Goal: Task Accomplishment & Management: Manage account settings

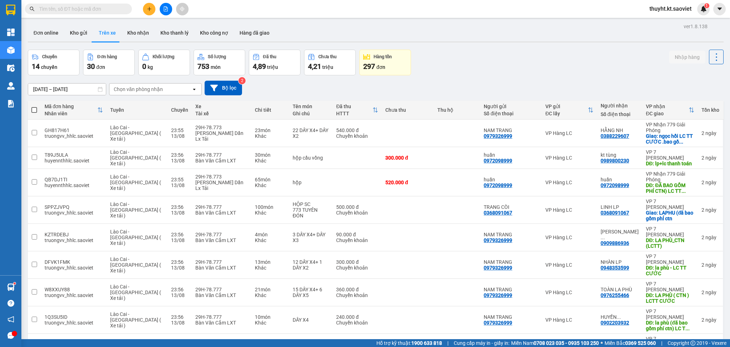
click at [76, 9] on input "text" at bounding box center [81, 9] width 84 height 8
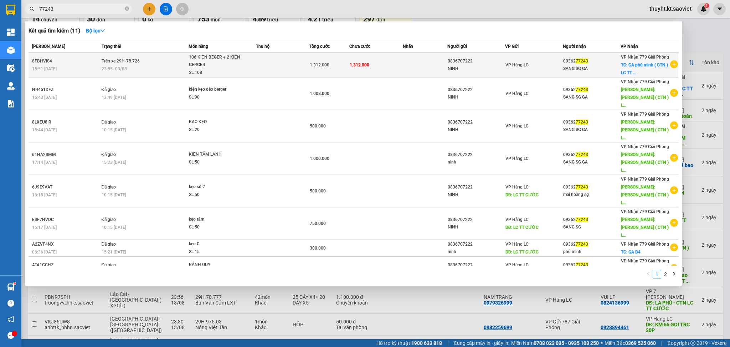
type input "77243"
click at [335, 67] on div "1.312.000" at bounding box center [329, 65] width 39 height 8
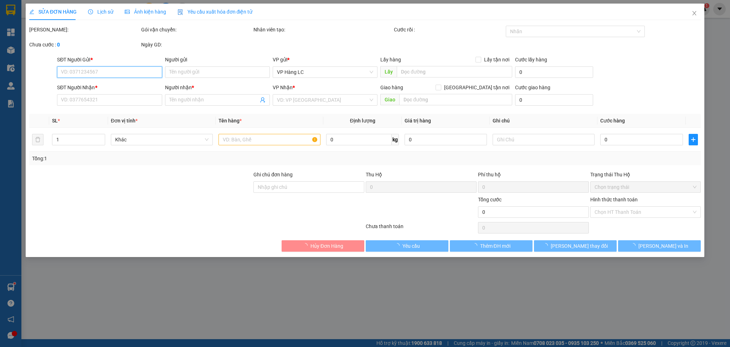
type input "0836707222"
type input "NINH"
type input "0936277243"
type input "SANG SG GA"
checkbox input "true"
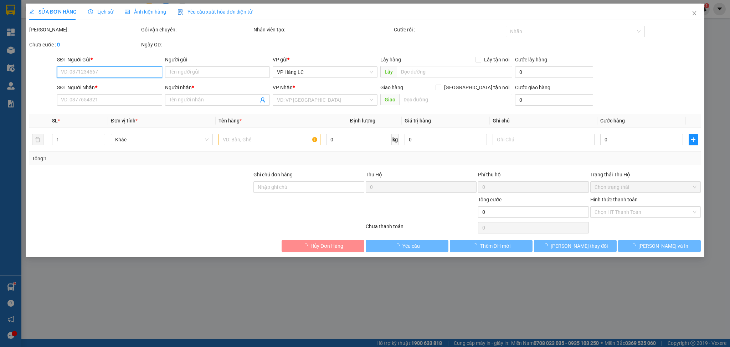
type input "GA phú minh ( CTN ) LC TT CƯỚC"
type input "1.312.000"
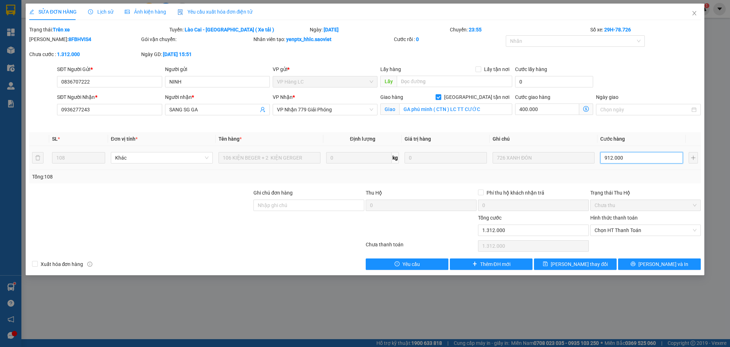
click at [606, 156] on input "912.000" at bounding box center [641, 157] width 82 height 11
drag, startPoint x: 606, startPoint y: 156, endPoint x: 601, endPoint y: 156, distance: 5.7
click at [601, 156] on input "912.000" at bounding box center [641, 157] width 82 height 11
type input "512.000"
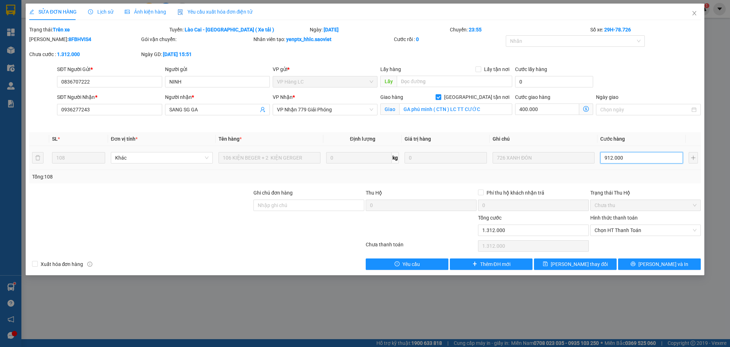
type input "112.000"
type input "1.612.000"
type input "1.212.000"
click at [585, 266] on span "[PERSON_NAME] thay đổi" at bounding box center [579, 264] width 57 height 8
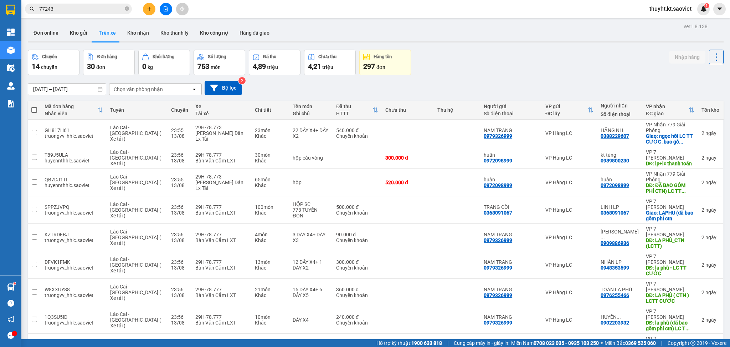
click at [47, 84] on input "13/08/2025 – 13/08/2025" at bounding box center [67, 88] width 78 height 11
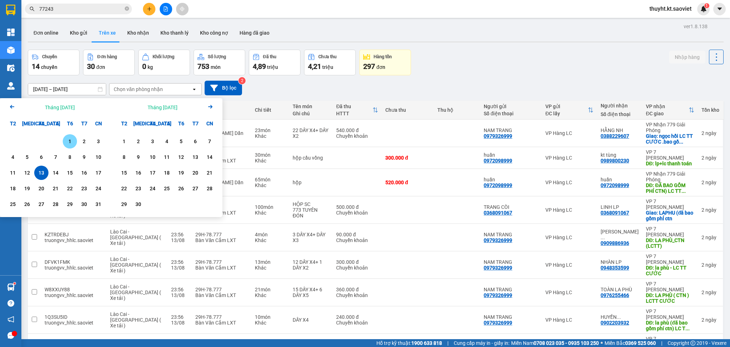
click at [66, 138] on div "1" at bounding box center [70, 141] width 10 height 9
click at [30, 156] on div "5" at bounding box center [27, 157] width 10 height 9
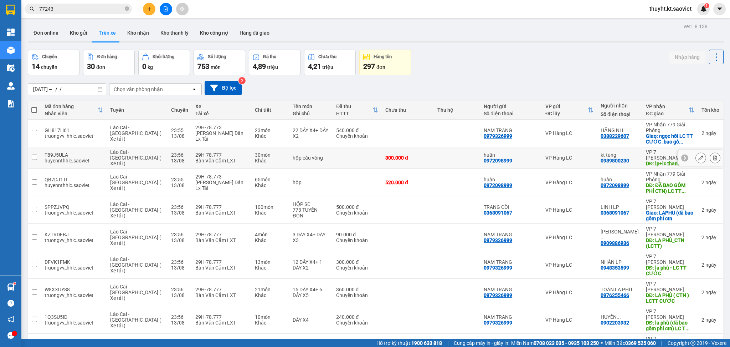
type input "[DATE] – [DATE]"
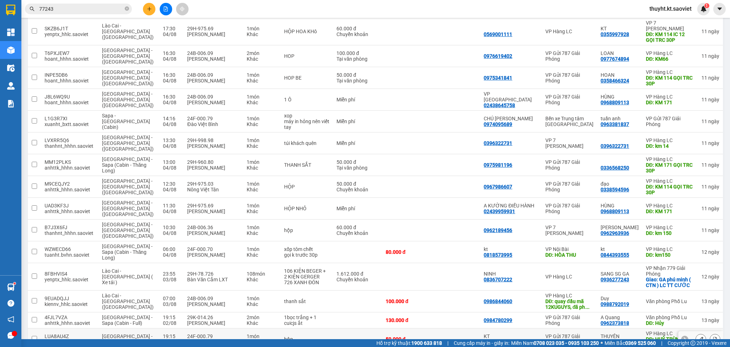
scroll to position [839, 0]
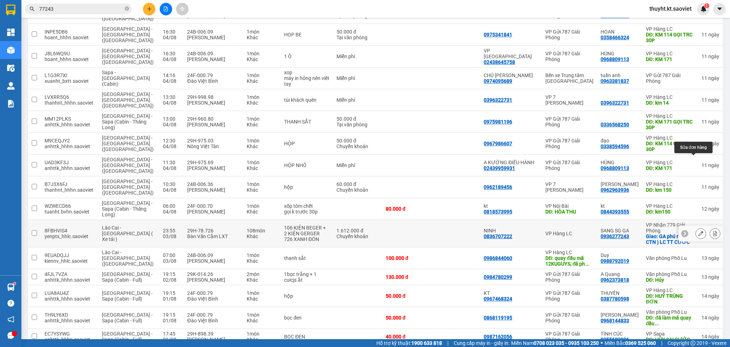
click at [698, 231] on icon at bounding box center [700, 233] width 5 height 5
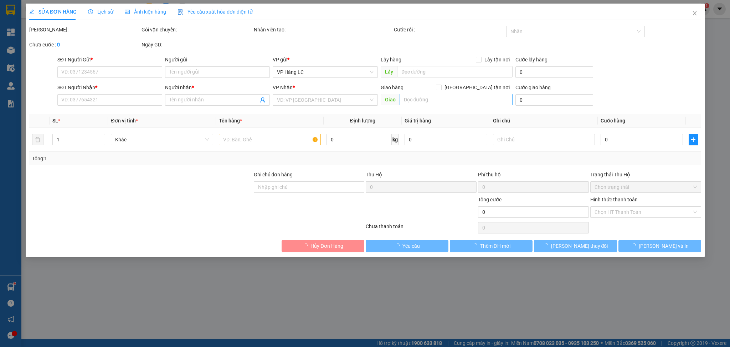
type input "0836707222"
type input "NINH"
type input "0936277243"
type input "SANG SG GA"
checkbox input "true"
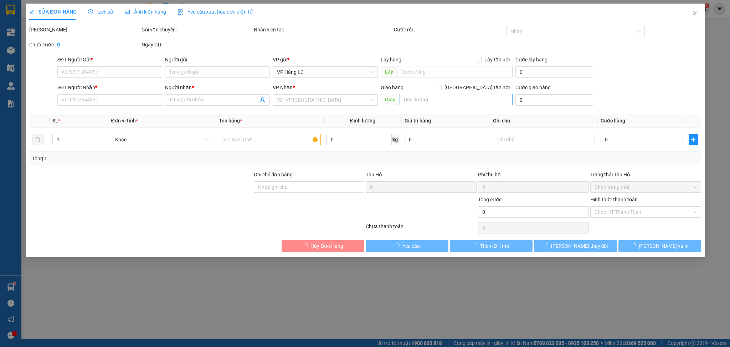
type input "GA phú minh ( CTN ) LC TT CƯỚC"
type input "1.612.000"
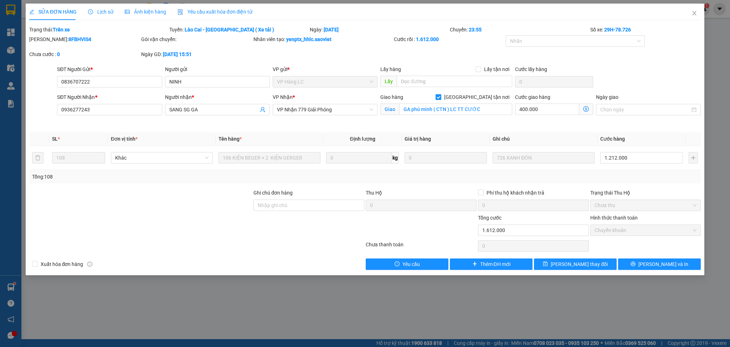
click at [441, 99] on span at bounding box center [439, 97] width 6 height 6
click at [441, 99] on input "[GEOGRAPHIC_DATA] tận nơi" at bounding box center [438, 96] width 5 height 5
checkbox input "false"
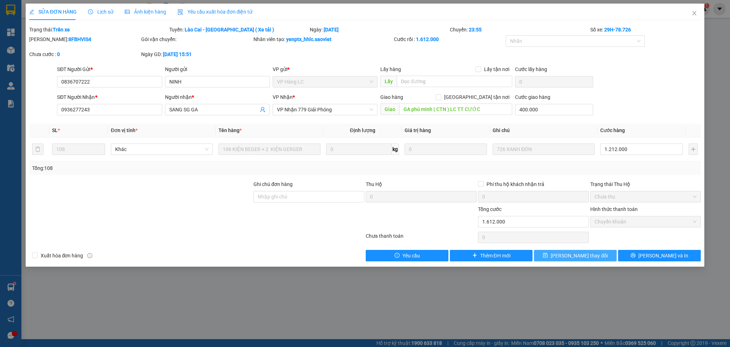
click at [563, 256] on button "[PERSON_NAME] thay đổi" at bounding box center [575, 255] width 83 height 11
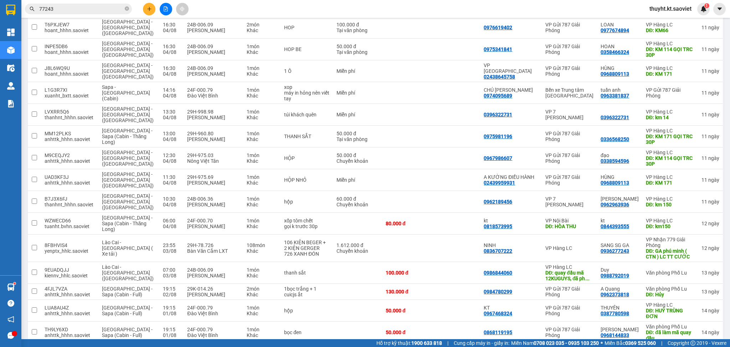
scroll to position [839, 0]
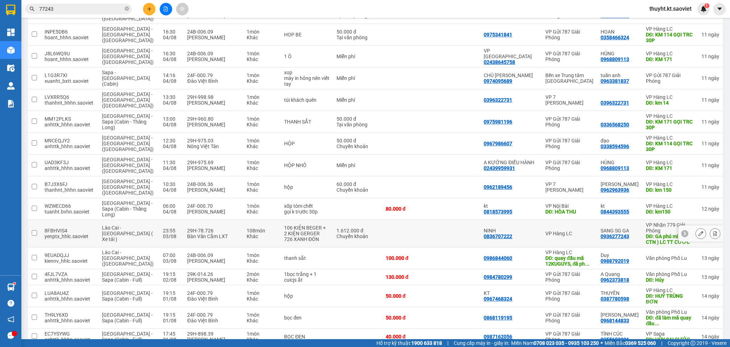
click at [696, 227] on button at bounding box center [701, 233] width 10 height 12
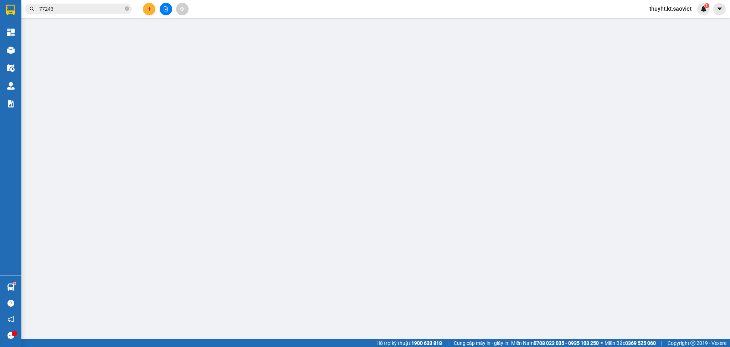
type input "0836707222"
type input "NINH"
type input "0936277243"
type input "SANG SG GA"
type input "GA phú minh ( CTN ) LC TT CƯỚC"
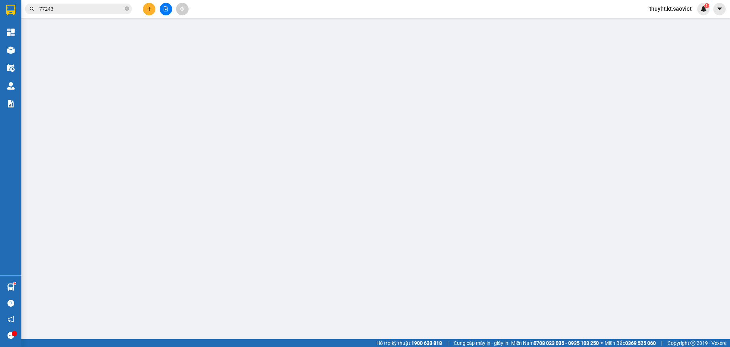
type input "400.000"
type input "1.612.000"
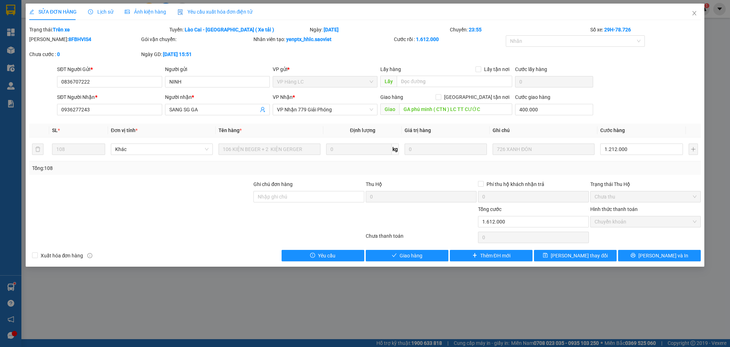
click at [428, 263] on div "SỬA ĐƠN HÀNG Lịch sử Ảnh kiện hàng Yêu cầu xuất hóa đơn điện tử Total Paid Fee …" at bounding box center [365, 135] width 679 height 263
click at [414, 253] on span "Giao hàng" at bounding box center [411, 255] width 23 height 8
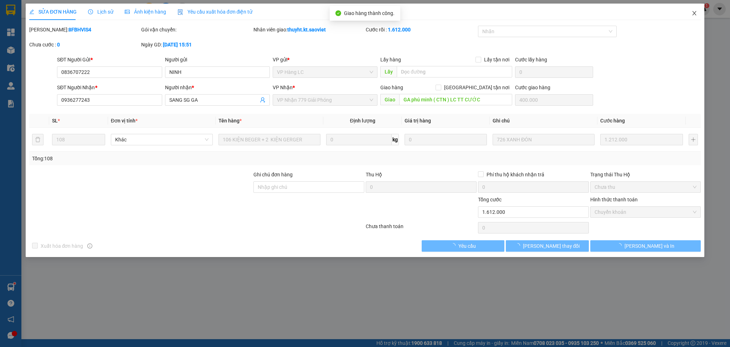
click at [694, 15] on icon "close" at bounding box center [695, 13] width 6 height 6
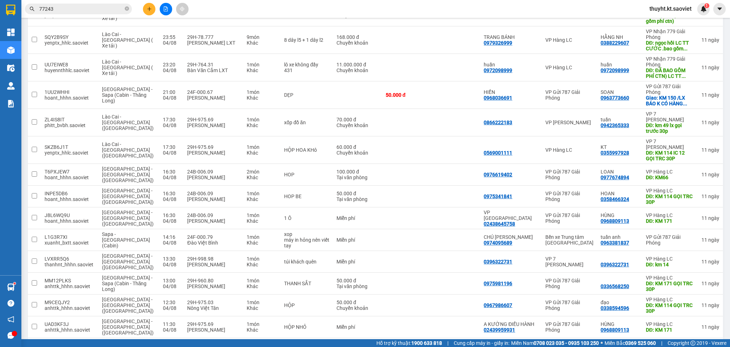
scroll to position [812, 0]
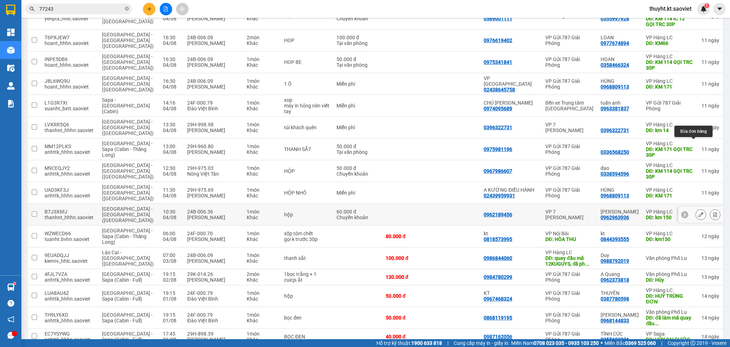
click at [696, 208] on button at bounding box center [701, 214] width 10 height 12
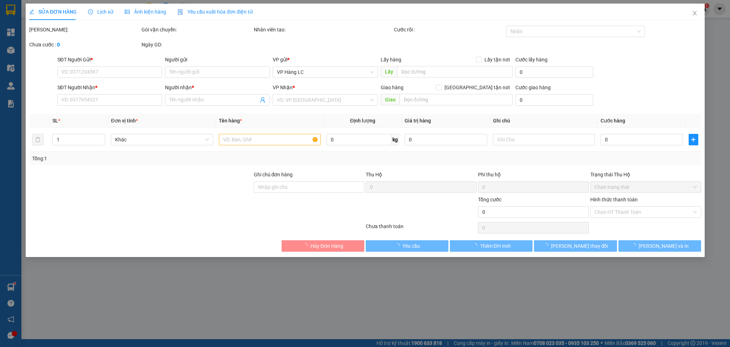
type input "0962189456"
type input "0962963936"
type input "Đức phương"
type input "km 150"
type input "60.000"
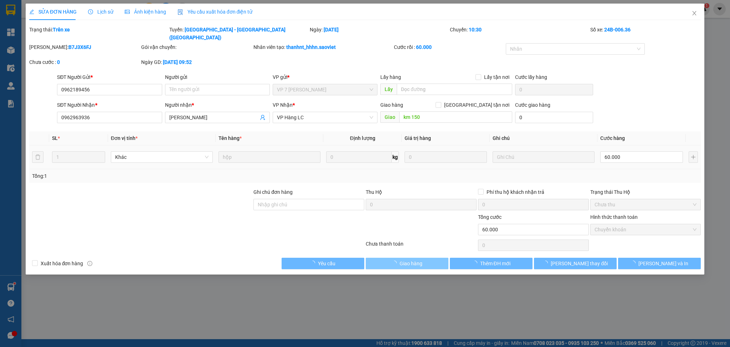
click at [426, 257] on button "Giao hàng" at bounding box center [407, 262] width 83 height 11
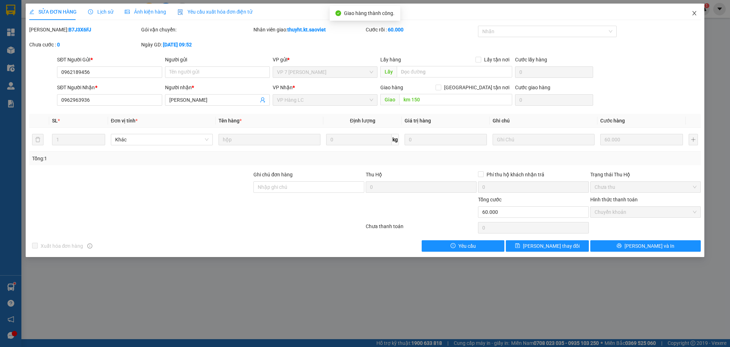
click at [693, 15] on icon "close" at bounding box center [695, 13] width 4 height 4
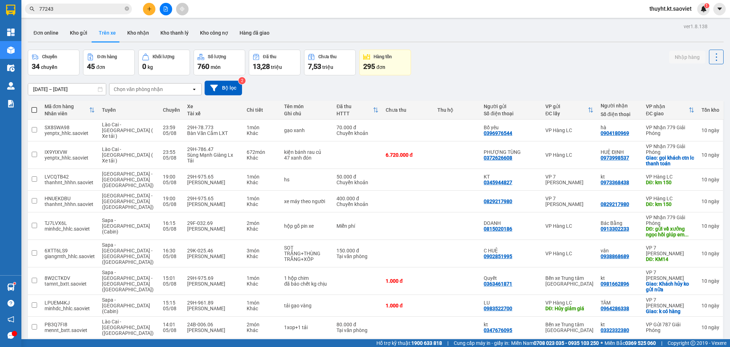
scroll to position [795, 0]
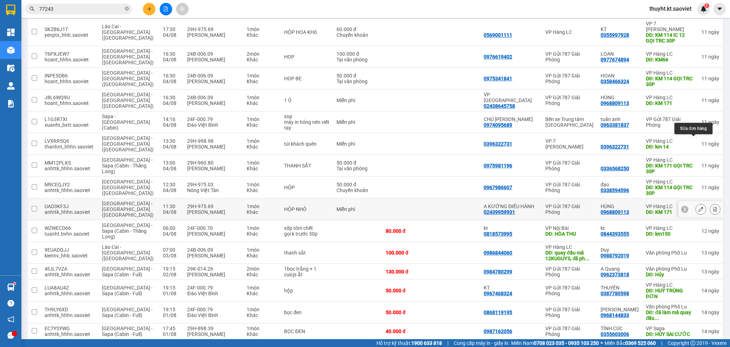
click at [698, 206] on icon at bounding box center [700, 208] width 5 height 5
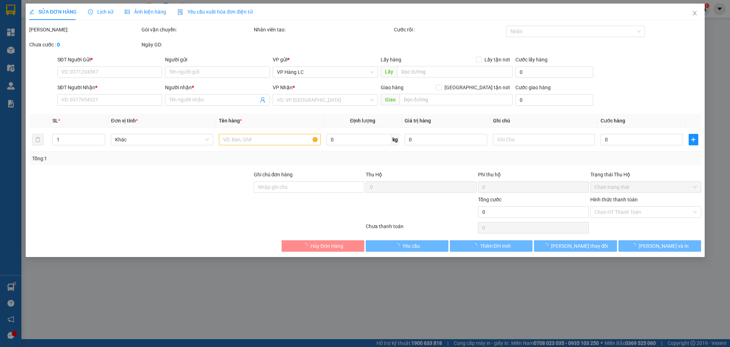
type input "02439959931"
type input "A KƯỜNG ĐIỀU HÀNH"
type input "0968809113"
type input "HÙNG"
type input "KM 171"
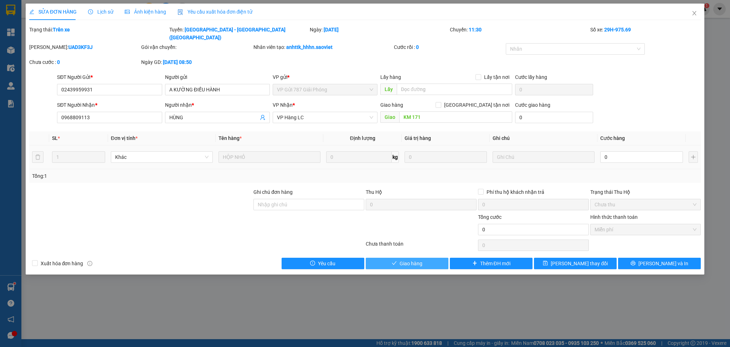
click at [420, 259] on span "Giao hàng" at bounding box center [411, 263] width 23 height 8
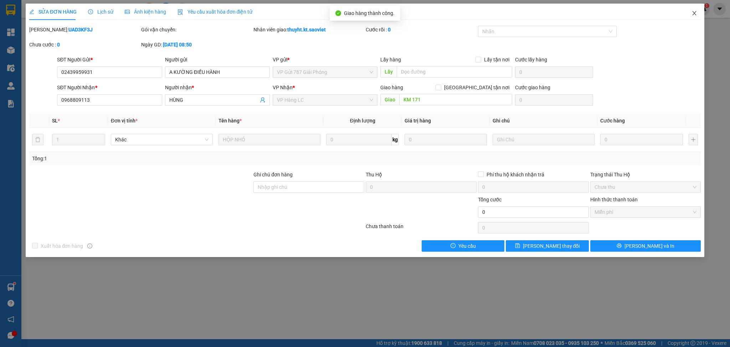
click at [693, 14] on icon "close" at bounding box center [695, 13] width 4 height 4
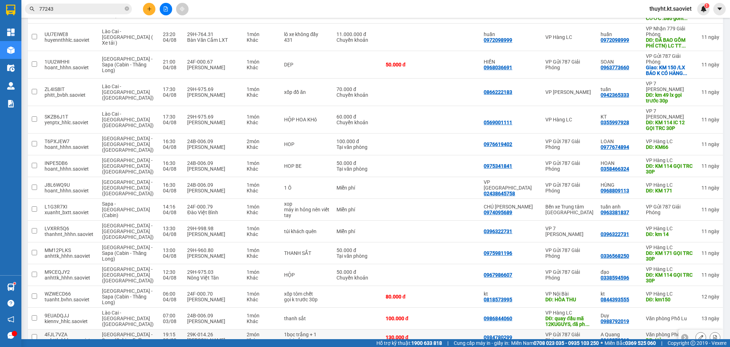
scroll to position [774, 0]
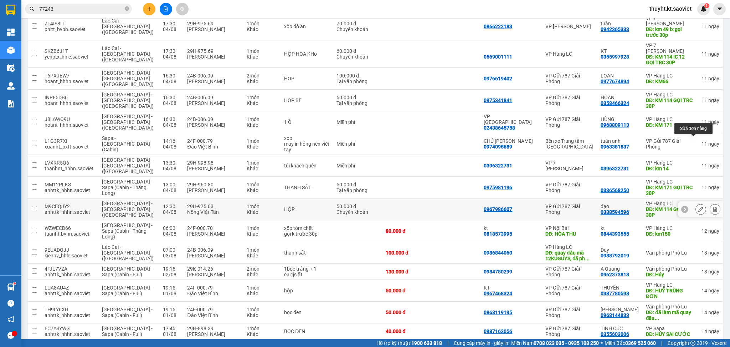
click at [698, 206] on icon at bounding box center [700, 208] width 5 height 5
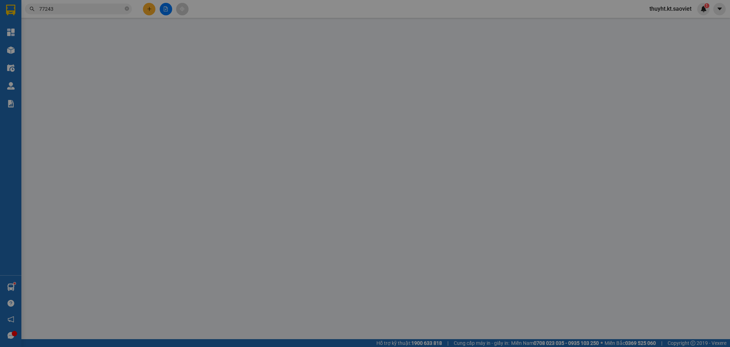
type input "0967986607"
type input "0338594596"
type input "đạo"
type input "KM 114 GỌI TRC 30P"
type input "50.000"
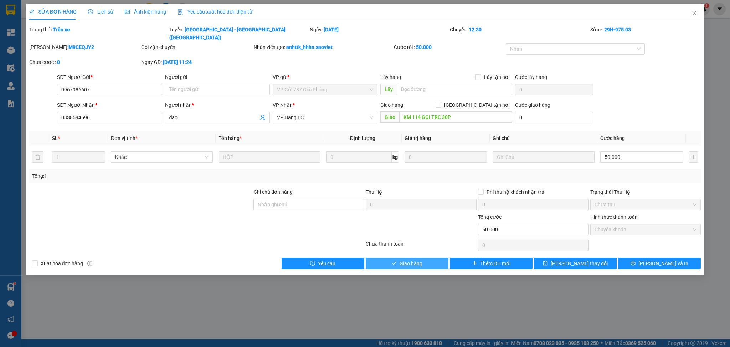
click at [420, 259] on span "Giao hàng" at bounding box center [411, 263] width 23 height 8
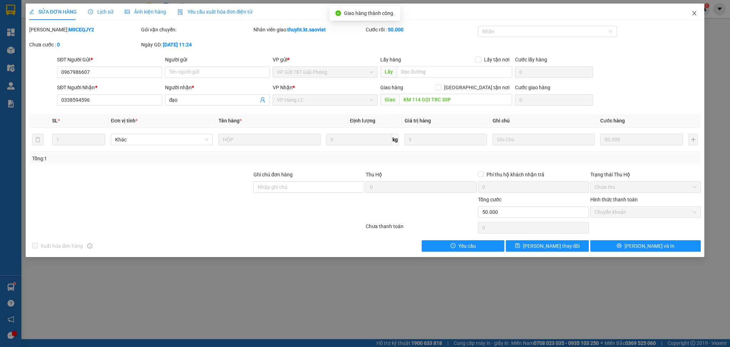
click at [696, 13] on icon "close" at bounding box center [695, 13] width 6 height 6
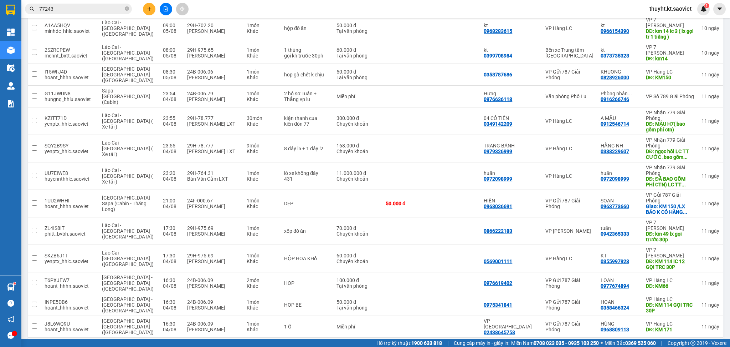
scroll to position [570, 0]
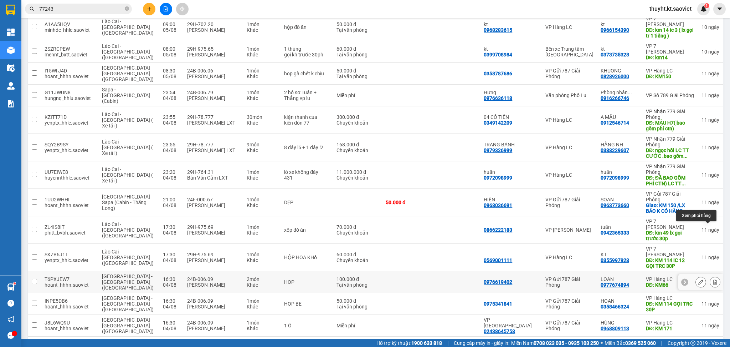
click at [713, 279] on icon at bounding box center [715, 281] width 5 height 5
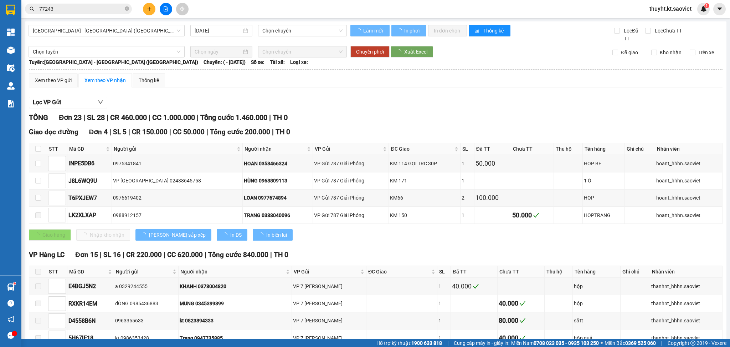
type input "[DATE]"
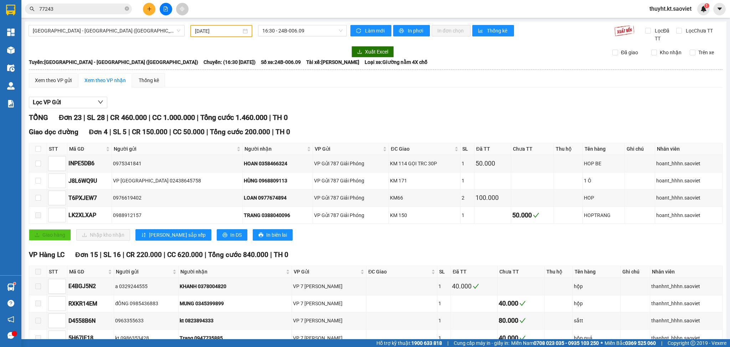
click at [31, 149] on th at bounding box center [38, 149] width 18 height 12
click at [36, 146] on input "checkbox" at bounding box center [38, 149] width 6 height 6
checkbox input "true"
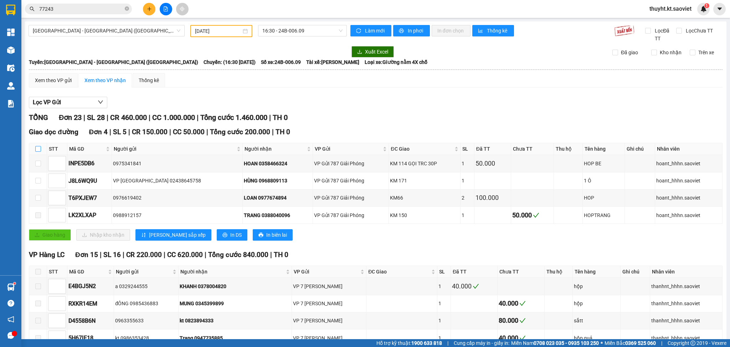
checkbox input "true"
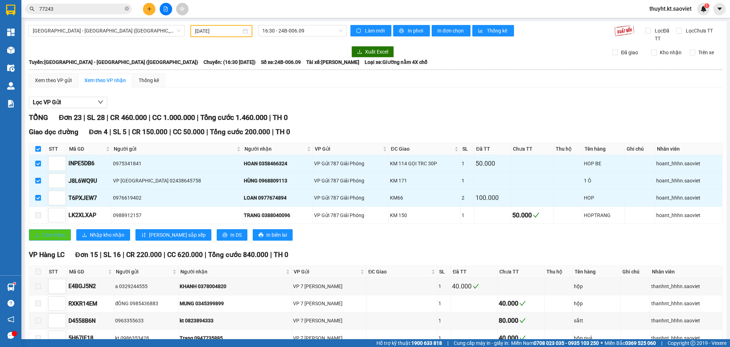
click at [63, 234] on span "Giao hàng" at bounding box center [53, 235] width 23 height 8
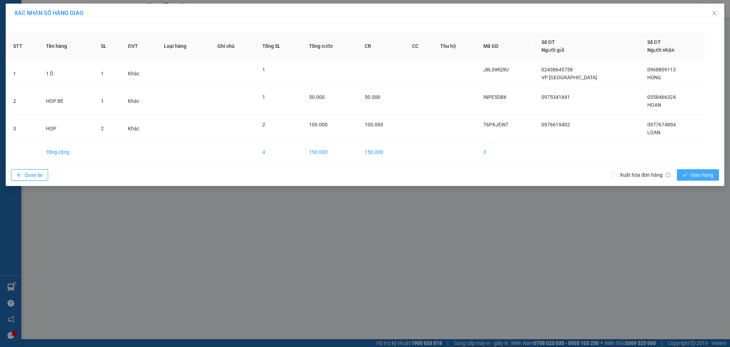
click at [699, 175] on span "Giao hàng" at bounding box center [702, 175] width 23 height 8
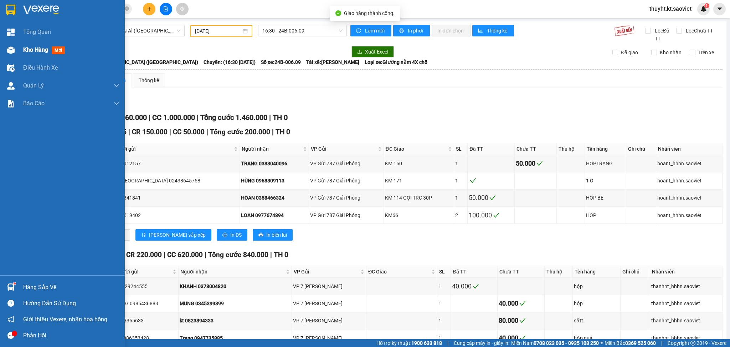
click at [17, 49] on div "Kho hàng mới" at bounding box center [62, 50] width 125 height 18
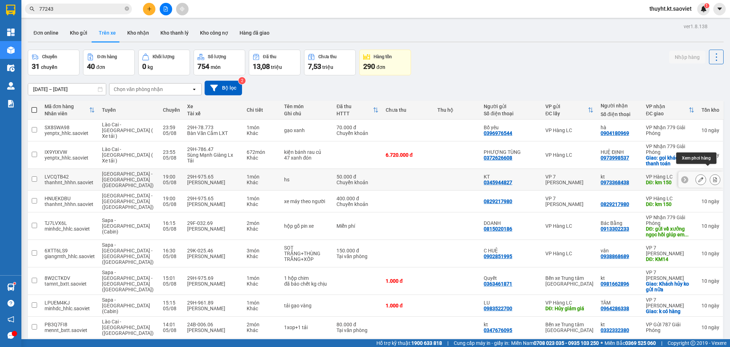
click at [713, 177] on icon at bounding box center [715, 179] width 5 height 5
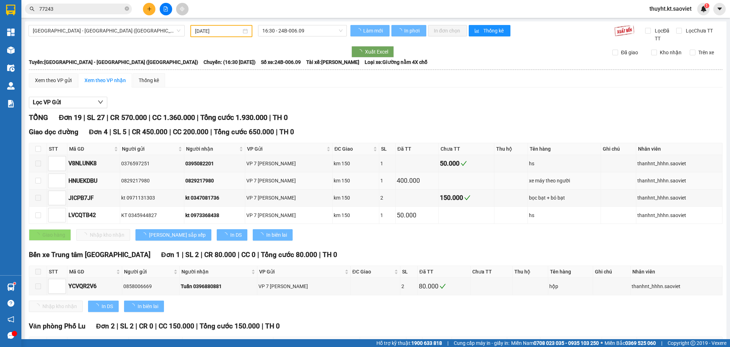
type input "[DATE]"
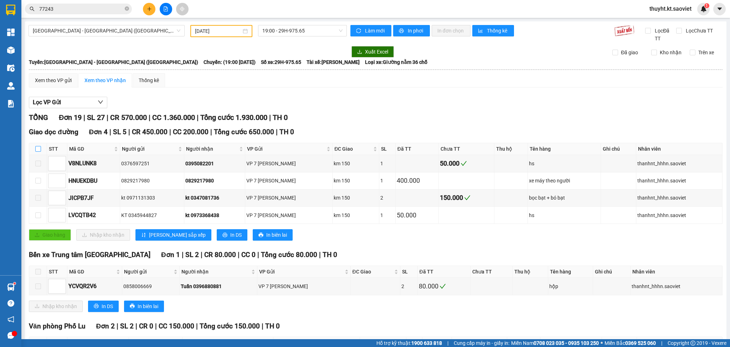
click at [37, 148] on input "checkbox" at bounding box center [38, 149] width 6 height 6
checkbox input "true"
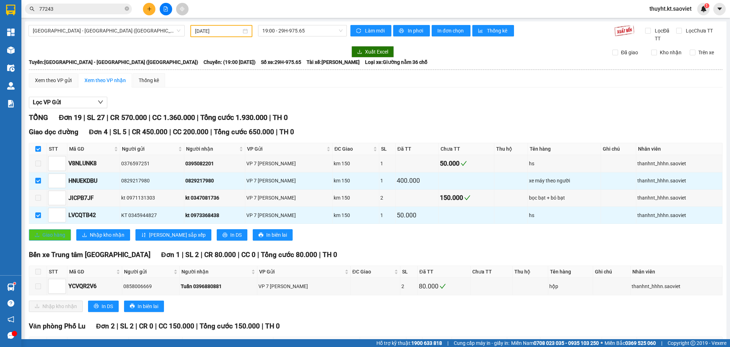
click at [53, 232] on span "Giao hàng" at bounding box center [53, 235] width 23 height 8
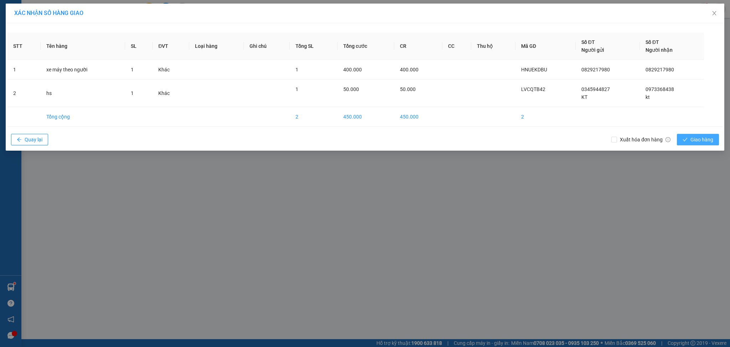
click at [687, 140] on icon "check" at bounding box center [685, 139] width 5 height 5
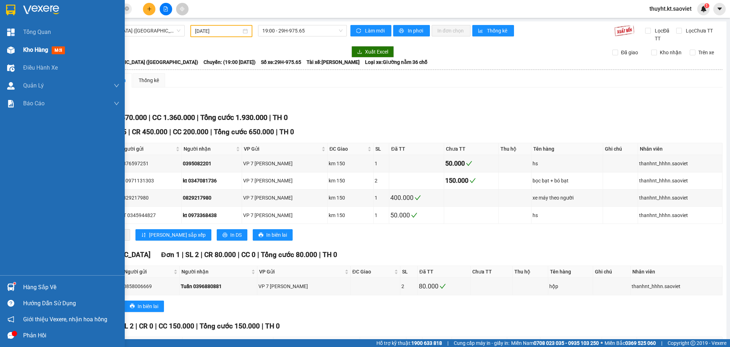
click at [35, 52] on span "Kho hàng" at bounding box center [35, 49] width 25 height 7
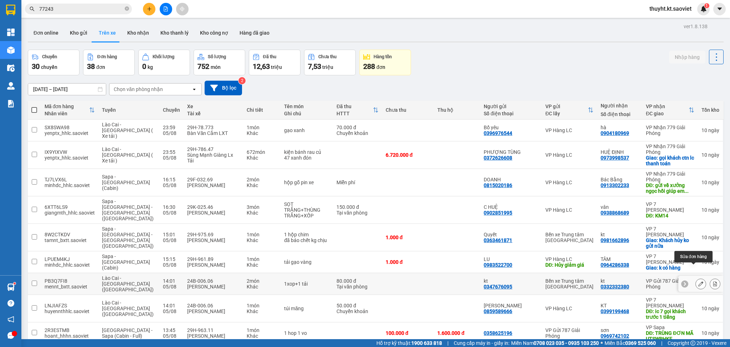
click at [698, 281] on icon at bounding box center [700, 283] width 5 height 5
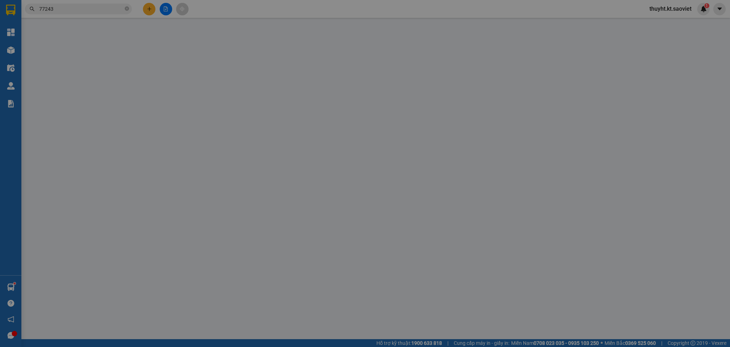
type input "0347676095"
type input "kt"
type input "0332332380"
type input "kt"
type input "80.000"
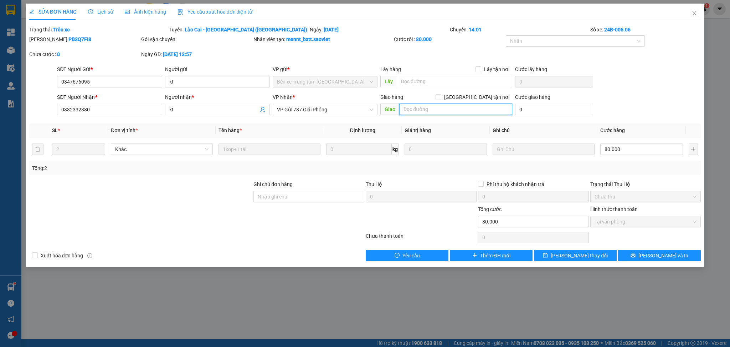
click at [416, 107] on input "text" at bounding box center [455, 108] width 113 height 11
type input "ttt"
click at [585, 253] on span "[PERSON_NAME] thay đổi" at bounding box center [579, 255] width 57 height 8
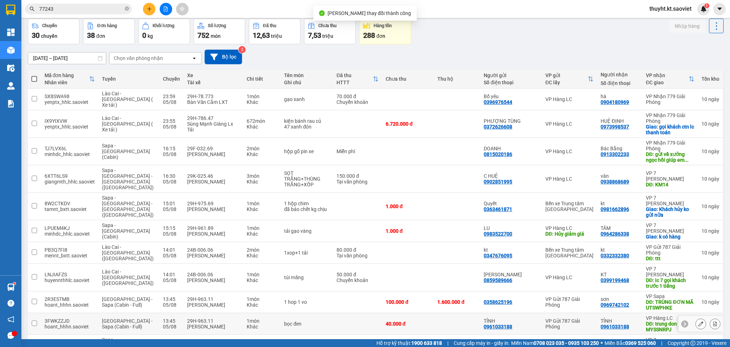
scroll to position [47, 0]
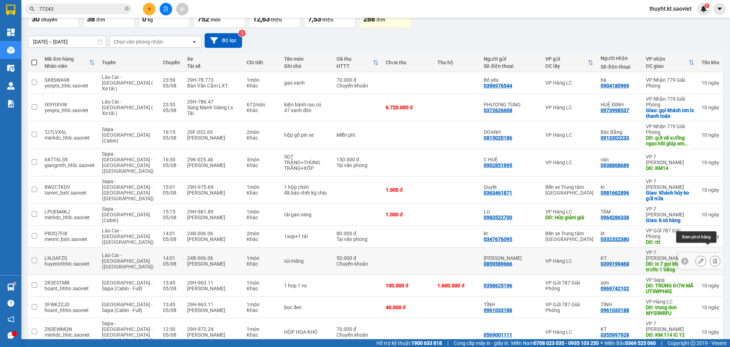
click at [709, 253] on div at bounding box center [700, 261] width 45 height 16
click at [710, 255] on button at bounding box center [715, 261] width 10 height 12
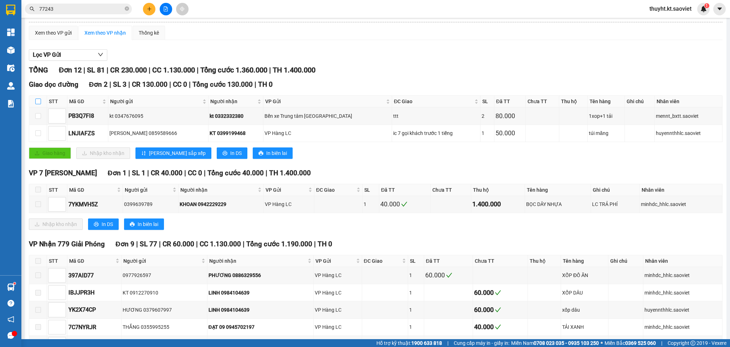
click at [35, 102] on input "checkbox" at bounding box center [38, 101] width 6 height 6
checkbox input "true"
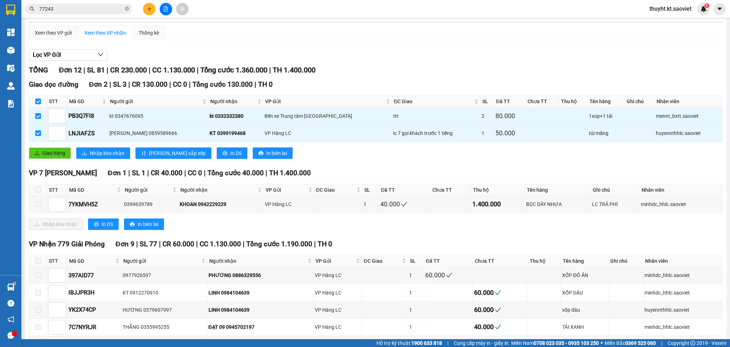
click at [46, 145] on div "Giao dọc đường Đơn 2 | SL 3 | CR 130.000 | CC 0 | Tổng cước 130.000 | TH 0 STT …" at bounding box center [376, 121] width 694 height 84
click at [62, 154] on span "Giao hàng" at bounding box center [53, 153] width 23 height 8
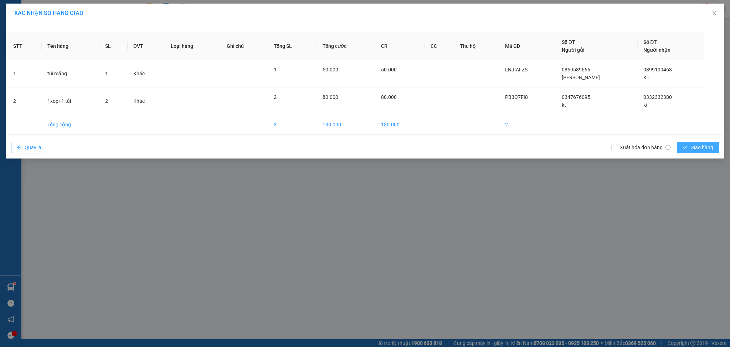
click at [693, 149] on span "Giao hàng" at bounding box center [702, 147] width 23 height 8
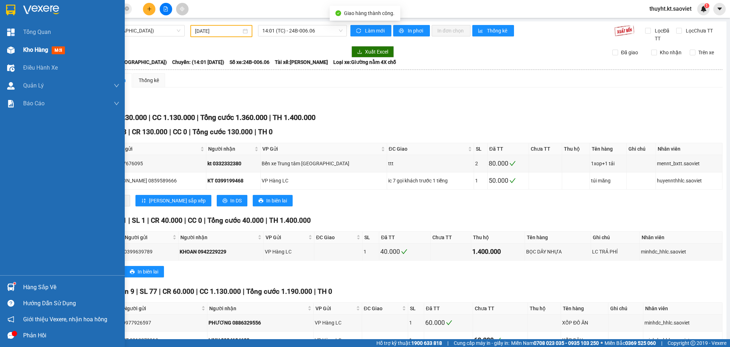
click at [19, 51] on div "Kho hàng mới" at bounding box center [62, 50] width 125 height 18
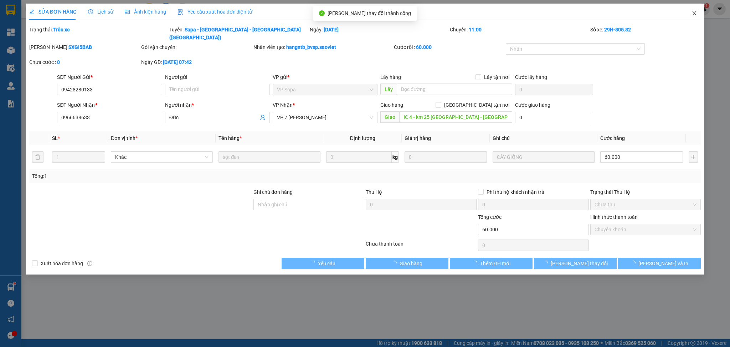
click at [693, 13] on icon "close" at bounding box center [695, 13] width 6 height 6
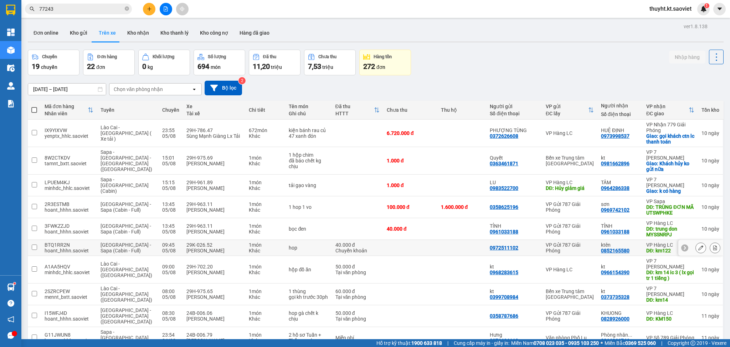
click at [695, 245] on div at bounding box center [700, 247] width 11 height 11
click at [695, 250] on div at bounding box center [700, 247] width 11 height 11
click at [696, 251] on button at bounding box center [701, 247] width 10 height 12
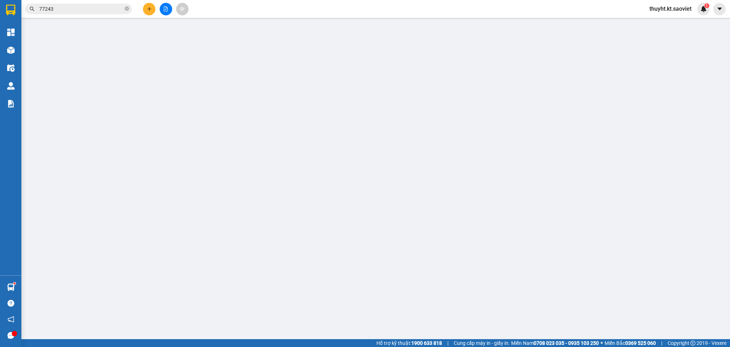
type input "0972511102"
type input "0852165580"
type input "ktên"
type input "km122"
type input "40.000"
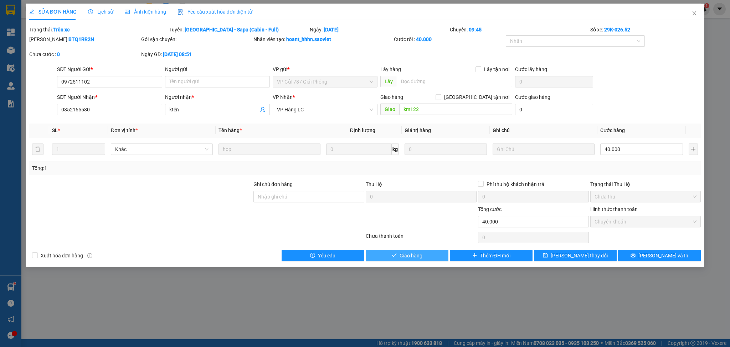
click at [425, 253] on button "Giao hàng" at bounding box center [407, 255] width 83 height 11
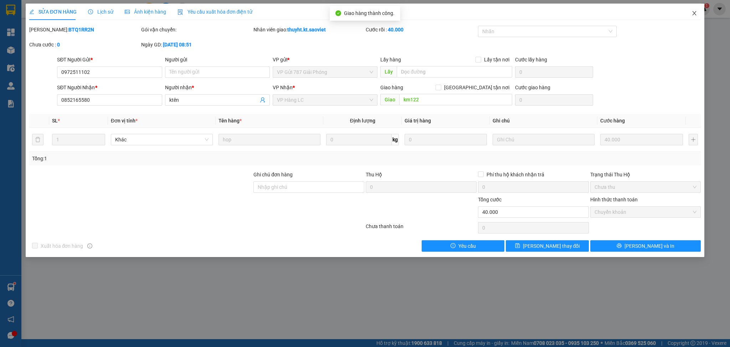
click at [696, 12] on icon "close" at bounding box center [695, 13] width 4 height 4
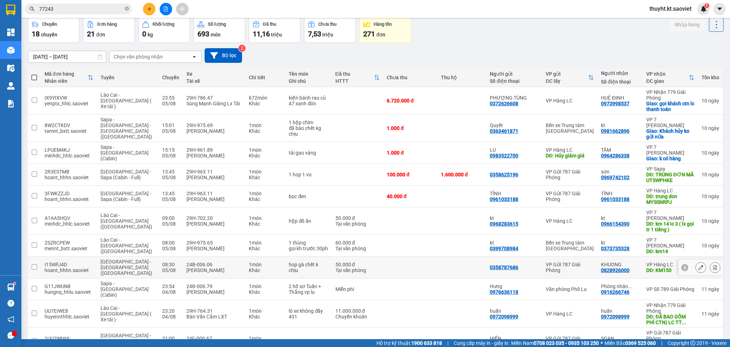
scroll to position [47, 0]
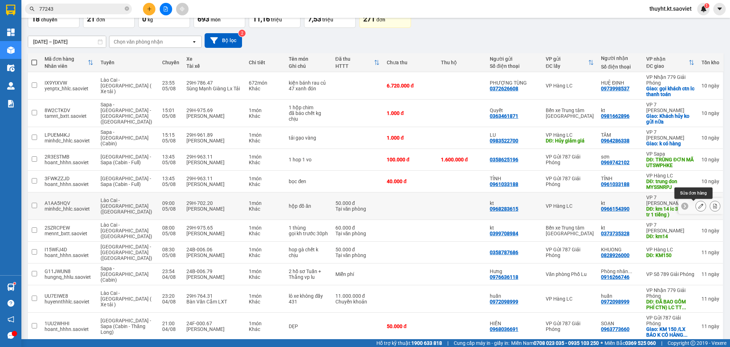
click at [698, 207] on icon at bounding box center [700, 205] width 5 height 5
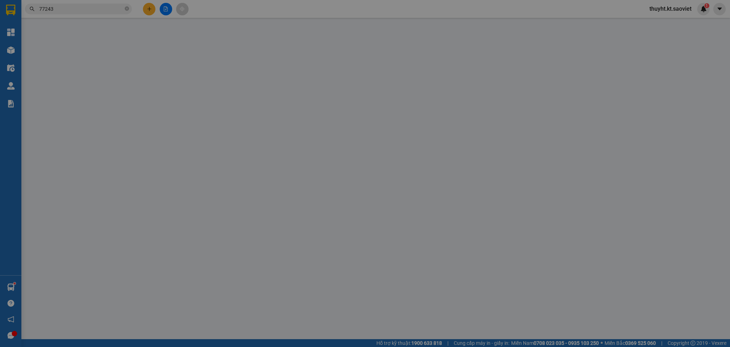
type input "0968283615"
type input "kt"
type input "0966154390"
type input "kt"
type input "km 14 ic 3 ( lx gọi tr 1 tiếng )"
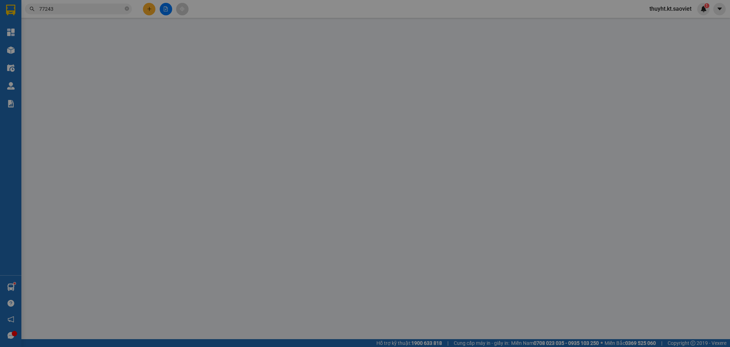
type input "50.000"
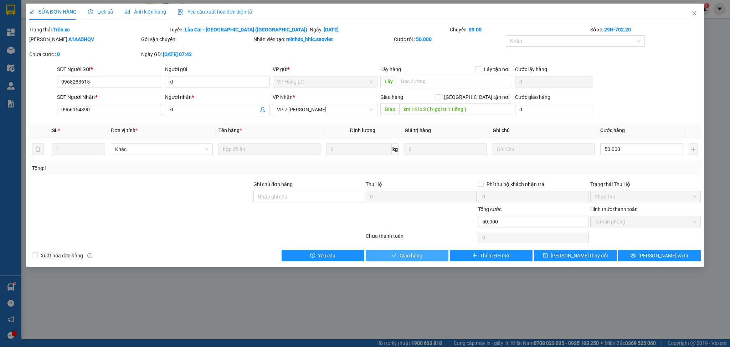
click at [425, 256] on button "Giao hàng" at bounding box center [407, 255] width 83 height 11
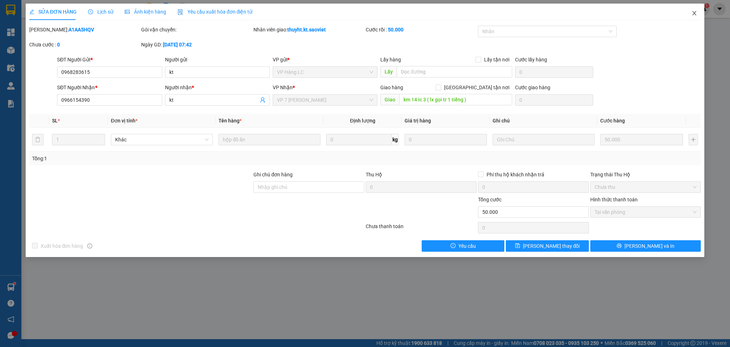
click at [695, 11] on icon "close" at bounding box center [695, 13] width 6 height 6
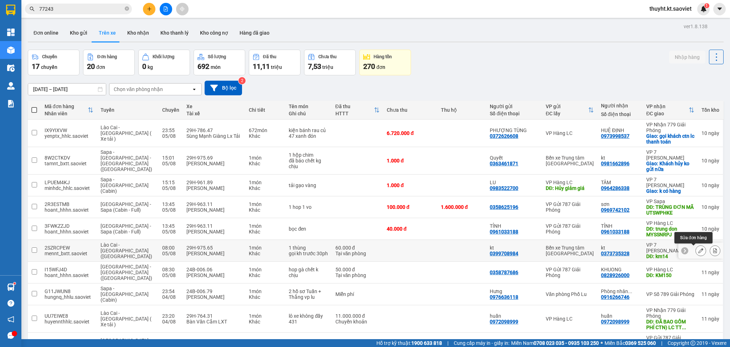
click at [698, 251] on icon at bounding box center [700, 250] width 5 height 5
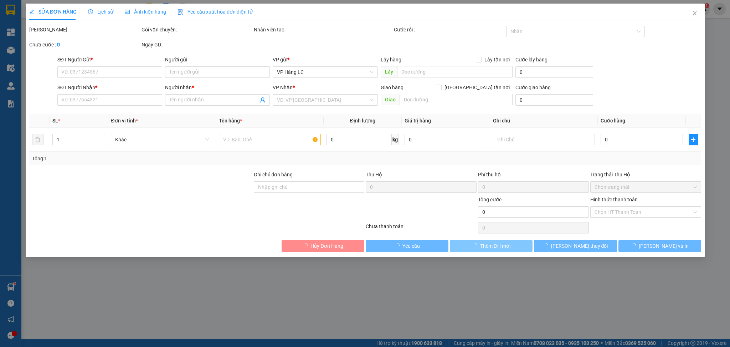
type input "0399708984"
type input "kt"
type input "0373735328"
type input "kt"
type input "km14"
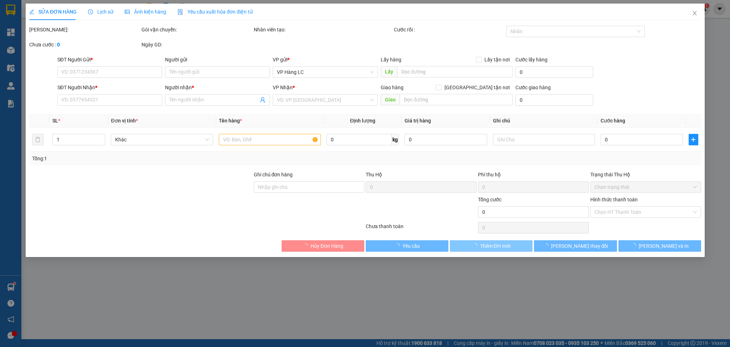
type input "60.000"
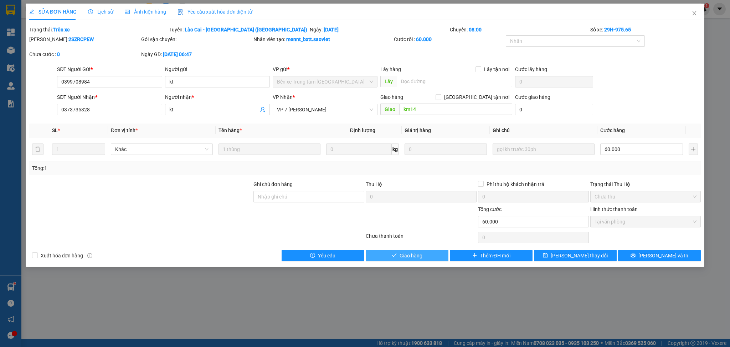
click at [415, 255] on span "Giao hàng" at bounding box center [411, 255] width 23 height 8
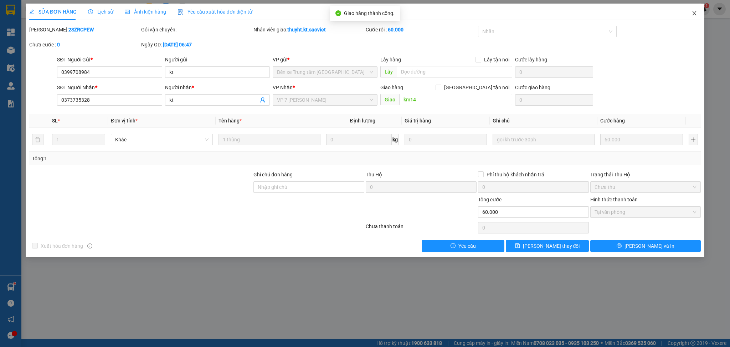
click at [692, 16] on icon "close" at bounding box center [695, 13] width 6 height 6
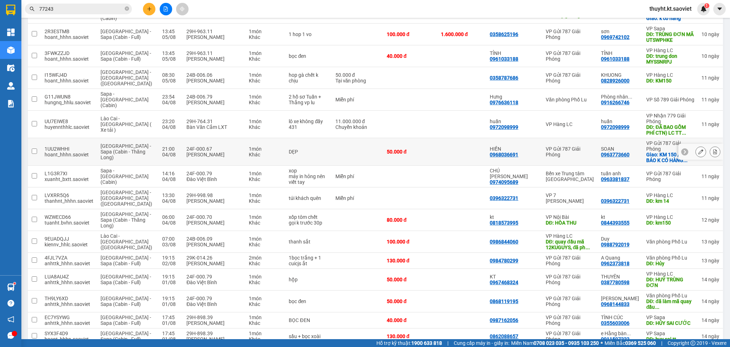
scroll to position [143, 0]
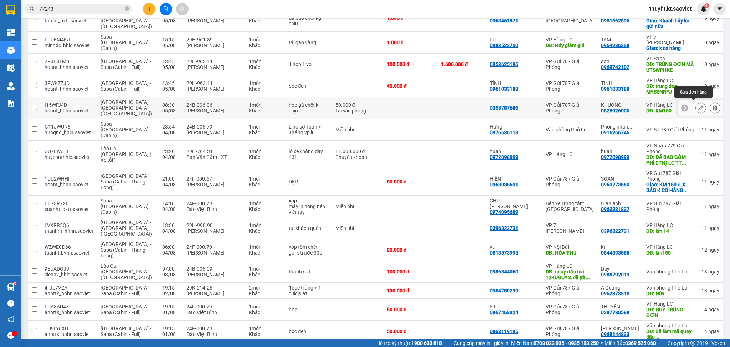
click at [698, 105] on icon at bounding box center [700, 107] width 5 height 5
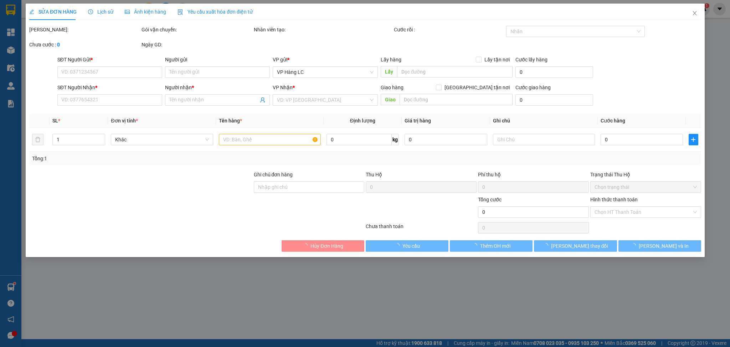
type input "0358787686"
type input "0828926000"
type input "KHUONG"
type input "KM150"
type input "50.000"
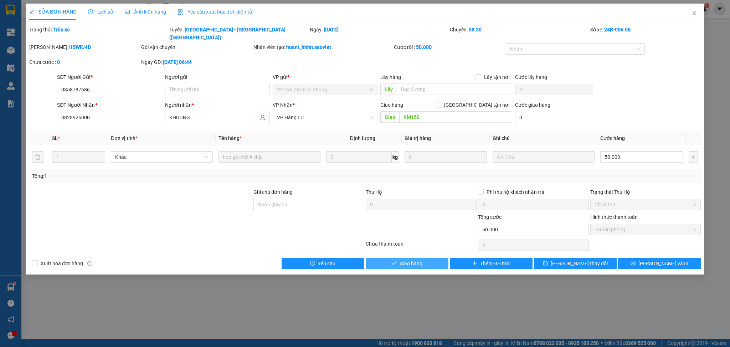
click at [407, 259] on span "Giao hàng" at bounding box center [411, 263] width 23 height 8
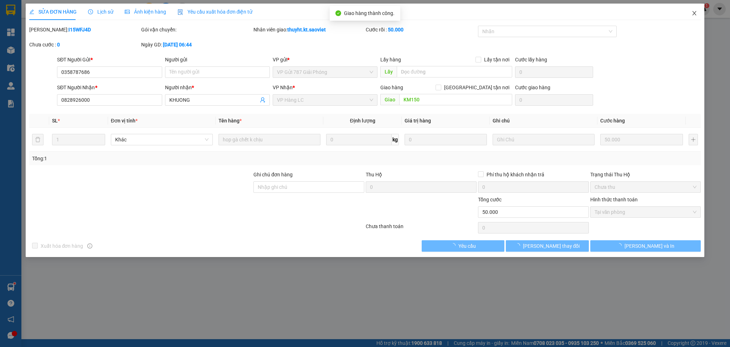
click at [694, 12] on icon "close" at bounding box center [695, 13] width 6 height 6
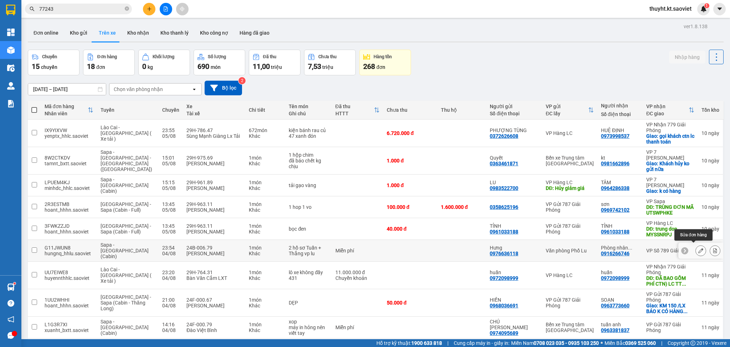
click at [698, 248] on icon at bounding box center [700, 250] width 5 height 5
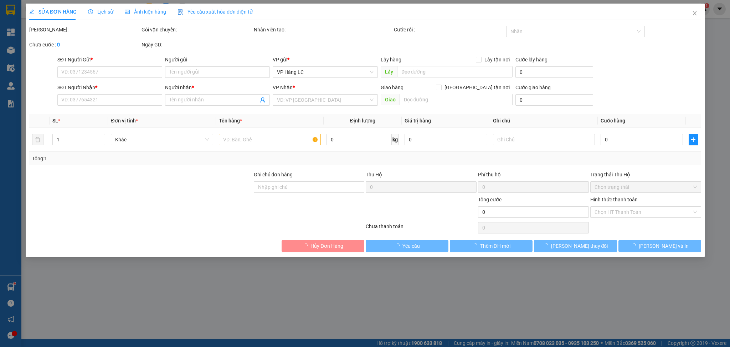
type input "0976636118"
type input "Hưng"
type input "0916266746"
type input "Phòng nhân sự"
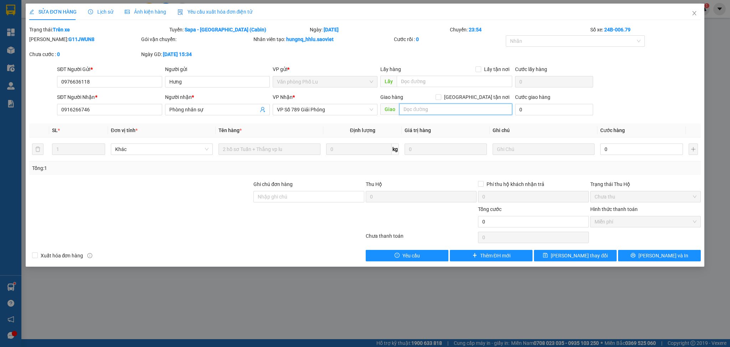
click at [434, 108] on input "text" at bounding box center [455, 108] width 113 height 11
type input "fff"
click at [567, 259] on span "[PERSON_NAME] thay đổi" at bounding box center [579, 255] width 57 height 8
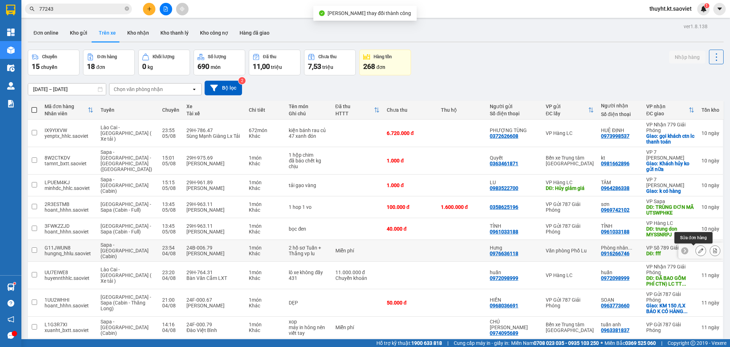
click at [698, 252] on icon at bounding box center [700, 250] width 5 height 5
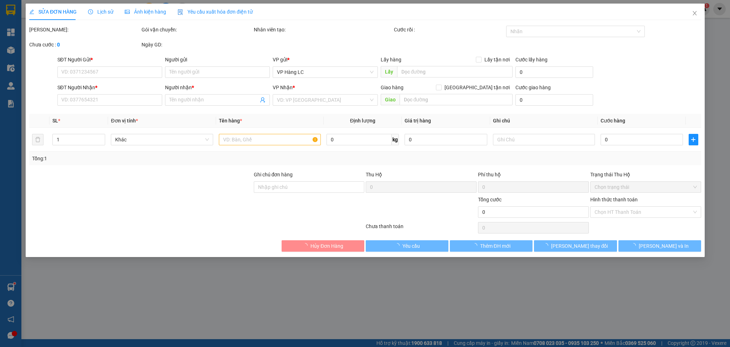
type input "0976636118"
type input "Hưng"
type input "0916266746"
type input "Phòng nhân sự"
type input "fff"
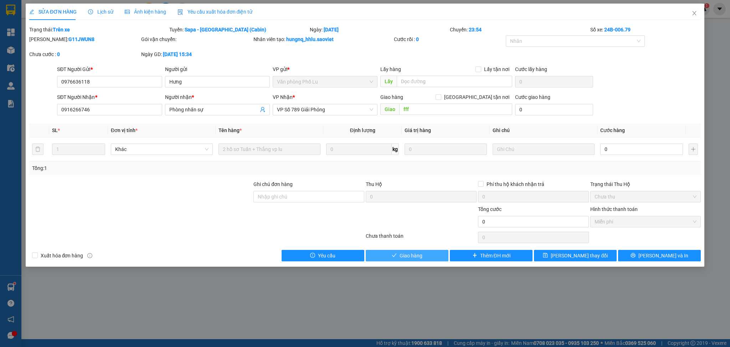
click at [400, 257] on span "Giao hàng" at bounding box center [411, 255] width 23 height 8
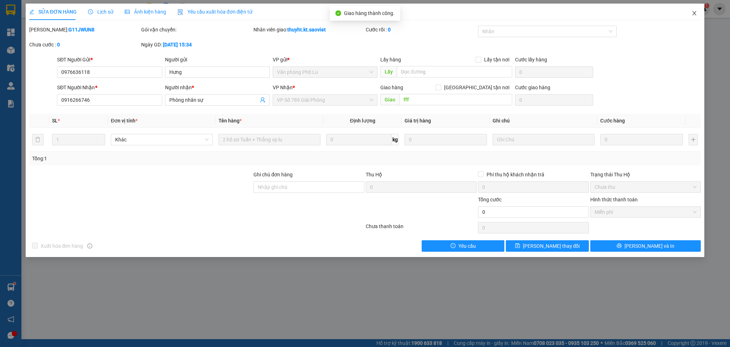
click at [694, 10] on span "Close" at bounding box center [694, 14] width 20 height 20
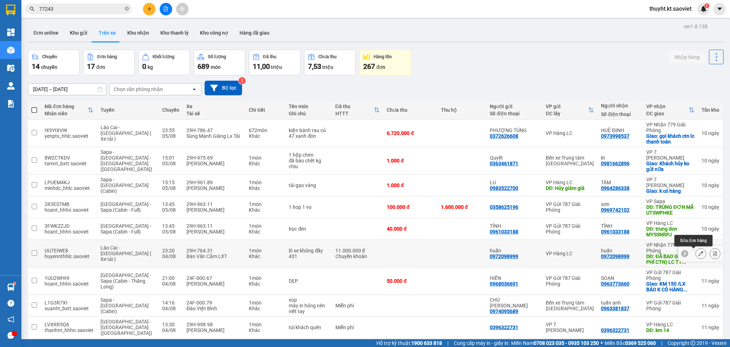
click at [696, 251] on button at bounding box center [701, 253] width 10 height 12
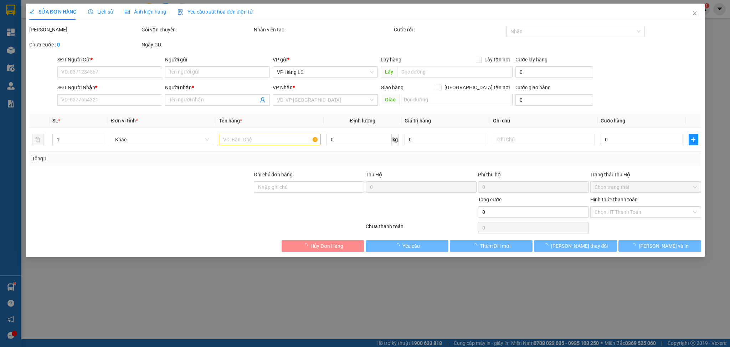
type input "0972098999"
type input "huấn"
type input "0972098999"
type input "huấn"
type input "ĐÃ BAO GỒM PHÍ CTN) LC TT CƯỚC"
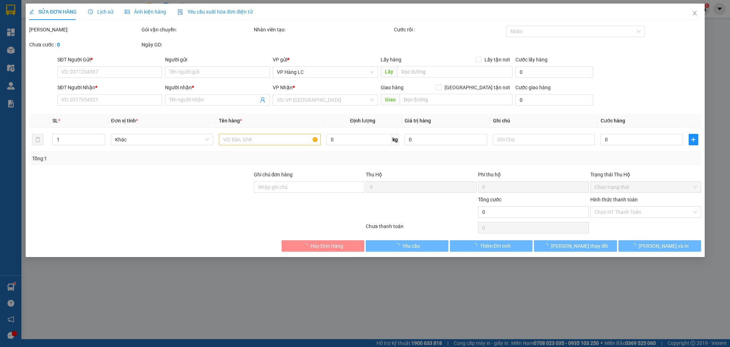
type input "1.000.000"
type input "11.000.000"
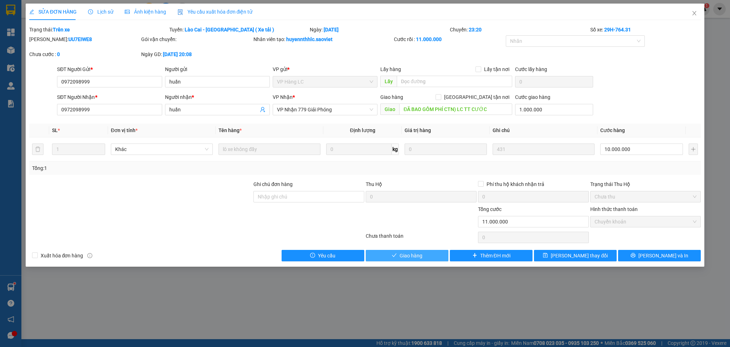
click at [395, 256] on icon "check" at bounding box center [394, 254] width 5 height 5
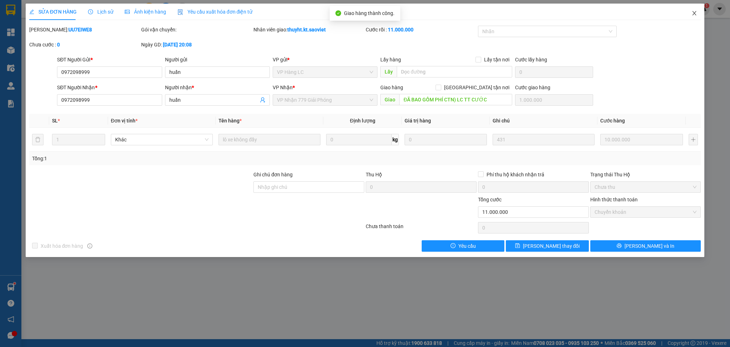
click at [692, 12] on icon "close" at bounding box center [695, 13] width 6 height 6
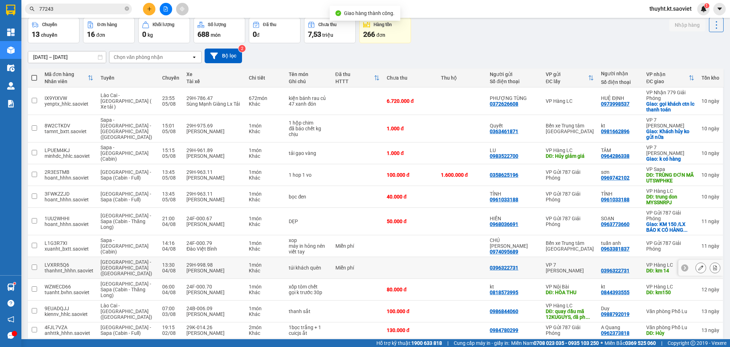
scroll to position [47, 0]
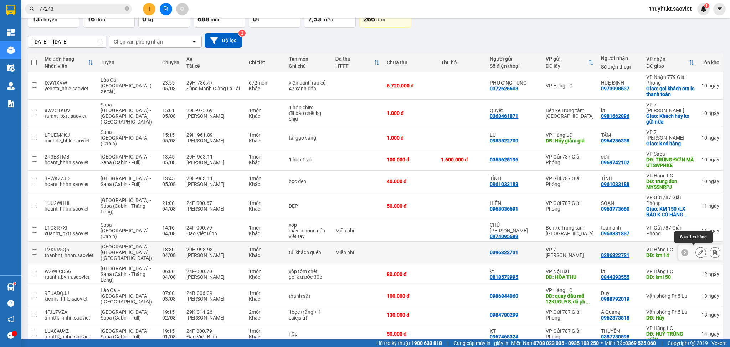
click at [698, 250] on icon at bounding box center [700, 252] width 5 height 5
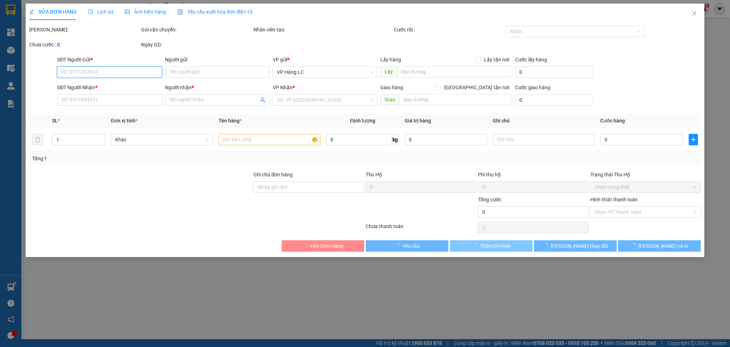
type input "0396322731"
type input "km 14"
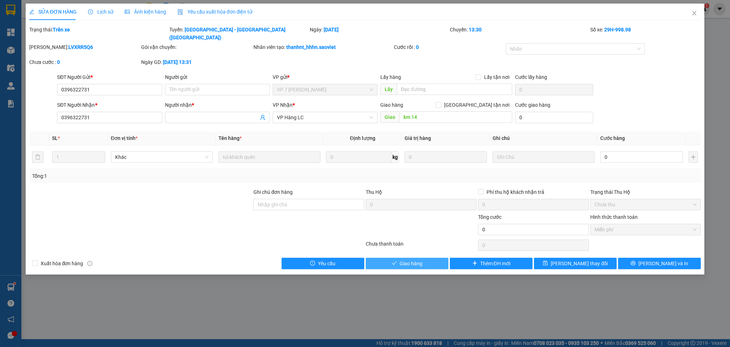
click at [420, 259] on span "Giao hàng" at bounding box center [411, 263] width 23 height 8
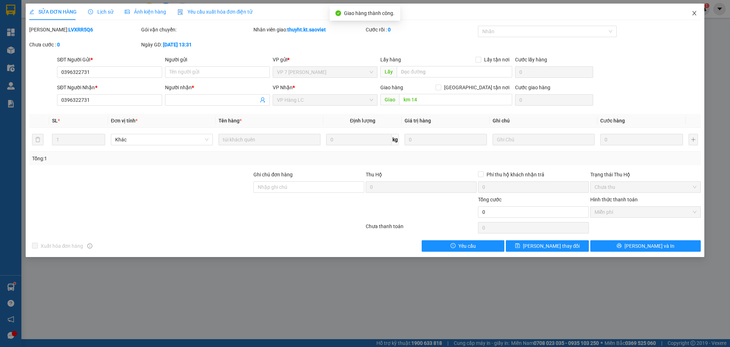
click at [694, 12] on icon "close" at bounding box center [695, 13] width 4 height 4
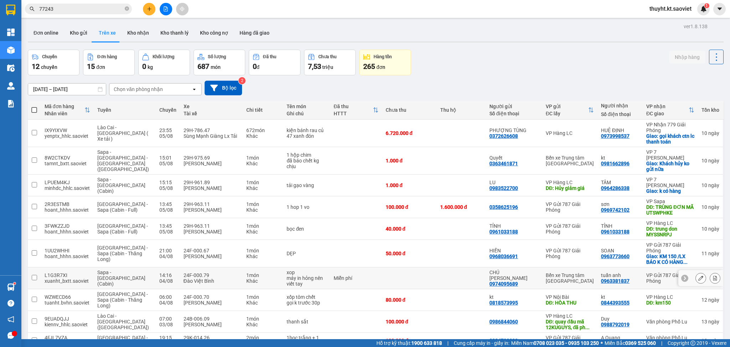
click at [685, 277] on div at bounding box center [700, 278] width 45 height 16
click at [698, 276] on icon at bounding box center [700, 277] width 5 height 5
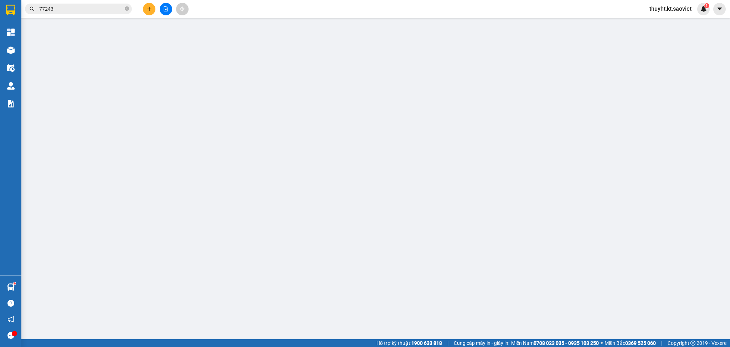
type input "0974095689"
type input "CHÚ HÙNG QUYÊN"
type input "0963381837"
type input "tuấn anh"
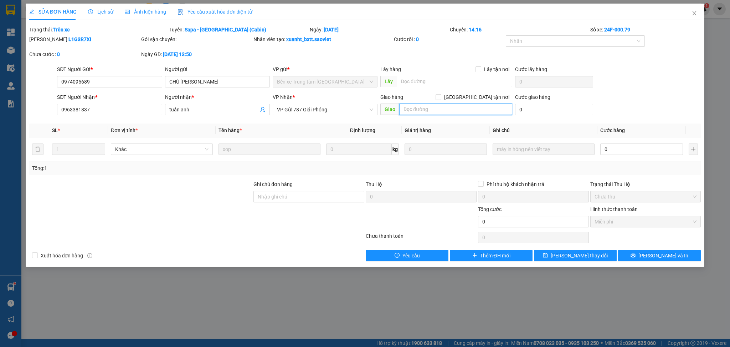
click at [439, 111] on input "text" at bounding box center [455, 108] width 113 height 11
type input "fff"
click at [578, 257] on span "[PERSON_NAME] thay đổi" at bounding box center [579, 255] width 57 height 8
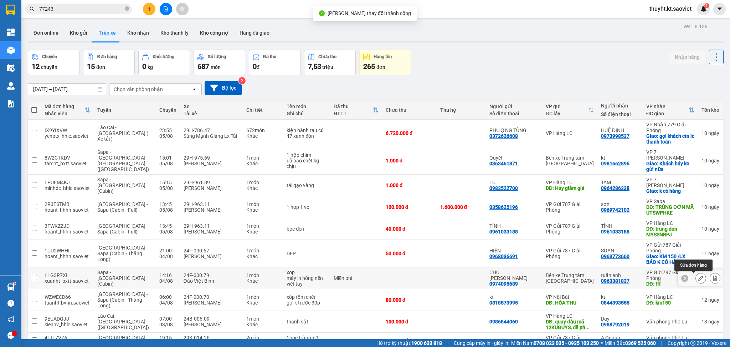
click at [698, 276] on icon at bounding box center [700, 277] width 5 height 5
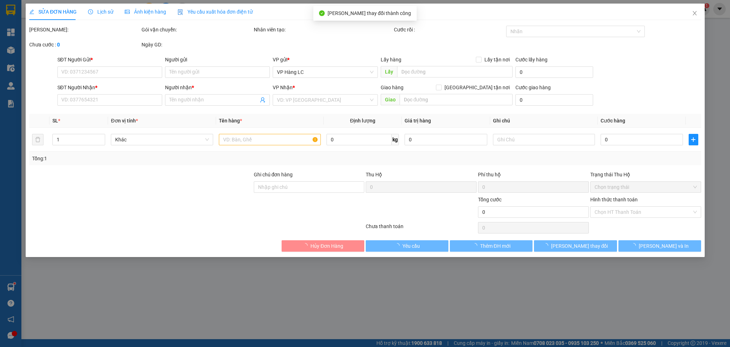
type input "0974095689"
type input "CHÚ HÙNG QUYÊN"
type input "0963381837"
type input "tuấn anh"
type input "fff"
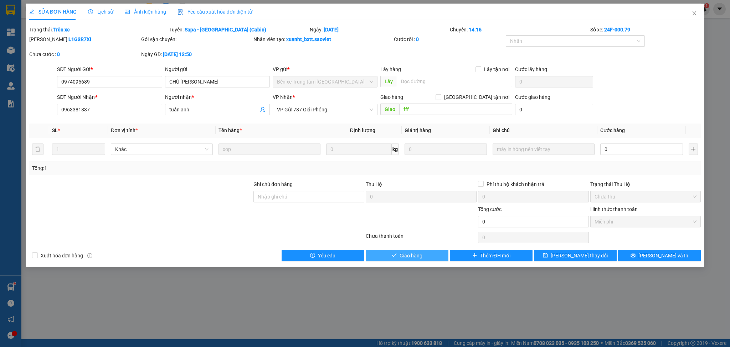
click at [414, 256] on span "Giao hàng" at bounding box center [411, 255] width 23 height 8
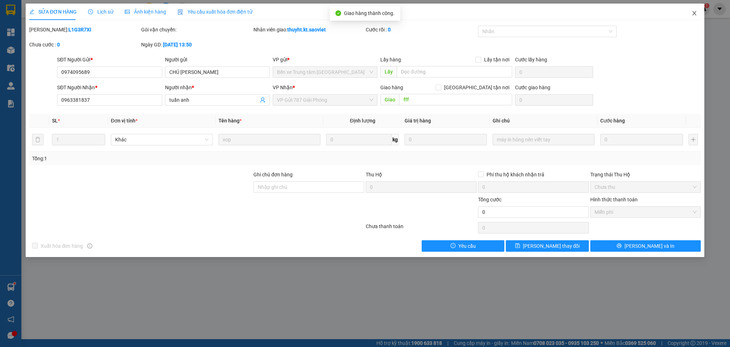
click at [694, 10] on span "Close" at bounding box center [694, 14] width 20 height 20
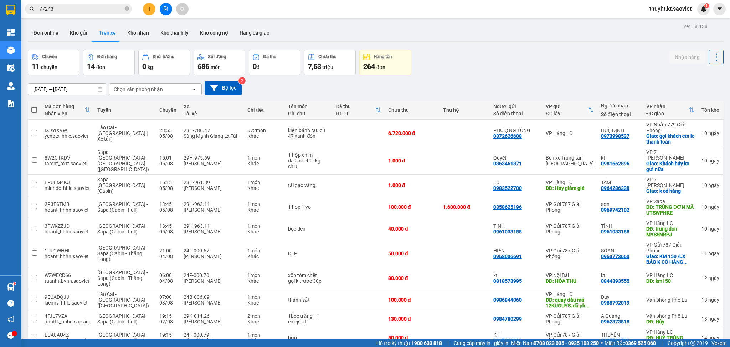
click at [59, 90] on input "01/08/2025 – 05/08/2025" at bounding box center [67, 88] width 78 height 11
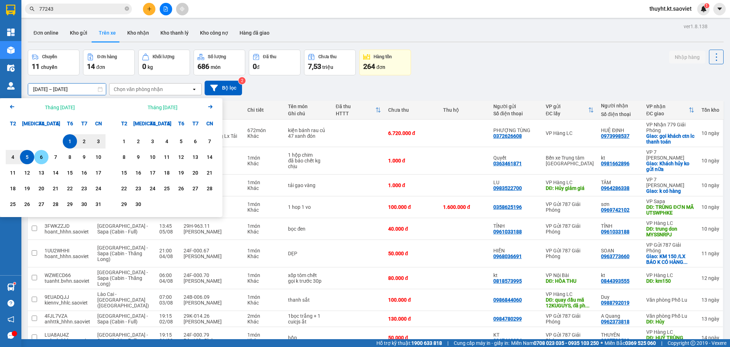
click at [37, 155] on div "6" at bounding box center [41, 157] width 10 height 9
click at [52, 160] on div "7" at bounding box center [56, 157] width 10 height 9
type input "06/08/2025 – 07/08/2025"
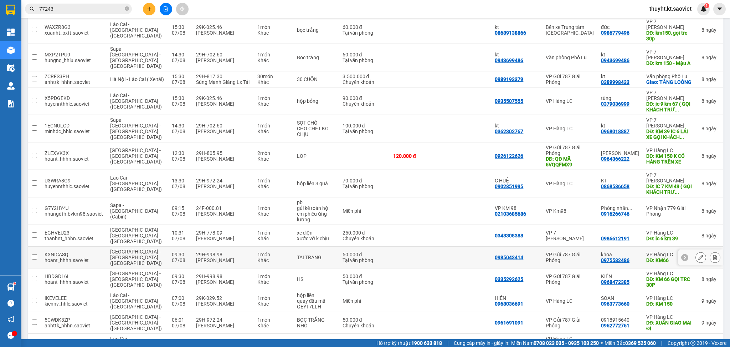
scroll to position [231, 0]
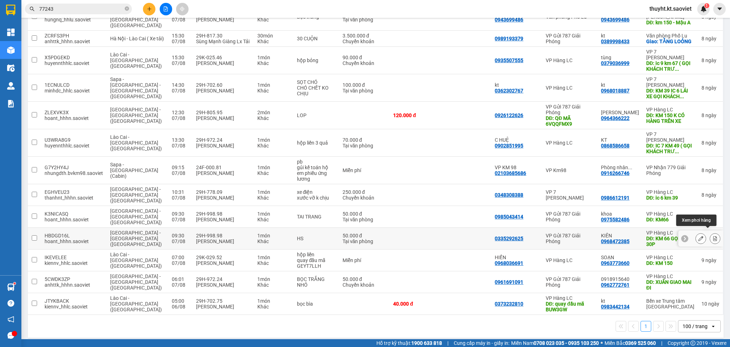
click at [710, 233] on button at bounding box center [715, 238] width 10 height 12
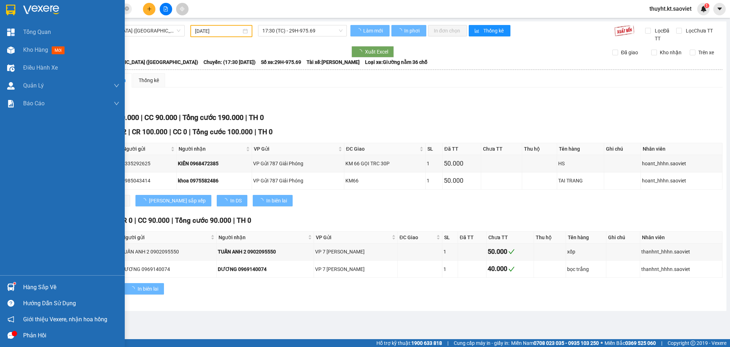
type input "07/08/2025"
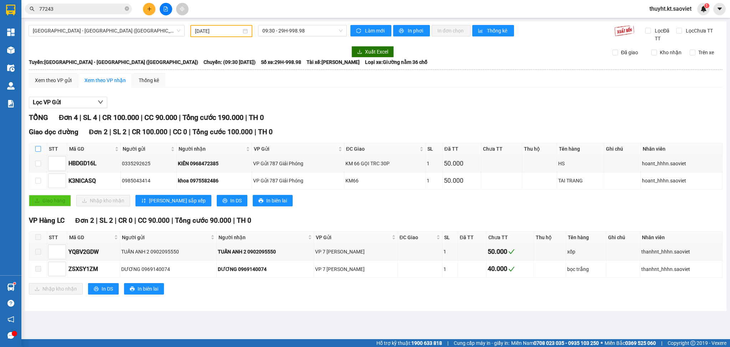
click at [39, 150] on input "checkbox" at bounding box center [38, 149] width 6 height 6
checkbox input "true"
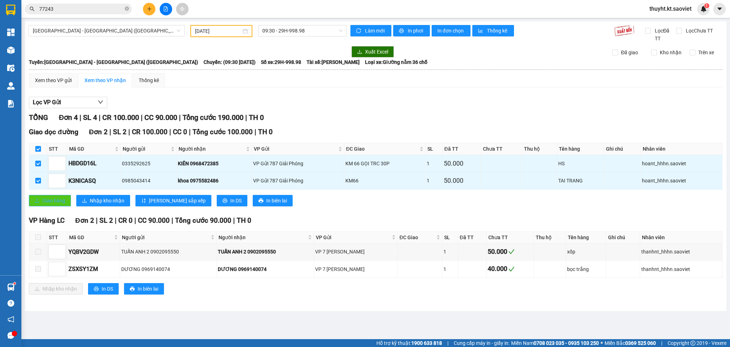
click at [58, 199] on span "Giao hàng" at bounding box center [53, 200] width 23 height 8
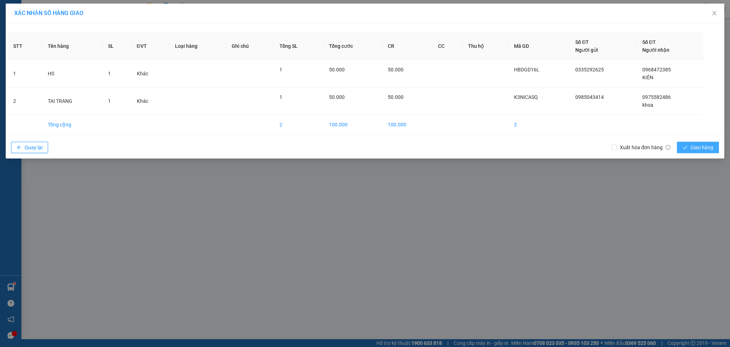
click at [705, 148] on span "Giao hàng" at bounding box center [702, 147] width 23 height 8
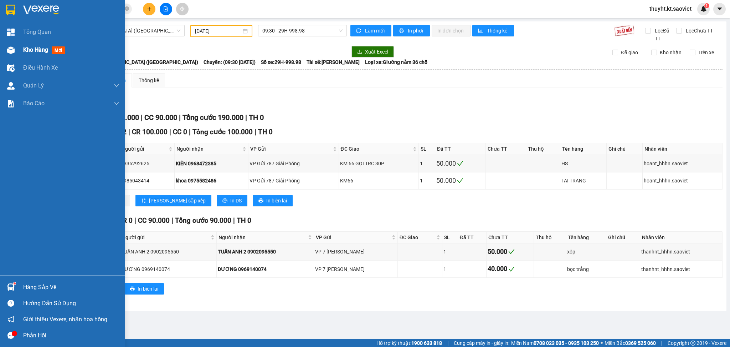
click at [15, 49] on div at bounding box center [11, 50] width 12 height 12
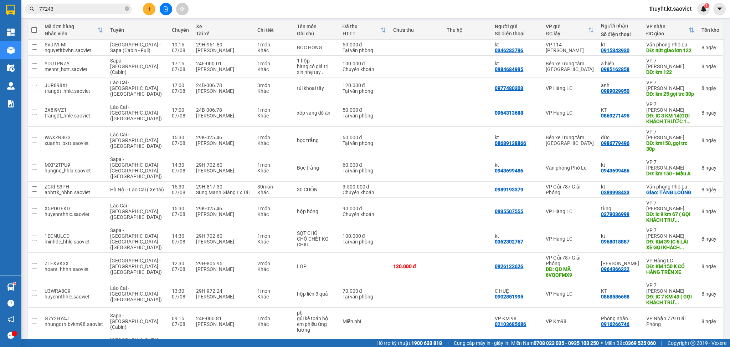
scroll to position [50, 0]
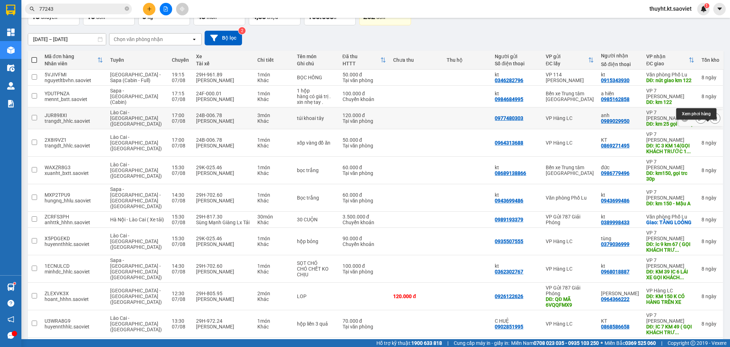
click at [710, 124] on button at bounding box center [715, 118] width 10 height 12
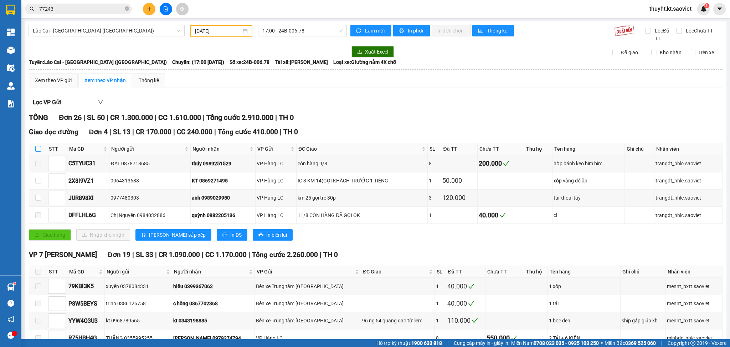
click at [37, 149] on input "checkbox" at bounding box center [38, 149] width 6 height 6
checkbox input "true"
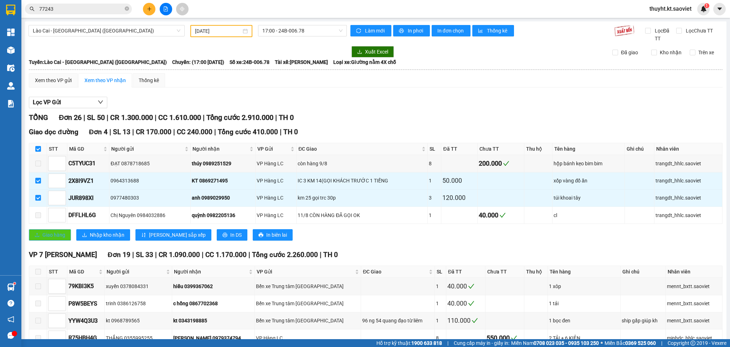
click at [47, 237] on span "Giao hàng" at bounding box center [53, 235] width 23 height 8
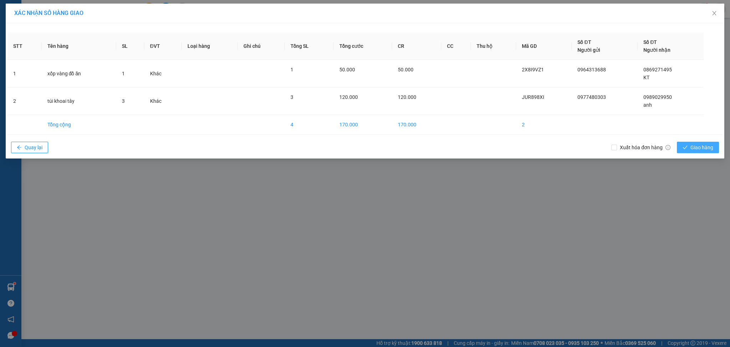
click at [700, 145] on span "Giao hàng" at bounding box center [702, 147] width 23 height 8
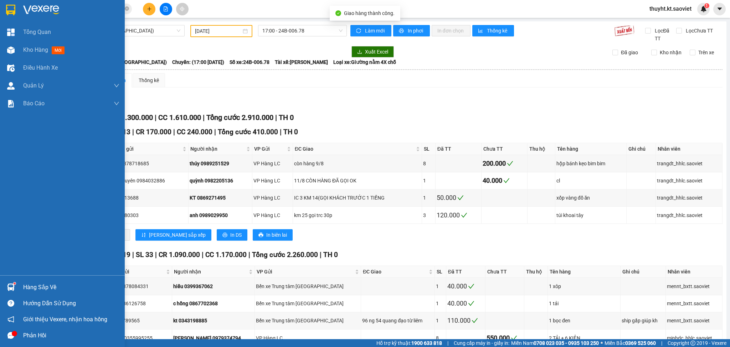
click at [20, 51] on div "Kho hàng mới" at bounding box center [62, 50] width 125 height 18
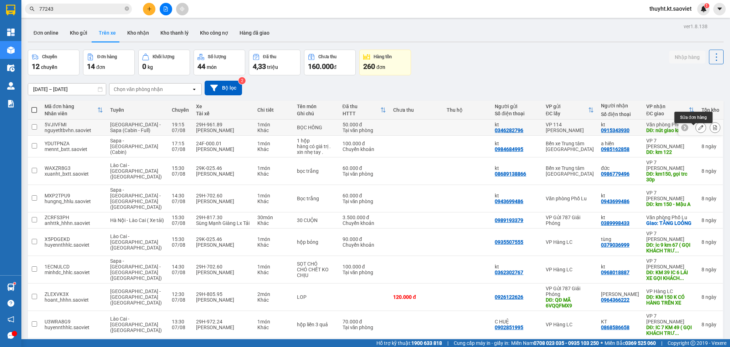
click at [698, 128] on icon at bounding box center [700, 127] width 5 height 5
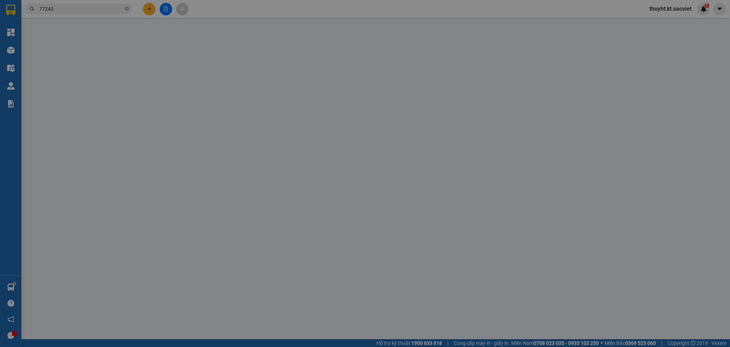
type input "0346282796"
type input "kt"
type input "0915343930"
type input "kt"
type input "nút giao km 122"
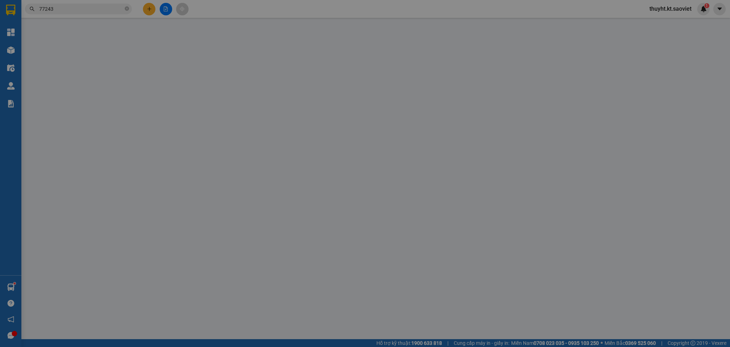
type input "50.000"
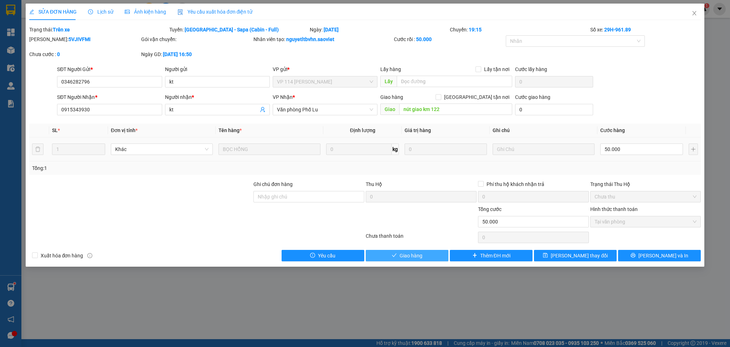
click at [405, 258] on span "Giao hàng" at bounding box center [411, 255] width 23 height 8
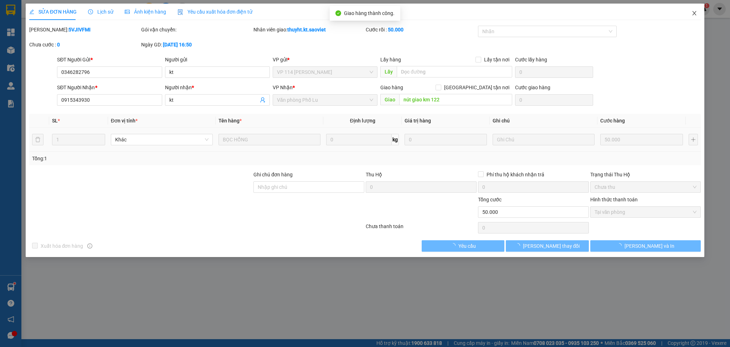
click at [690, 16] on span "Close" at bounding box center [694, 14] width 20 height 20
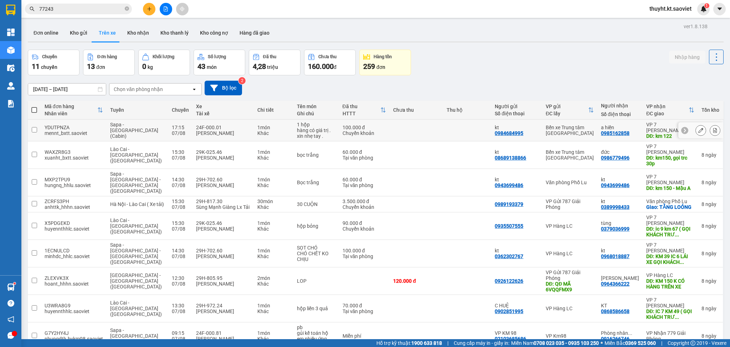
click at [688, 131] on div at bounding box center [700, 130] width 45 height 16
click at [696, 129] on button at bounding box center [701, 130] width 10 height 12
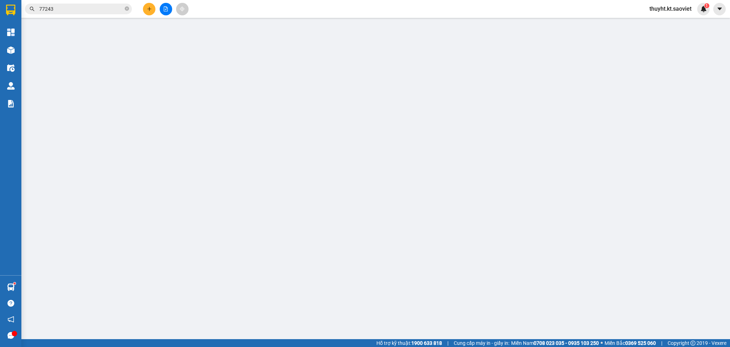
type input "0984684995"
type input "kt"
type input "0985162858"
type input "a hiền"
type input "km 122"
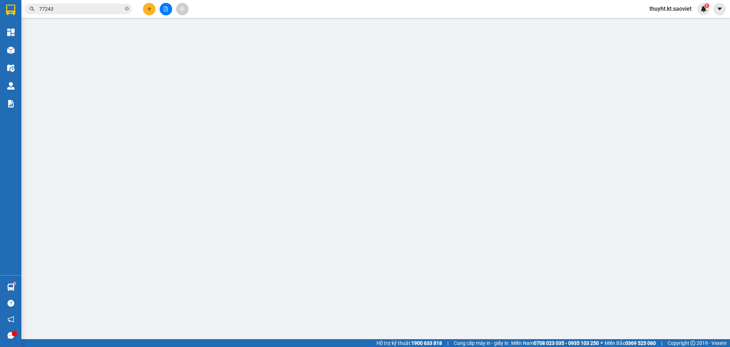
type input "100.000"
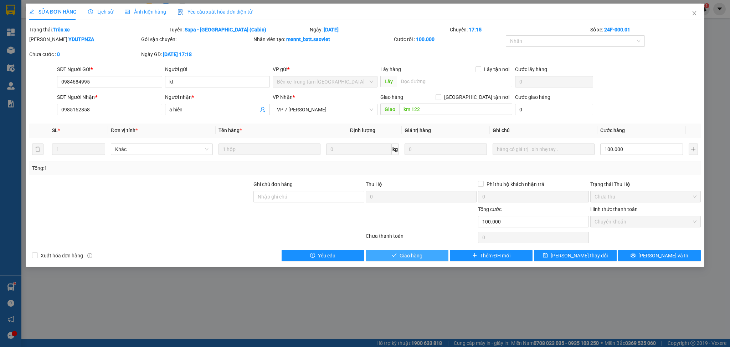
drag, startPoint x: 416, startPoint y: 255, endPoint x: 534, endPoint y: 169, distance: 146.4
click at [416, 253] on span "Giao hàng" at bounding box center [411, 255] width 23 height 8
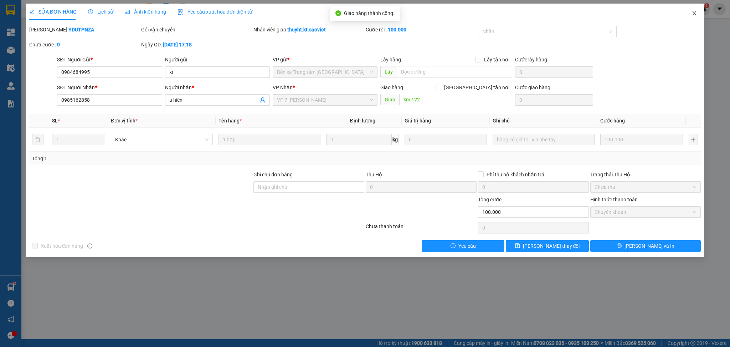
click at [691, 12] on span "Close" at bounding box center [694, 14] width 20 height 20
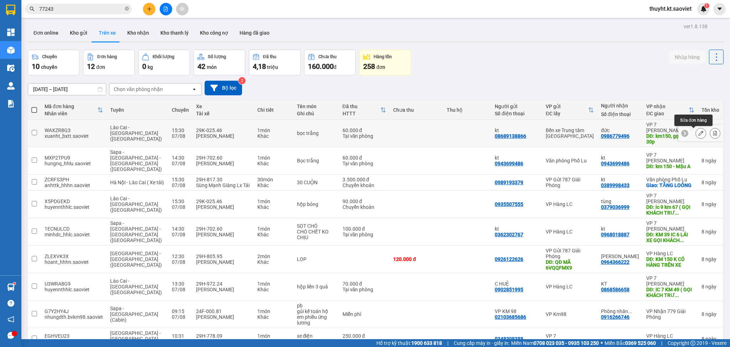
click at [698, 133] on icon at bounding box center [700, 132] width 5 height 5
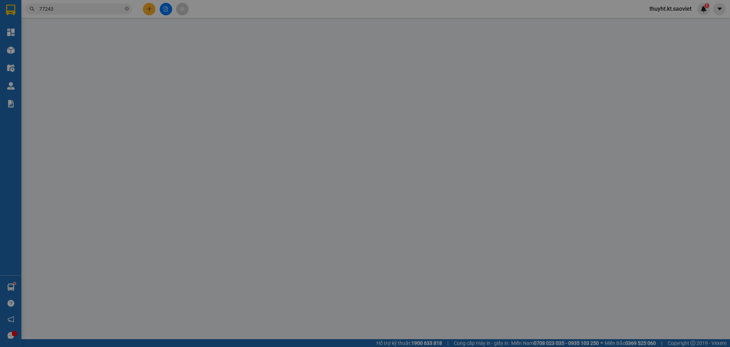
type input "08689138866"
type input "kt"
type input "0986779496"
type input "đức"
type input "km150, gọi trc 30p"
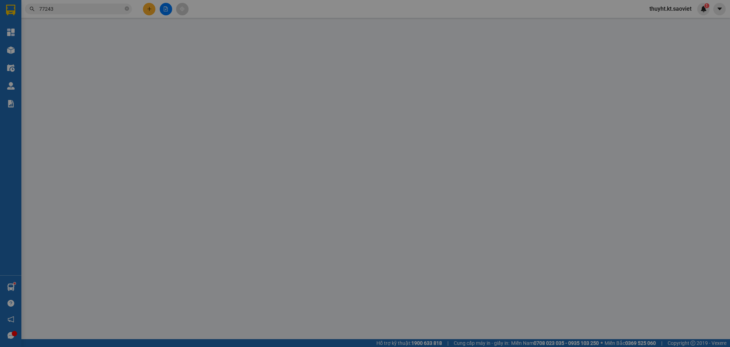
type input "60.000"
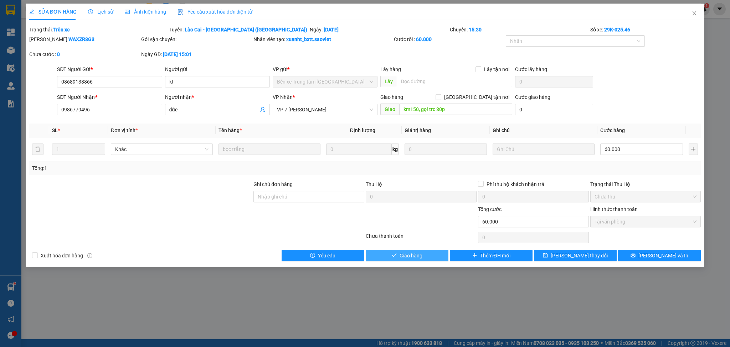
click at [407, 252] on span "Giao hàng" at bounding box center [411, 255] width 23 height 8
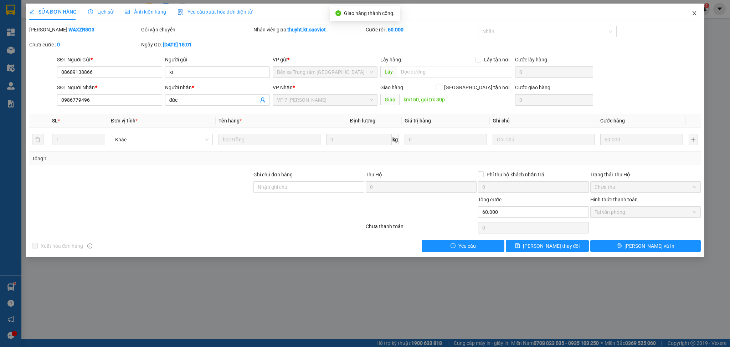
click at [694, 14] on icon "close" at bounding box center [695, 13] width 4 height 4
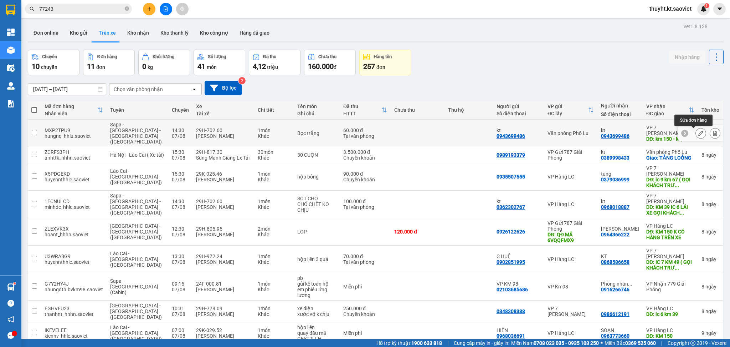
click at [698, 131] on icon at bounding box center [700, 132] width 5 height 5
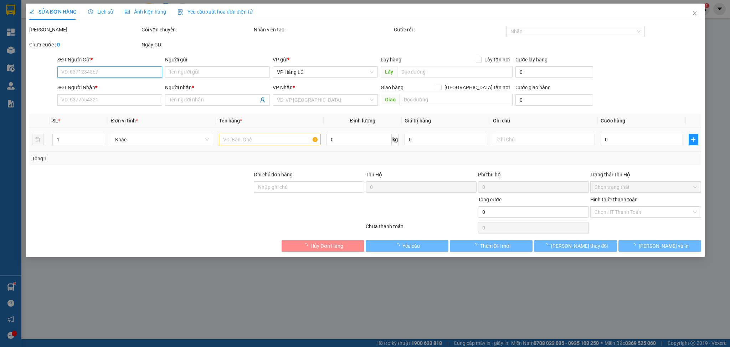
type input "0943699486"
type input "kt"
type input "0943699486"
type input "kt"
type input "km 150 - Mậu A"
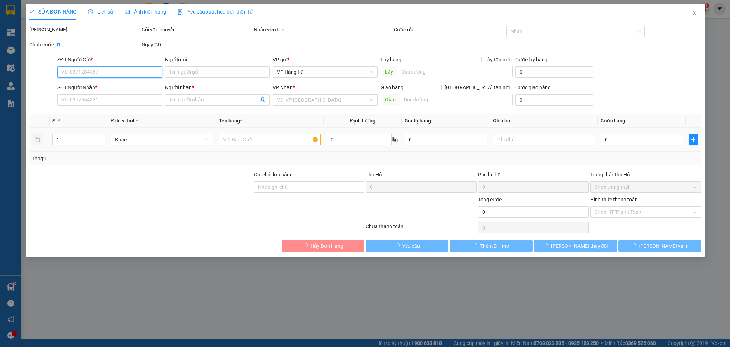
type input "60.000"
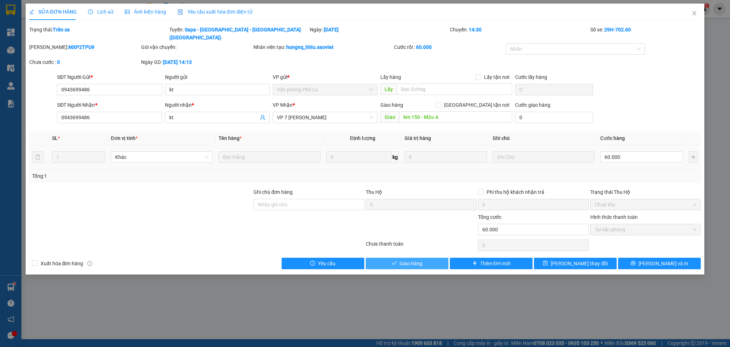
click at [418, 259] on span "Giao hàng" at bounding box center [411, 263] width 23 height 8
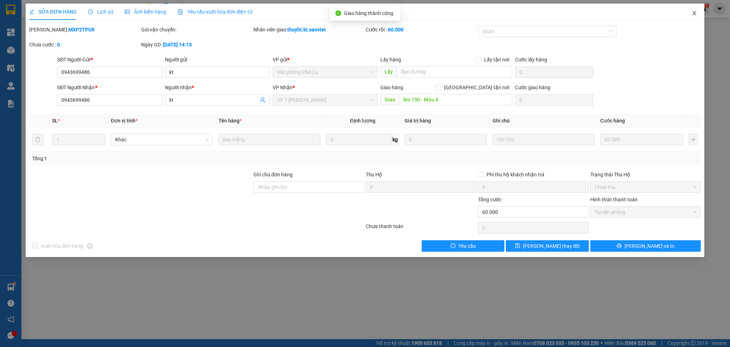
click at [691, 14] on span "Close" at bounding box center [694, 14] width 20 height 20
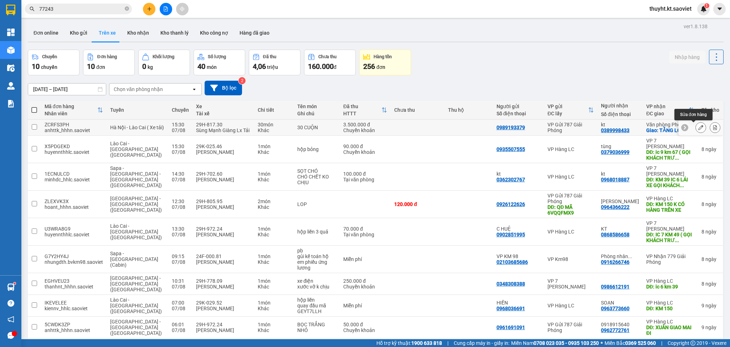
click at [698, 128] on icon at bounding box center [700, 127] width 5 height 5
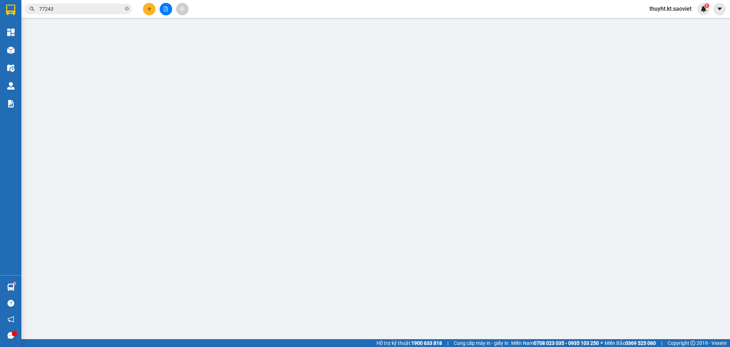
type input "0989193379"
type input "0389998433"
type input "kt"
checkbox input "true"
type input "TẰNG LOỎNG"
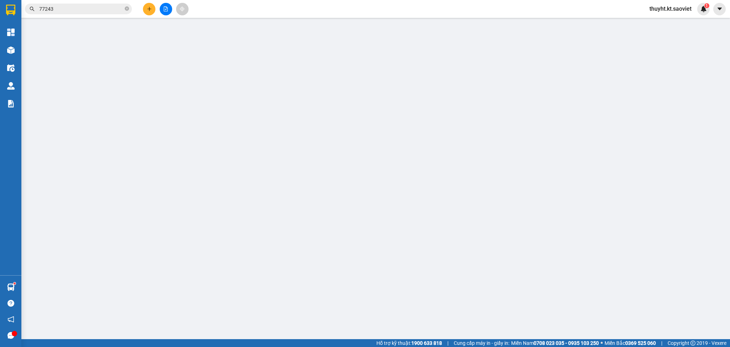
type input "3.500.000"
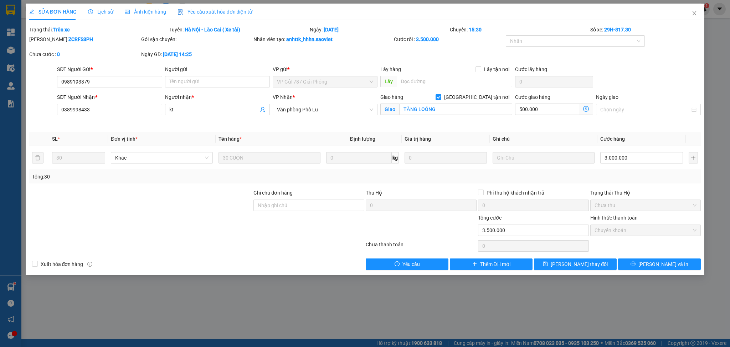
click at [481, 97] on span "[GEOGRAPHIC_DATA] tận nơi" at bounding box center [476, 97] width 71 height 8
click at [441, 97] on input "[GEOGRAPHIC_DATA] tận nơi" at bounding box center [438, 96] width 5 height 5
checkbox input "false"
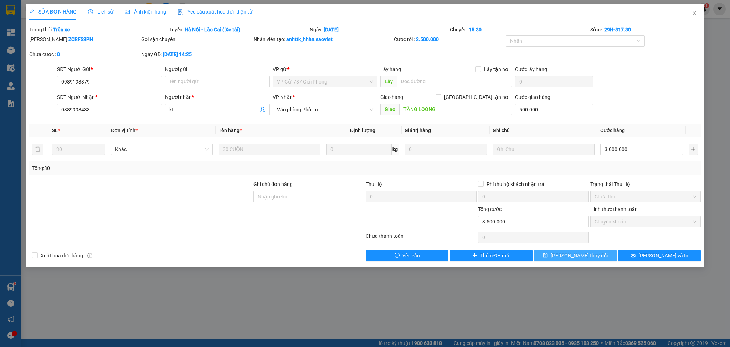
click at [574, 254] on span "[PERSON_NAME] thay đổi" at bounding box center [579, 255] width 57 height 8
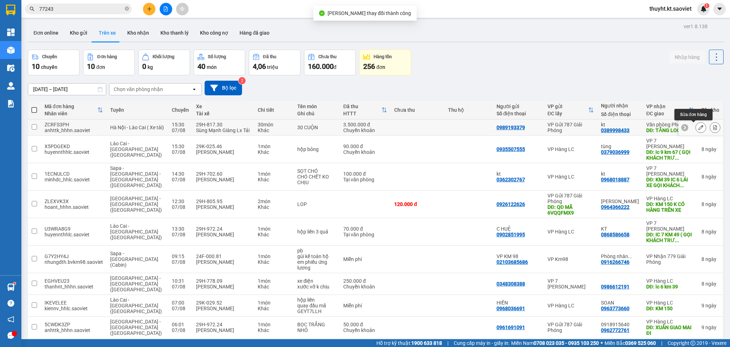
click at [698, 126] on icon at bounding box center [700, 127] width 5 height 5
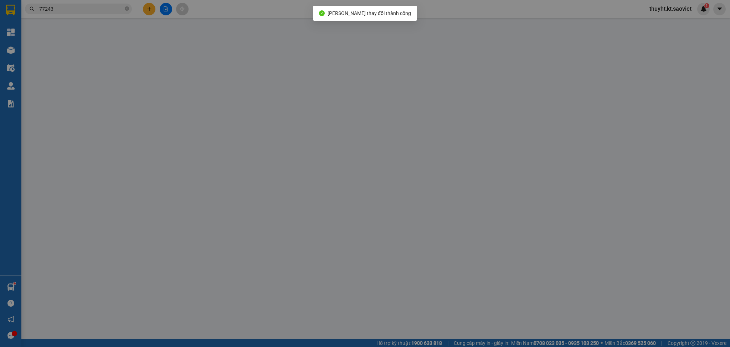
type input "0989193379"
type input "0389998433"
type input "kt"
type input "TẰNG LOỎNG"
type input "500.000"
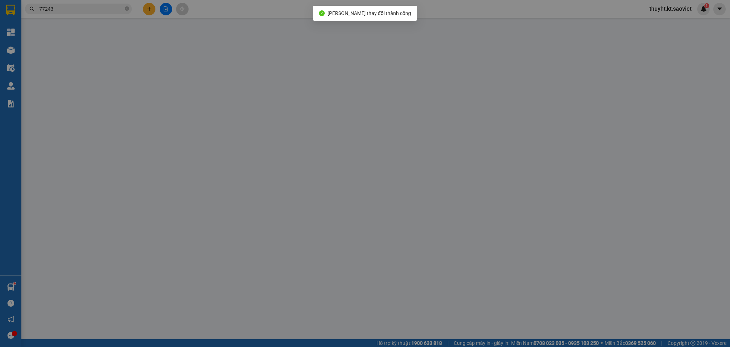
type input "3.500.000"
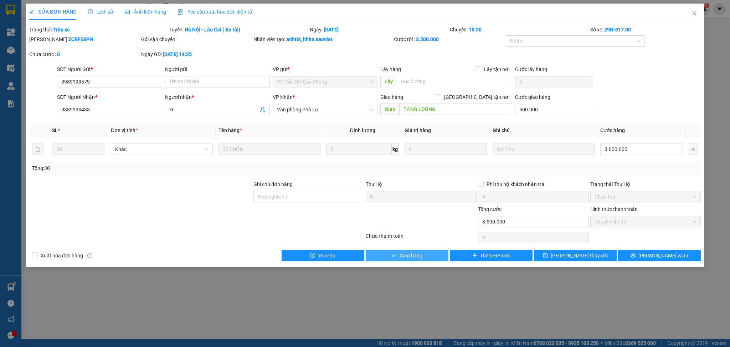
click at [412, 255] on span "Giao hàng" at bounding box center [411, 255] width 23 height 8
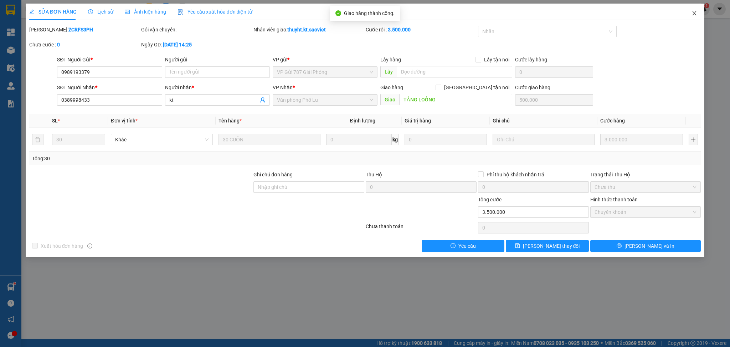
click at [693, 12] on icon "close" at bounding box center [695, 13] width 4 height 4
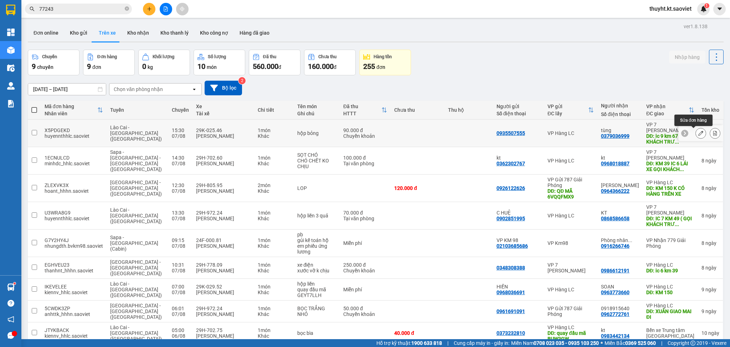
click at [698, 131] on icon at bounding box center [700, 132] width 5 height 5
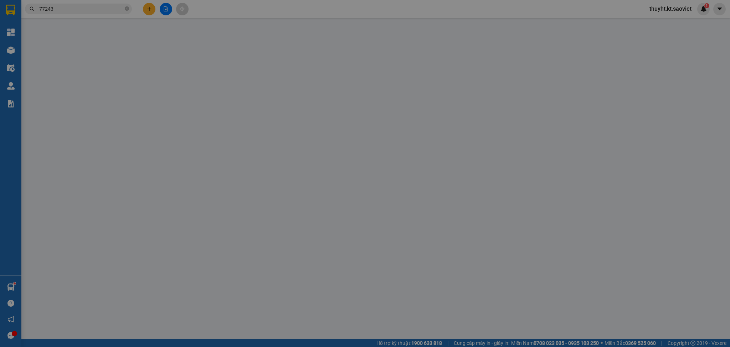
type input "0935507555"
type input "0379036999"
type input "tùng"
type input "ic 9 km 67 ( GỌI KHÁCH TRƯỚC 30 p)"
type input "90.000"
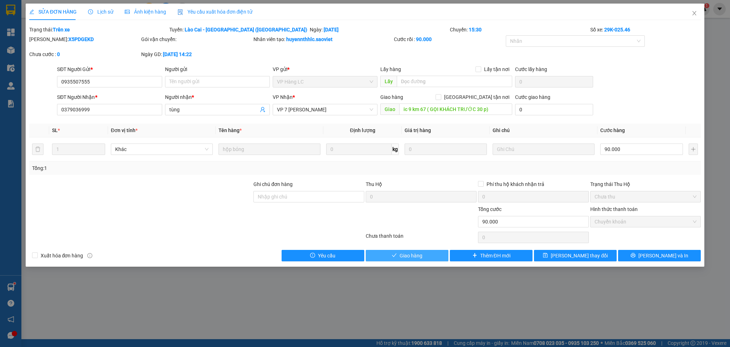
click at [392, 255] on icon "check" at bounding box center [394, 255] width 5 height 4
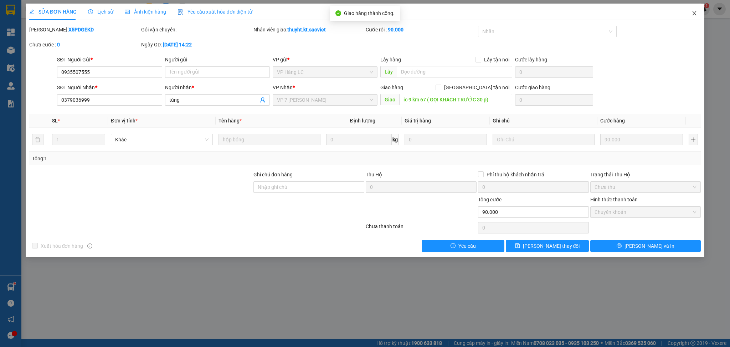
click at [698, 16] on span "Close" at bounding box center [694, 14] width 20 height 20
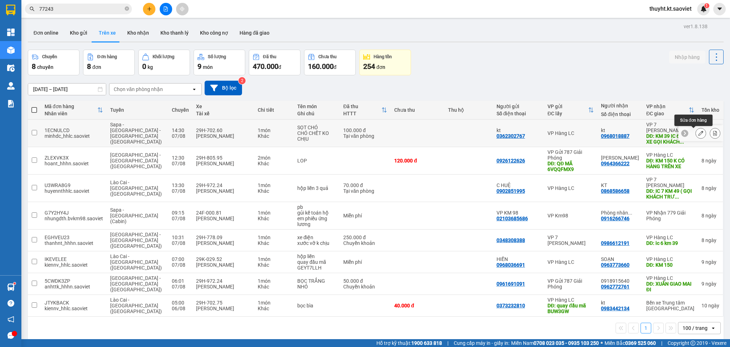
click at [696, 132] on button at bounding box center [701, 133] width 10 height 12
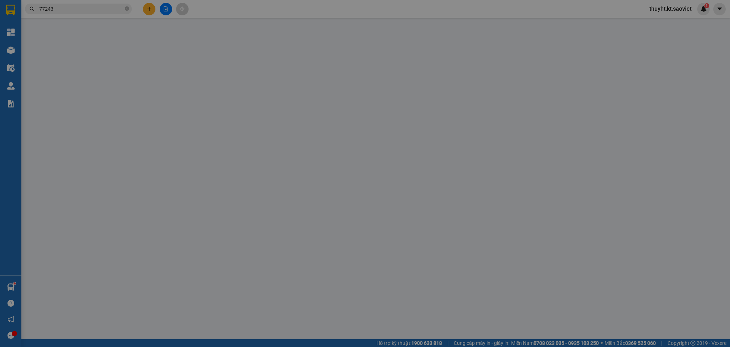
type input "0362302767"
type input "kt"
type input "0968018887"
type input "kt"
type input "KM 39 IC 6 LÁI XE GỌI KHÁCH TRƯỚC 30P"
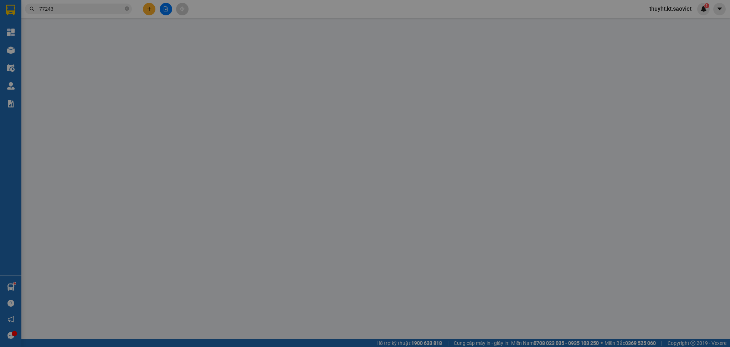
type input "100.000"
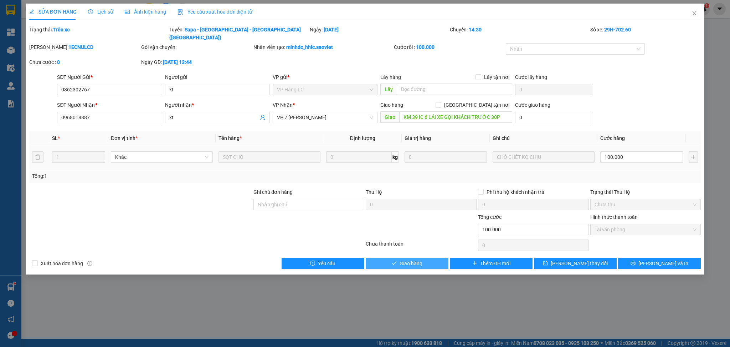
drag, startPoint x: 405, startPoint y: 255, endPoint x: 607, endPoint y: 132, distance: 236.7
click at [406, 259] on span "Giao hàng" at bounding box center [411, 263] width 23 height 8
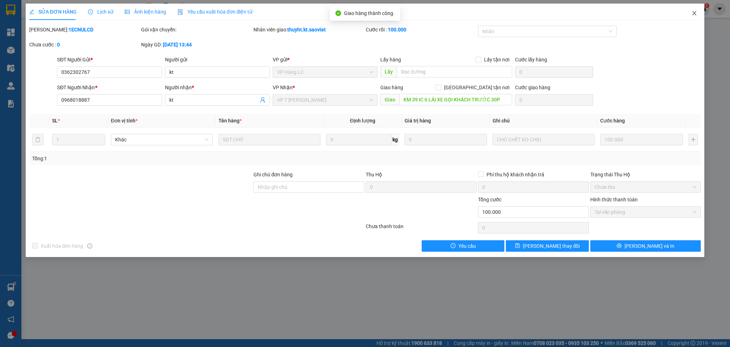
click at [697, 11] on icon "close" at bounding box center [695, 13] width 6 height 6
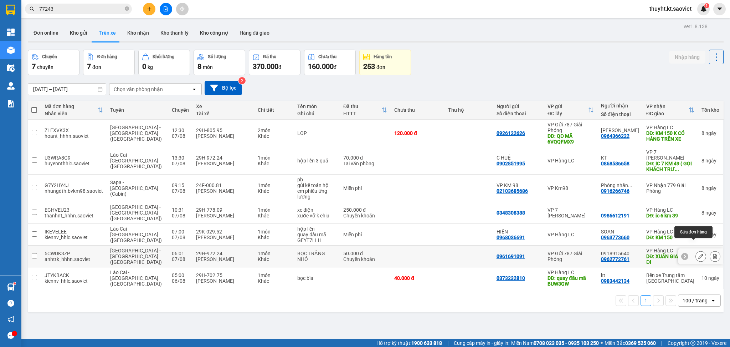
click at [698, 253] on icon at bounding box center [700, 255] width 5 height 5
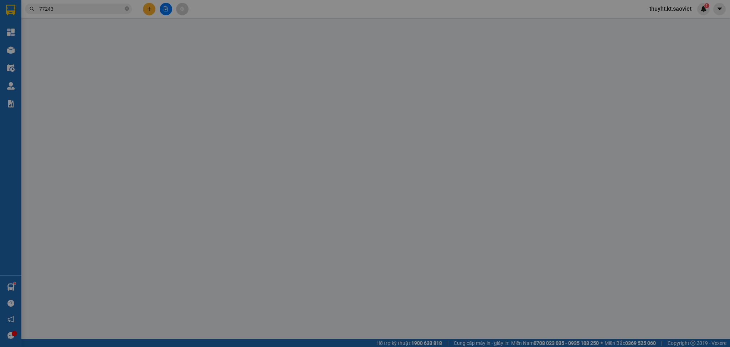
type input "0961691091"
type input "0962772761"
type input "0918915640"
type input "XUÂN GIAO MAI ĐI"
type input "50.000"
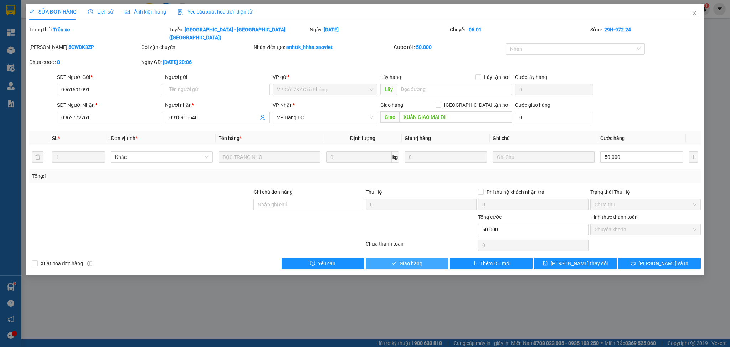
click at [420, 259] on span "Giao hàng" at bounding box center [411, 263] width 23 height 8
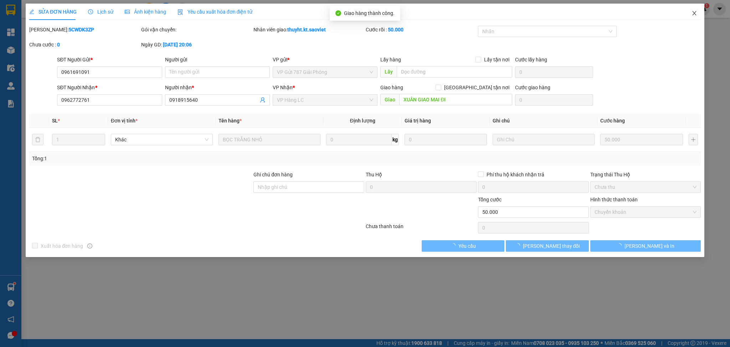
click at [692, 15] on icon "close" at bounding box center [695, 13] width 6 height 6
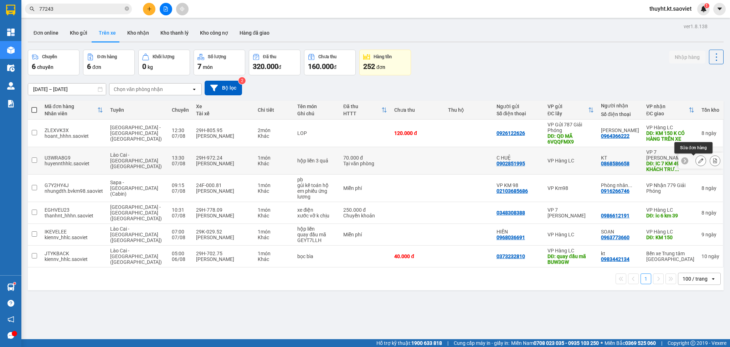
click at [698, 162] on icon at bounding box center [700, 160] width 5 height 5
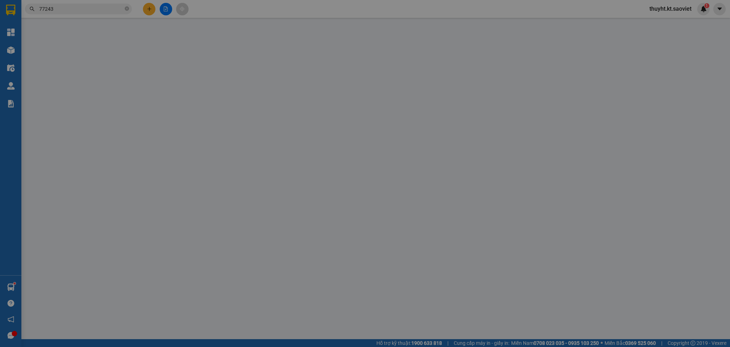
type input "0902851995"
type input "C HUỆ"
type input "0868586658"
type input "KT"
type input "IC 7 KM 49 ( GỌI KHÁCH TRƯỚC 1 TIẾNG )"
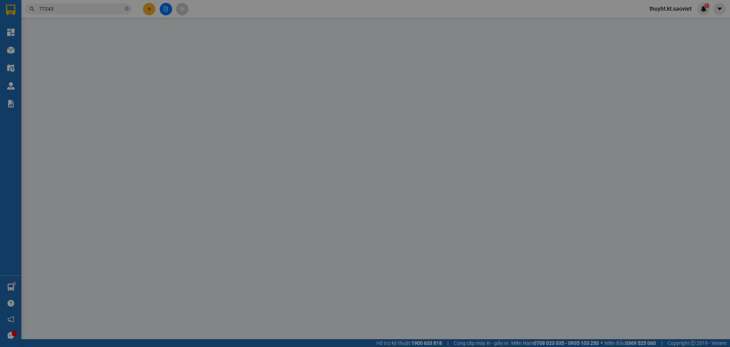
type input "70.000"
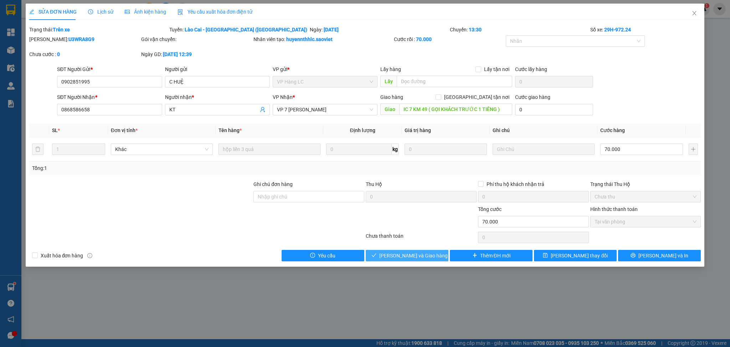
click at [418, 252] on span "[PERSON_NAME] và Giao hàng" at bounding box center [413, 255] width 68 height 8
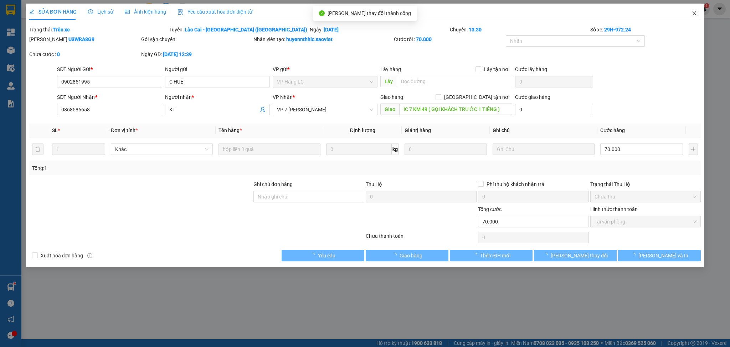
click at [697, 10] on span "Close" at bounding box center [694, 14] width 20 height 20
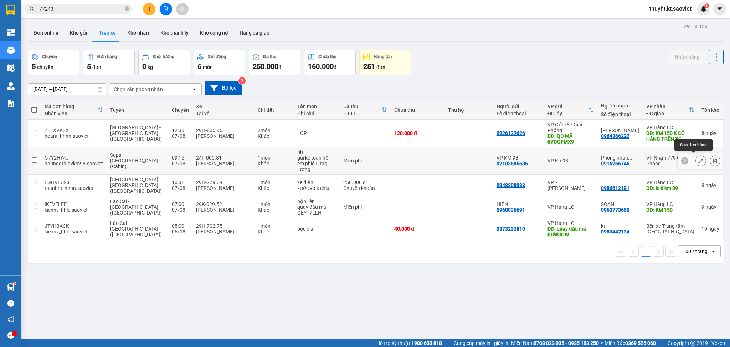
click at [698, 158] on icon at bounding box center [700, 160] width 5 height 5
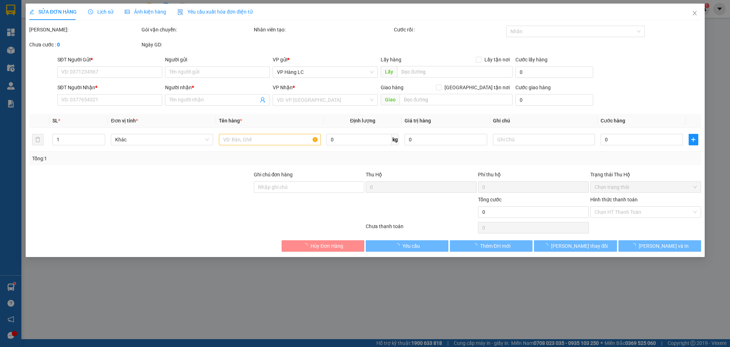
type input "02103685686"
type input "VP KM 98"
type input "0916266746"
type input "Phòng nhân sự"
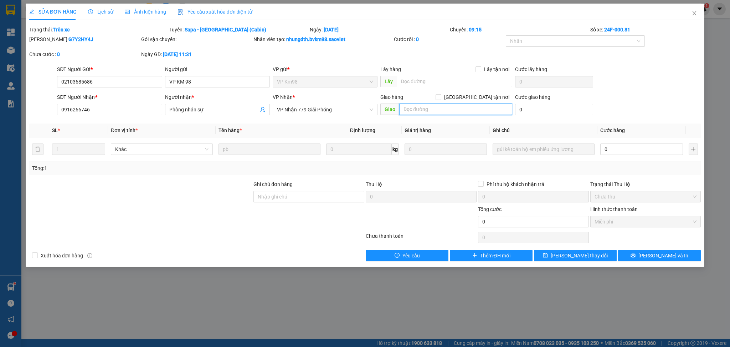
click at [453, 109] on input "text" at bounding box center [455, 108] width 113 height 11
type input "gg"
click at [563, 252] on button "[PERSON_NAME] thay đổi" at bounding box center [575, 255] width 83 height 11
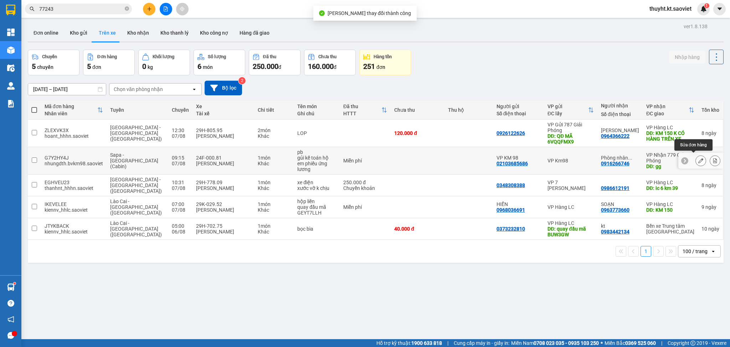
click at [696, 156] on button at bounding box center [701, 160] width 10 height 12
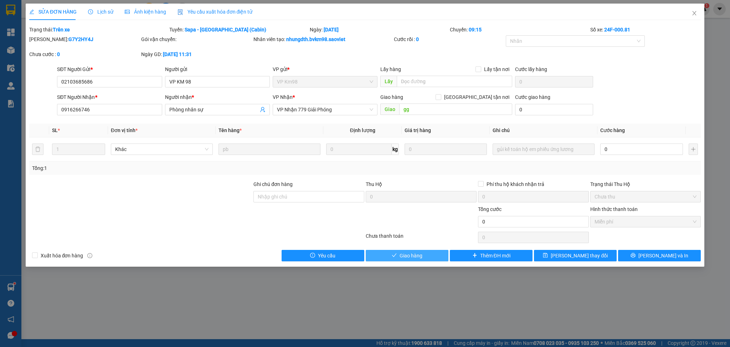
click at [411, 251] on span "Giao hàng" at bounding box center [411, 255] width 23 height 8
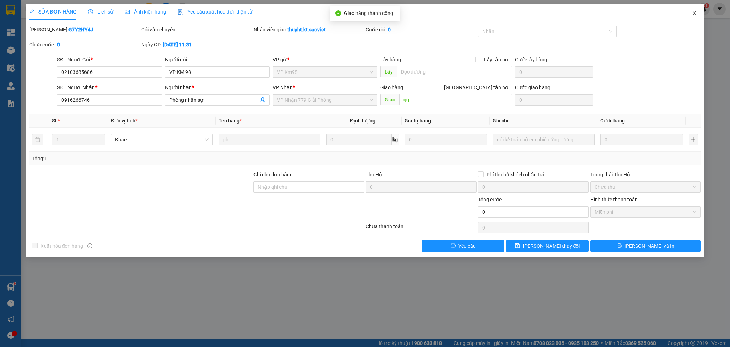
click at [692, 9] on span "Close" at bounding box center [694, 14] width 20 height 20
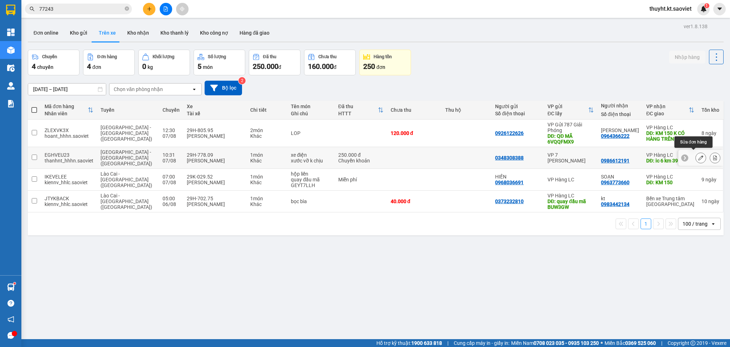
click at [698, 155] on icon at bounding box center [700, 157] width 5 height 5
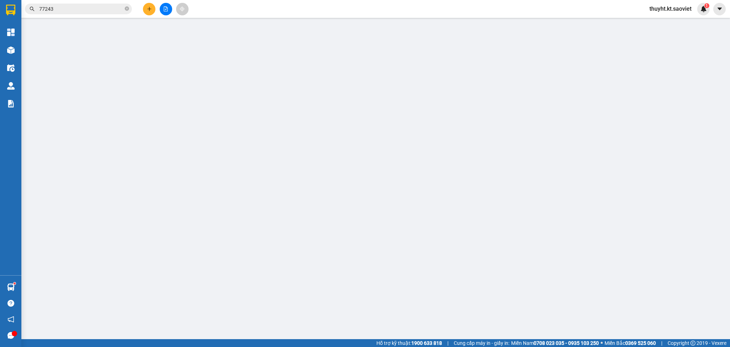
type input "0348308388"
type input "0986612191"
type input "ic 6 km 39"
type input "250.000"
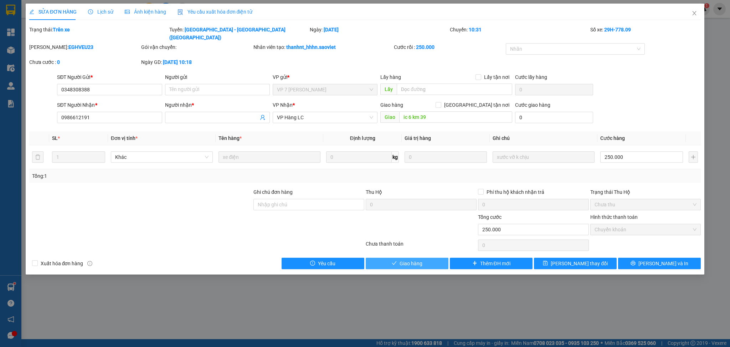
click at [411, 257] on button "Giao hàng" at bounding box center [407, 262] width 83 height 11
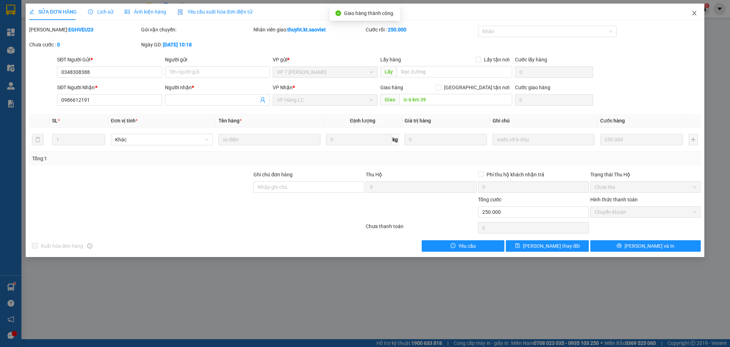
click at [693, 10] on span "Close" at bounding box center [694, 14] width 20 height 20
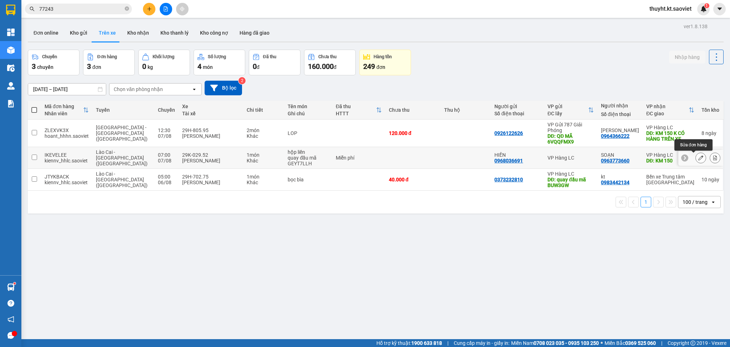
click at [696, 158] on button at bounding box center [701, 158] width 10 height 12
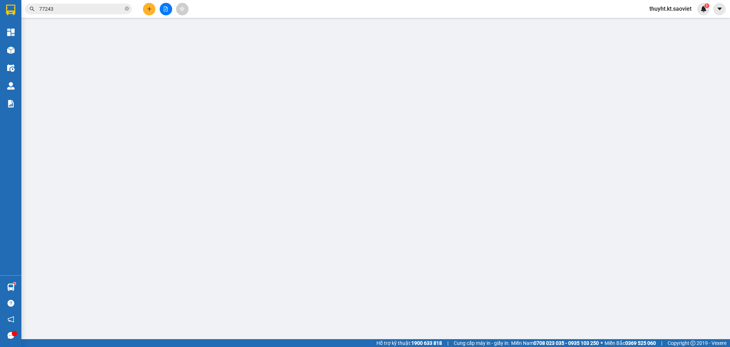
type input "0968036691"
type input "HIỀN"
type input "0963773660"
type input "SOẠN"
type input "KM 150"
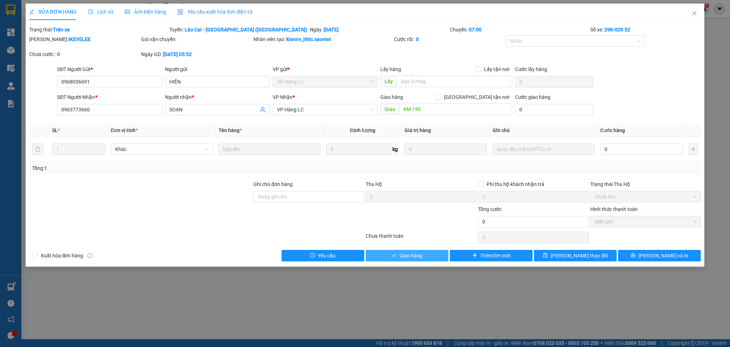
click at [409, 256] on span "Giao hàng" at bounding box center [411, 255] width 23 height 8
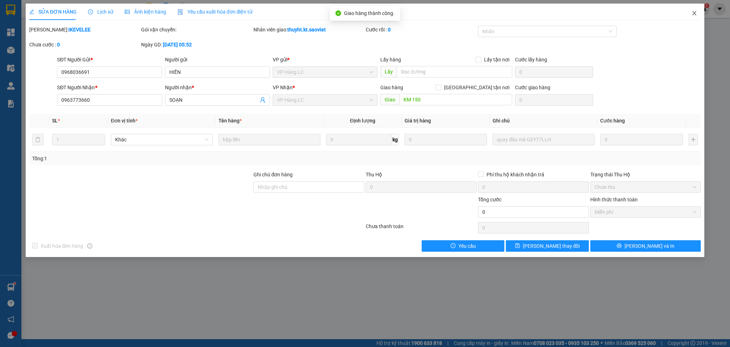
click at [693, 11] on icon "close" at bounding box center [695, 13] width 6 height 6
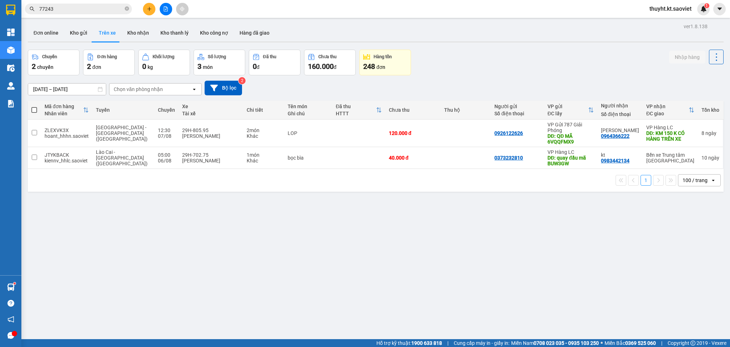
click at [75, 89] on input "[DATE] – [DATE]" at bounding box center [67, 88] width 78 height 11
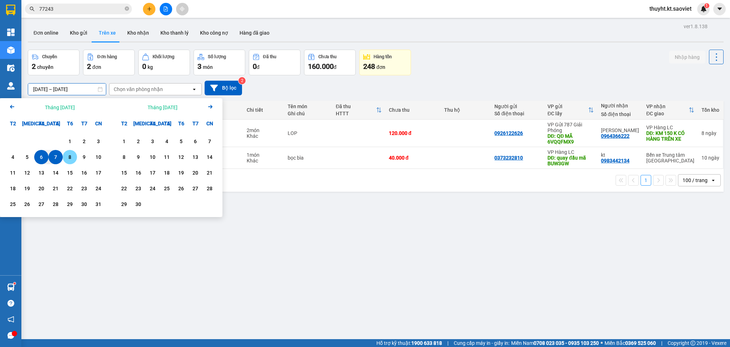
click at [70, 160] on div "8" at bounding box center [70, 157] width 10 height 9
click at [93, 158] on div "10" at bounding box center [98, 157] width 10 height 9
type input "08/08/2025 – 10/08/2025"
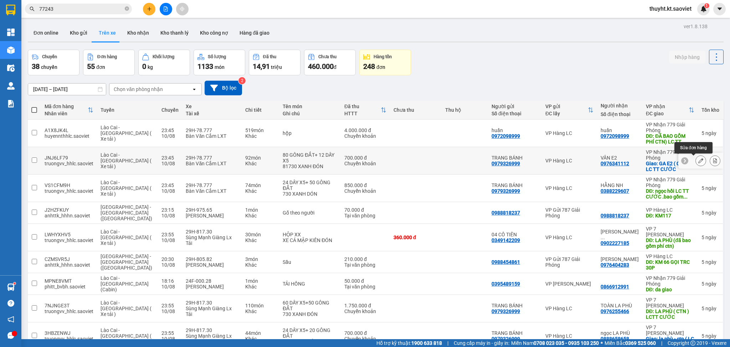
click at [696, 157] on button at bounding box center [701, 160] width 10 height 12
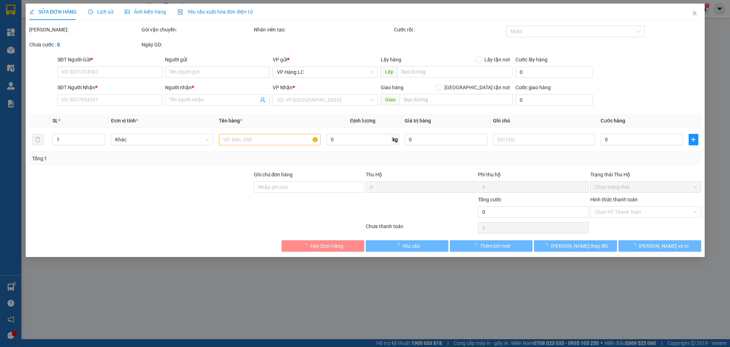
type input "0979326999"
type input "TRANG BÁNH"
type input "0976341112"
type input "VÂN E2"
checkbox input "true"
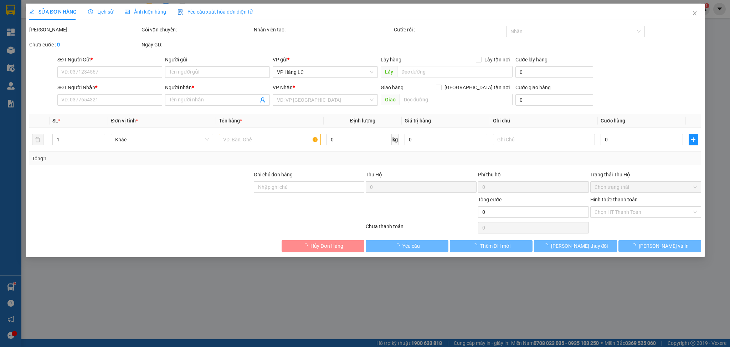
type input "GA E2 ( CTN ) LC TT CƯỚC"
type input "700.000"
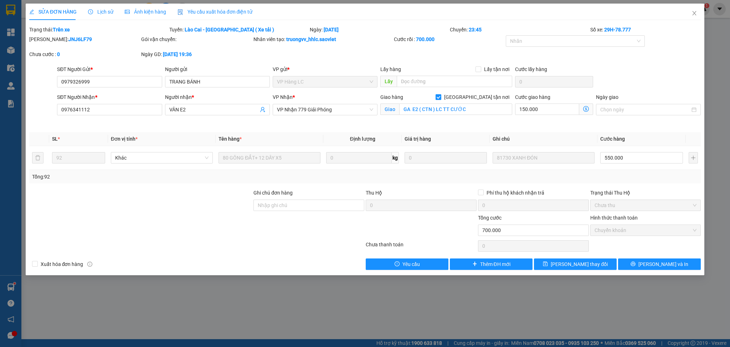
click at [441, 95] on input "[GEOGRAPHIC_DATA] tận nơi" at bounding box center [438, 96] width 5 height 5
checkbox input "false"
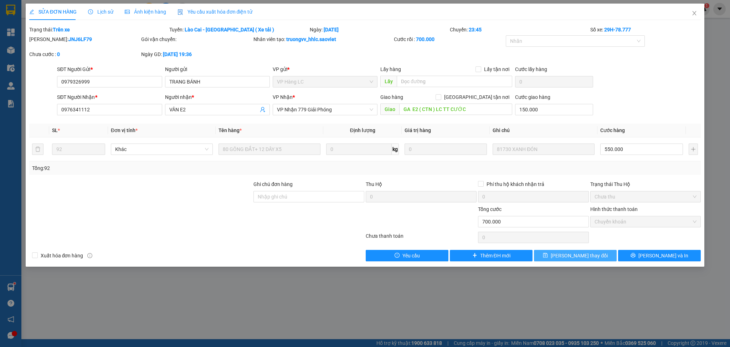
click at [548, 257] on icon "save" at bounding box center [545, 254] width 5 height 5
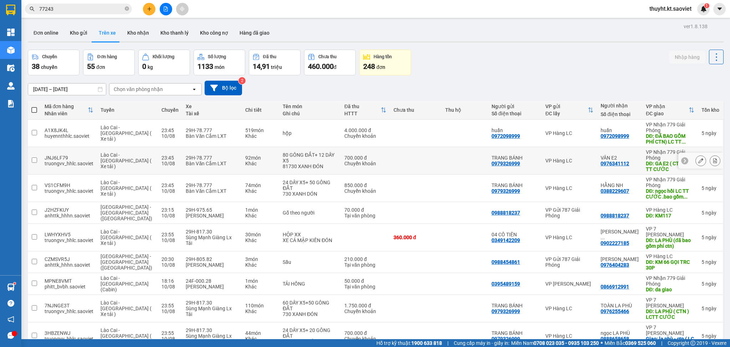
click at [710, 155] on div at bounding box center [715, 160] width 11 height 11
click at [713, 160] on icon at bounding box center [715, 160] width 5 height 5
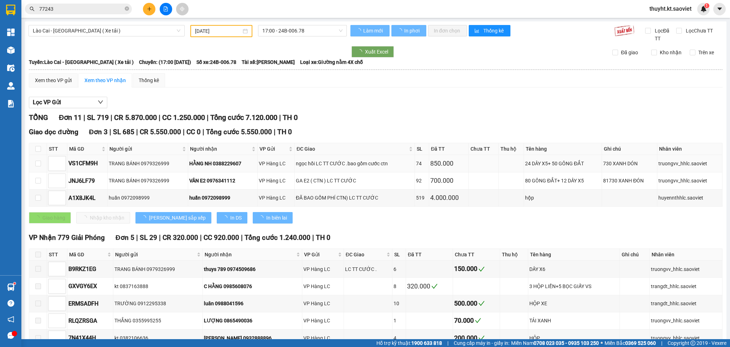
type input "10/08/2025"
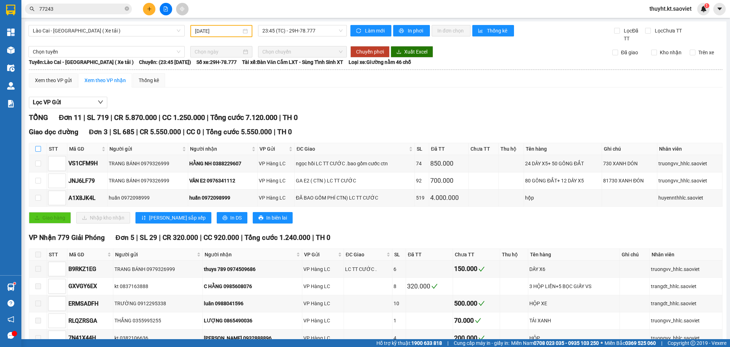
click at [39, 149] on input "checkbox" at bounding box center [38, 149] width 6 height 6
checkbox input "true"
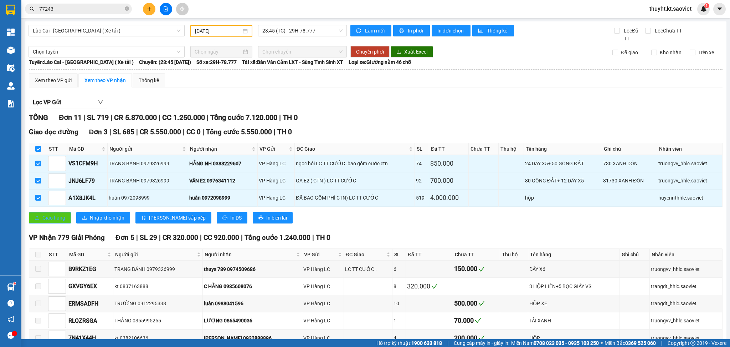
click at [45, 217] on span "Giao hàng" at bounding box center [53, 218] width 23 height 8
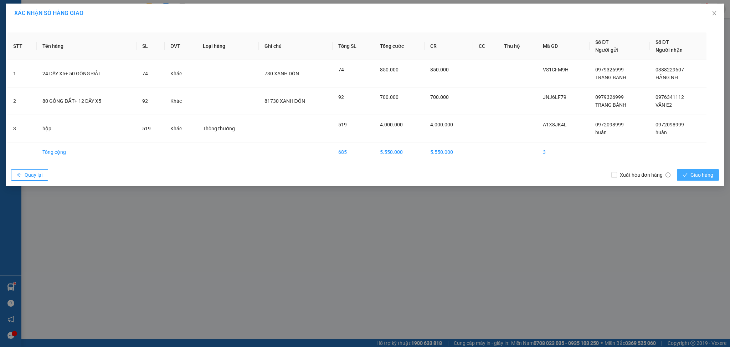
click at [696, 177] on span "Giao hàng" at bounding box center [702, 175] width 23 height 8
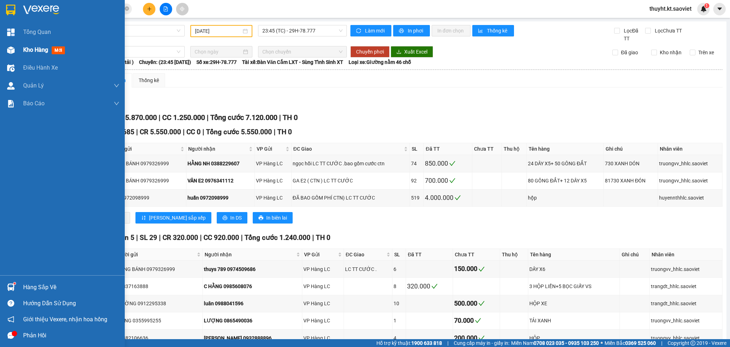
click at [24, 48] on span "Kho hàng" at bounding box center [35, 49] width 25 height 7
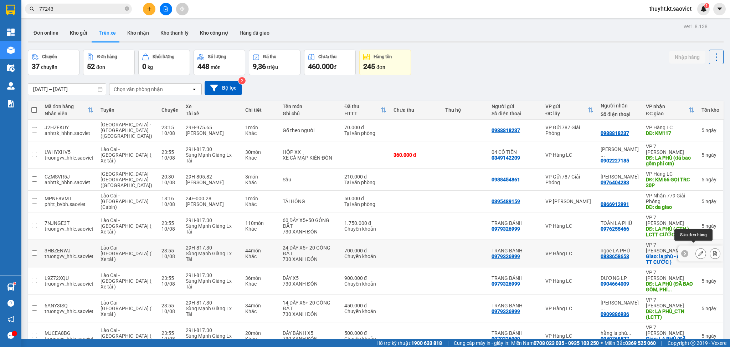
click at [696, 249] on button at bounding box center [701, 253] width 10 height 12
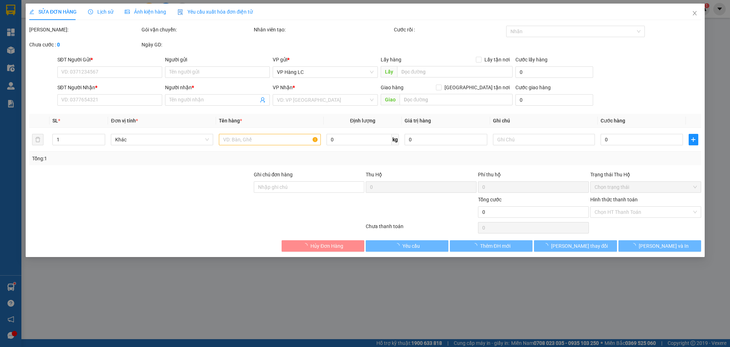
type input "0979326999"
type input "TRANG BÁNH"
type input "0888658658"
type input "ngọc LA PHÙ"
checkbox input "true"
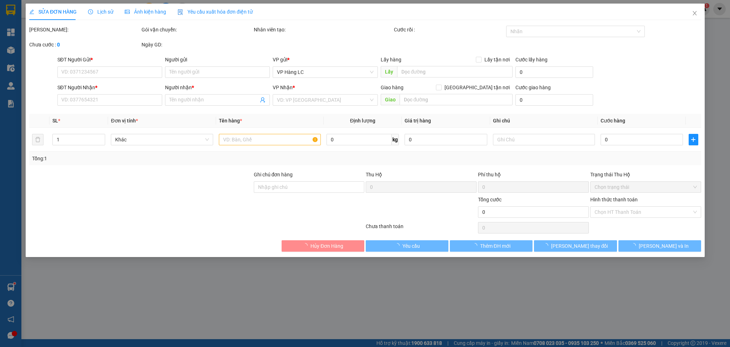
type input "la phù - ctn ( LC TT CƯỚC )"
type input "700.000"
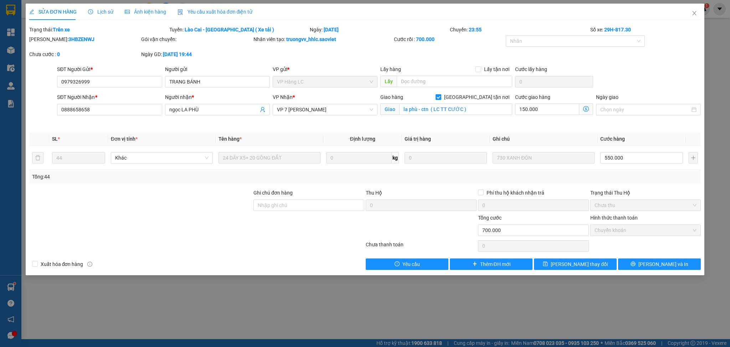
click at [441, 98] on input "[GEOGRAPHIC_DATA] tận nơi" at bounding box center [438, 96] width 5 height 5
checkbox input "false"
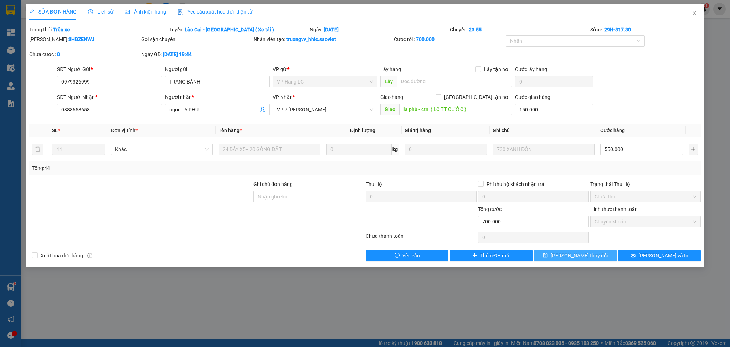
click at [548, 253] on icon "save" at bounding box center [545, 254] width 5 height 5
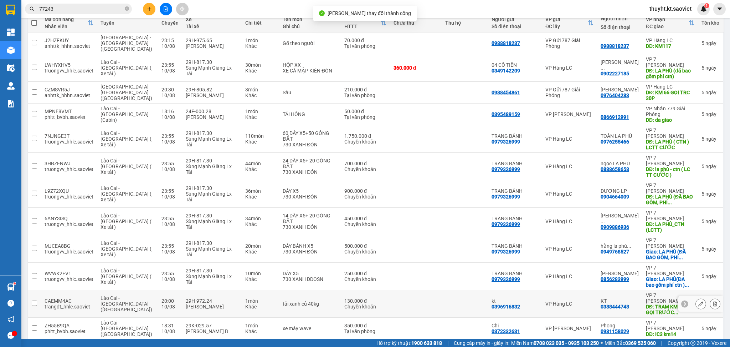
scroll to position [95, 0]
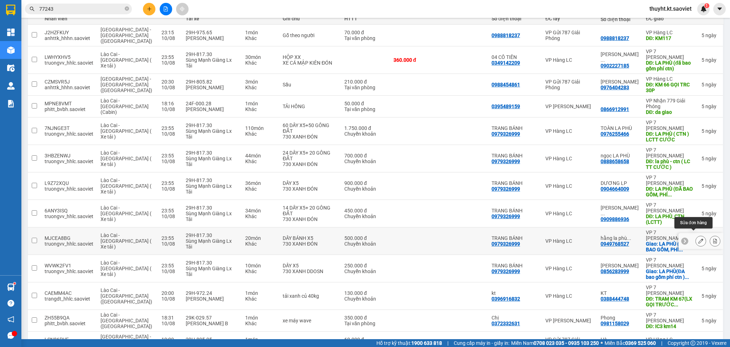
click at [698, 238] on icon at bounding box center [700, 240] width 5 height 5
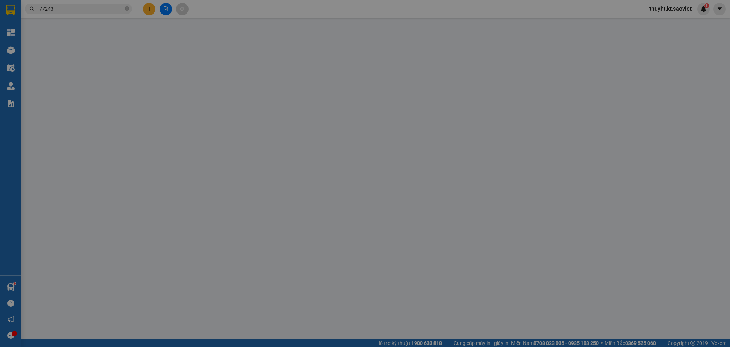
type input "0979326999"
type input "TRANG BÁNH"
type input "0949768527"
type input "hằng la phù SỐ MỚI"
checkbox input "true"
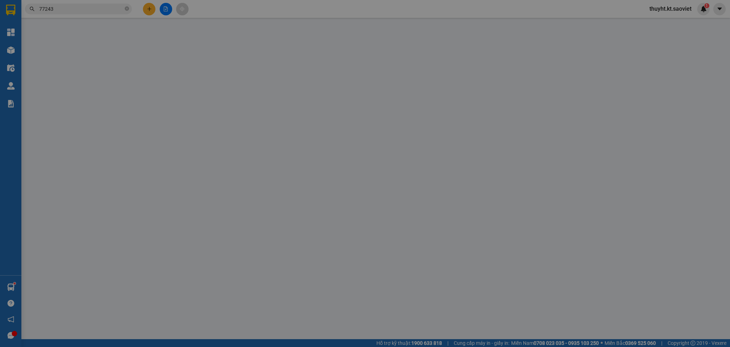
type input "LA PHÙ (ĐÃ BAO GỒM, PHÍ CTN)lc Thanh toán"
type input "500.000"
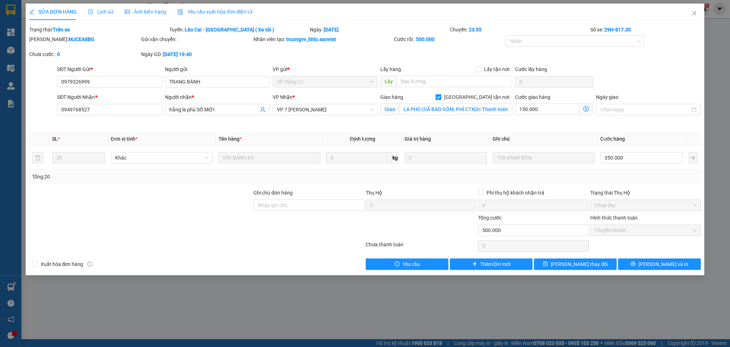
click at [441, 99] on span at bounding box center [439, 97] width 6 height 6
click at [441, 99] on input "[GEOGRAPHIC_DATA] tận nơi" at bounding box center [438, 96] width 5 height 5
checkbox input "false"
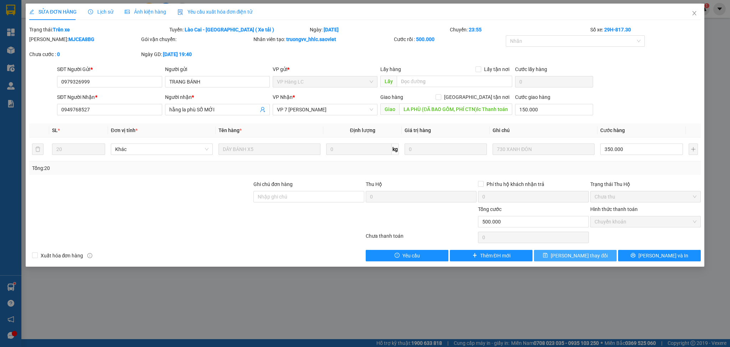
click at [568, 254] on span "[PERSON_NAME] thay đổi" at bounding box center [579, 255] width 57 height 8
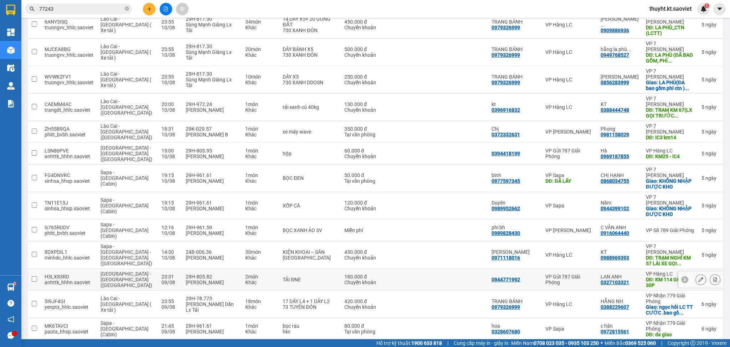
scroll to position [285, 0]
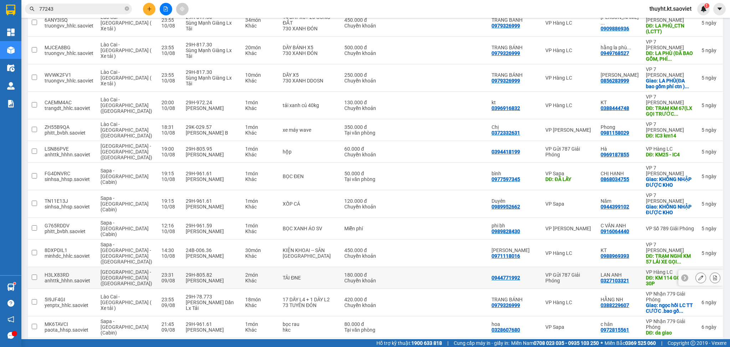
click at [605, 277] on div "0327103321" at bounding box center [615, 280] width 29 height 6
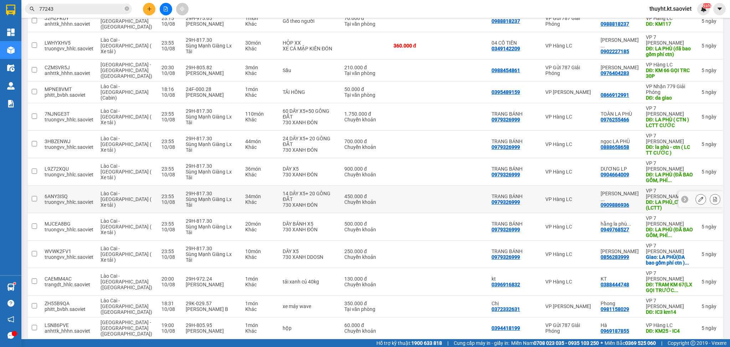
scroll to position [95, 0]
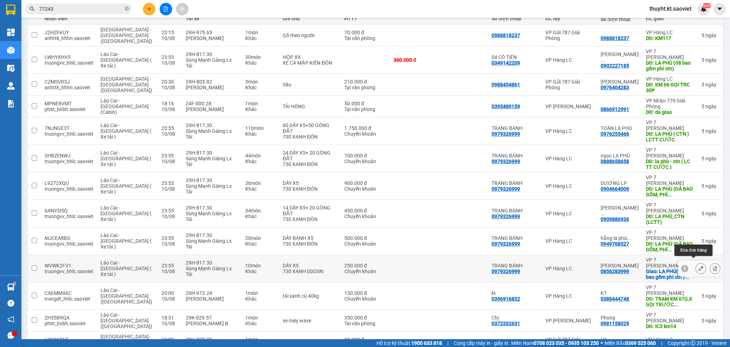
click at [698, 266] on icon at bounding box center [700, 268] width 5 height 5
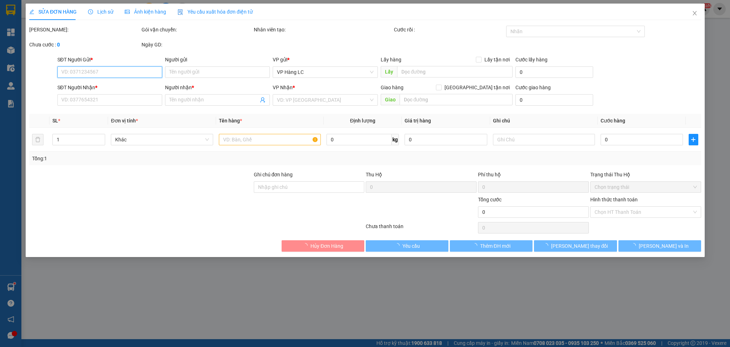
type input "0979326999"
type input "TRANG BÁNH"
type input "0856283999"
type input "QUỲNH HẬU"
checkbox input "true"
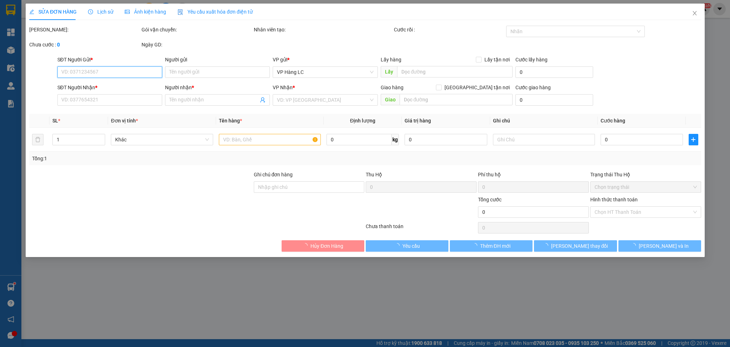
type input "LA PHÙ(ĐA bao gồm phí ctn ) LC TT CƯỚC"
type input "250.000"
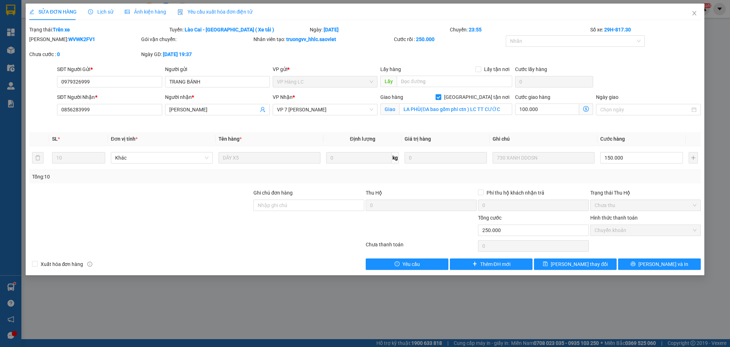
click at [478, 93] on label "[GEOGRAPHIC_DATA] tận nơi" at bounding box center [474, 97] width 77 height 8
click at [441, 94] on input "[GEOGRAPHIC_DATA] tận nơi" at bounding box center [438, 96] width 5 height 5
checkbox input "false"
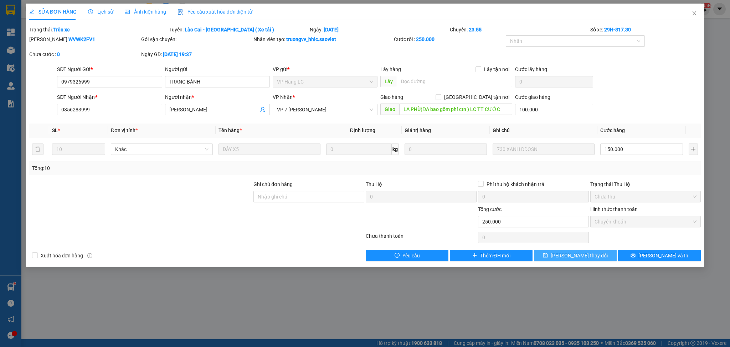
click at [585, 252] on span "[PERSON_NAME] thay đổi" at bounding box center [579, 255] width 57 height 8
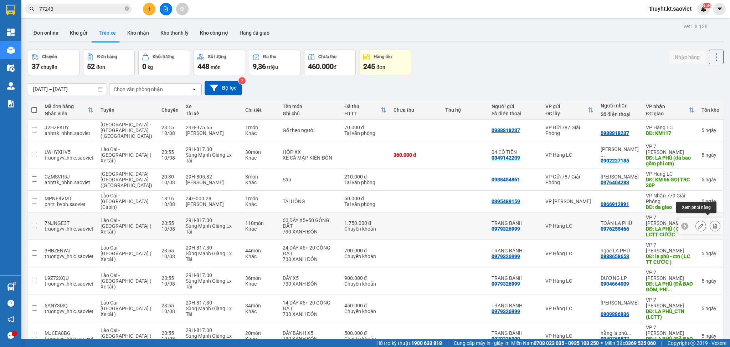
click at [713, 223] on icon at bounding box center [715, 225] width 4 height 5
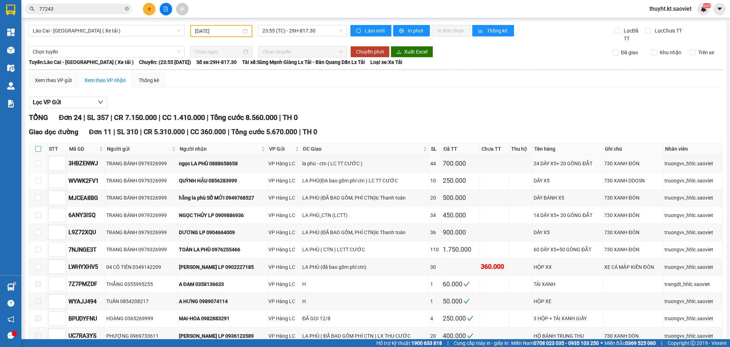
click at [39, 149] on input "checkbox" at bounding box center [38, 149] width 6 height 6
checkbox input "true"
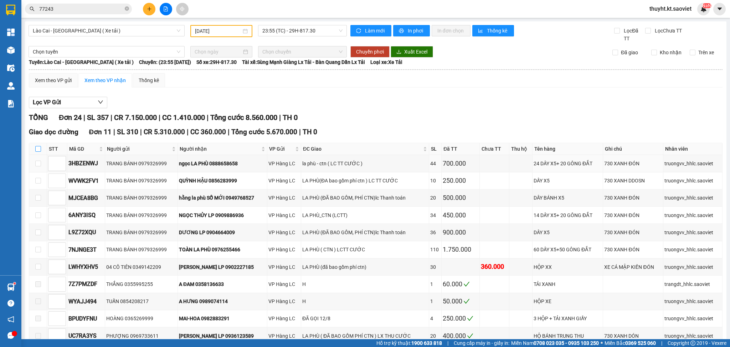
checkbox input "true"
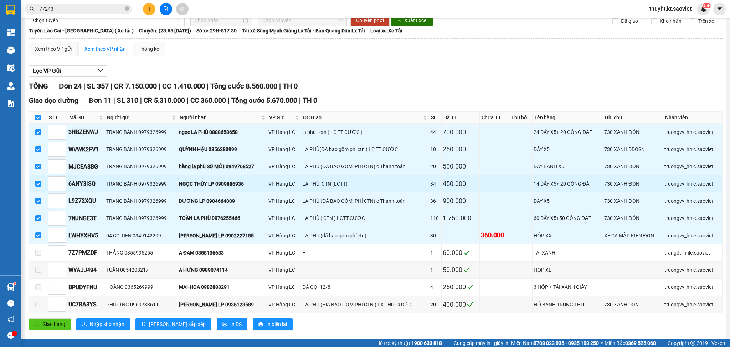
scroll to position [47, 0]
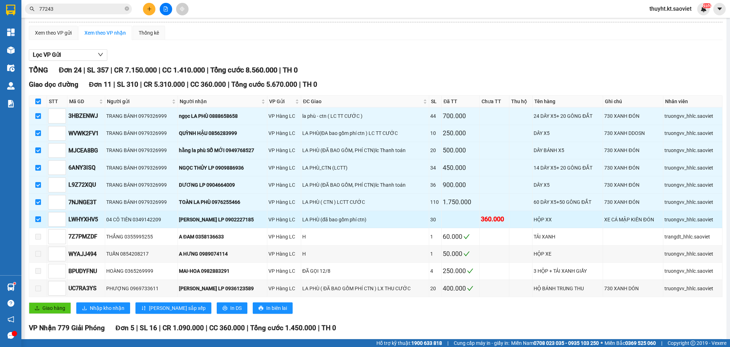
click at [39, 217] on input "checkbox" at bounding box center [38, 219] width 6 height 6
checkbox input "false"
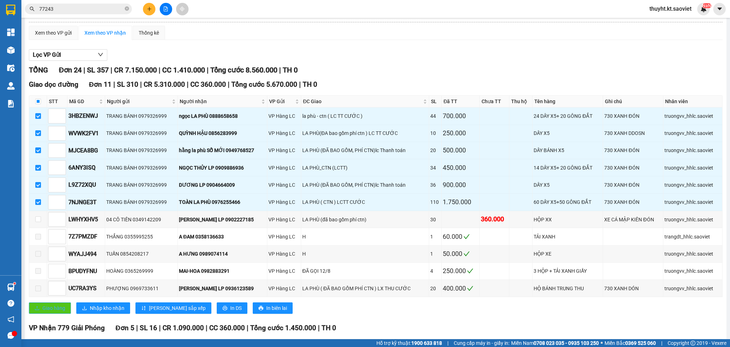
click at [54, 310] on span "Giao hàng" at bounding box center [53, 308] width 23 height 8
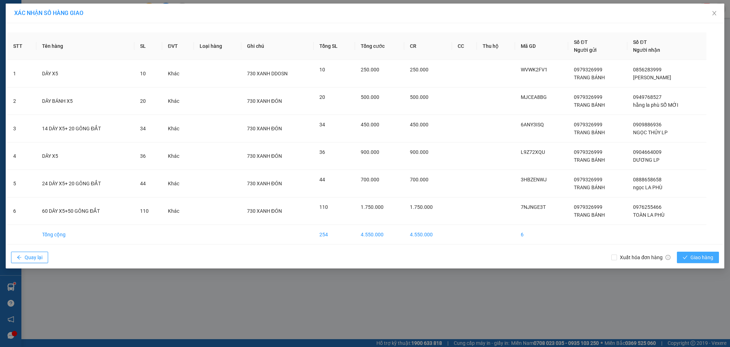
click at [695, 256] on span "Giao hàng" at bounding box center [702, 257] width 23 height 8
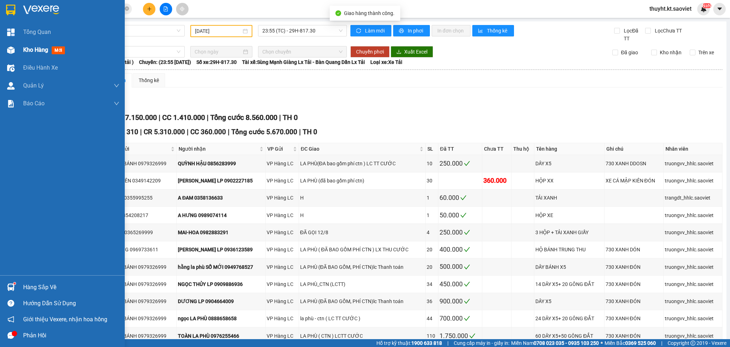
click at [24, 50] on span "Kho hàng" at bounding box center [35, 49] width 25 height 7
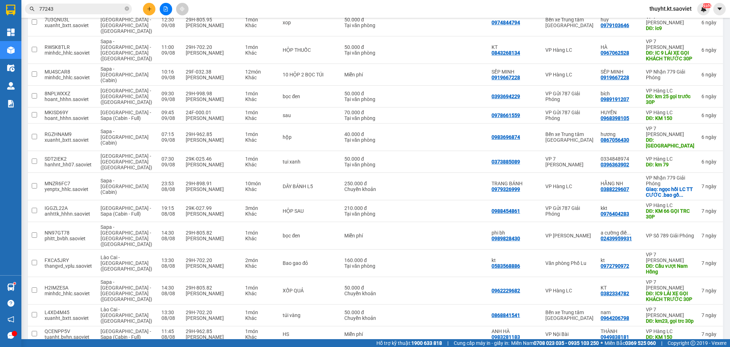
scroll to position [840, 0]
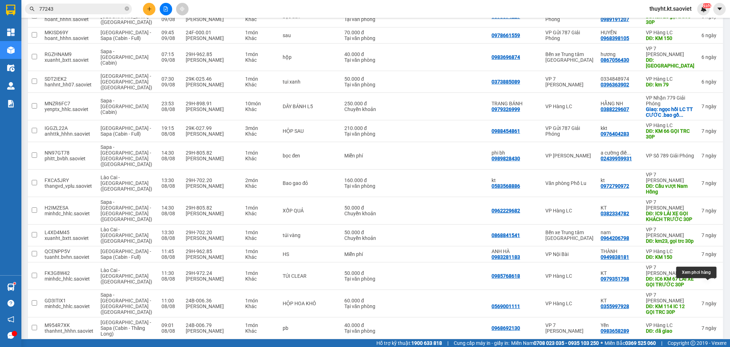
click at [713, 346] on icon at bounding box center [715, 349] width 4 height 5
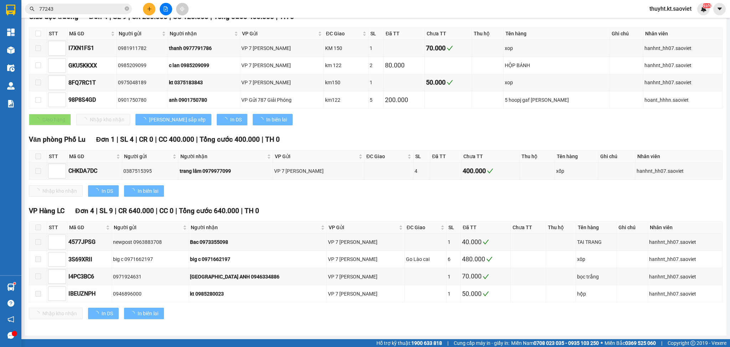
type input "08/08/2025"
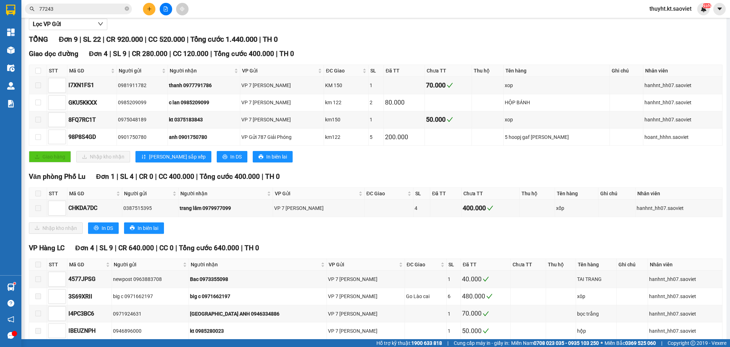
scroll to position [21, 0]
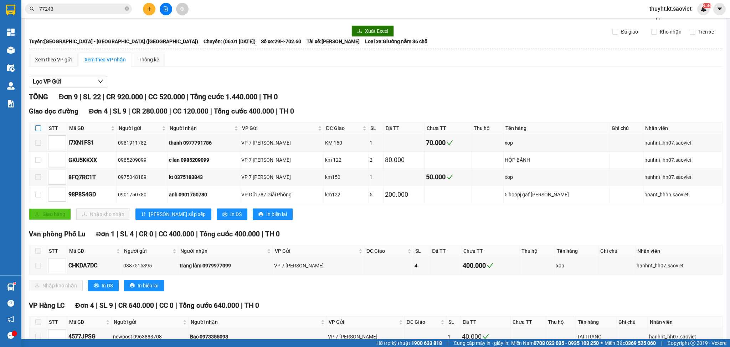
click at [38, 127] on input "checkbox" at bounding box center [38, 128] width 6 height 6
checkbox input "true"
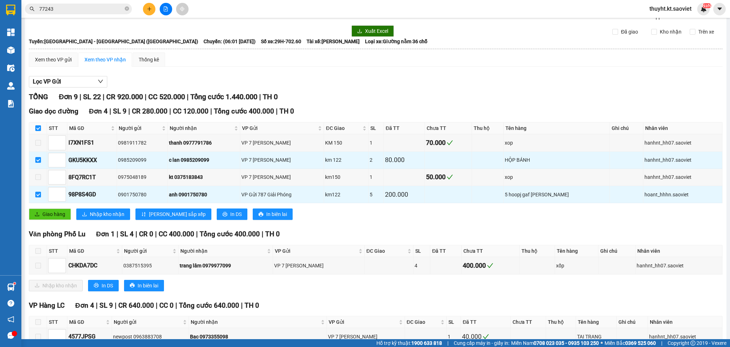
click at [54, 208] on div "Giao dọc đường Đơn 4 | SL 9 | CR 280.000 | CC 120.000 | Tổng cước 400.000 | TH …" at bounding box center [376, 165] width 694 height 119
click at [60, 216] on span "Giao hàng" at bounding box center [53, 214] width 23 height 8
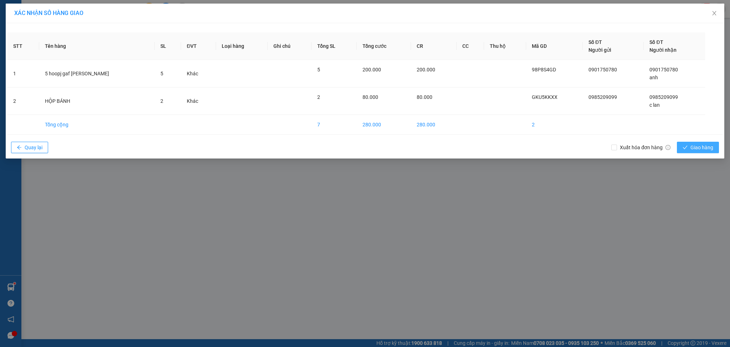
click at [691, 144] on span "Giao hàng" at bounding box center [702, 147] width 23 height 8
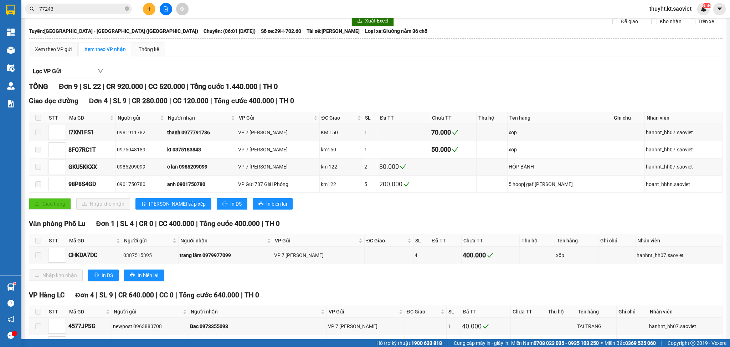
scroll to position [47, 0]
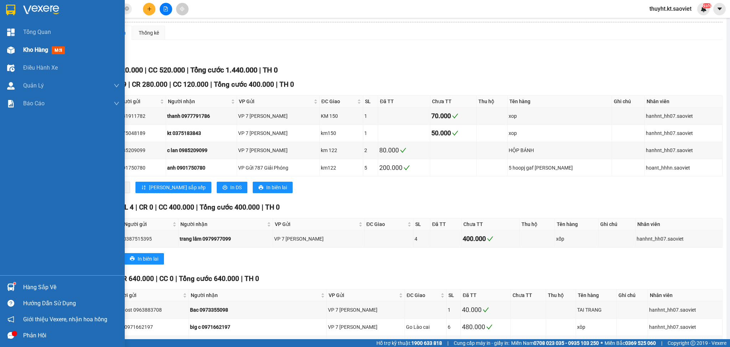
click at [11, 48] on img at bounding box center [10, 49] width 7 height 7
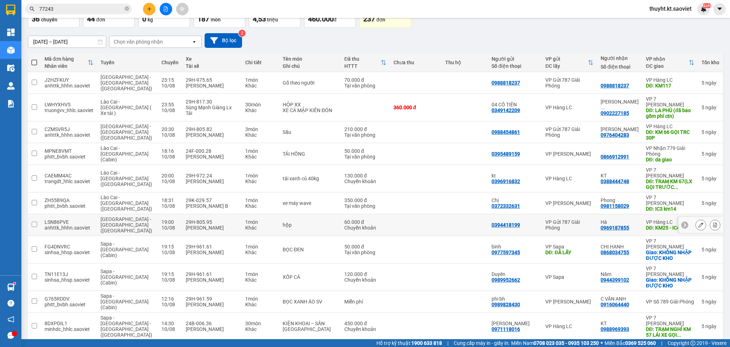
scroll to position [95, 0]
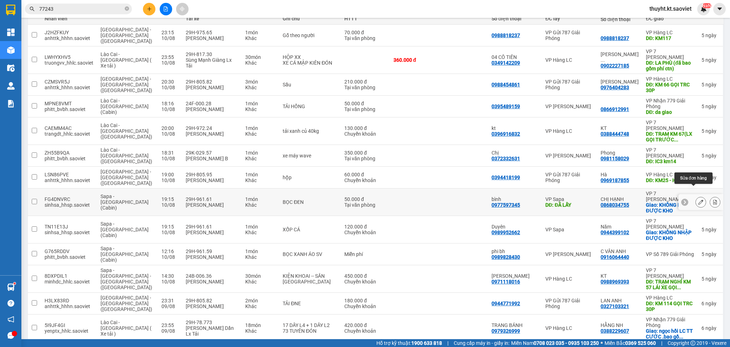
click at [698, 199] on icon at bounding box center [700, 201] width 5 height 5
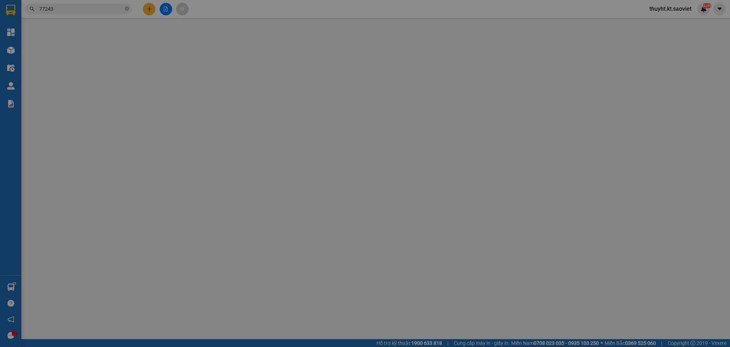
type input "0977597345"
type input "bình"
type input "ĐÃ LẤY"
type input "0868034755"
type input "CHỊ HẠNH"
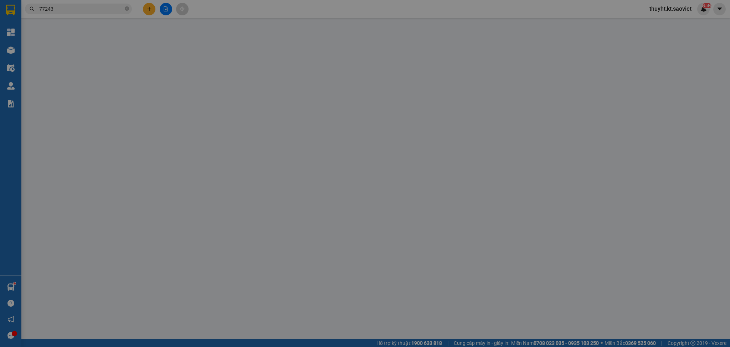
checkbox input "true"
type input "KHÔNG NHẬP ĐƯỢC KHO"
type input "50.000"
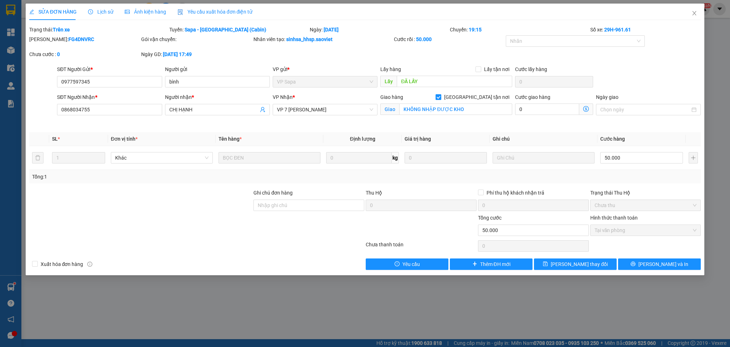
click at [441, 95] on input "[GEOGRAPHIC_DATA] tận nơi" at bounding box center [438, 96] width 5 height 5
checkbox input "false"
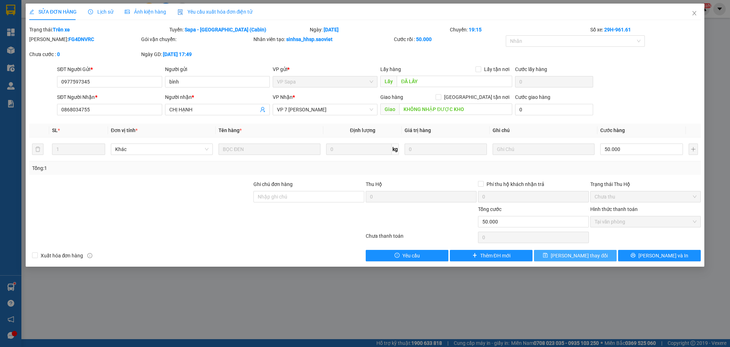
click at [594, 253] on button "[PERSON_NAME] thay đổi" at bounding box center [575, 255] width 83 height 11
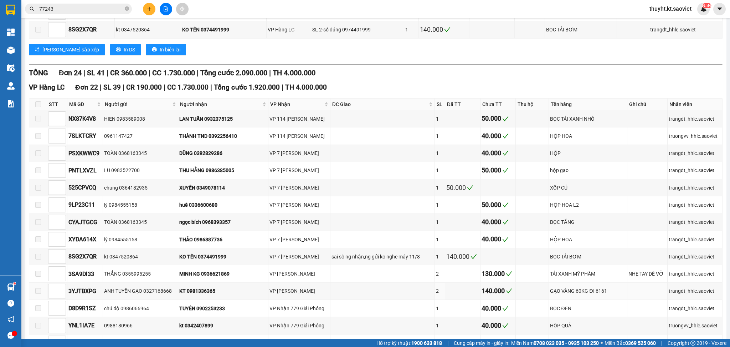
scroll to position [2, 0]
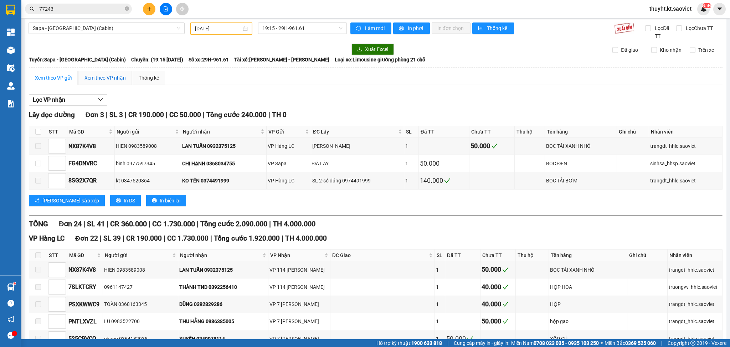
click at [106, 81] on div "Xem theo VP nhận" at bounding box center [104, 78] width 41 height 8
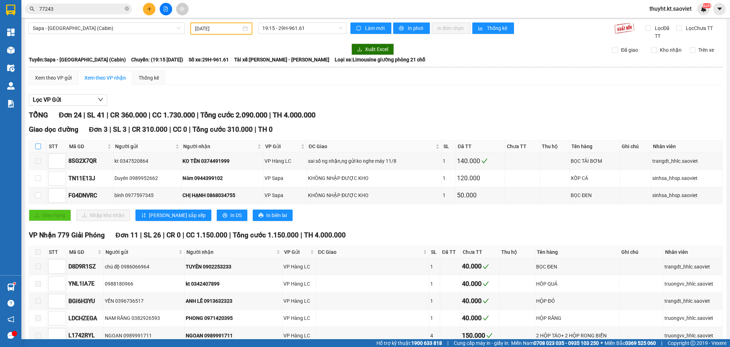
click at [38, 144] on input "checkbox" at bounding box center [38, 146] width 6 height 6
checkbox input "true"
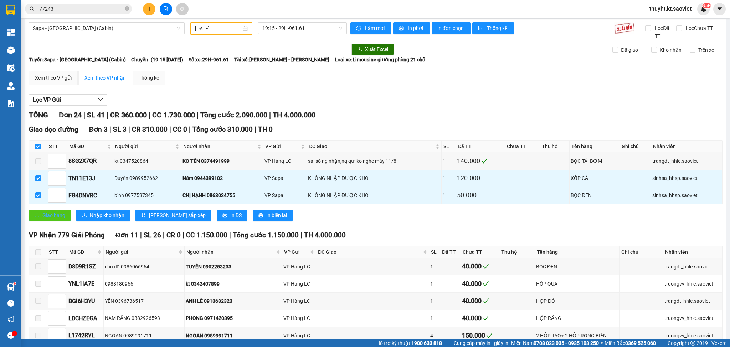
click at [47, 212] on span "Giao hàng" at bounding box center [53, 215] width 23 height 8
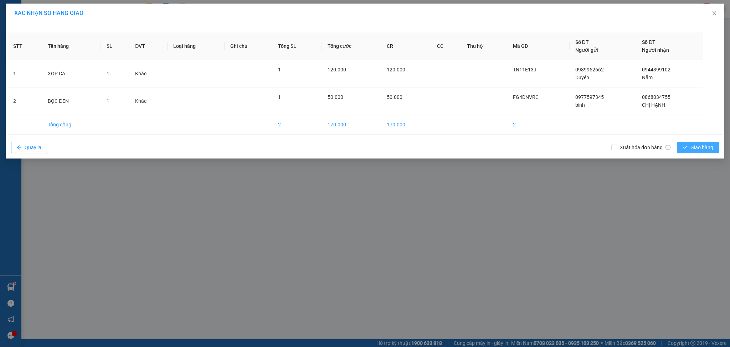
click at [691, 143] on button "Giao hàng" at bounding box center [698, 147] width 42 height 11
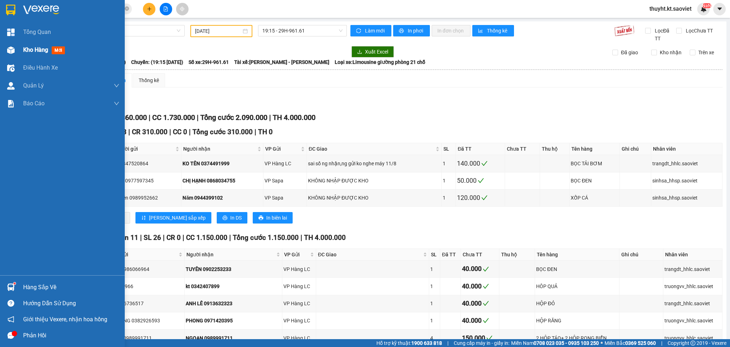
click at [30, 51] on span "Kho hàng" at bounding box center [35, 49] width 25 height 7
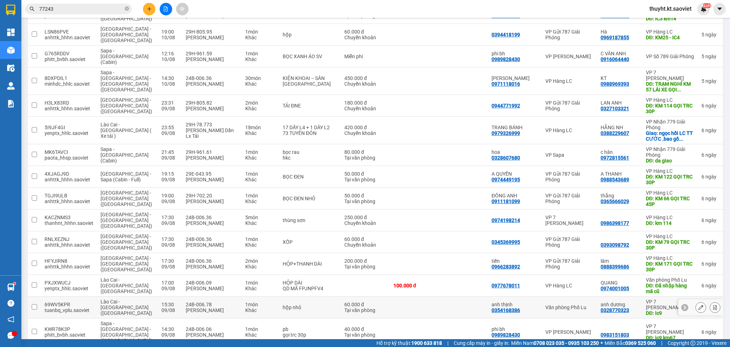
scroll to position [285, 0]
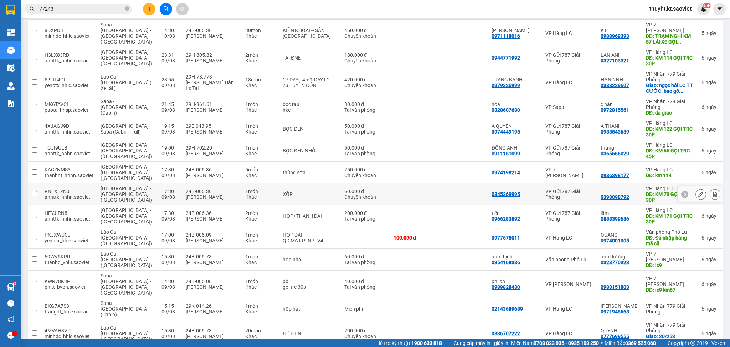
click at [707, 186] on div at bounding box center [700, 194] width 45 height 16
click at [713, 191] on icon at bounding box center [715, 193] width 5 height 5
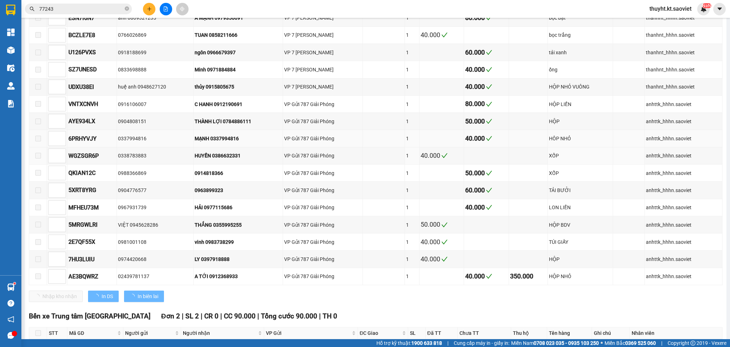
type input "09/08/2025"
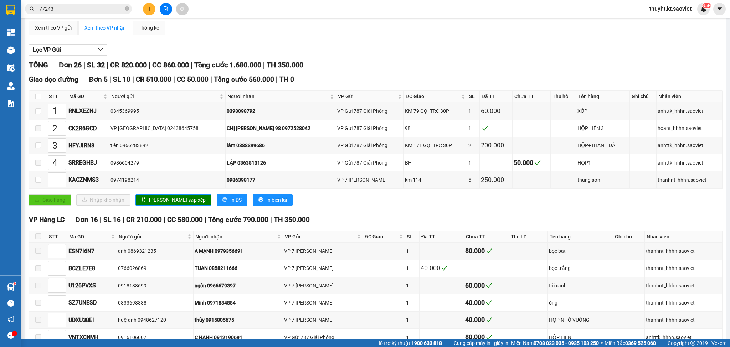
scroll to position [47, 0]
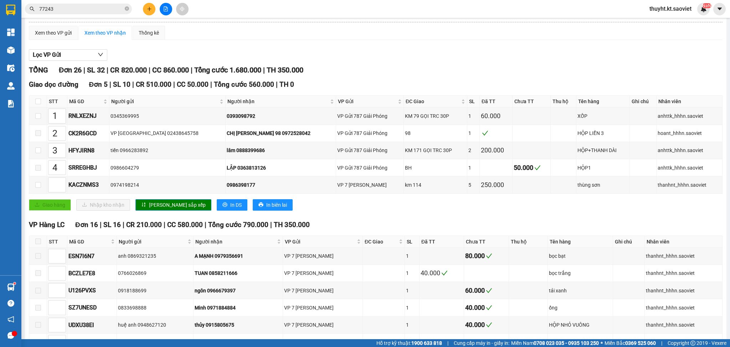
click at [33, 100] on th at bounding box center [38, 102] width 18 height 12
click at [38, 101] on input "checkbox" at bounding box center [38, 101] width 6 height 6
checkbox input "true"
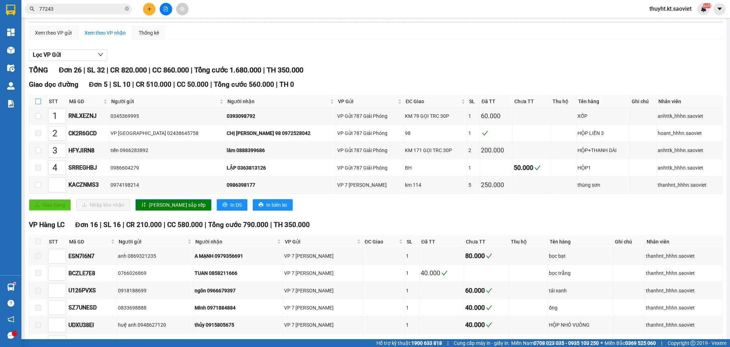
checkbox input "true"
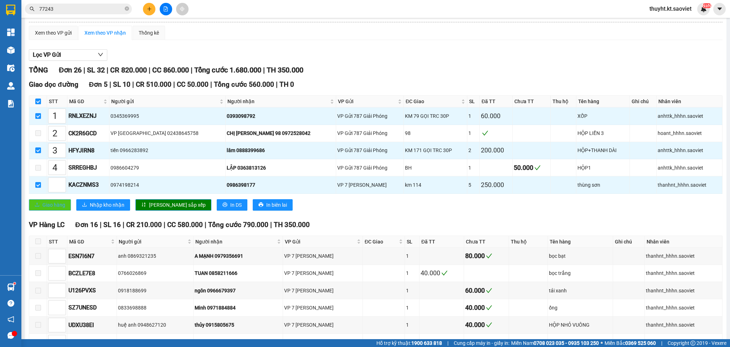
click at [54, 205] on span "Giao hàng" at bounding box center [53, 205] width 23 height 8
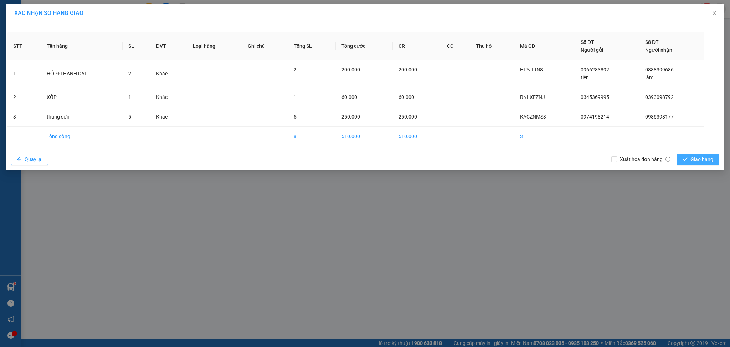
click at [695, 156] on span "Giao hàng" at bounding box center [702, 159] width 23 height 8
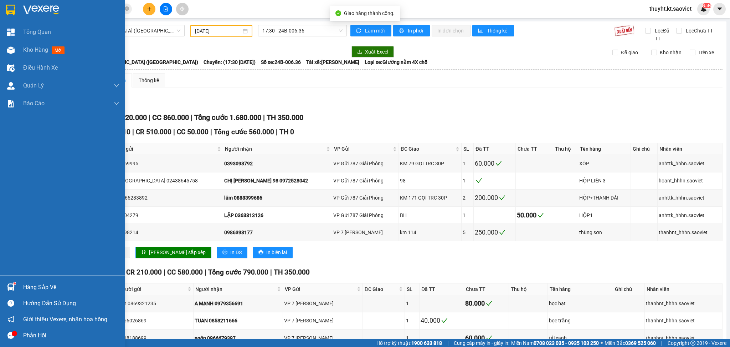
click at [19, 48] on div "Kho hàng mới" at bounding box center [62, 50] width 125 height 18
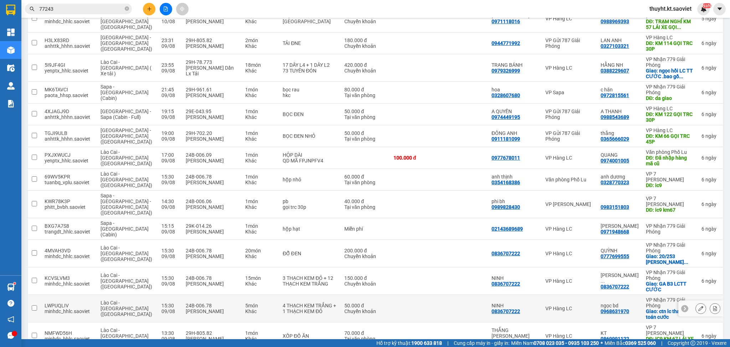
scroll to position [333, 0]
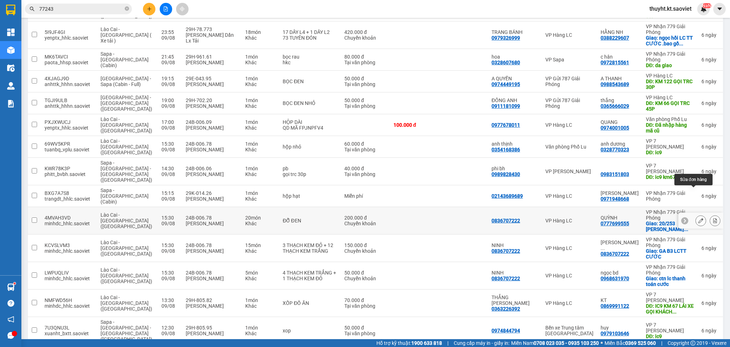
click at [698, 218] on icon at bounding box center [700, 220] width 5 height 5
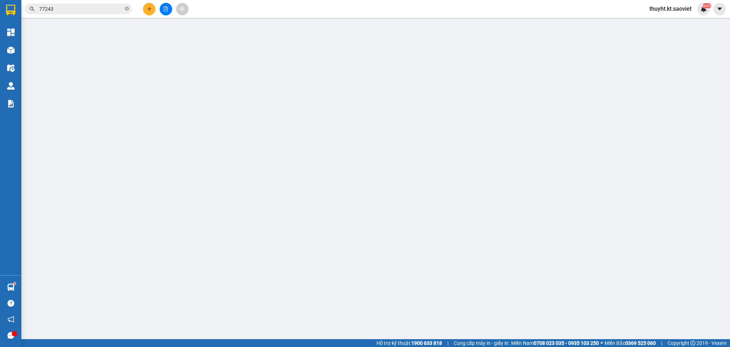
type input "0836707222"
type input "0777699555"
type input "QUỲNH"
checkbox input "true"
type input "20/253 THÚY LĨNH - HOÀNG MAI ( CTN ) lc ttc"
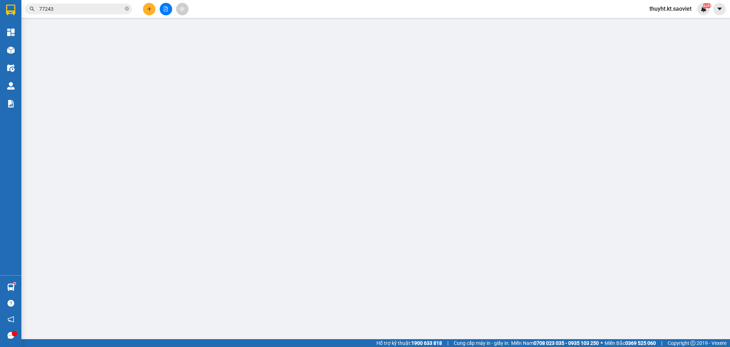
type input "200.000"
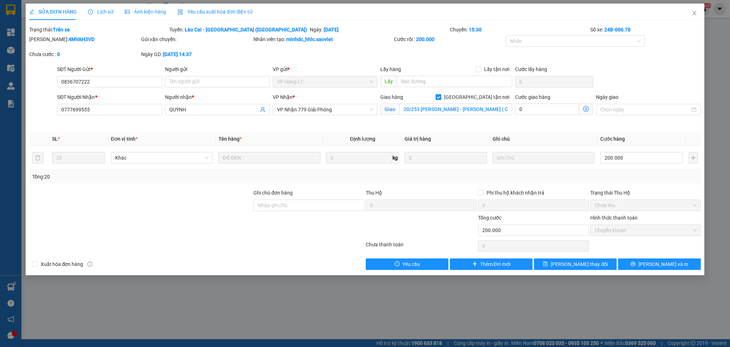
click at [441, 96] on input "[GEOGRAPHIC_DATA] tận nơi" at bounding box center [438, 96] width 5 height 5
checkbox input "false"
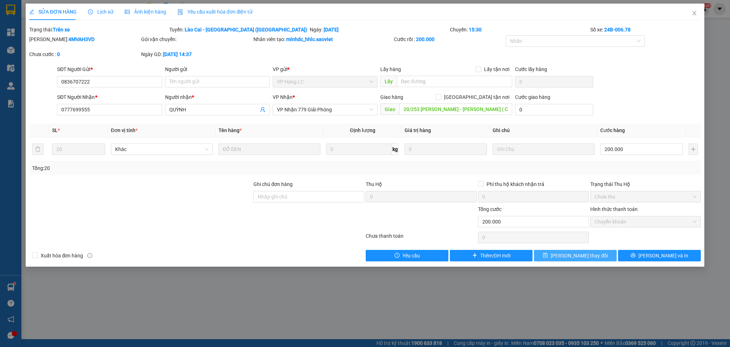
click at [561, 258] on button "[PERSON_NAME] thay đổi" at bounding box center [575, 255] width 83 height 11
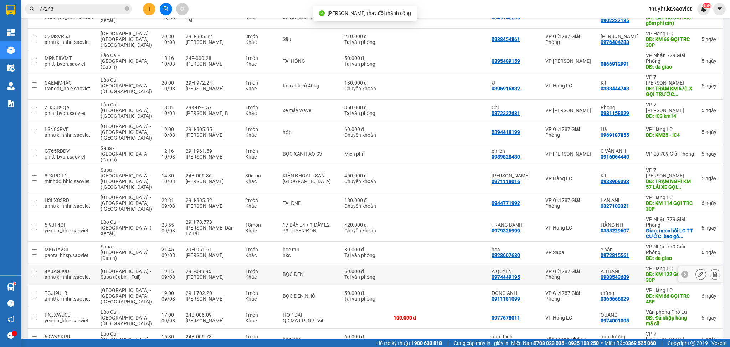
scroll to position [143, 0]
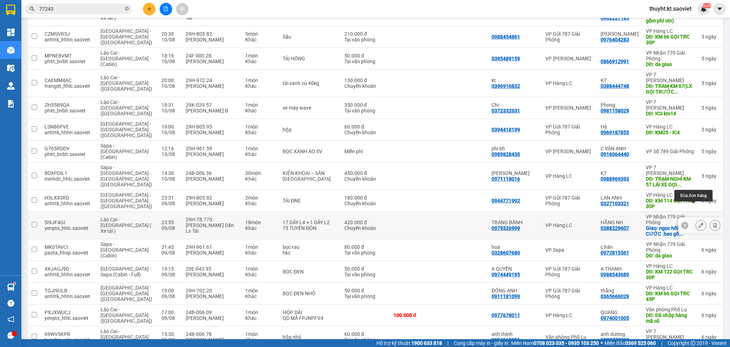
click at [696, 219] on button at bounding box center [701, 225] width 10 height 12
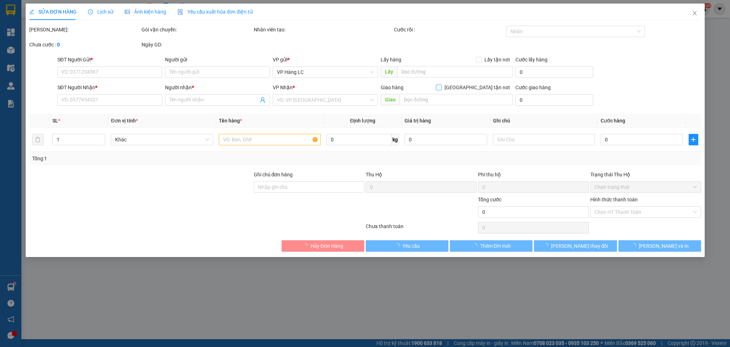
type input "0979326999"
type input "TRANG BÁNH"
type input "0388229607"
type input "HẰNG NH"
checkbox input "true"
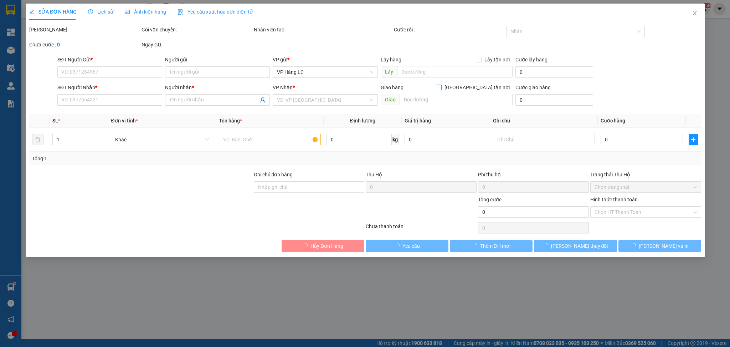
type input "ngọc hồi LC TT CƯỚC .bao gồm cước ctn"
type input "420.000"
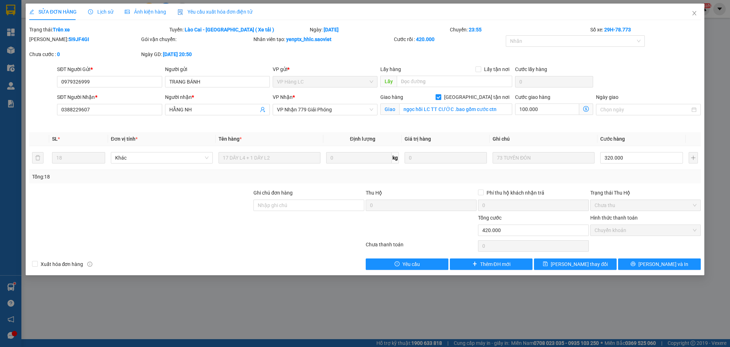
click at [441, 99] on input "[GEOGRAPHIC_DATA] tận nơi" at bounding box center [438, 96] width 5 height 5
checkbox input "false"
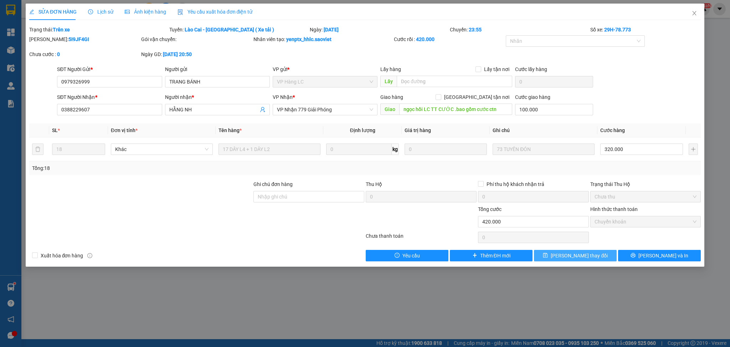
click at [573, 252] on span "[PERSON_NAME] thay đổi" at bounding box center [579, 255] width 57 height 8
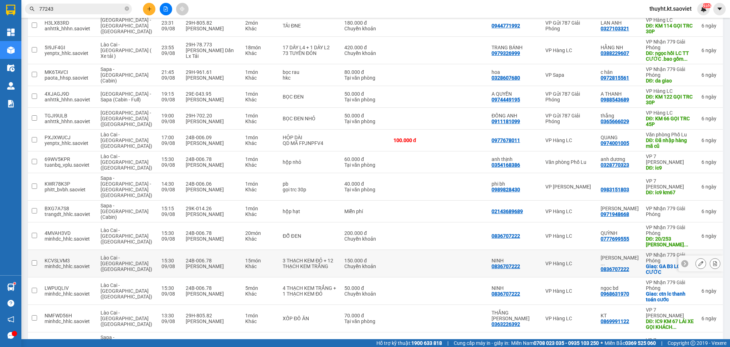
scroll to position [334, 0]
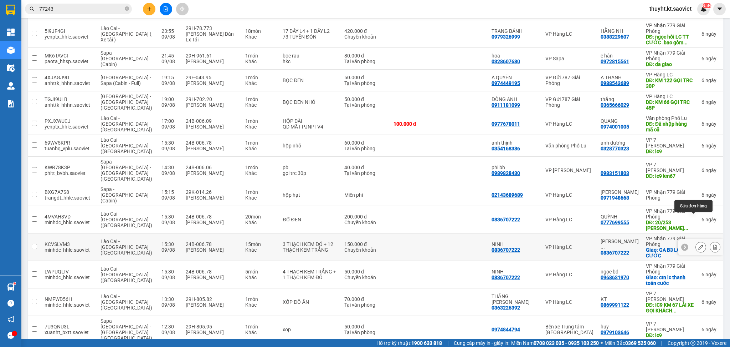
click at [696, 241] on button at bounding box center [701, 247] width 10 height 12
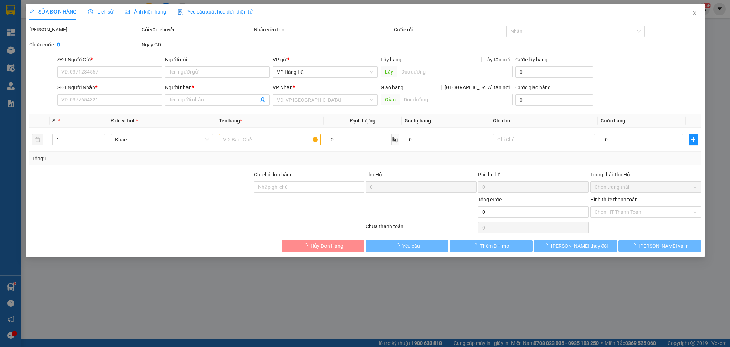
type input "0836707222"
type input "NINH"
type input "0836707222"
type input "PHƯỚC HUY SG GA"
checkbox input "true"
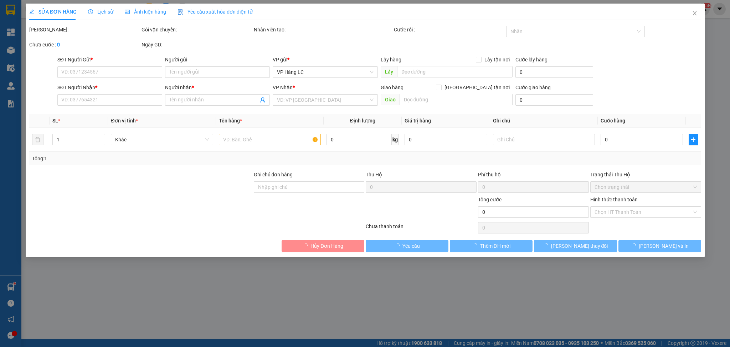
type input "GA B3 LCTT CƯỚC"
type input "150.000"
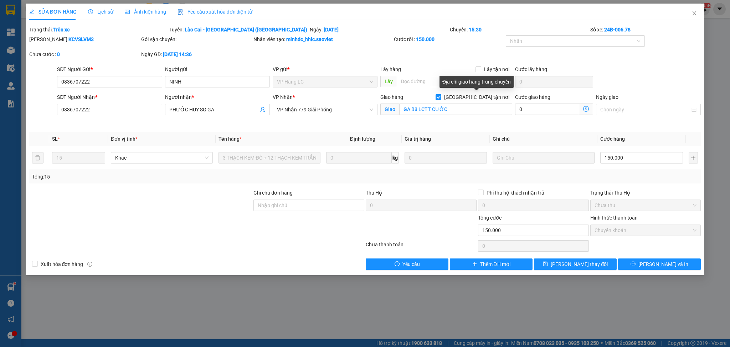
click at [441, 94] on input "[GEOGRAPHIC_DATA] tận nơi" at bounding box center [438, 96] width 5 height 5
checkbox input "false"
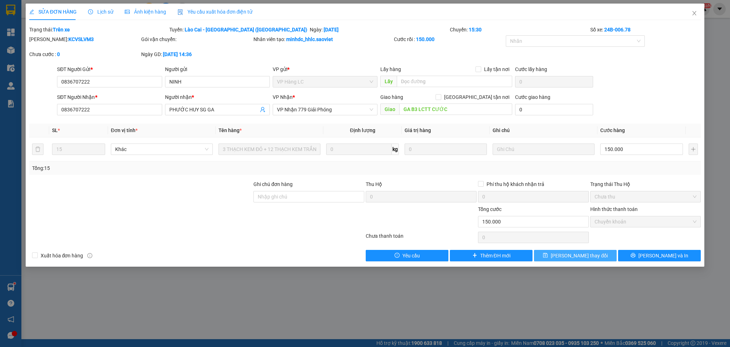
click at [582, 253] on span "[PERSON_NAME] thay đổi" at bounding box center [579, 255] width 57 height 8
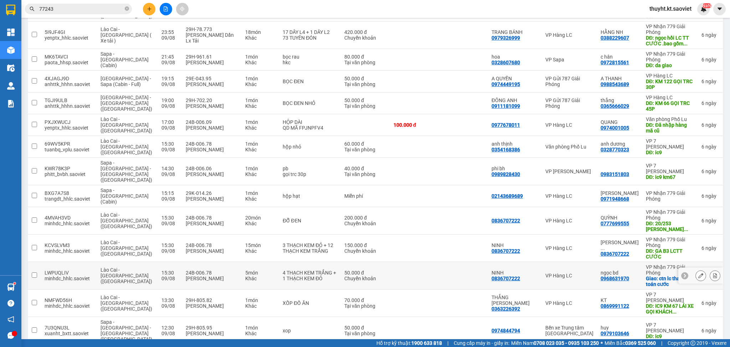
scroll to position [475, 0]
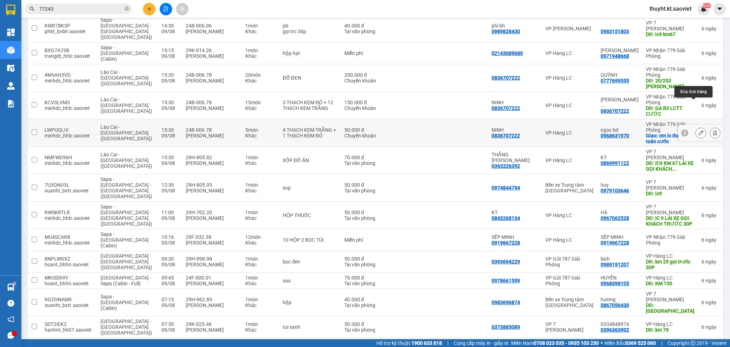
click at [698, 130] on icon at bounding box center [700, 132] width 5 height 5
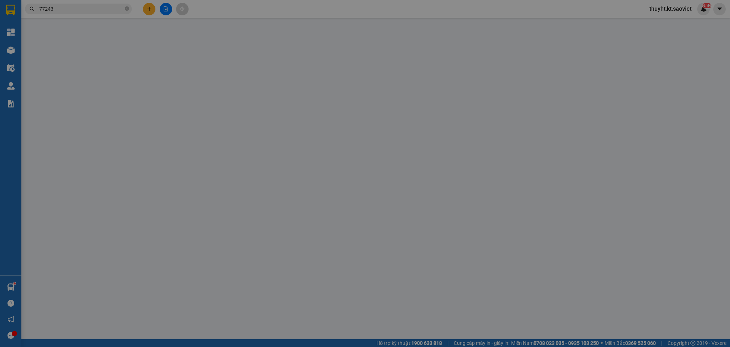
type input "0836707222"
type input "NINH"
type input "0968631970"
type input "ngọc bd"
checkbox input "true"
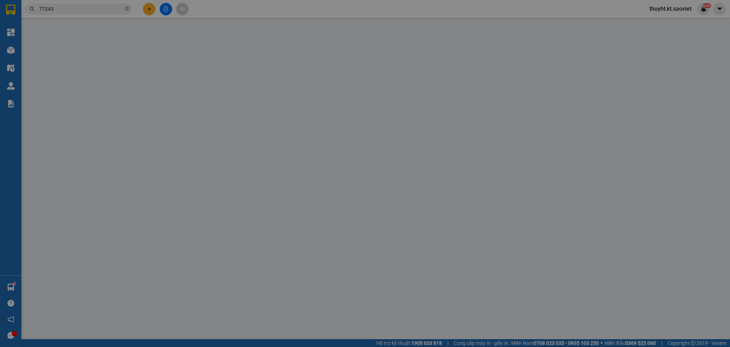
type input "ctn lc thanh toán cước"
type input "50.000"
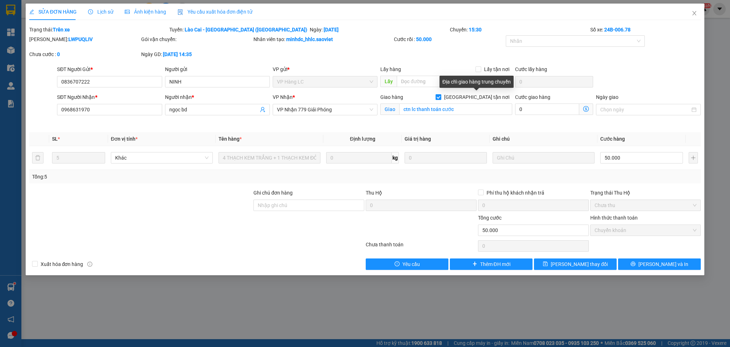
click at [441, 97] on input "[GEOGRAPHIC_DATA] tận nơi" at bounding box center [438, 96] width 5 height 5
checkbox input "false"
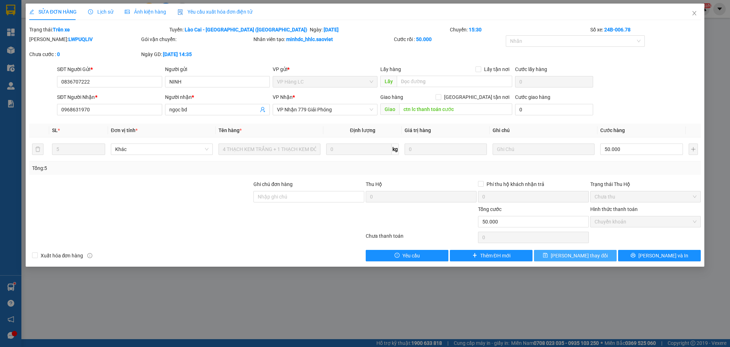
click at [578, 251] on span "[PERSON_NAME] thay đổi" at bounding box center [579, 255] width 57 height 8
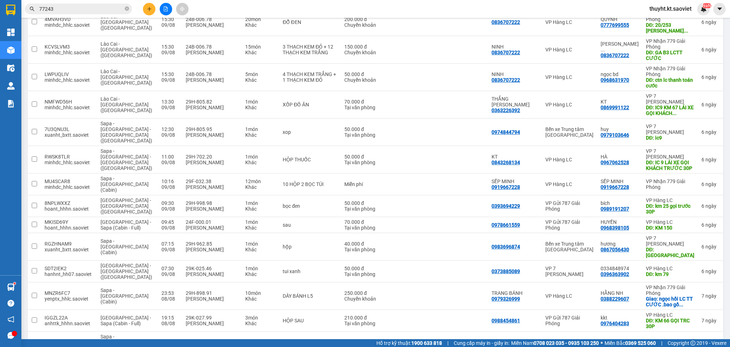
scroll to position [540, 0]
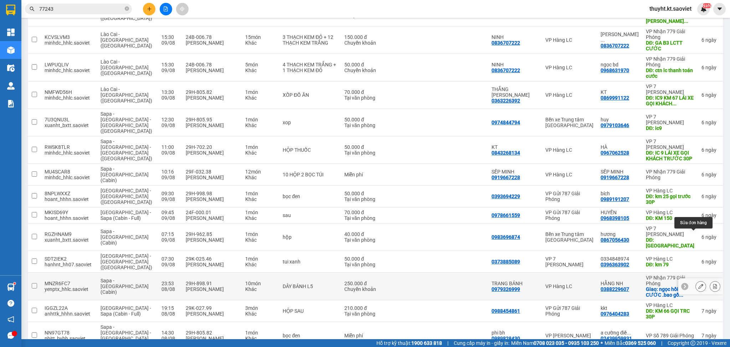
click at [698, 283] on icon at bounding box center [700, 285] width 5 height 5
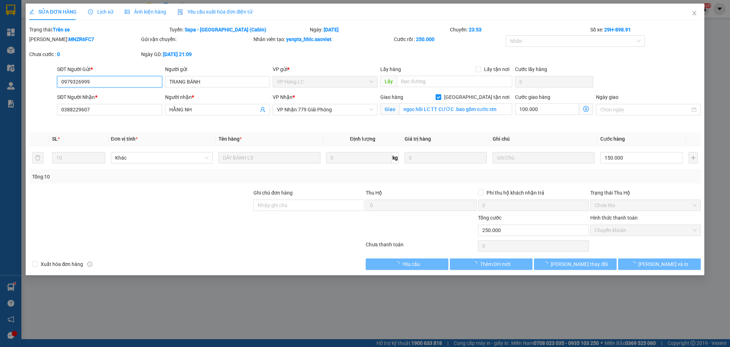
type input "0979326999"
type input "TRANG BÁNH"
type input "0388229607"
type input "HẰNG NH"
checkbox input "true"
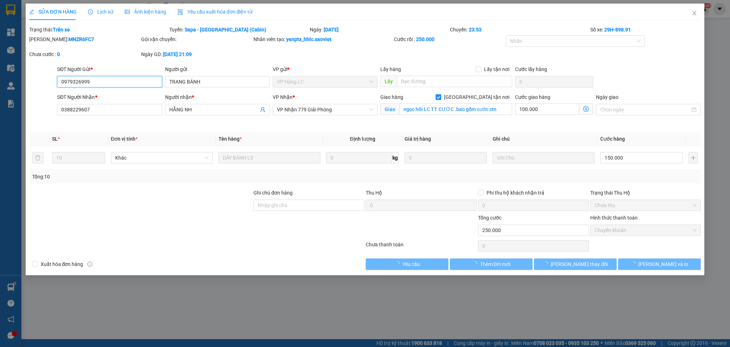
type input "ngọc hồi LC TT CƯỚC .bao gồm cước ctn"
type input "250.000"
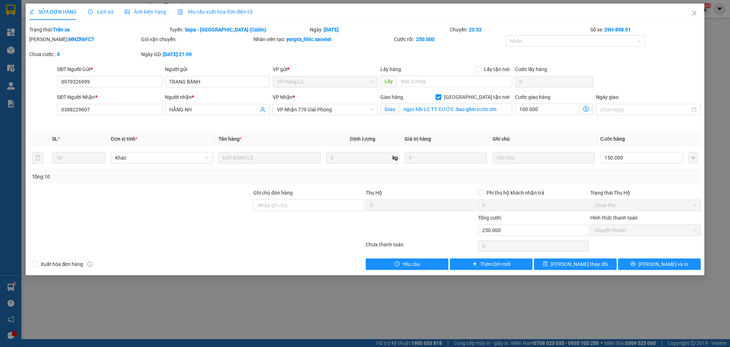
click at [441, 98] on input "[GEOGRAPHIC_DATA] tận nơi" at bounding box center [438, 96] width 5 height 5
checkbox input "false"
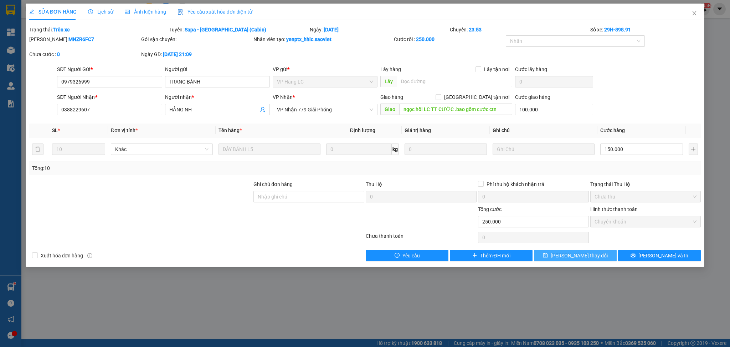
click at [572, 253] on span "[PERSON_NAME] thay đổi" at bounding box center [579, 255] width 57 height 8
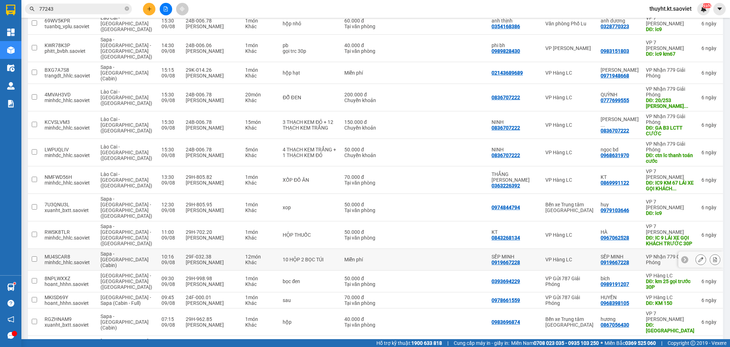
scroll to position [408, 0]
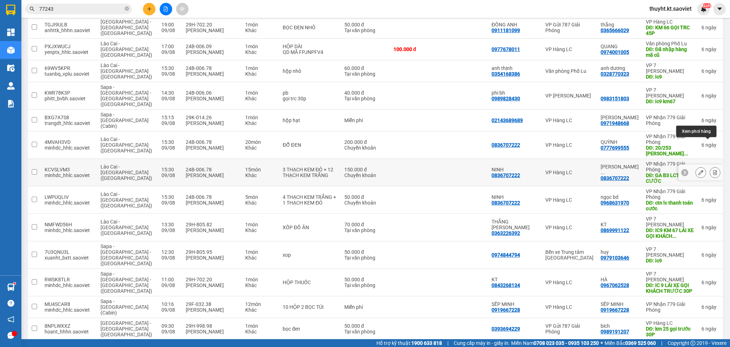
click at [710, 166] on button at bounding box center [715, 172] width 10 height 12
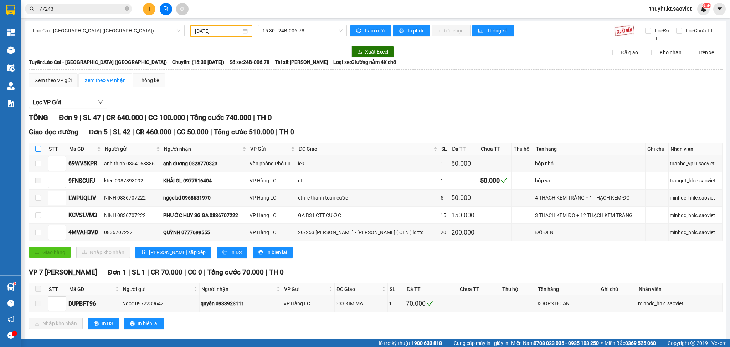
click at [39, 146] on input "checkbox" at bounding box center [38, 149] width 6 height 6
checkbox input "true"
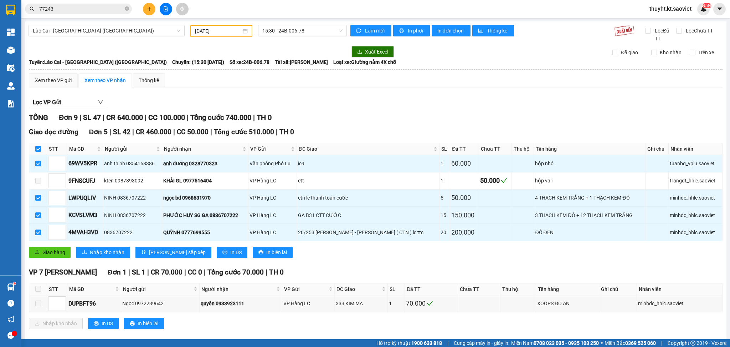
checkbox input "true"
click at [57, 250] on span "Giao hàng" at bounding box center [53, 252] width 23 height 8
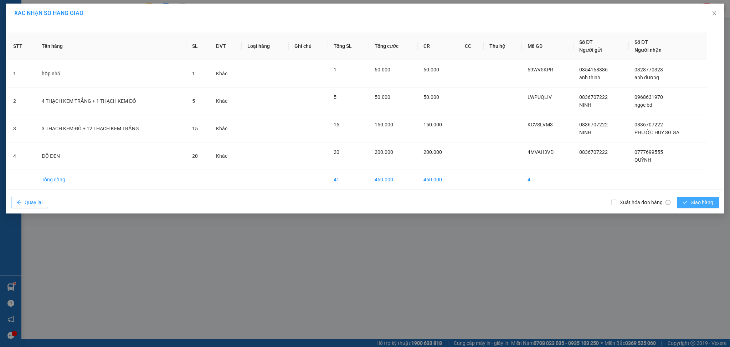
click at [700, 199] on span "Giao hàng" at bounding box center [702, 202] width 23 height 8
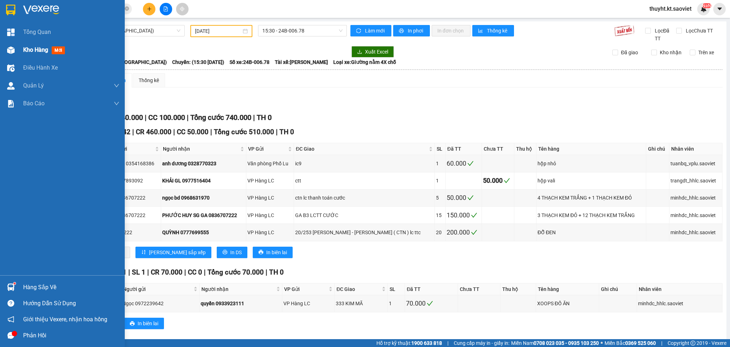
click at [18, 48] on div "Kho hàng mới" at bounding box center [62, 50] width 125 height 18
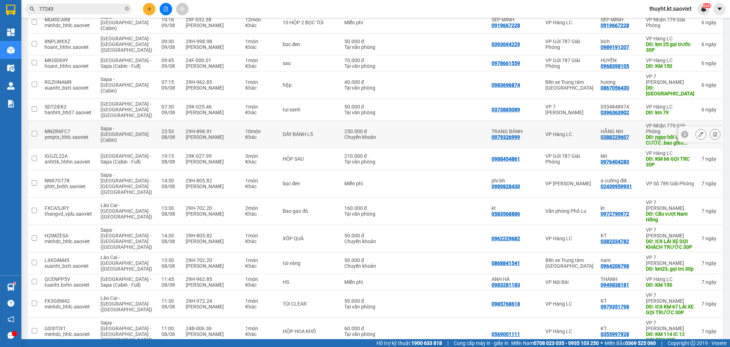
scroll to position [589, 0]
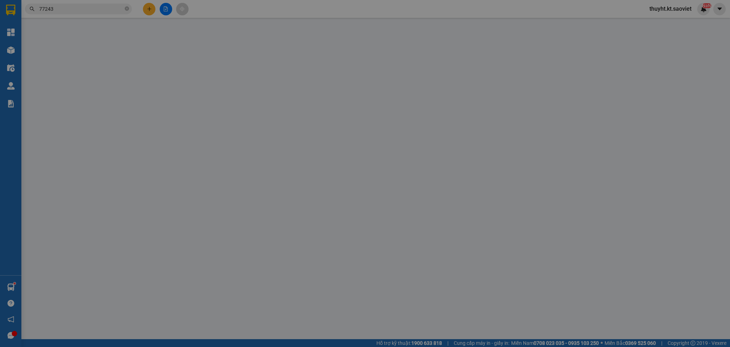
type input "0968692130"
type input "0983658289"
type input "Yến"
type input "đã giao"
type input "40.000"
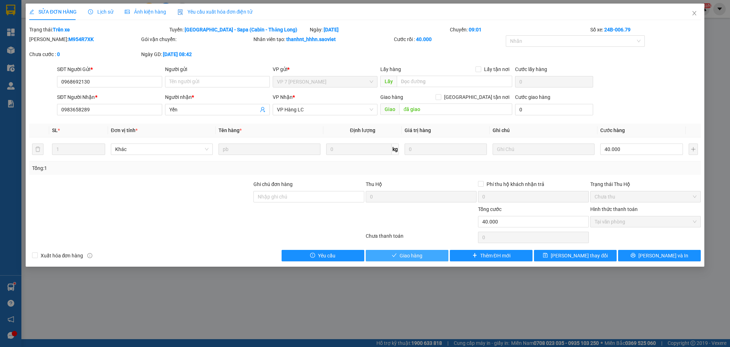
click at [389, 251] on button "Giao hàng" at bounding box center [407, 255] width 83 height 11
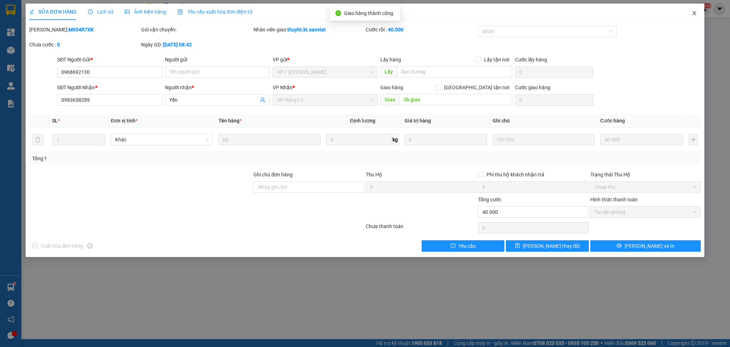
click at [692, 11] on icon "close" at bounding box center [695, 13] width 6 height 6
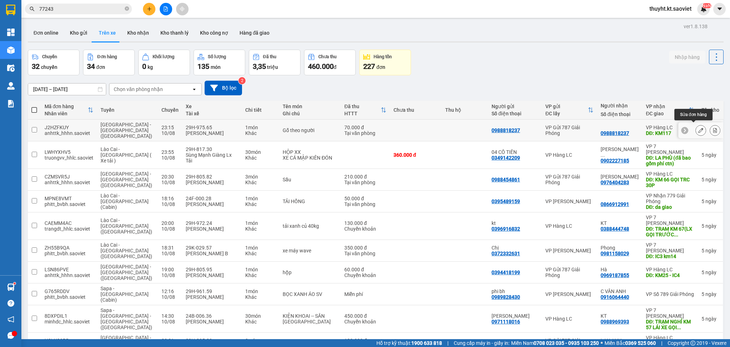
click at [698, 128] on icon at bounding box center [700, 130] width 5 height 5
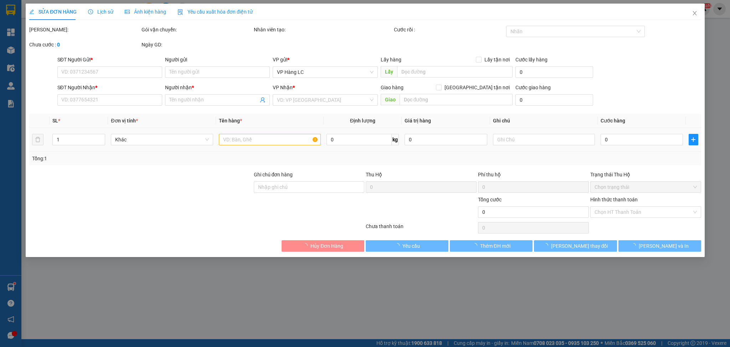
type input "0988818237"
type input "KM117"
type input "70.000"
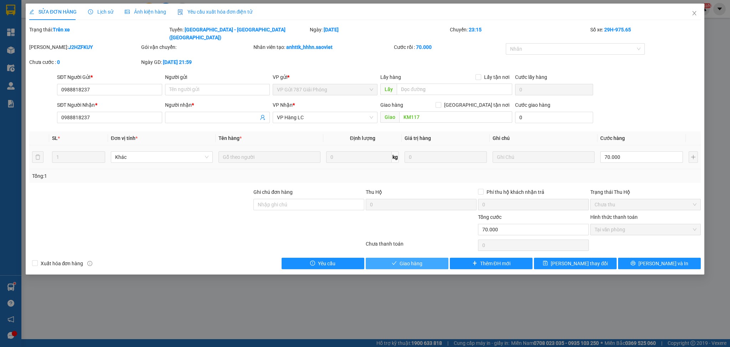
click at [420, 259] on span "Giao hàng" at bounding box center [411, 263] width 23 height 8
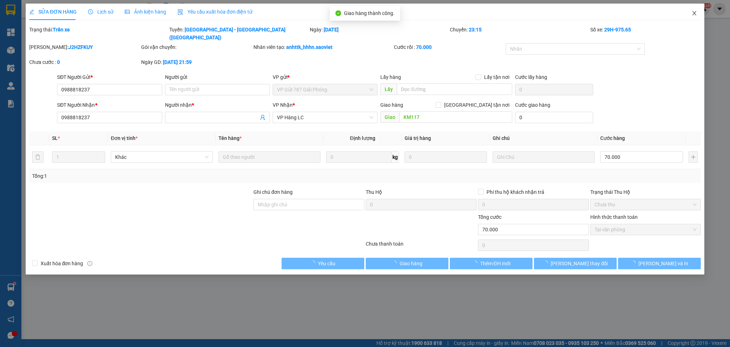
click at [693, 14] on icon "close" at bounding box center [695, 13] width 6 height 6
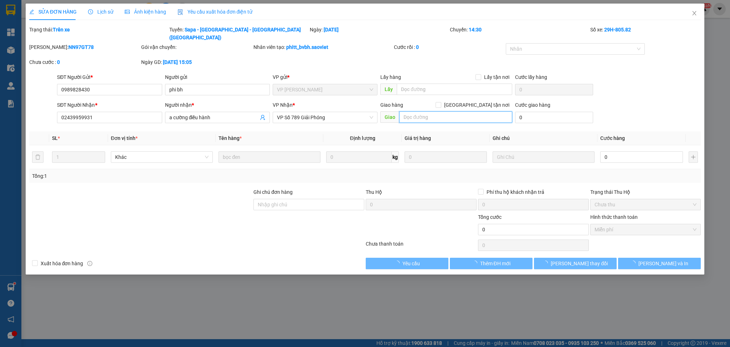
click at [462, 114] on input "text" at bounding box center [455, 116] width 113 height 11
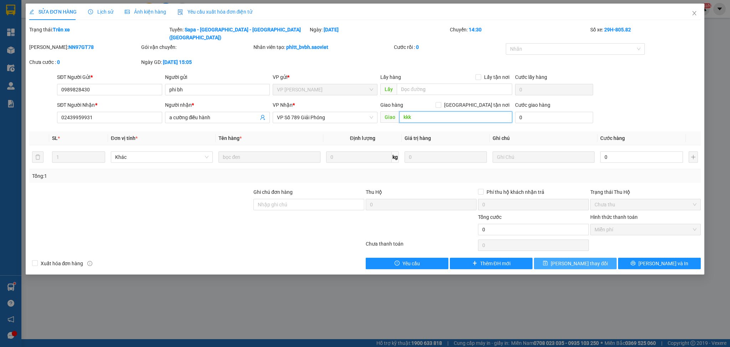
type input "kkk"
click at [583, 259] on span "[PERSON_NAME] thay đổi" at bounding box center [579, 263] width 57 height 8
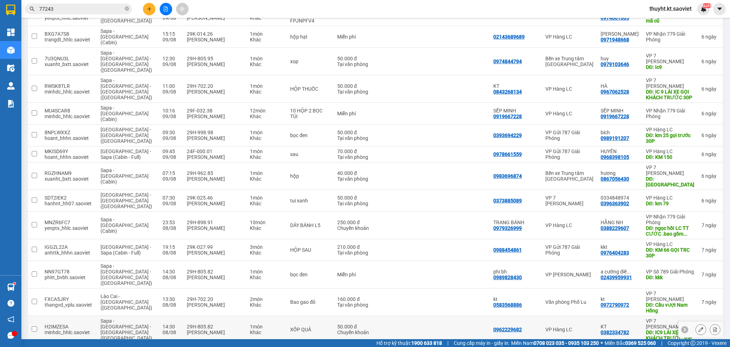
scroll to position [190, 0]
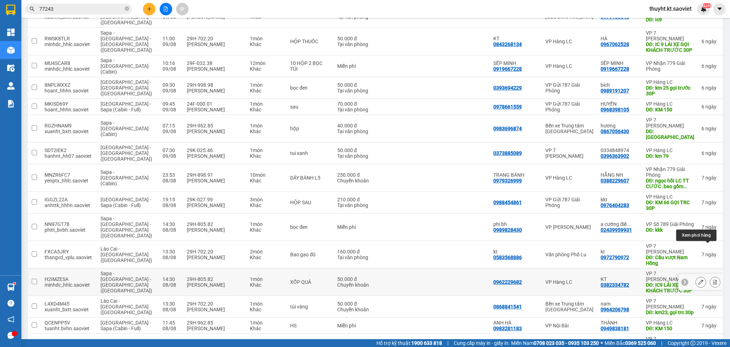
click at [713, 279] on icon at bounding box center [715, 281] width 4 height 5
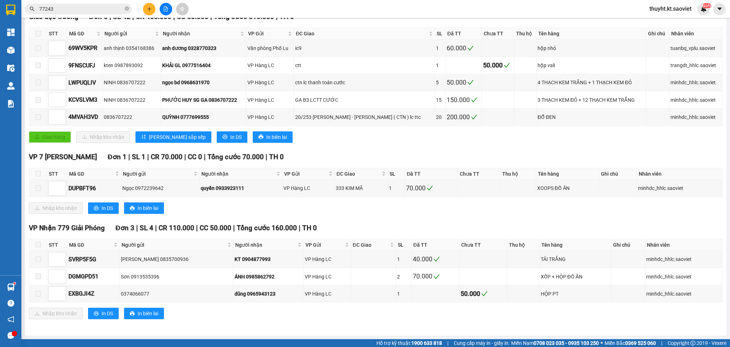
scroll to position [116, 0]
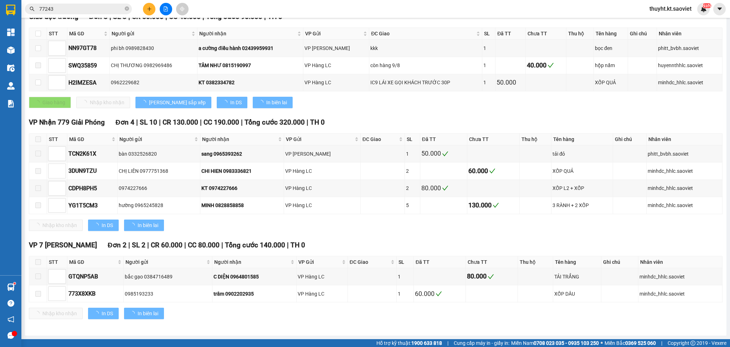
type input "08/08/2025"
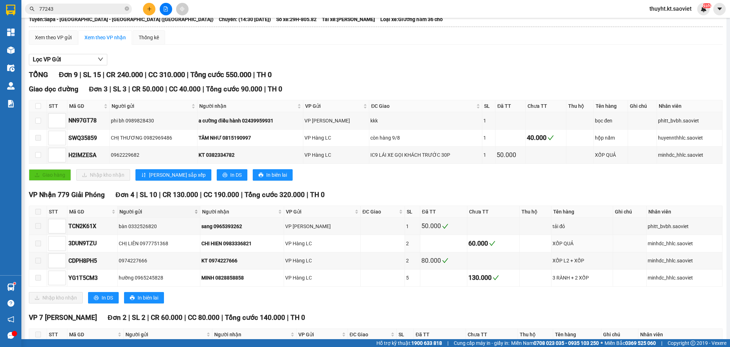
scroll to position [21, 0]
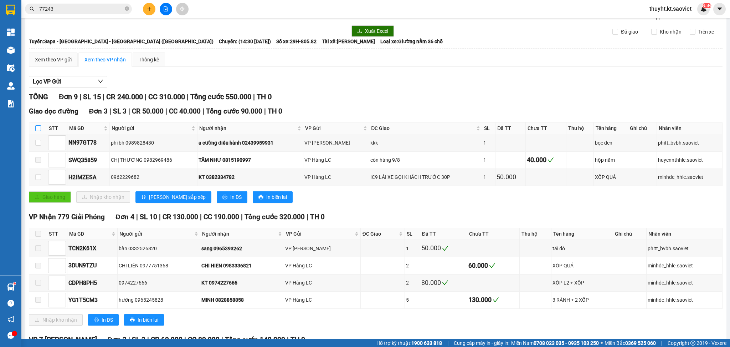
click at [39, 125] on input "checkbox" at bounding box center [38, 128] width 6 height 6
checkbox input "true"
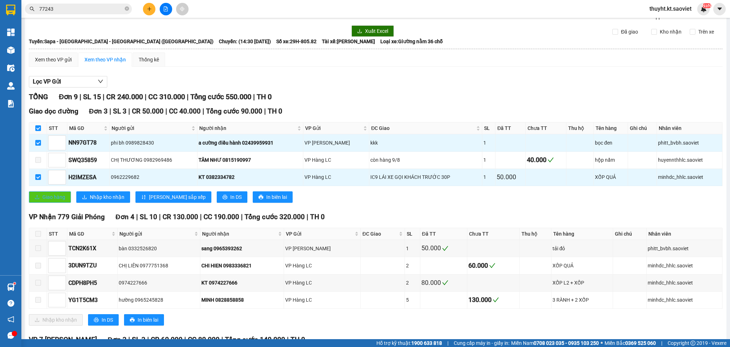
click at [49, 193] on span "Giao hàng" at bounding box center [53, 197] width 23 height 8
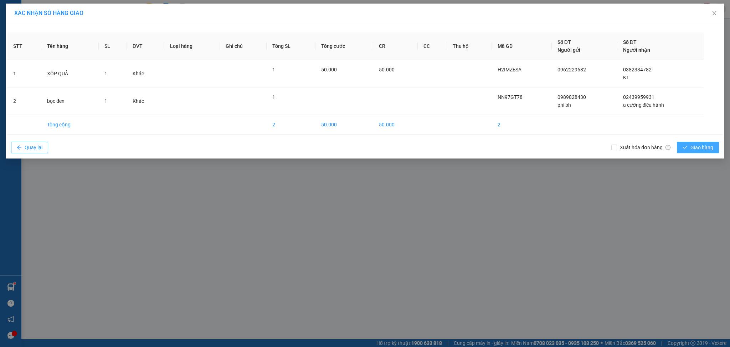
click at [692, 149] on span "Giao hàng" at bounding box center [702, 147] width 23 height 8
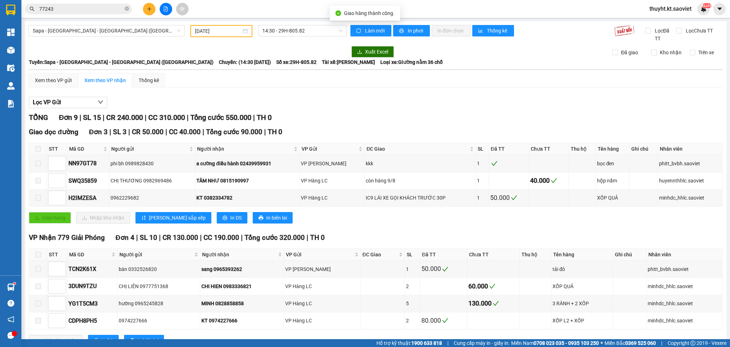
click at [35, 51] on div at bounding box center [188, 51] width 318 height 11
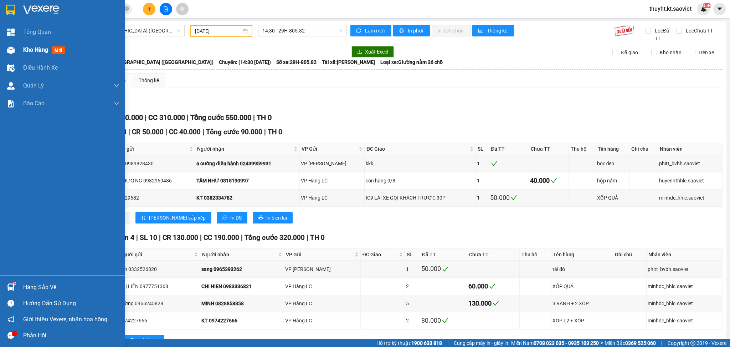
click at [15, 51] on div at bounding box center [11, 50] width 12 height 12
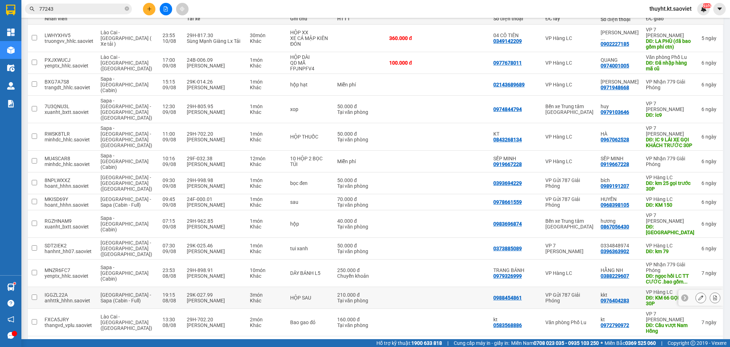
scroll to position [143, 0]
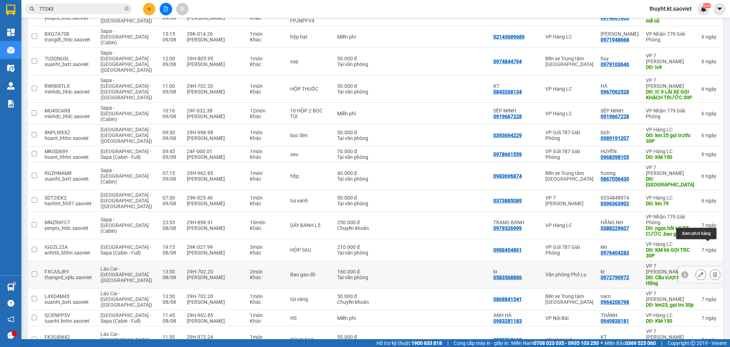
click at [710, 268] on button at bounding box center [715, 274] width 10 height 12
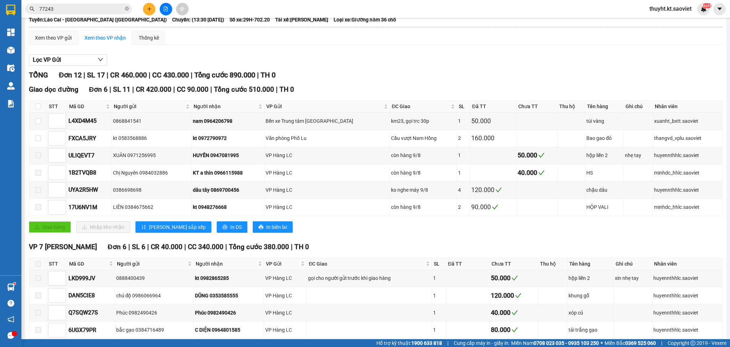
scroll to position [19, 0]
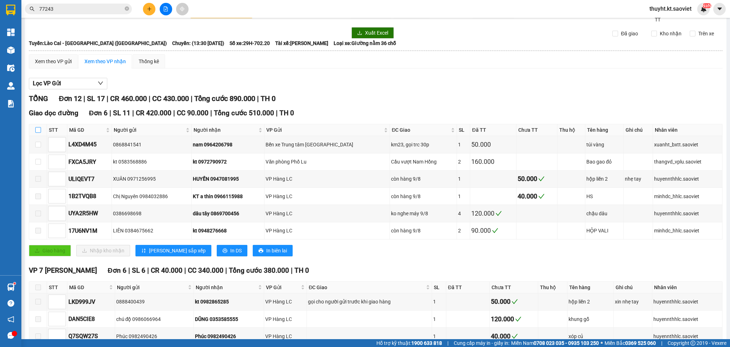
click at [36, 130] on input "checkbox" at bounding box center [38, 130] width 6 height 6
checkbox input "true"
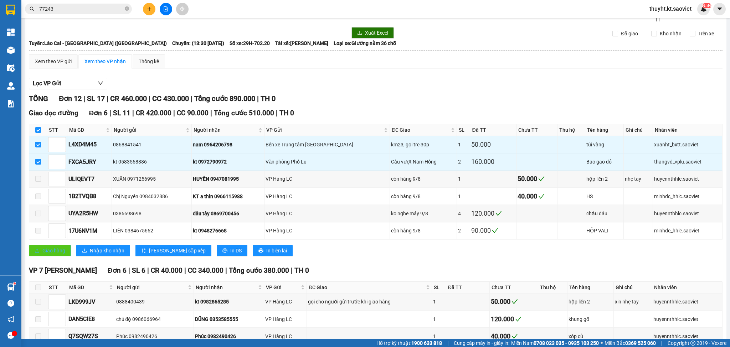
click at [46, 245] on button "Giao hàng" at bounding box center [50, 250] width 42 height 11
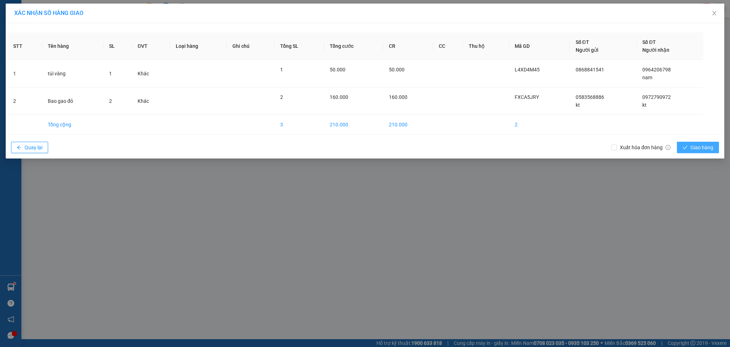
click at [705, 146] on span "Giao hàng" at bounding box center [702, 147] width 23 height 8
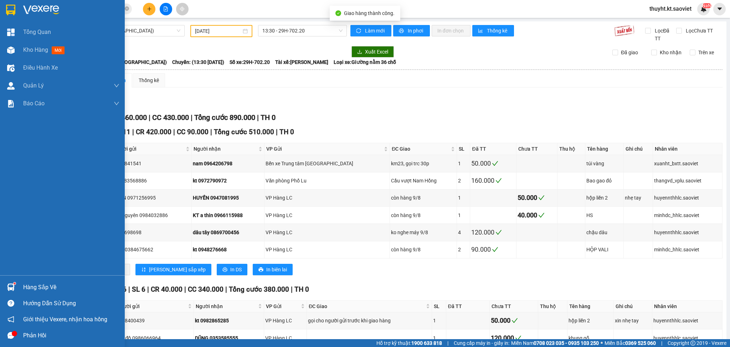
click at [18, 48] on div "Kho hàng mới" at bounding box center [62, 50] width 125 height 18
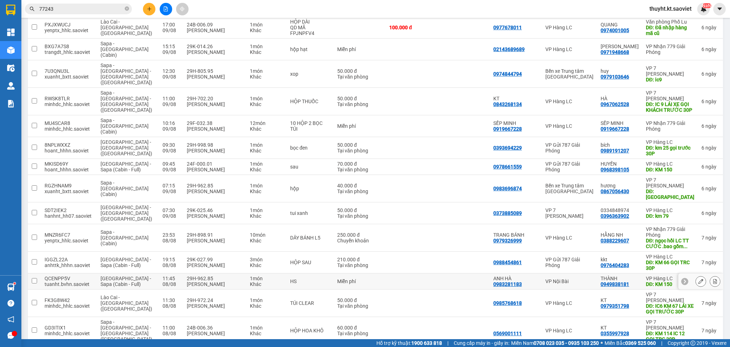
scroll to position [137, 0]
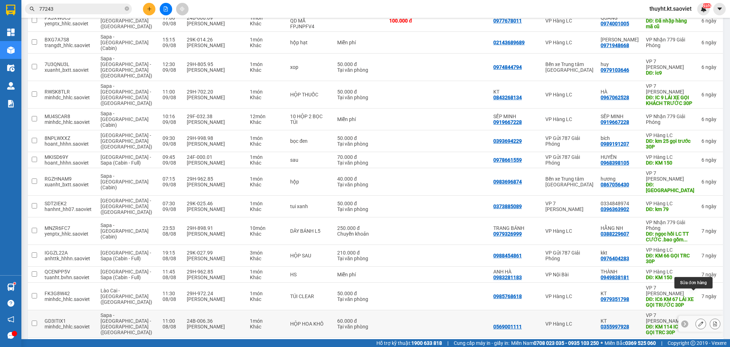
click at [698, 321] on icon at bounding box center [700, 323] width 5 height 5
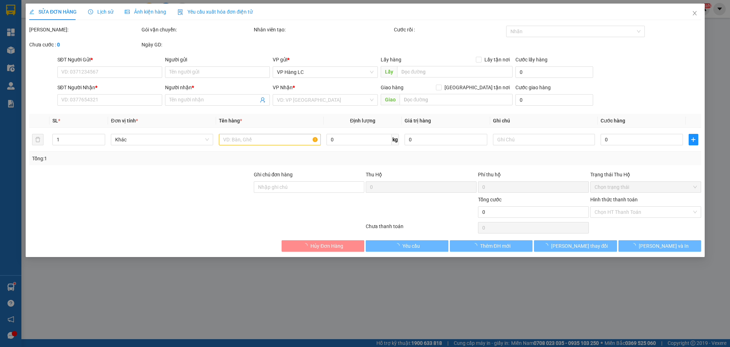
type input "0569001111"
type input "0355997928"
type input "KT"
type input "KM 114 IC 12 GỌI TRC 30P"
type input "60.000"
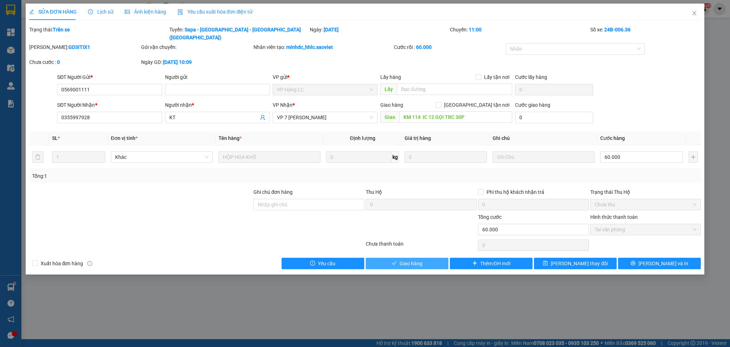
click at [427, 257] on button "Giao hàng" at bounding box center [407, 262] width 83 height 11
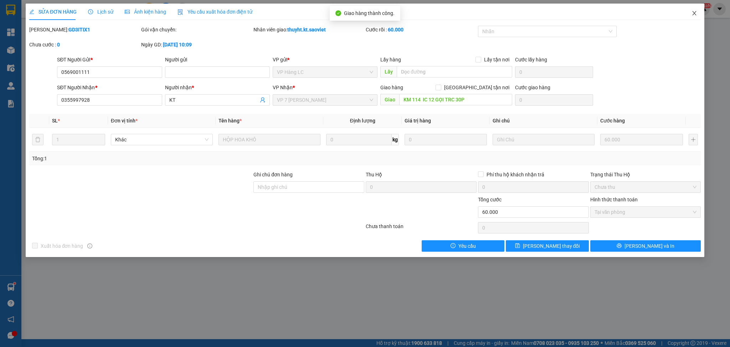
click at [695, 14] on icon "close" at bounding box center [695, 13] width 6 height 6
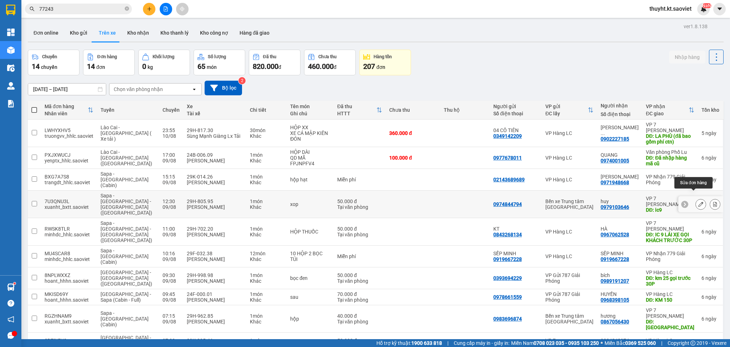
click at [698, 201] on icon at bounding box center [700, 203] width 5 height 5
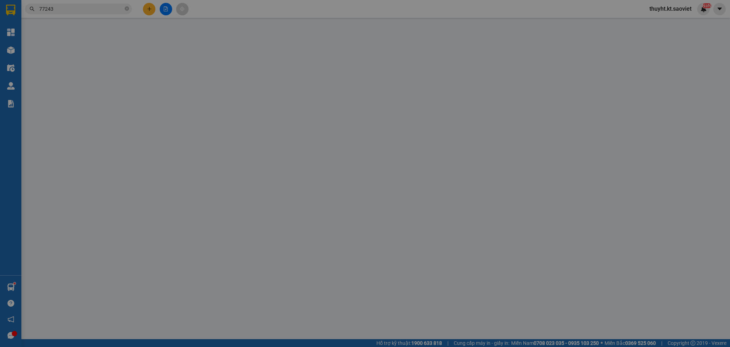
type input "0974844794"
type input "0979103646"
type input "huy"
type input "ic9"
type input "50.000"
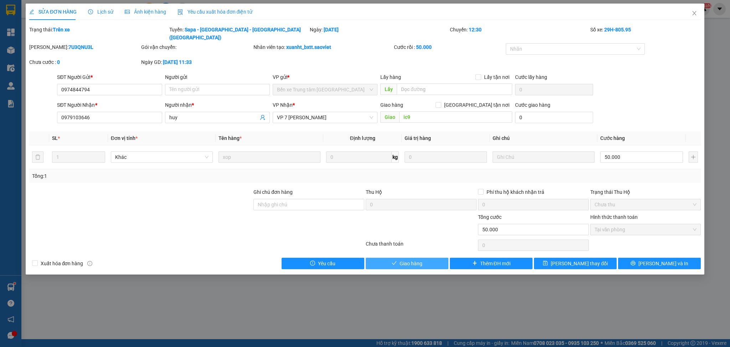
click at [424, 258] on button "Giao hàng" at bounding box center [407, 262] width 83 height 11
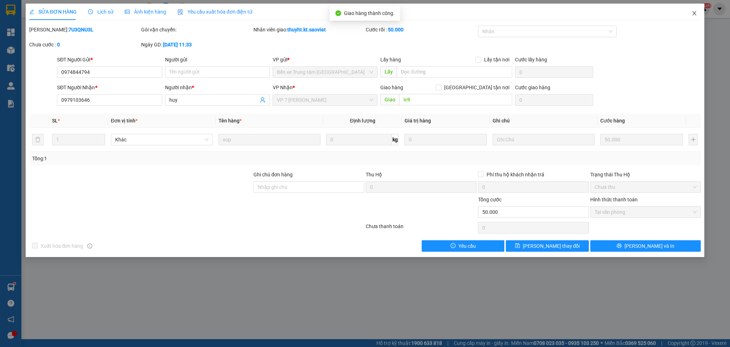
click at [695, 13] on icon "close" at bounding box center [695, 13] width 6 height 6
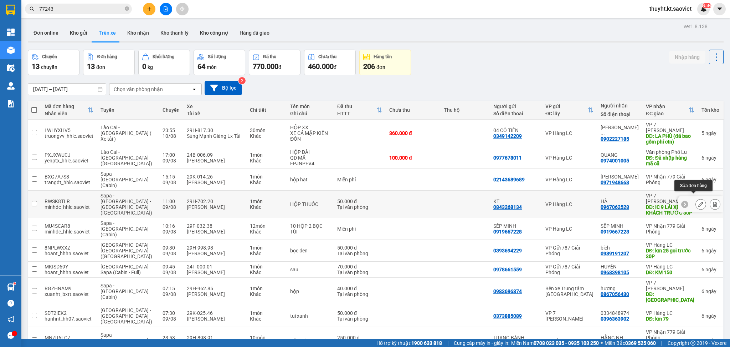
click at [698, 201] on icon at bounding box center [700, 203] width 5 height 5
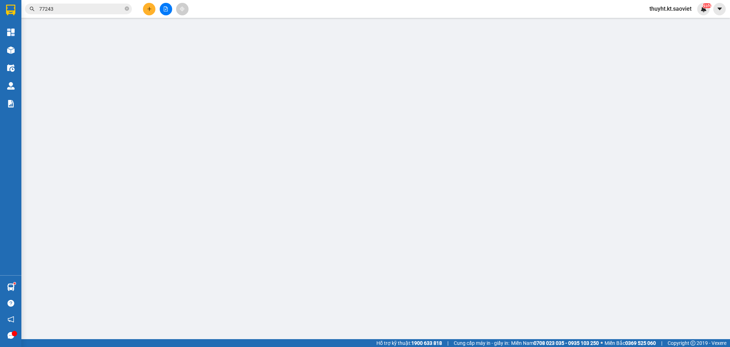
type input "0843268134"
type input "KT"
type input "0967062528"
type input "HÀ"
type input "IC 9 LÁI XE GỌI KHÁCH TRƯỚC 30P"
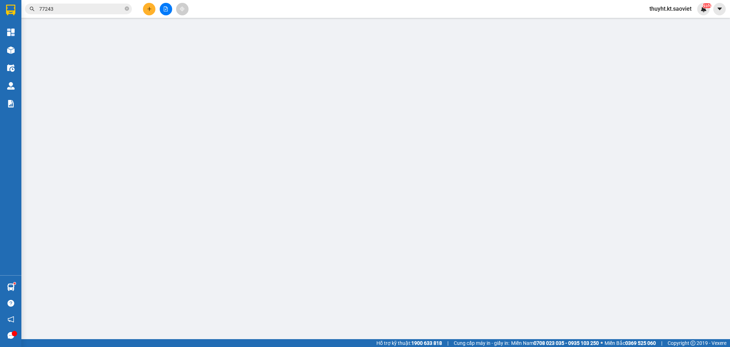
type input "50.000"
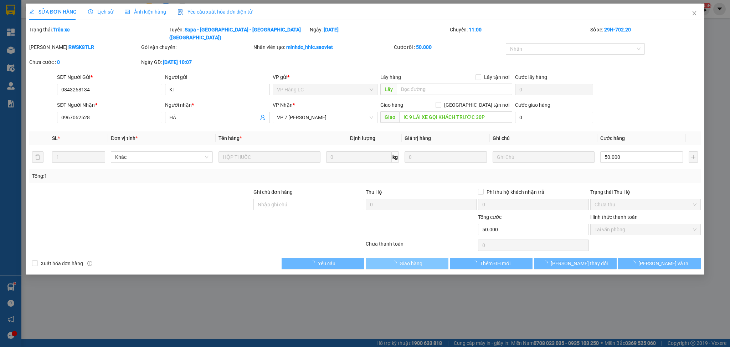
click at [419, 259] on span "Giao hàng" at bounding box center [411, 263] width 23 height 8
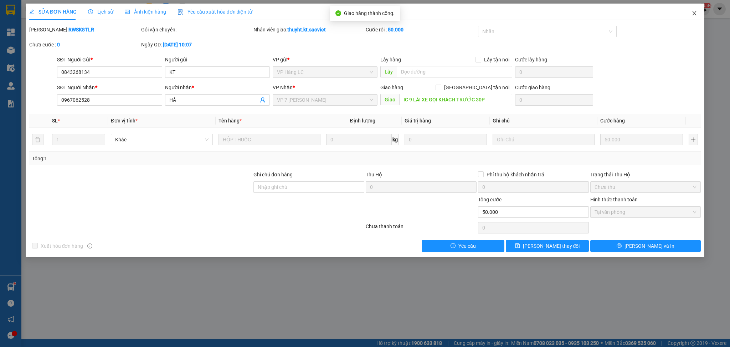
click at [697, 10] on span "Close" at bounding box center [694, 14] width 20 height 20
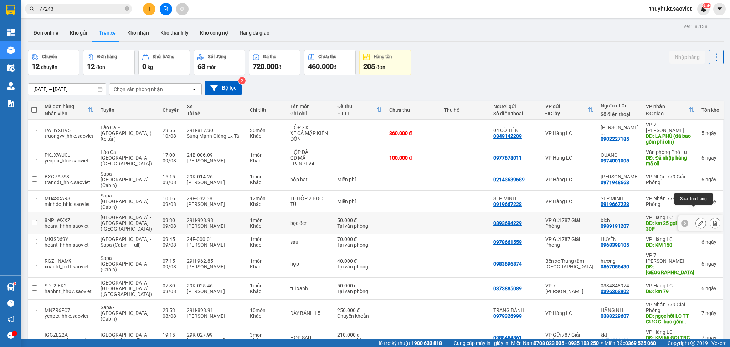
click at [696, 217] on button at bounding box center [701, 223] width 10 height 12
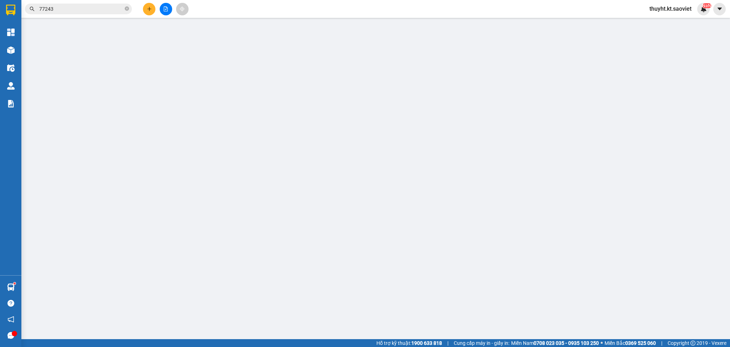
type input "0393694229"
type input "0989191207"
type input "bích"
type input "km 25 gọi trước 30P"
type input "50.000"
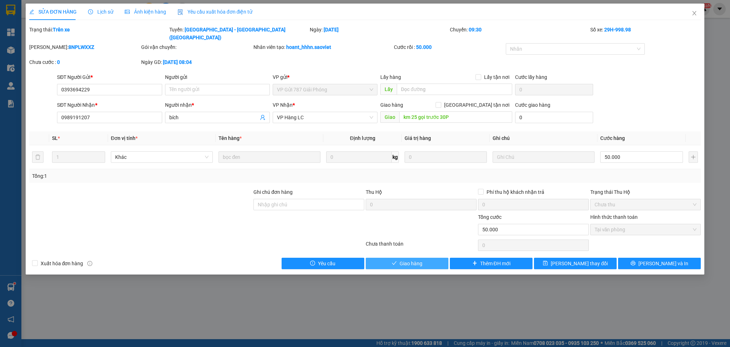
click at [420, 260] on button "Giao hàng" at bounding box center [407, 262] width 83 height 11
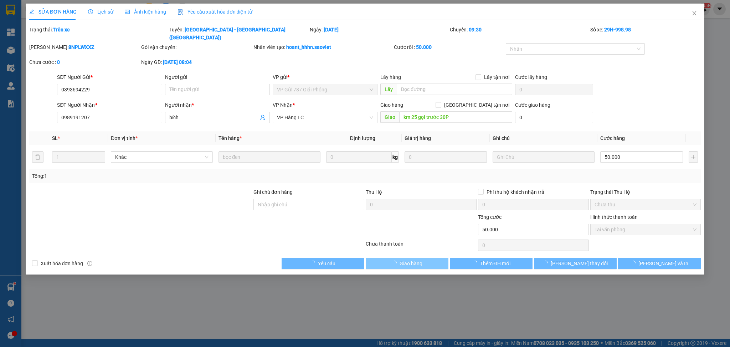
click at [418, 259] on button "Giao hàng" at bounding box center [407, 262] width 83 height 11
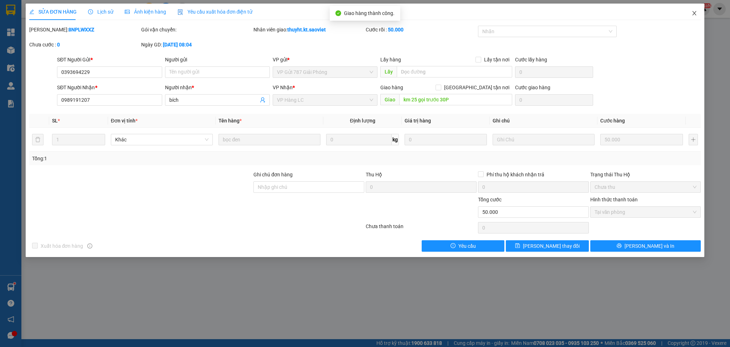
click at [694, 9] on span "Close" at bounding box center [694, 14] width 20 height 20
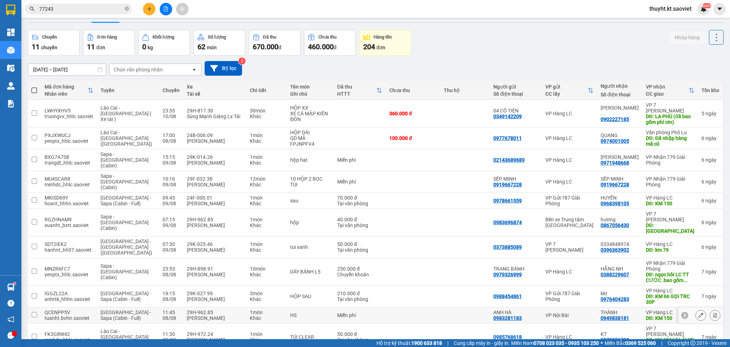
scroll to position [38, 0]
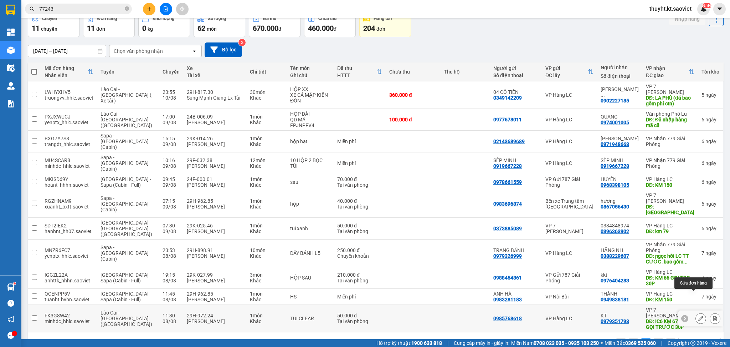
click at [698, 315] on icon at bounding box center [700, 317] width 5 height 5
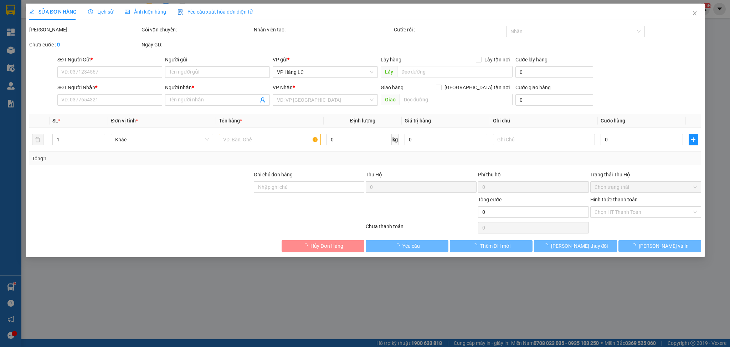
type input "0985768618"
type input "0979351798"
type input "KT"
type input "IC6 KM 67 LÁI XE GỌI TRƯỚC 30P"
type input "50.000"
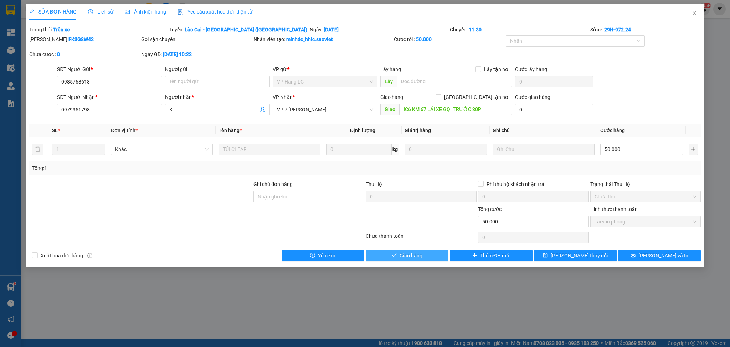
click at [424, 254] on button "Giao hàng" at bounding box center [407, 255] width 83 height 11
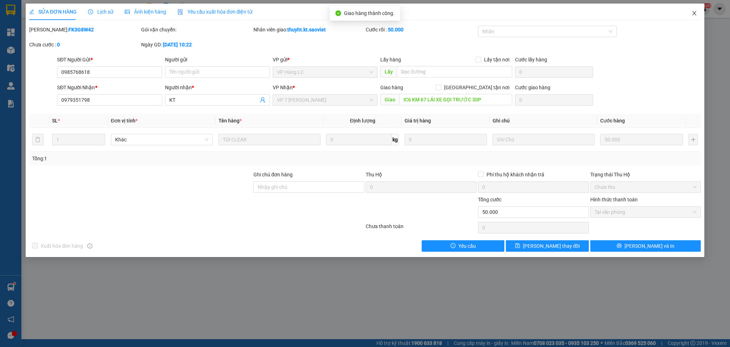
click at [693, 12] on icon "close" at bounding box center [695, 13] width 4 height 4
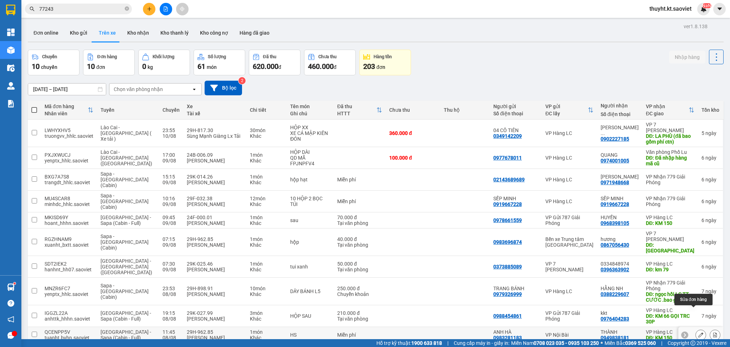
click at [698, 332] on icon at bounding box center [700, 334] width 5 height 5
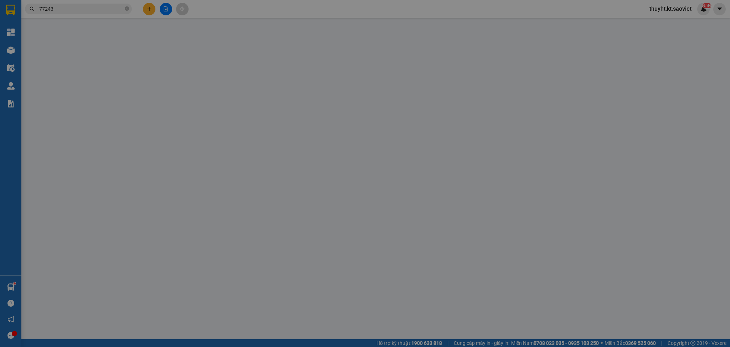
type input "0983281183"
type input "ANH HÀ"
type input "0949838181"
type input "THÀNH"
type input "KM 150"
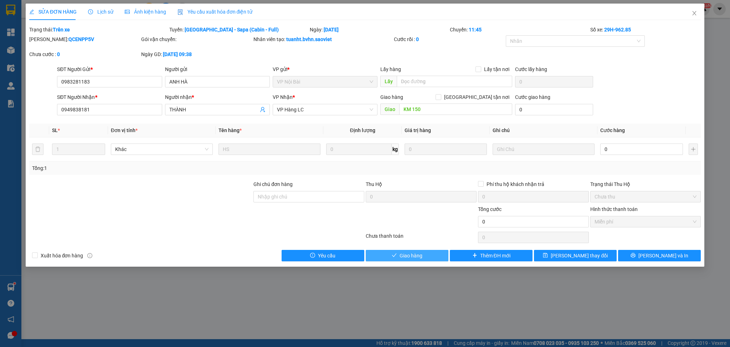
click at [407, 252] on span "Giao hàng" at bounding box center [411, 255] width 23 height 8
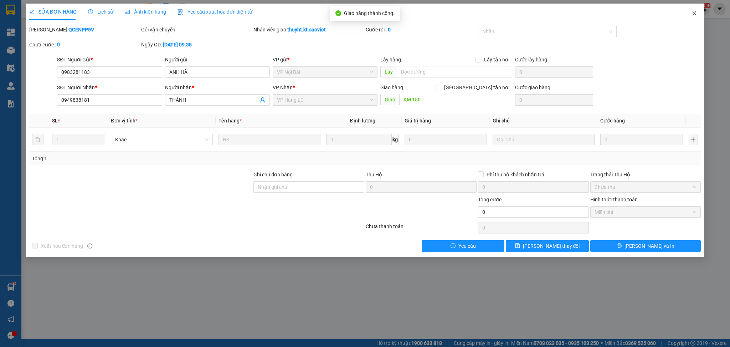
click at [696, 13] on icon "close" at bounding box center [695, 13] width 6 height 6
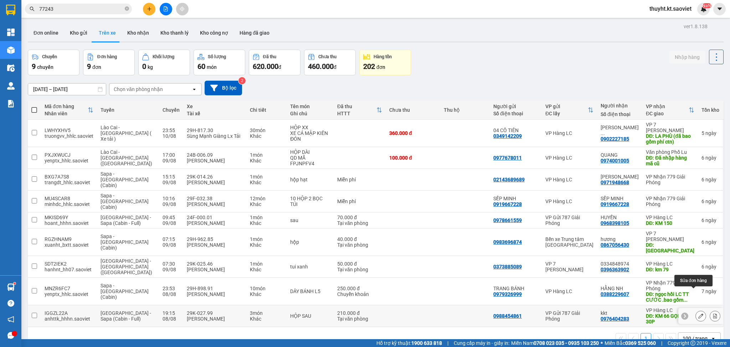
click at [698, 313] on icon at bounding box center [700, 315] width 5 height 5
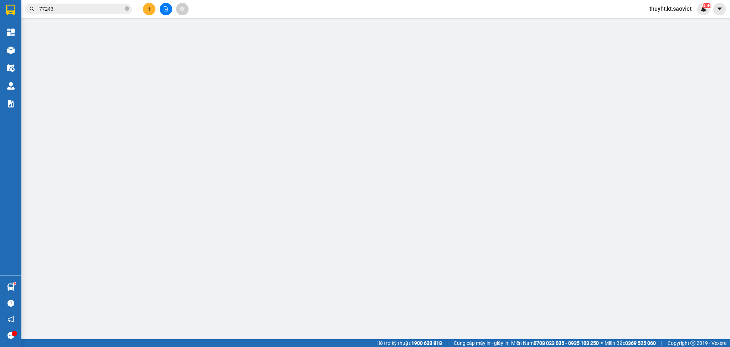
type input "0988454861"
type input "0976404283"
type input "kkt"
type input "KM 66 GỌI TRC 30P"
type input "210.000"
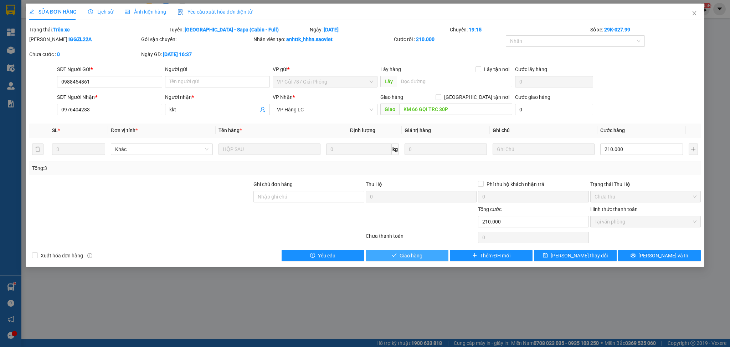
click at [422, 255] on button "Giao hàng" at bounding box center [407, 255] width 83 height 11
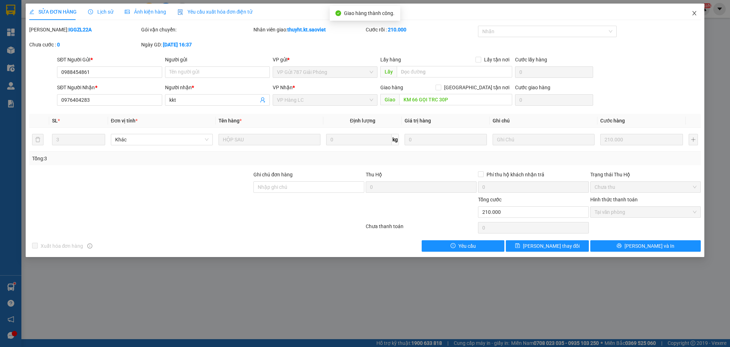
click at [697, 12] on icon "close" at bounding box center [695, 13] width 6 height 6
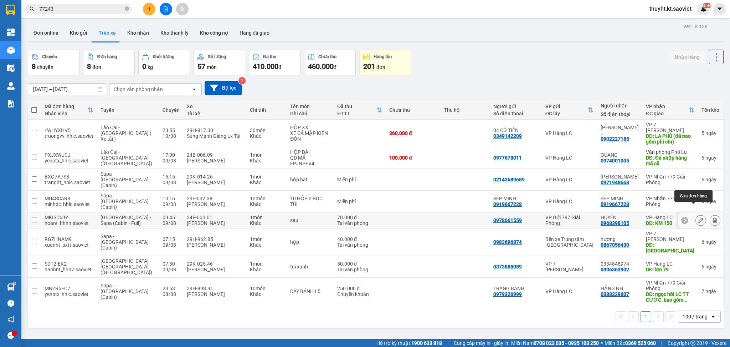
click at [696, 214] on button at bounding box center [701, 220] width 10 height 12
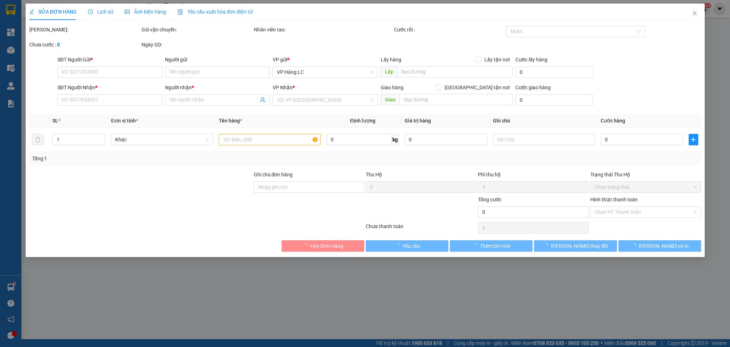
type input "0978661559"
type input "0968398105"
type input "HUYỀN"
type input "KM 150"
type input "70.000"
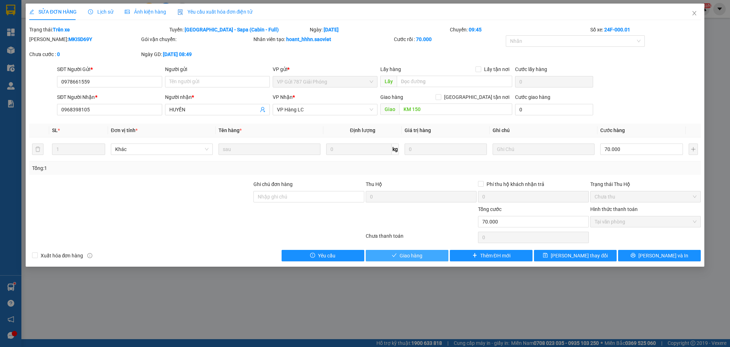
click at [405, 258] on span "Giao hàng" at bounding box center [411, 255] width 23 height 8
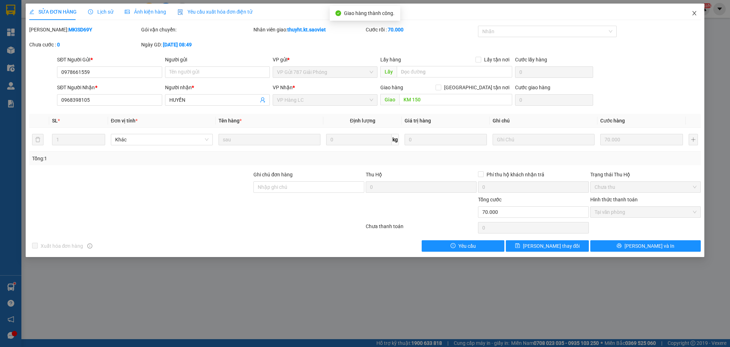
click at [693, 11] on icon "close" at bounding box center [695, 13] width 6 height 6
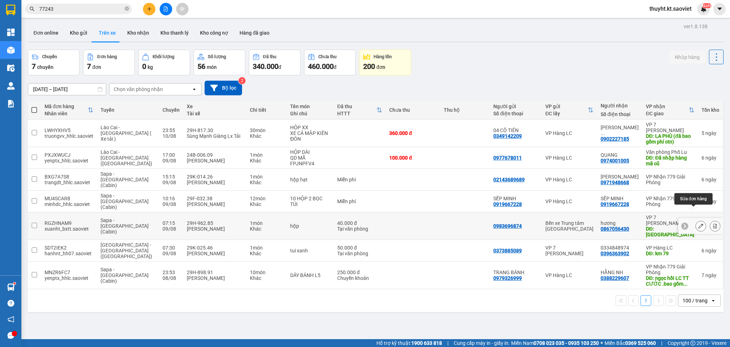
click at [698, 223] on icon at bounding box center [700, 225] width 5 height 5
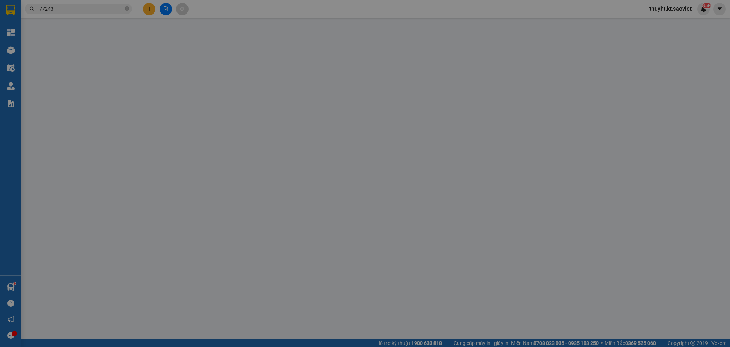
type input "0983696874"
type input "0867056430"
type input "hương"
type input "mê linh plaza"
type input "40.000"
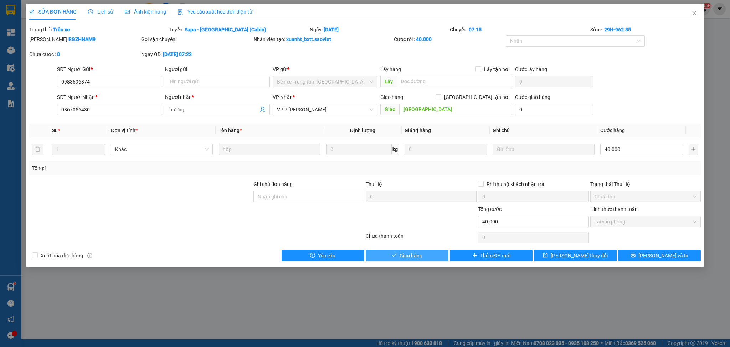
click at [419, 257] on span "Giao hàng" at bounding box center [411, 255] width 23 height 8
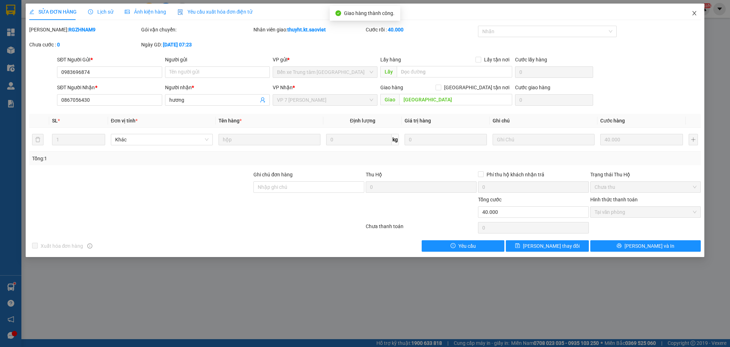
click at [696, 17] on span "Close" at bounding box center [694, 14] width 20 height 20
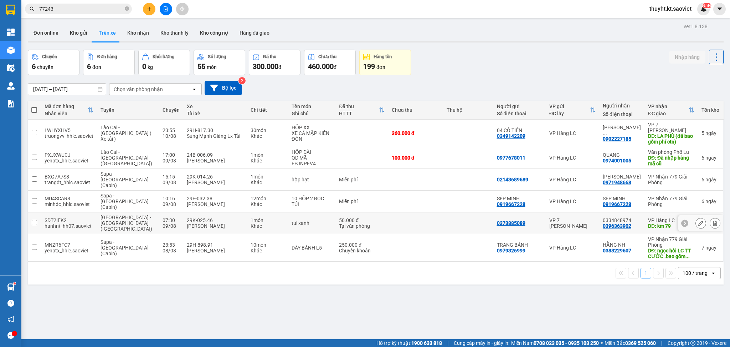
click at [698, 220] on icon at bounding box center [700, 222] width 5 height 5
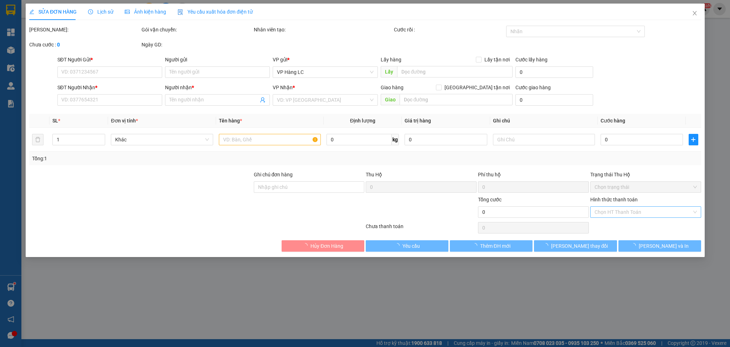
type input "0373885089"
type input "0396363902"
type input "0334848974"
type input "km 79"
type input "50.000"
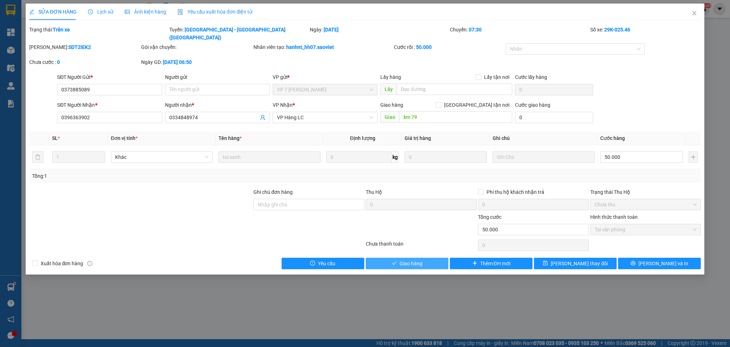
click at [428, 257] on button "Giao hàng" at bounding box center [407, 262] width 83 height 11
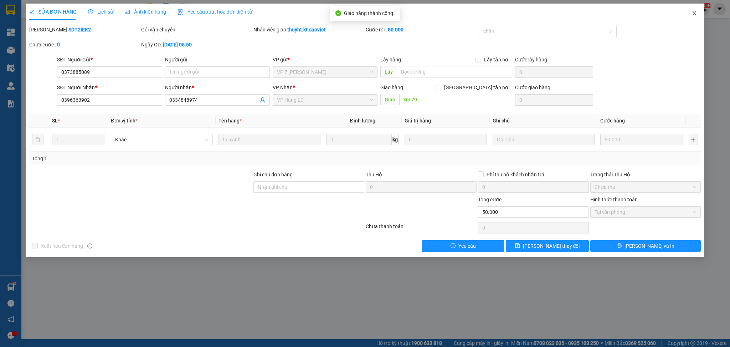
click at [697, 12] on icon "close" at bounding box center [695, 13] width 6 height 6
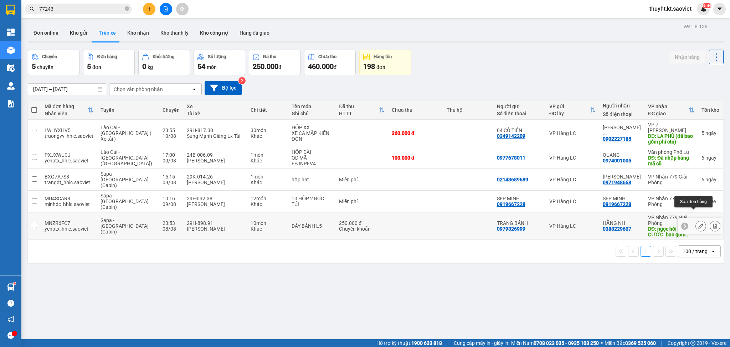
click at [698, 223] on icon at bounding box center [700, 225] width 5 height 5
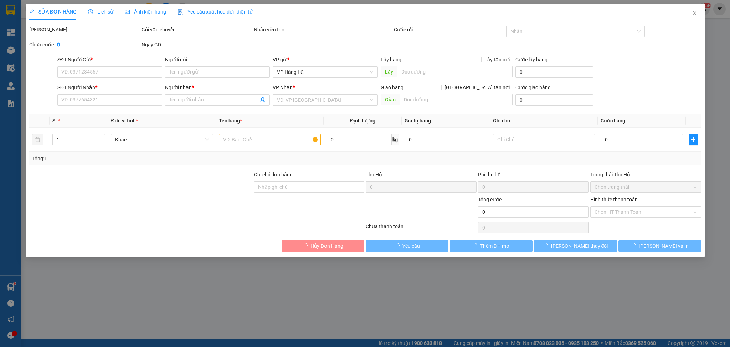
type input "0979326999"
type input "TRANG BÁNH"
type input "0388229607"
type input "HẰNG NH"
type input "ngọc hồi LC TT CƯỚC .bao gồm cước ctn"
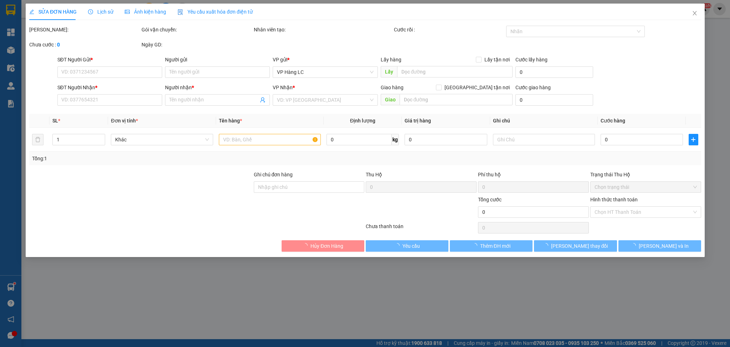
type input "100.000"
type input "250.000"
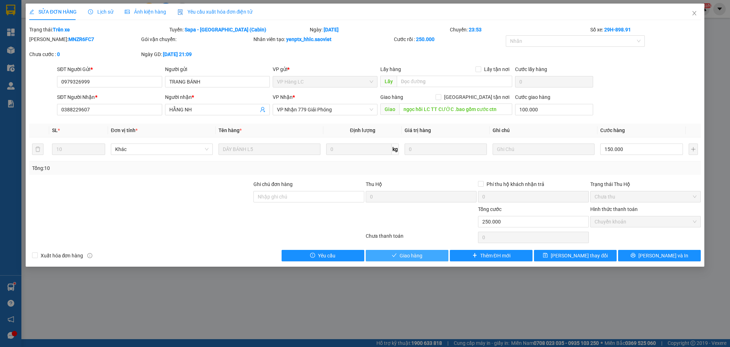
click at [394, 257] on icon "check" at bounding box center [394, 254] width 5 height 5
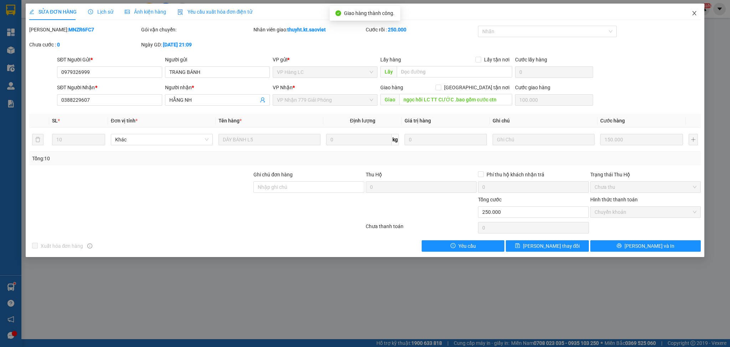
click at [694, 14] on icon "close" at bounding box center [695, 13] width 4 height 4
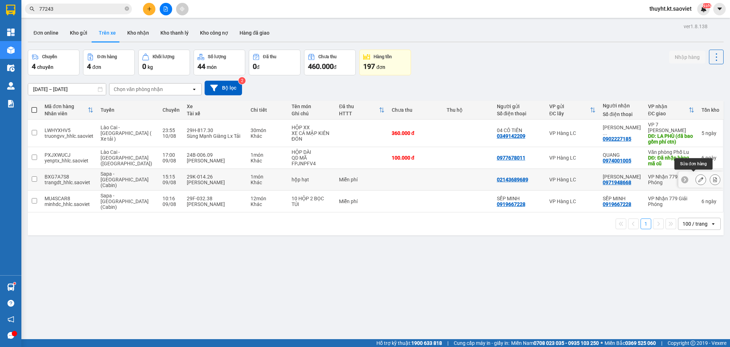
click at [698, 177] on icon at bounding box center [700, 179] width 5 height 5
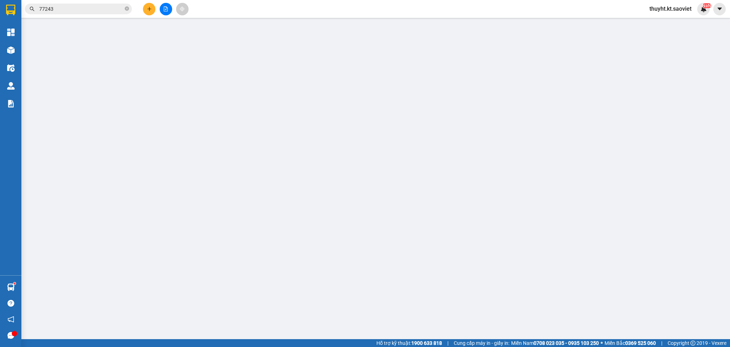
type input "02143689689"
type input "0971948668"
type input "Hải Linh"
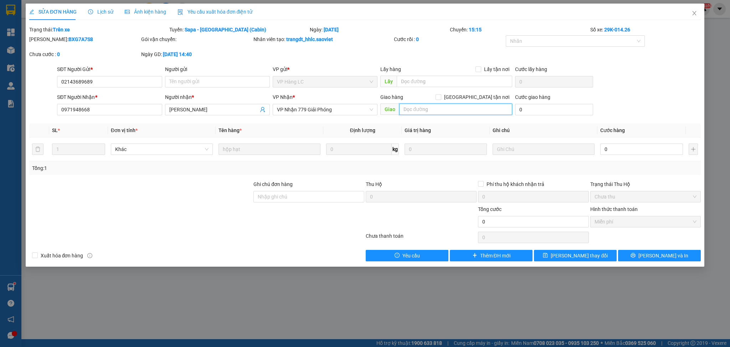
click at [455, 104] on input "text" at bounding box center [455, 108] width 113 height 11
type input "gg"
click at [570, 255] on span "[PERSON_NAME] thay đổi" at bounding box center [579, 255] width 57 height 8
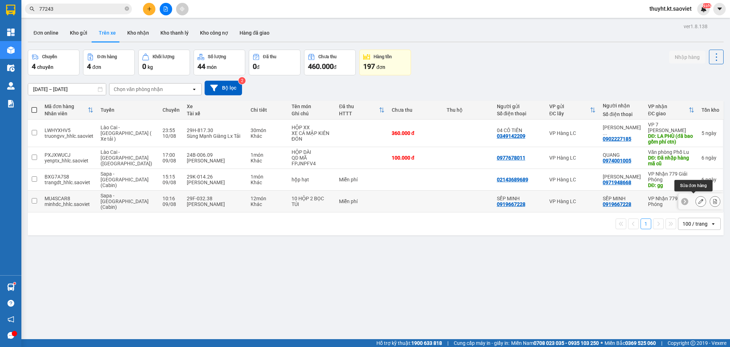
click at [696, 195] on button at bounding box center [701, 201] width 10 height 12
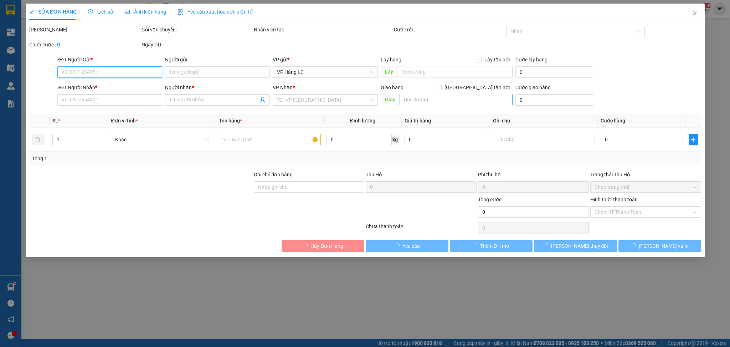
type input "0919667228"
type input "SẾP MINH"
type input "0919667228"
type input "SẾP MINH"
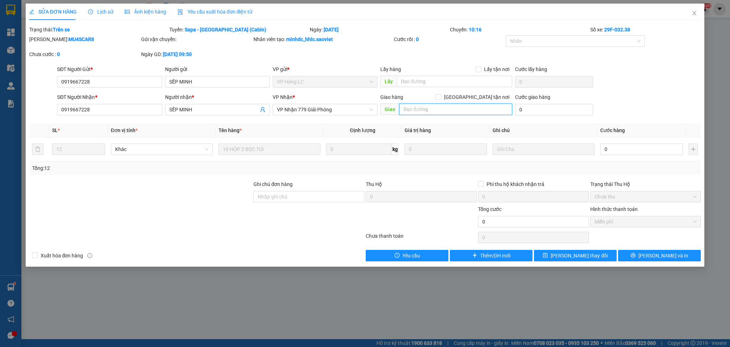
click at [432, 107] on input "text" at bounding box center [455, 108] width 113 height 11
type input "gg"
click at [576, 257] on span "[PERSON_NAME] thay đổi" at bounding box center [579, 255] width 57 height 8
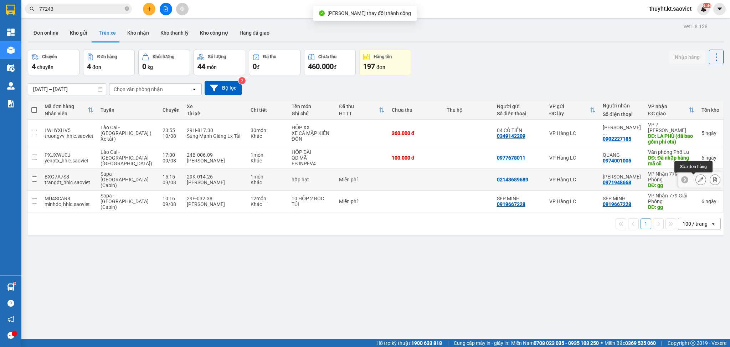
click at [698, 178] on icon at bounding box center [700, 179] width 5 height 5
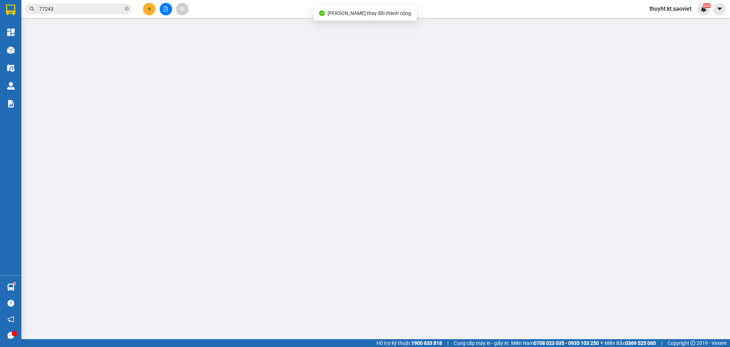
type input "02143689689"
type input "0971948668"
type input "Hải Linh"
type input "gg"
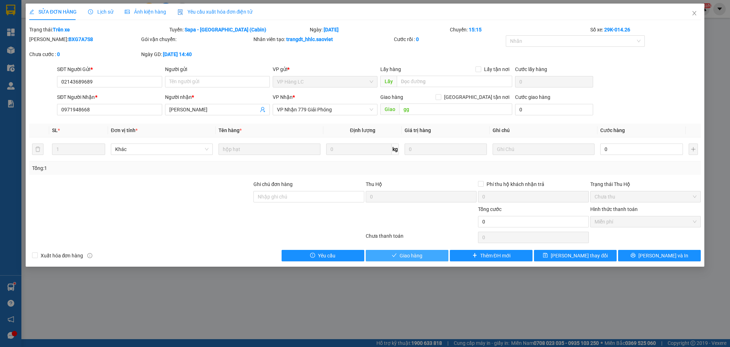
click at [421, 254] on span "Giao hàng" at bounding box center [411, 255] width 23 height 8
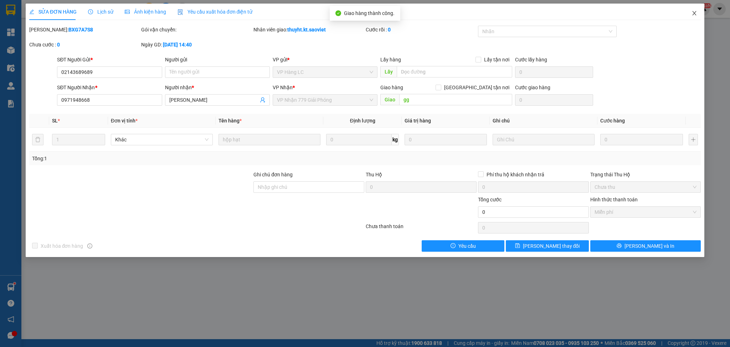
click at [692, 16] on icon "close" at bounding box center [695, 13] width 6 height 6
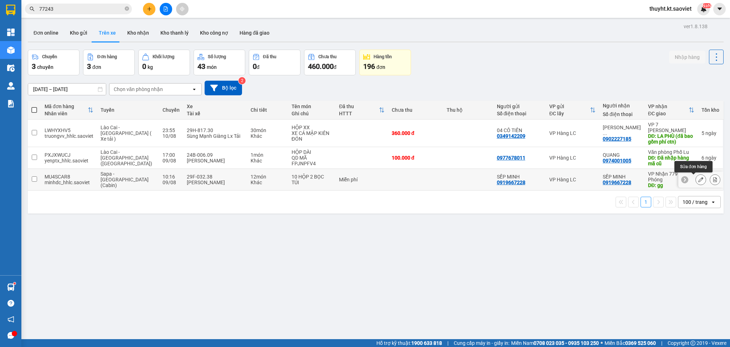
click at [698, 182] on icon at bounding box center [700, 179] width 5 height 5
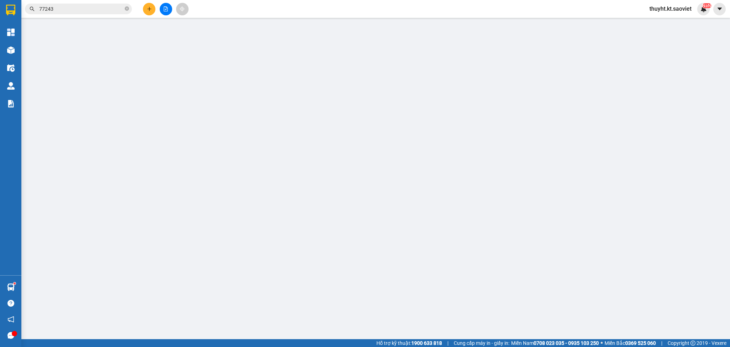
type input "0919667228"
type input "SẾP MINH"
type input "0919667228"
type input "SẾP MINH"
type input "gg"
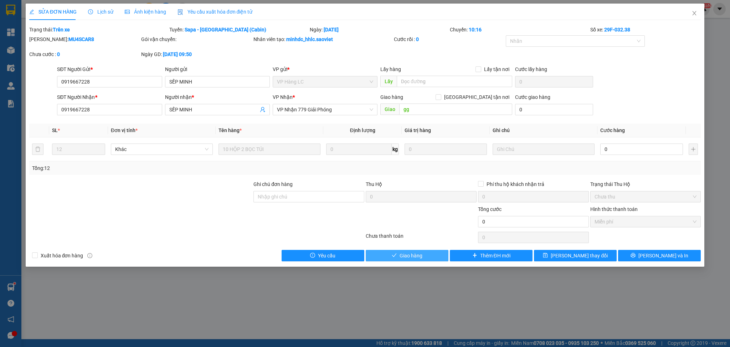
click at [406, 256] on span "Giao hàng" at bounding box center [411, 255] width 23 height 8
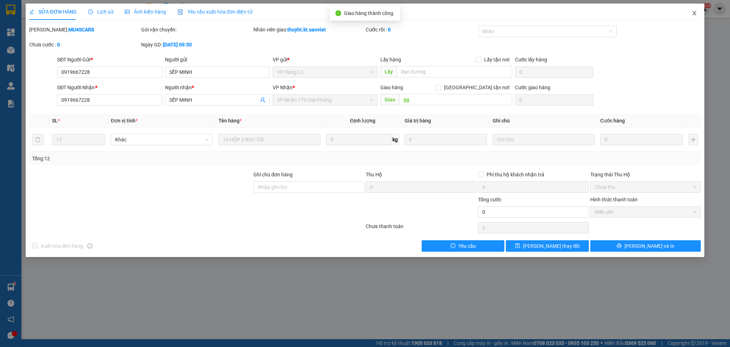
click at [697, 11] on icon "close" at bounding box center [695, 13] width 6 height 6
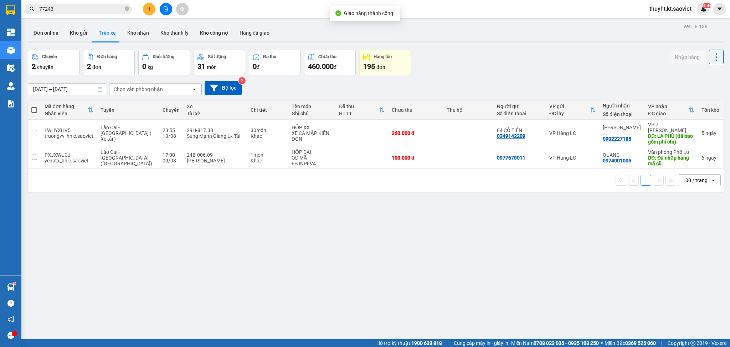
click at [65, 91] on input "08/08/2025 – 10/08/2025" at bounding box center [67, 88] width 78 height 11
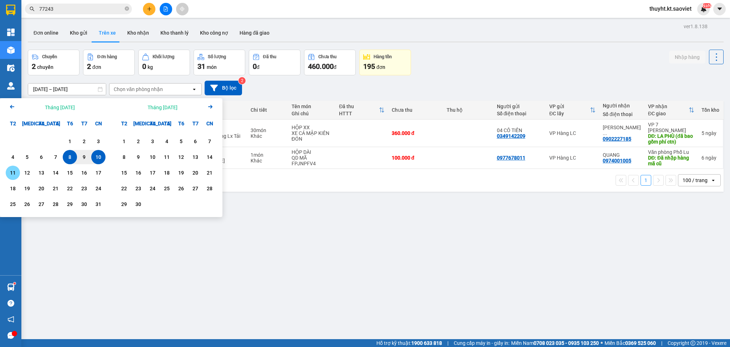
click at [14, 171] on div "11" at bounding box center [13, 172] width 10 height 9
click at [27, 174] on div "12" at bounding box center [27, 172] width 10 height 9
type input "11/08/2025 – 12/08/2025"
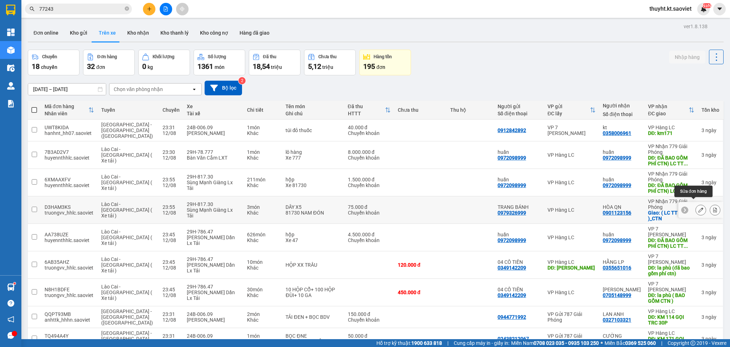
click at [698, 207] on icon at bounding box center [700, 209] width 5 height 5
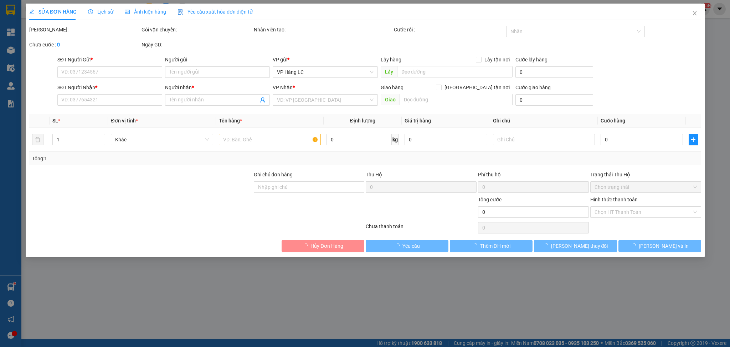
type input "0979326999"
type input "TRANG BÁNH"
type input "0901123156"
type input "HÒA QN"
checkbox input "true"
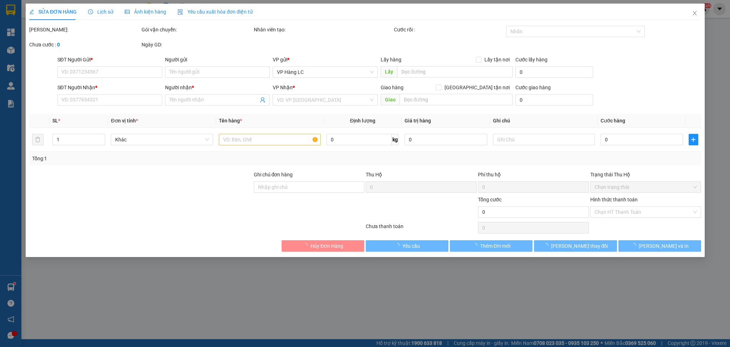
type input "( LC TT CƯỚC )_CTN"
type input "75.000"
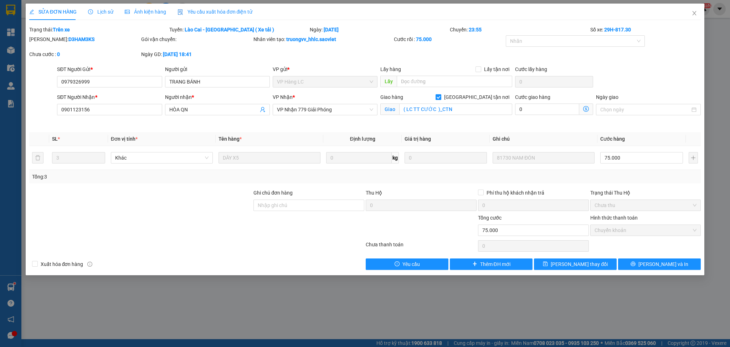
click at [441, 97] on input "[GEOGRAPHIC_DATA] tận nơi" at bounding box center [438, 96] width 5 height 5
checkbox input "false"
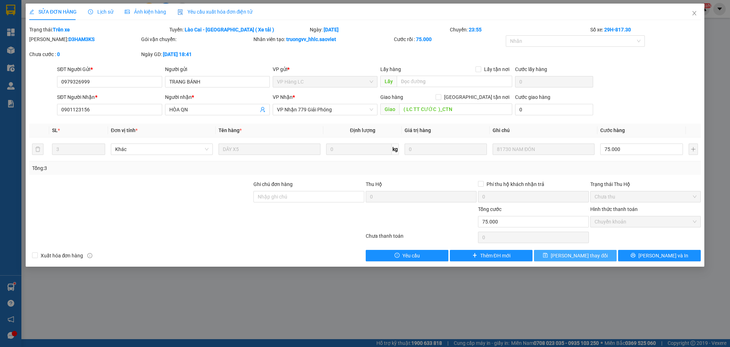
click at [562, 251] on button "[PERSON_NAME] thay đổi" at bounding box center [575, 255] width 83 height 11
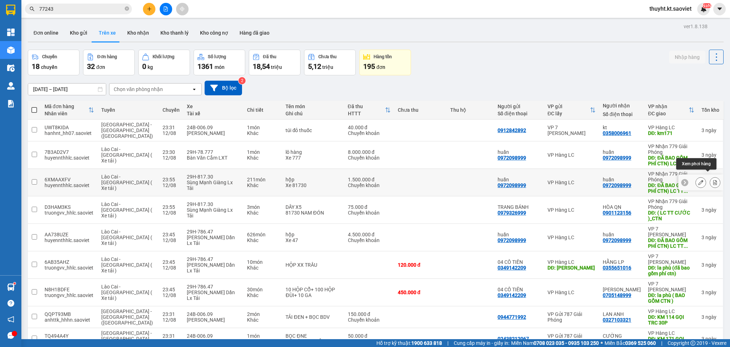
click at [710, 178] on button at bounding box center [715, 182] width 10 height 12
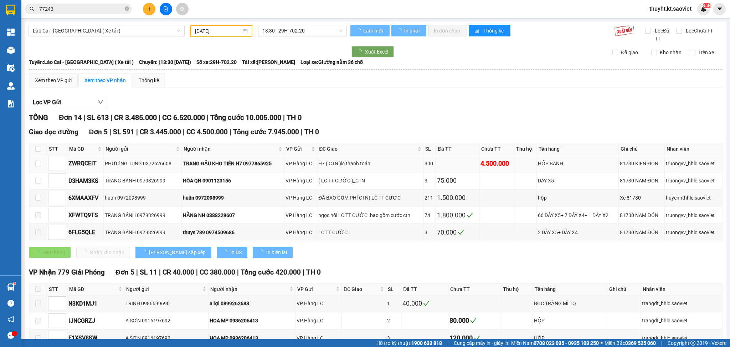
type input "12/08/2025"
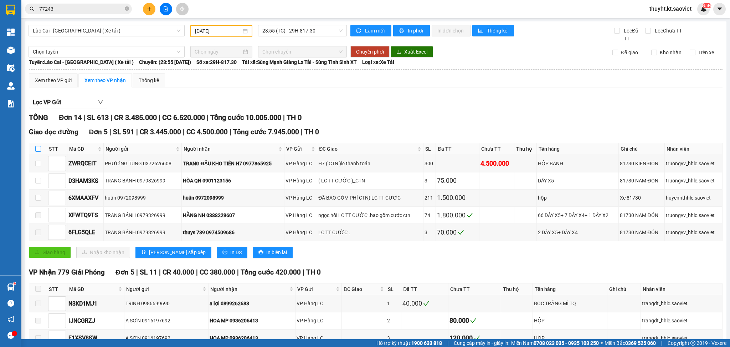
click at [38, 147] on input "checkbox" at bounding box center [38, 149] width 6 height 6
checkbox input "true"
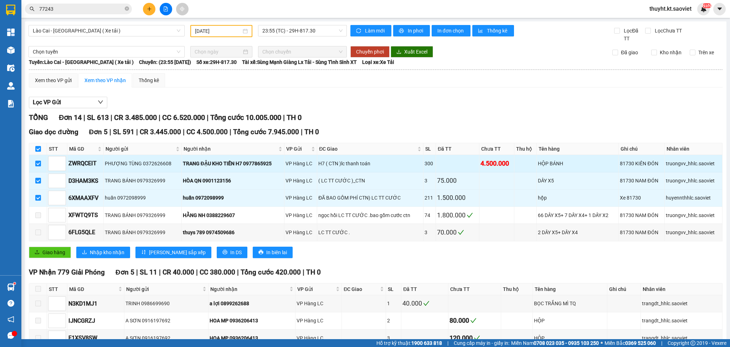
click at [39, 163] on input "checkbox" at bounding box center [38, 163] width 6 height 6
checkbox input "false"
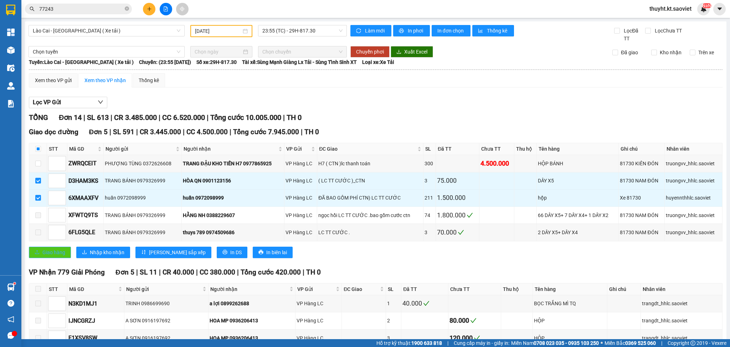
click at [55, 253] on span "Giao hàng" at bounding box center [53, 252] width 23 height 8
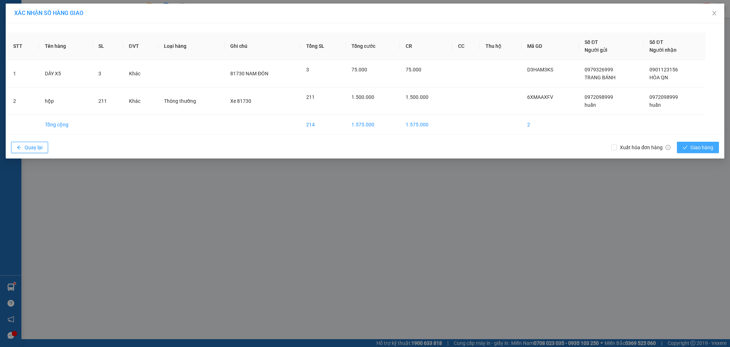
click at [697, 145] on span "Giao hàng" at bounding box center [702, 147] width 23 height 8
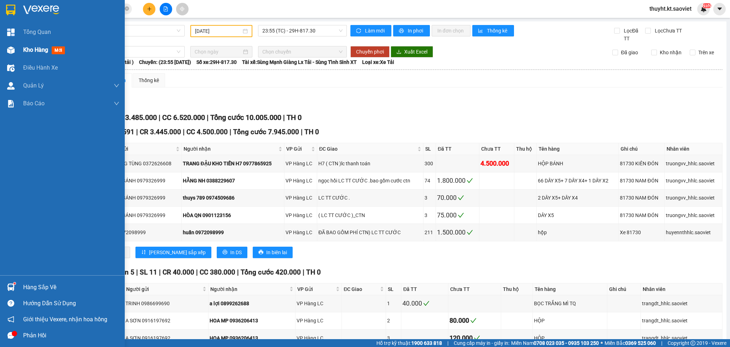
click at [20, 47] on div "Kho hàng mới" at bounding box center [62, 50] width 125 height 18
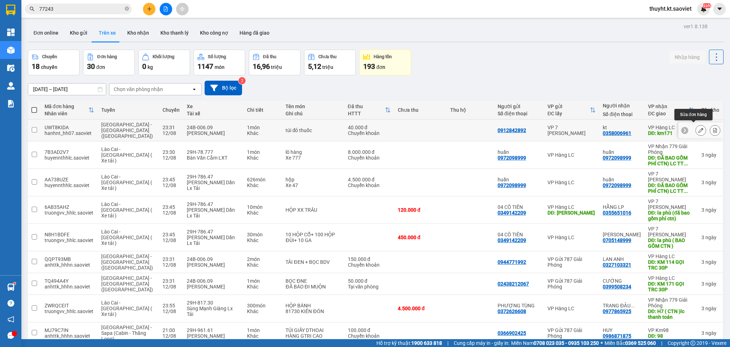
click at [698, 129] on icon at bounding box center [700, 130] width 5 height 5
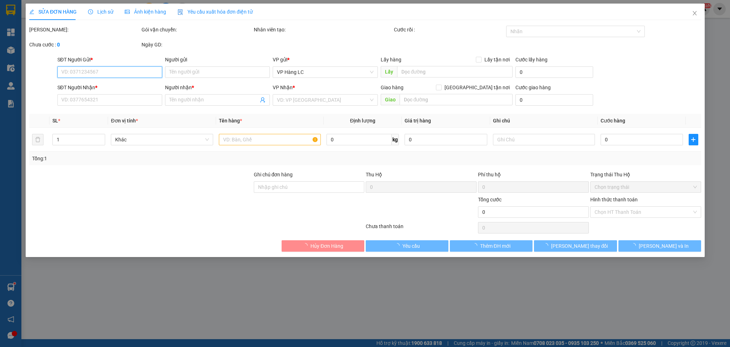
type input "0912842892"
type input "0358006961"
type input "kt"
type input "km171"
type input "40.000"
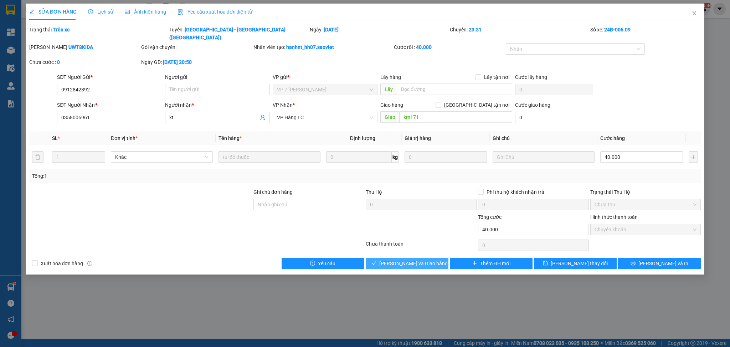
click at [391, 258] on button "[PERSON_NAME] và Giao hàng" at bounding box center [407, 262] width 83 height 11
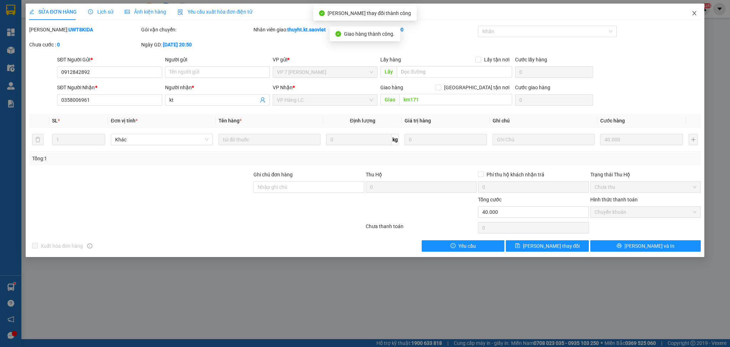
click at [693, 14] on icon "close" at bounding box center [695, 13] width 6 height 6
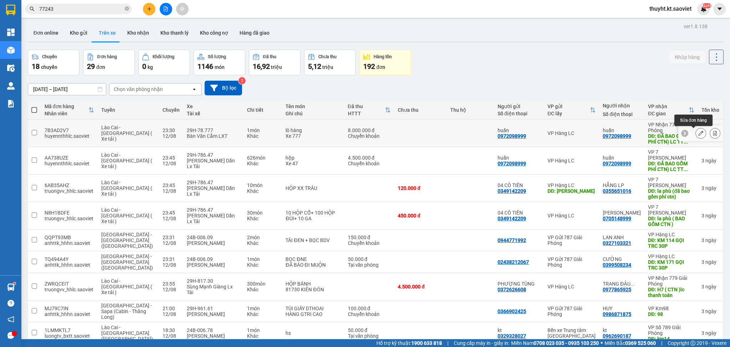
click at [696, 132] on button at bounding box center [701, 133] width 10 height 12
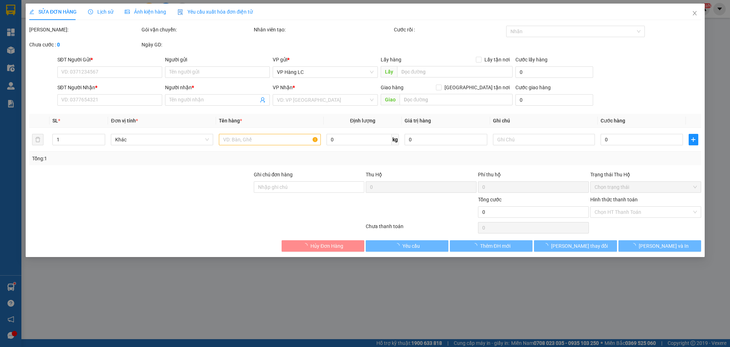
type input "0972098999"
type input "huấn"
type input "0972098999"
type input "huấn"
type input "ĐÃ BAO GỒM PHÍ CTN) LC TT CƯỚC"
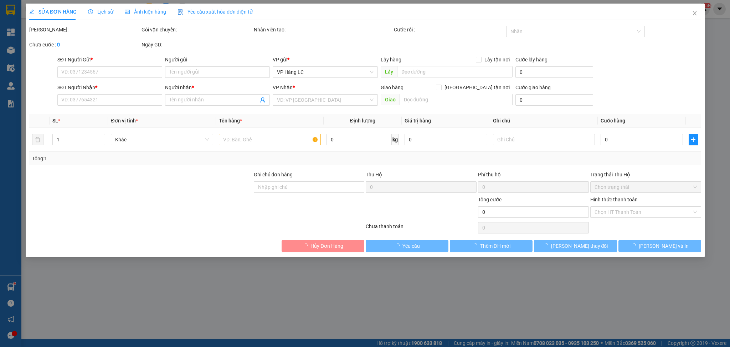
type input "1.000.000"
type input "8.000.000"
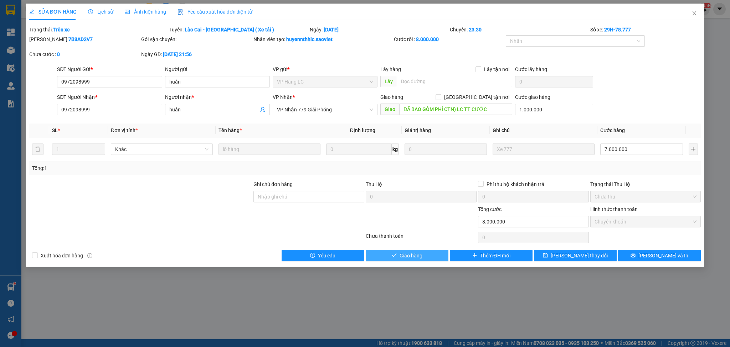
click at [425, 252] on button "Giao hàng" at bounding box center [407, 255] width 83 height 11
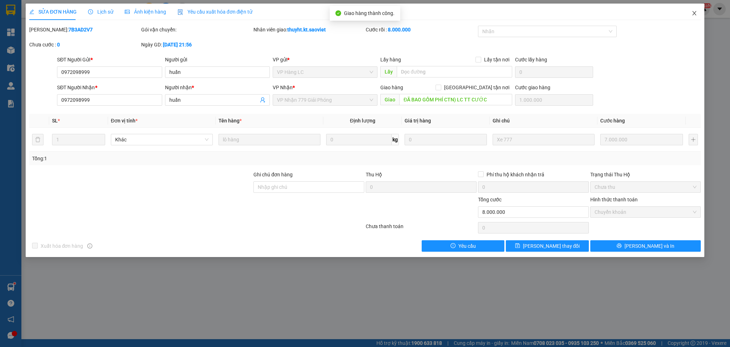
click at [694, 11] on icon "close" at bounding box center [695, 13] width 6 height 6
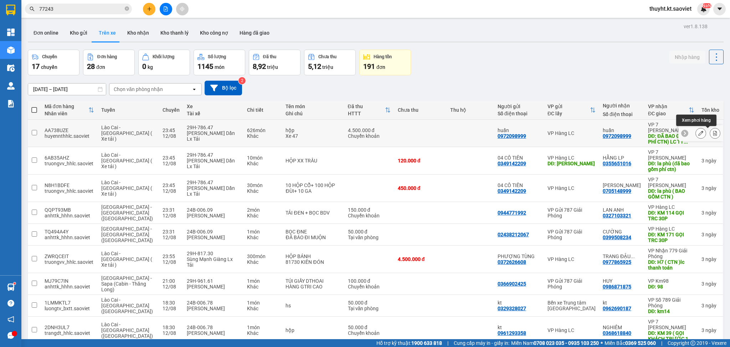
click at [710, 129] on button at bounding box center [715, 133] width 10 height 12
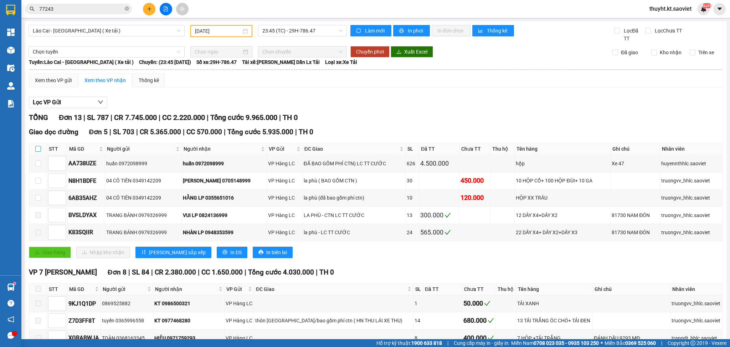
click at [38, 149] on input "checkbox" at bounding box center [38, 149] width 6 height 6
checkbox input "true"
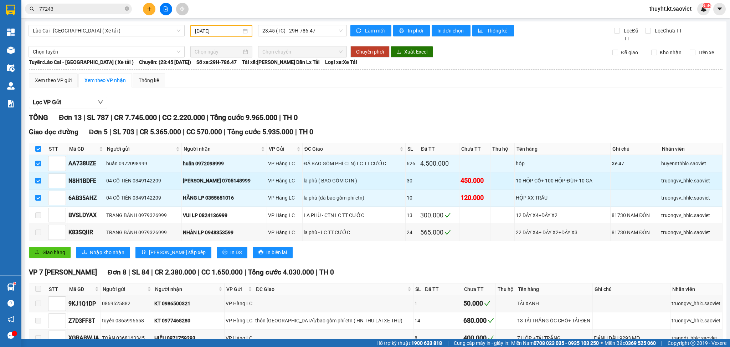
click at [40, 181] on input "checkbox" at bounding box center [38, 181] width 6 height 6
checkbox input "false"
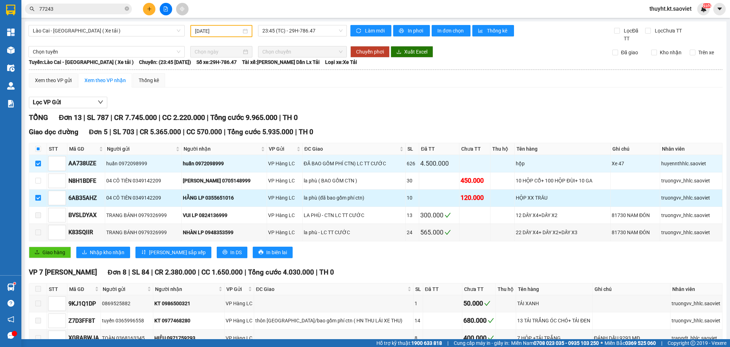
click at [37, 199] on input "checkbox" at bounding box center [38, 198] width 6 height 6
checkbox input "false"
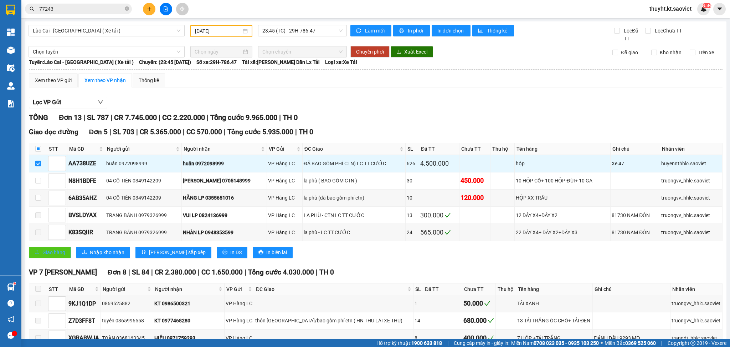
click at [52, 251] on span "Giao hàng" at bounding box center [53, 252] width 23 height 8
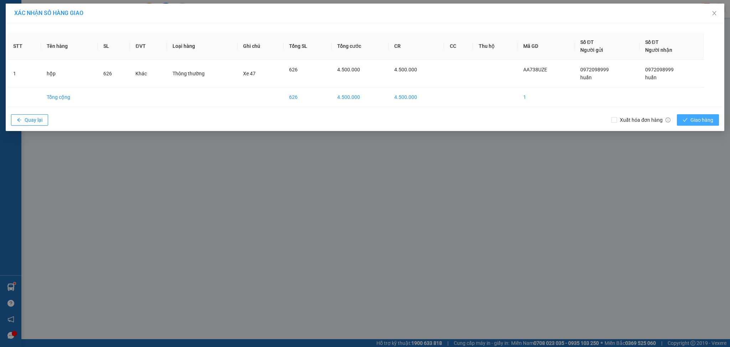
click at [705, 123] on span "Giao hàng" at bounding box center [702, 120] width 23 height 8
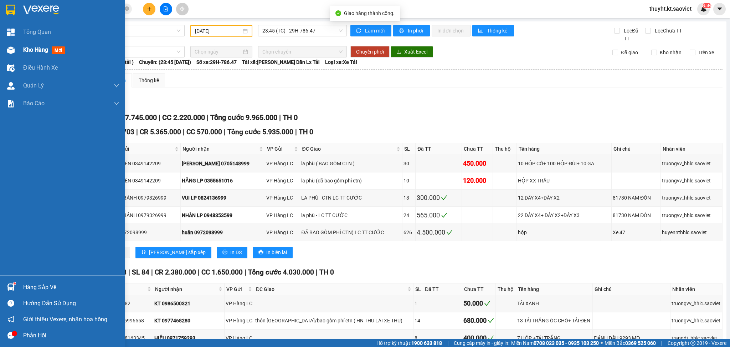
click at [37, 47] on span "Kho hàng" at bounding box center [35, 49] width 25 height 7
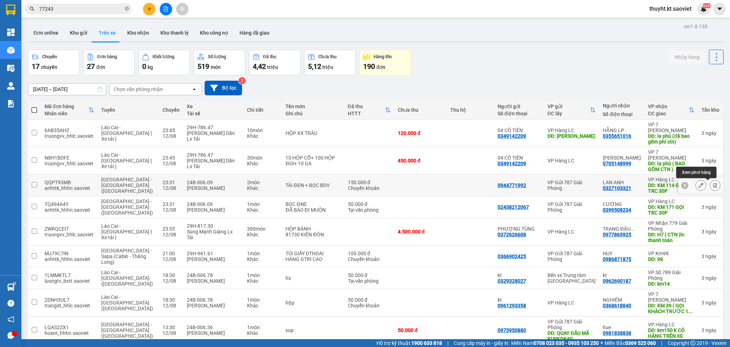
click at [713, 183] on icon at bounding box center [715, 185] width 5 height 5
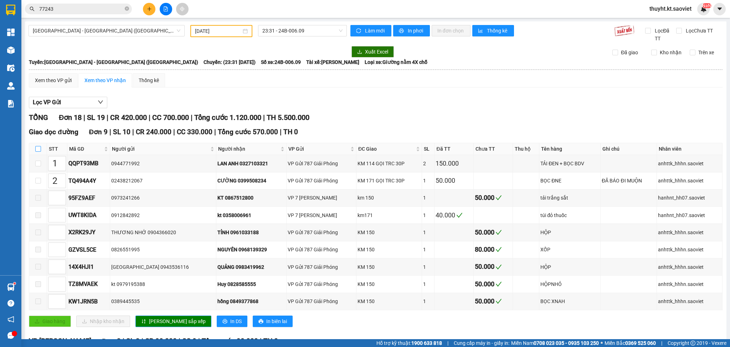
click at [39, 146] on input "checkbox" at bounding box center [38, 149] width 6 height 6
checkbox input "true"
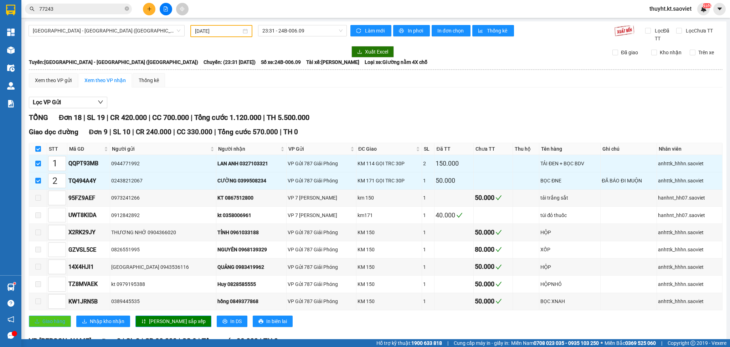
click at [52, 320] on span "Giao hàng" at bounding box center [53, 321] width 23 height 8
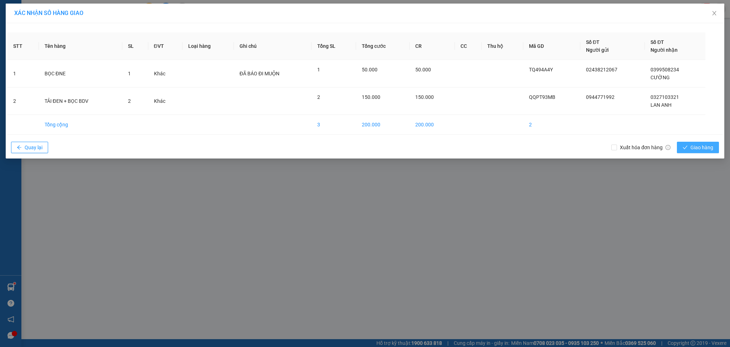
click at [704, 148] on span "Giao hàng" at bounding box center [702, 147] width 23 height 8
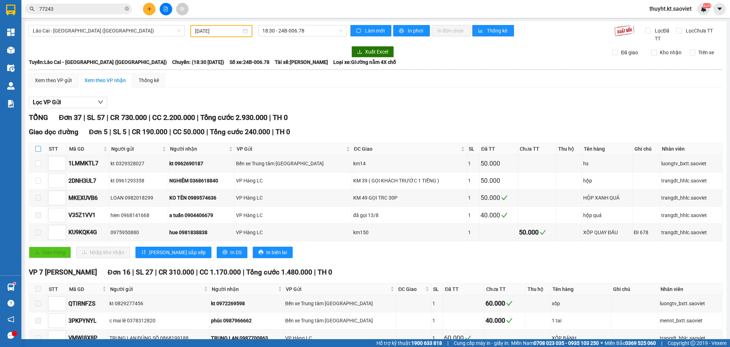
click at [37, 151] on input "checkbox" at bounding box center [38, 149] width 6 height 6
checkbox input "true"
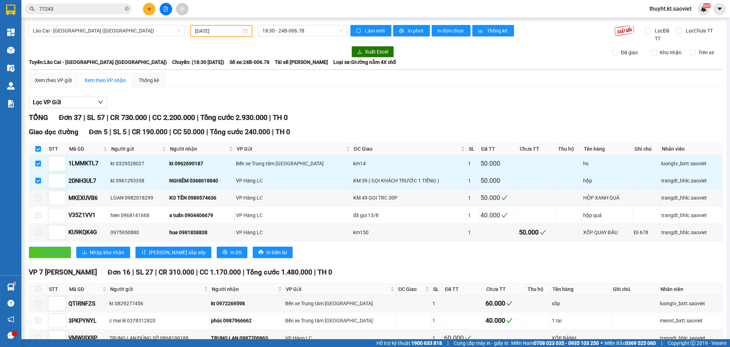
click at [49, 252] on span "Giao hàng" at bounding box center [53, 252] width 23 height 8
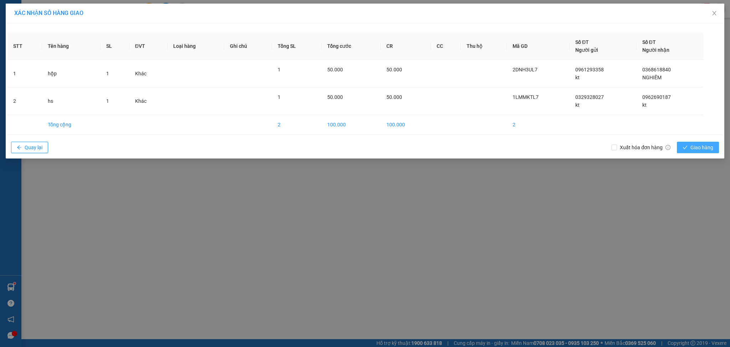
click at [700, 149] on span "Giao hàng" at bounding box center [702, 147] width 23 height 8
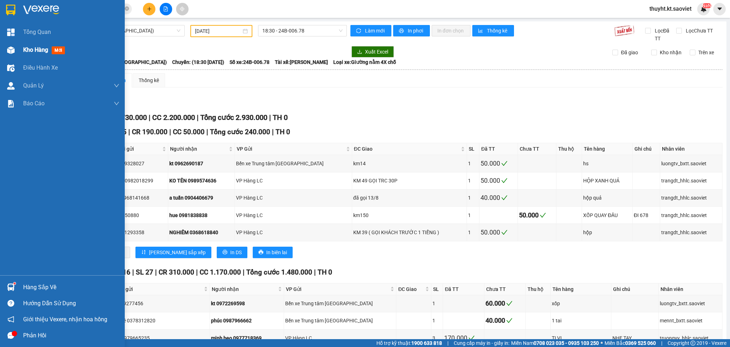
click at [19, 50] on div "Kho hàng mới" at bounding box center [62, 50] width 125 height 18
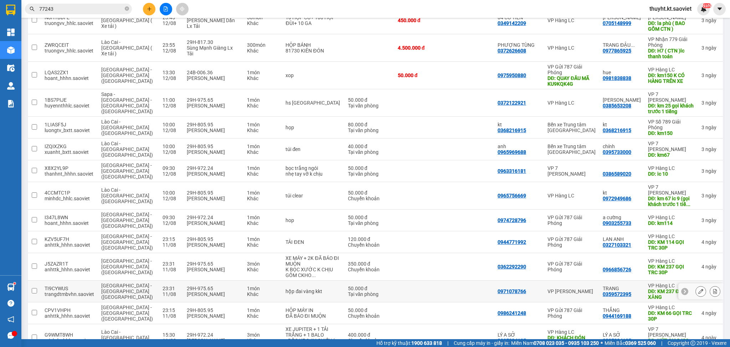
scroll to position [143, 0]
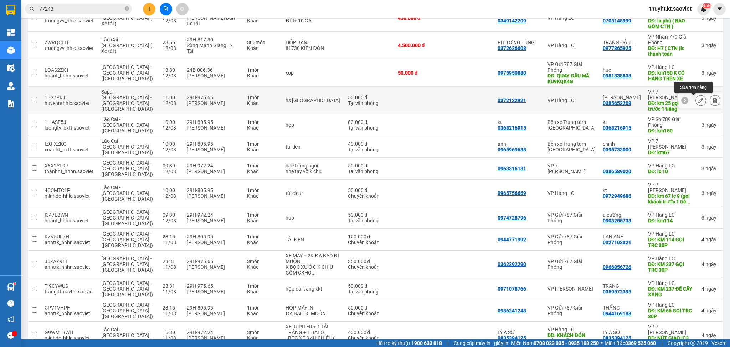
click at [695, 100] on div at bounding box center [700, 100] width 11 height 11
click at [698, 102] on icon at bounding box center [700, 100] width 5 height 5
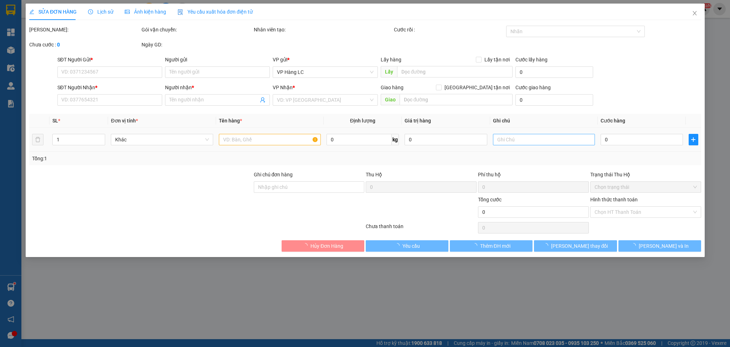
type input "0372122921"
type input "0385653208"
type input "[PERSON_NAME]"
type input "km 25 gọi khách trước 1 tiếng"
type input "50.000"
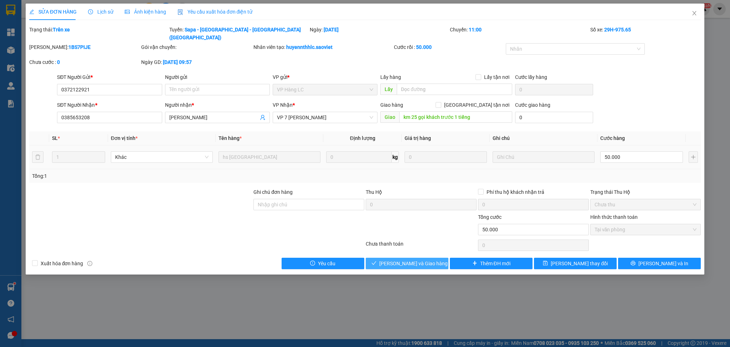
click at [399, 259] on span "[PERSON_NAME] và Giao hàng" at bounding box center [413, 263] width 68 height 8
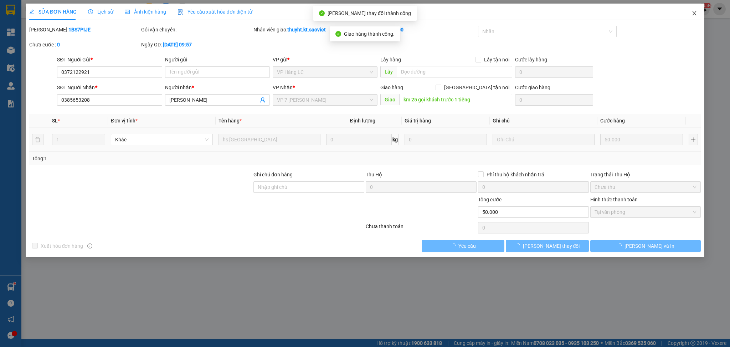
click at [694, 11] on icon "close" at bounding box center [695, 13] width 6 height 6
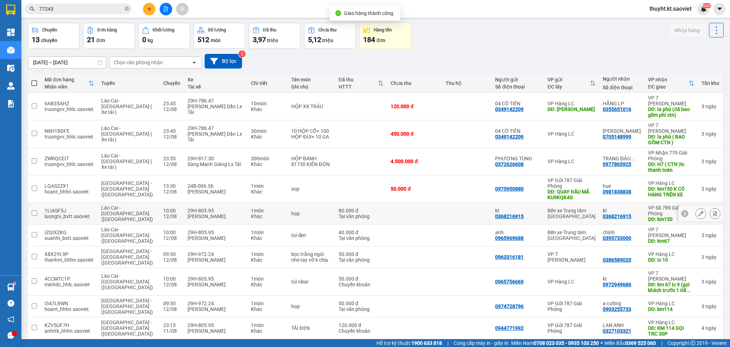
scroll to position [47, 0]
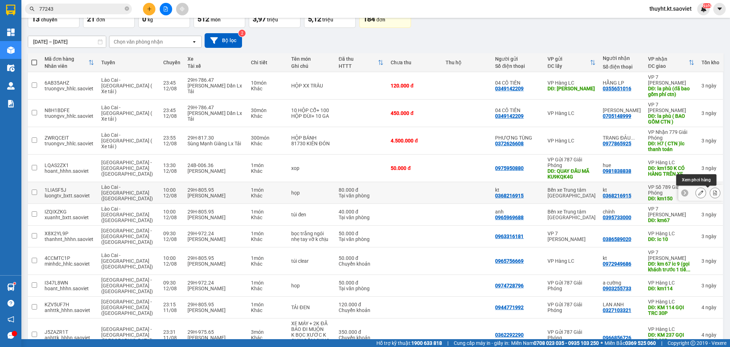
click at [713, 191] on icon at bounding box center [715, 192] width 4 height 5
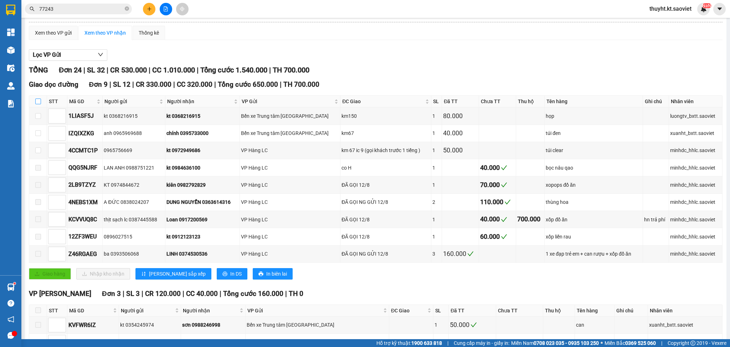
click at [37, 102] on input "checkbox" at bounding box center [38, 101] width 6 height 6
checkbox input "true"
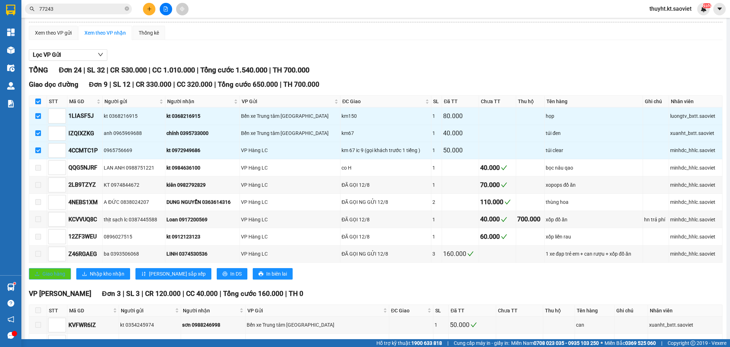
click at [53, 270] on button "Giao hàng" at bounding box center [50, 273] width 42 height 11
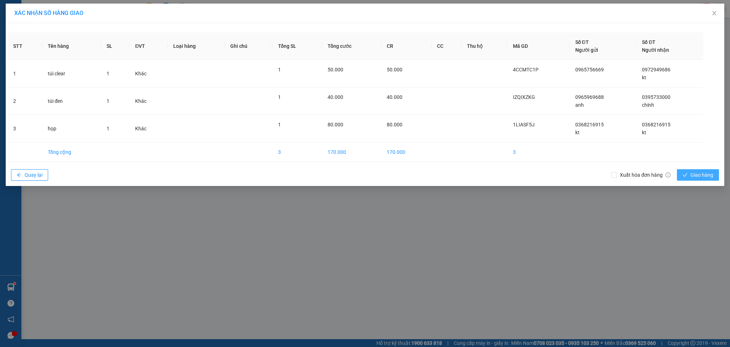
click at [702, 174] on span "Giao hàng" at bounding box center [702, 175] width 23 height 8
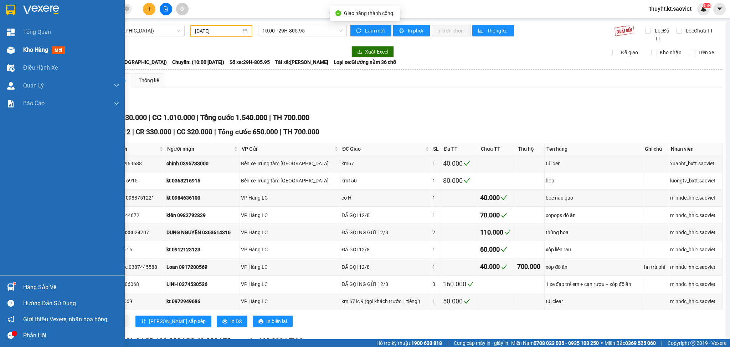
click at [29, 53] on span "Kho hàng" at bounding box center [35, 49] width 25 height 7
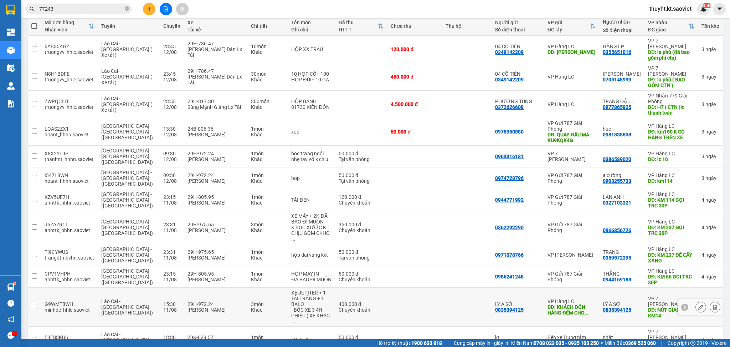
scroll to position [95, 0]
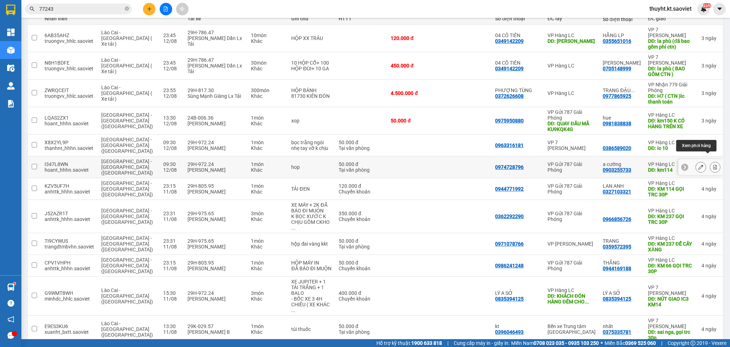
click at [710, 161] on button at bounding box center [715, 167] width 10 height 12
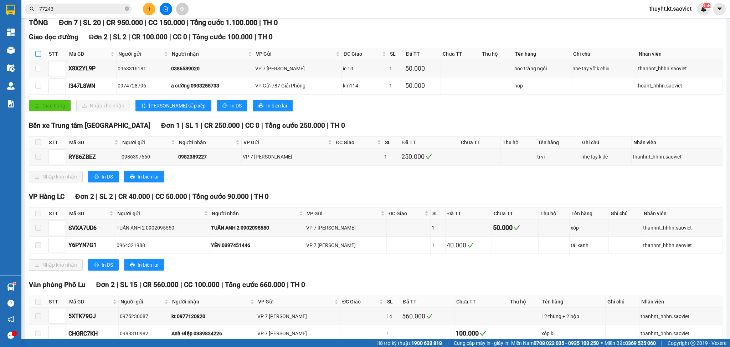
click at [39, 53] on input "checkbox" at bounding box center [38, 54] width 6 height 6
checkbox input "true"
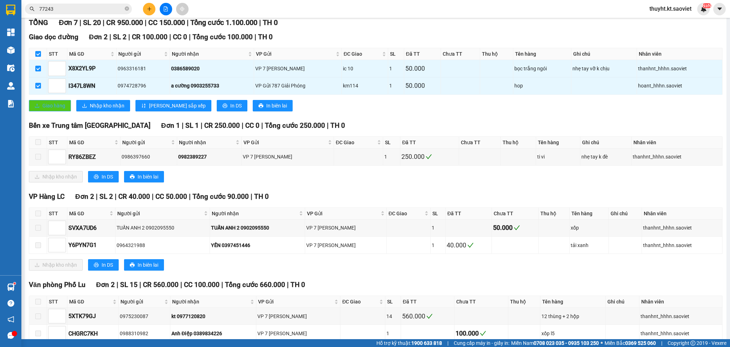
click at [50, 103] on span "Giao hàng" at bounding box center [53, 106] width 23 height 8
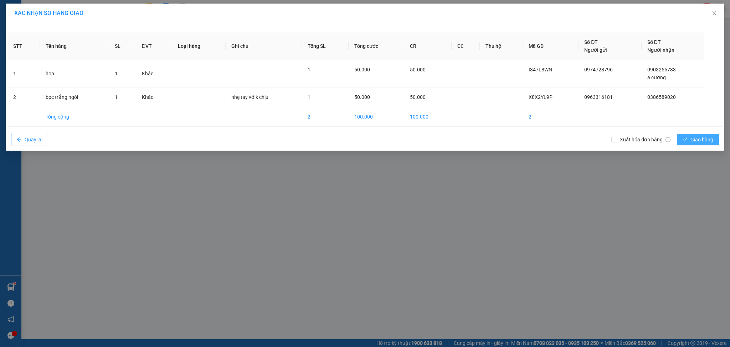
click at [705, 139] on span "Giao hàng" at bounding box center [702, 139] width 23 height 8
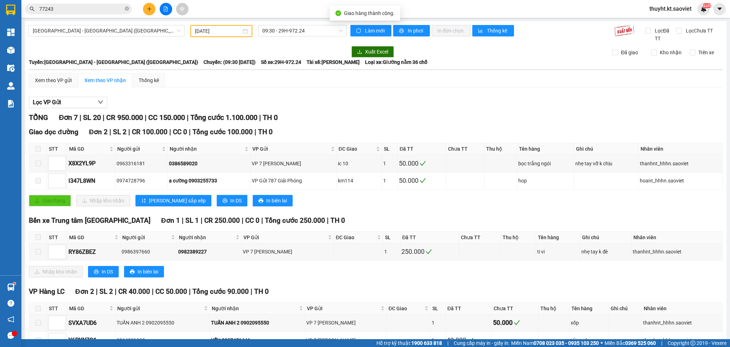
click at [27, 48] on div "Hà Nội - Lào Cai (Giường) 12/08/2025 09:30 - 29H-972.24 Làm mới In phơi In đơn …" at bounding box center [376, 245] width 702 height 448
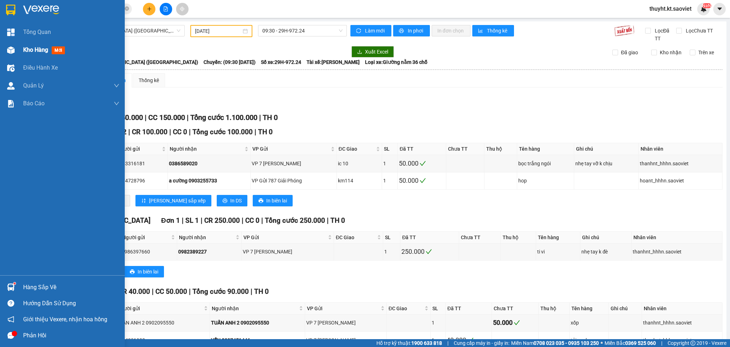
click at [27, 49] on span "Kho hàng" at bounding box center [35, 49] width 25 height 7
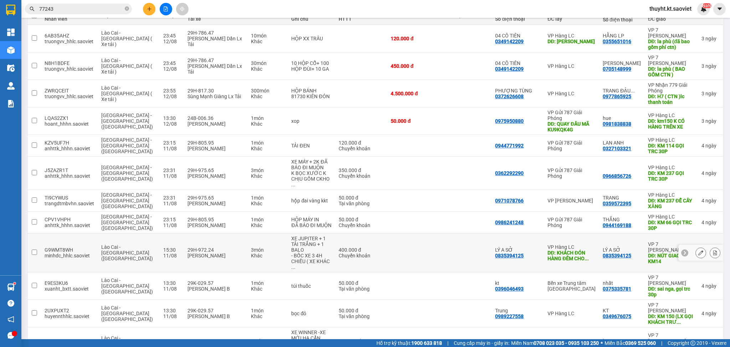
scroll to position [95, 0]
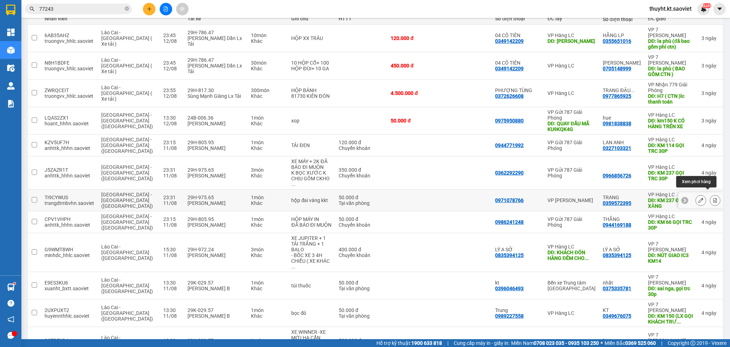
click at [713, 197] on icon at bounding box center [715, 199] width 5 height 5
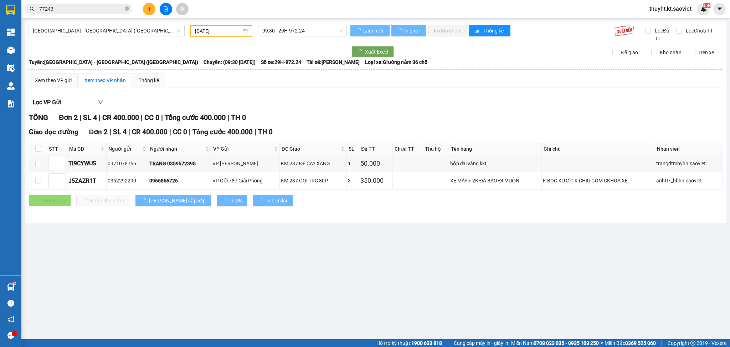
type input "11/08/2025"
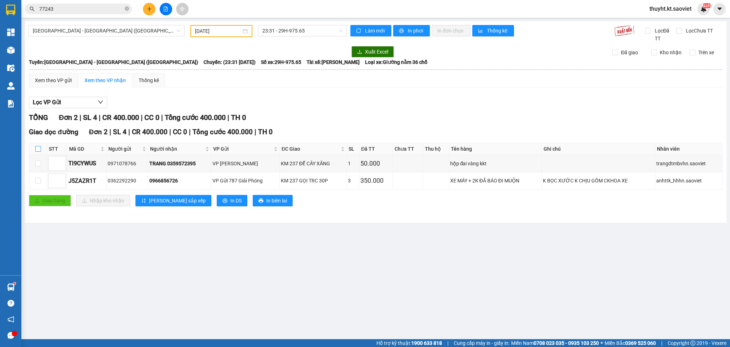
click at [35, 150] on input "checkbox" at bounding box center [38, 149] width 6 height 6
checkbox input "true"
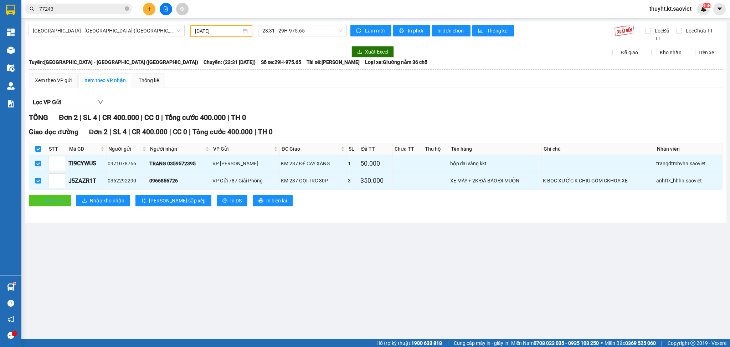
click at [38, 201] on icon "upload" at bounding box center [37, 200] width 5 height 5
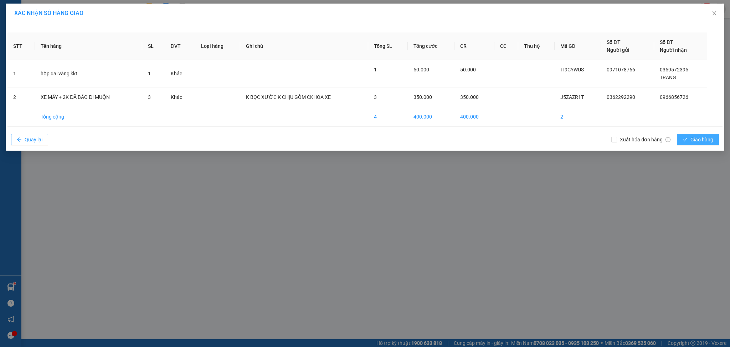
click at [691, 140] on span "Giao hàng" at bounding box center [702, 139] width 23 height 8
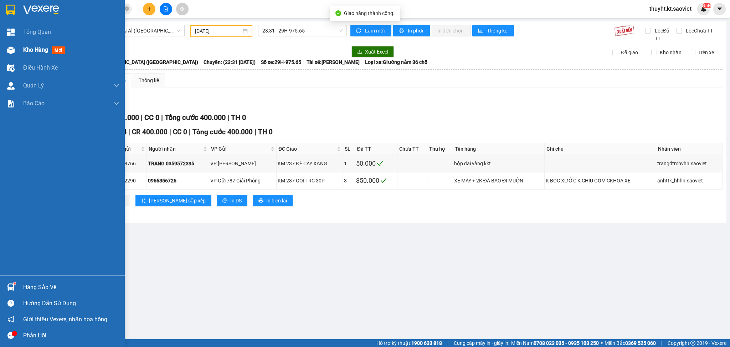
click at [27, 46] on span "Kho hàng" at bounding box center [35, 49] width 25 height 7
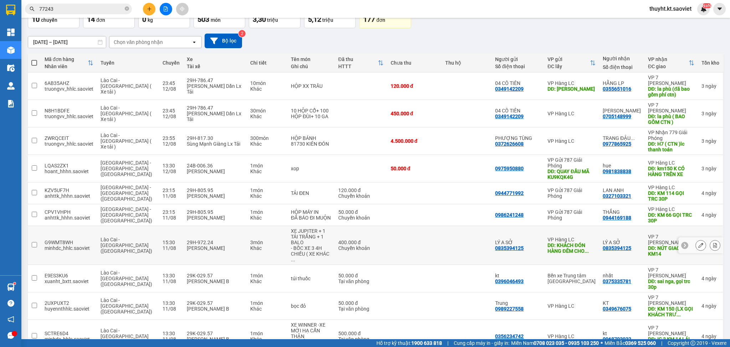
scroll to position [47, 0]
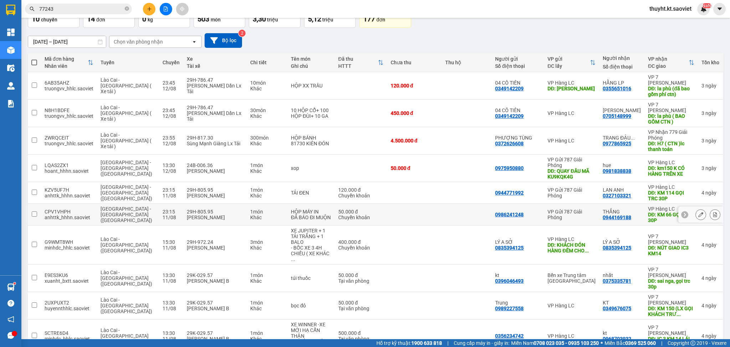
click at [707, 209] on div at bounding box center [700, 214] width 45 height 16
click at [710, 213] on button at bounding box center [715, 214] width 10 height 12
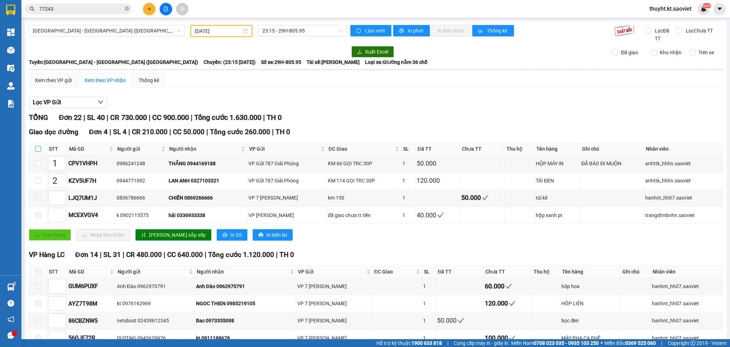
click at [36, 146] on input "checkbox" at bounding box center [38, 149] width 6 height 6
checkbox input "true"
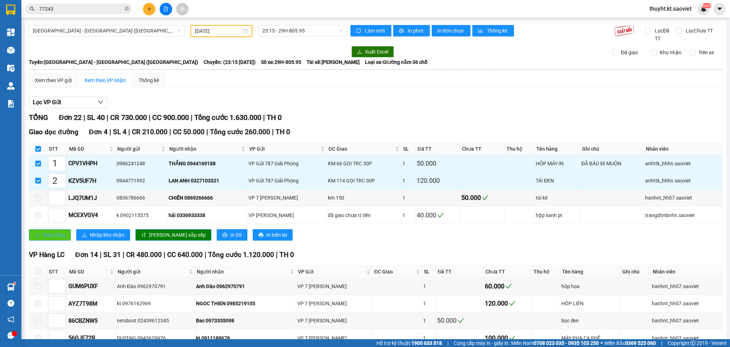
click at [51, 234] on span "Giao hàng" at bounding box center [53, 235] width 23 height 8
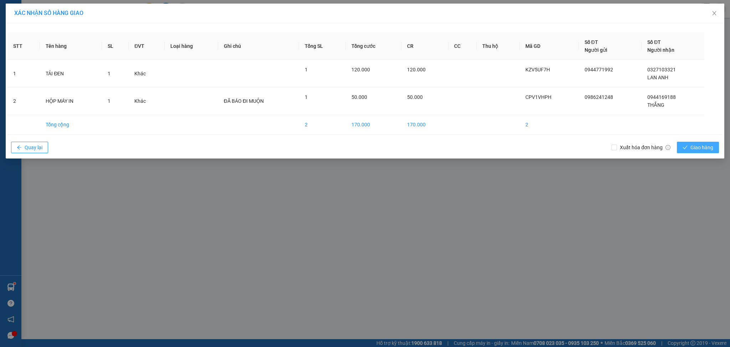
click at [697, 149] on span "Giao hàng" at bounding box center [702, 147] width 23 height 8
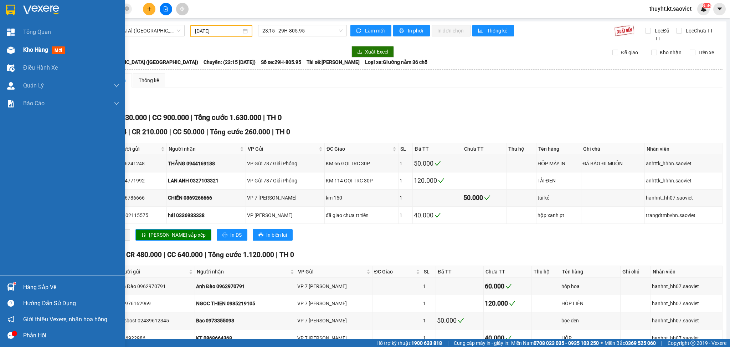
click at [21, 49] on div "Kho hàng mới" at bounding box center [62, 50] width 125 height 18
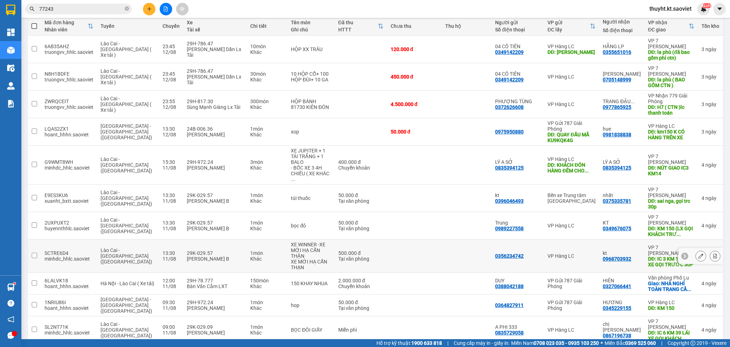
scroll to position [95, 0]
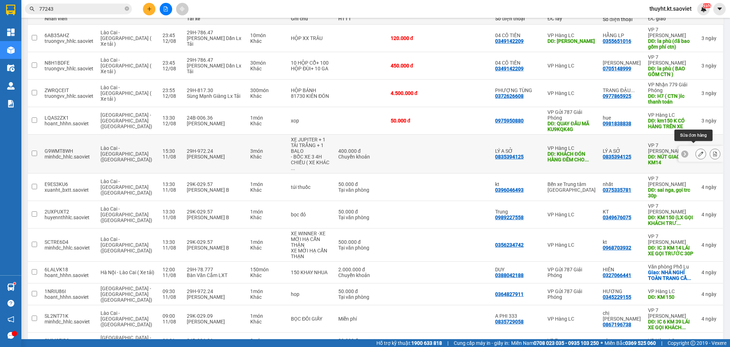
click at [696, 150] on button at bounding box center [701, 154] width 10 height 12
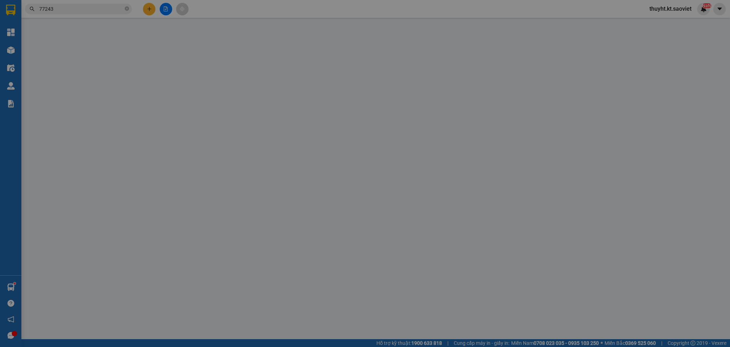
type input "0835394125"
type input "LÝ A SỞ"
type input "KHÁCH ĐÓN HÀNG ĐÊM CHO ĐI XE 3 4H"
type input "0835394125"
type input "LÝ A SỞ"
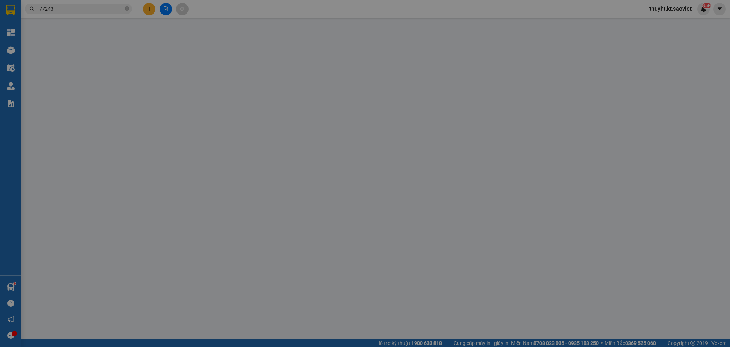
type input "NÚT GIAO IC3 KM14"
type input "400.000"
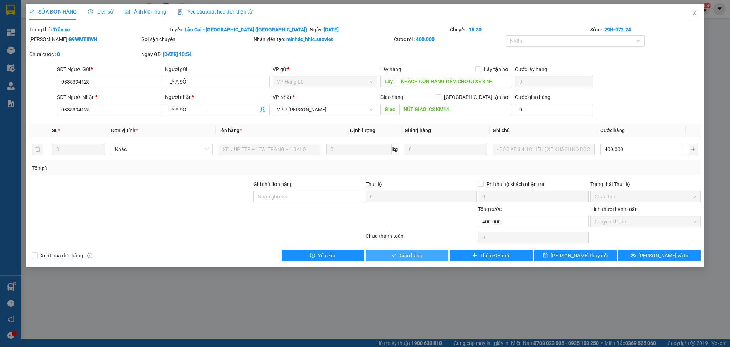
click at [409, 253] on span "Giao hàng" at bounding box center [411, 255] width 23 height 8
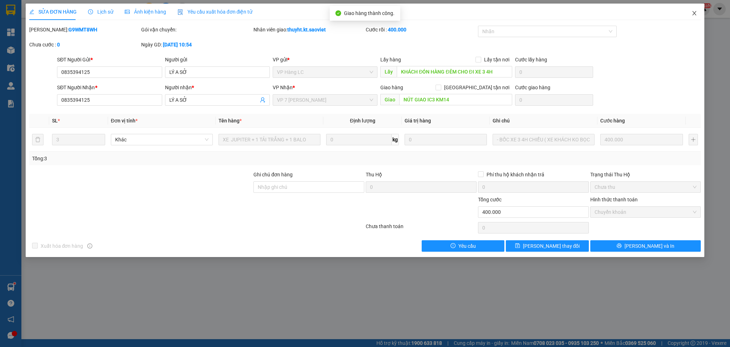
click at [694, 12] on icon "close" at bounding box center [695, 13] width 6 height 6
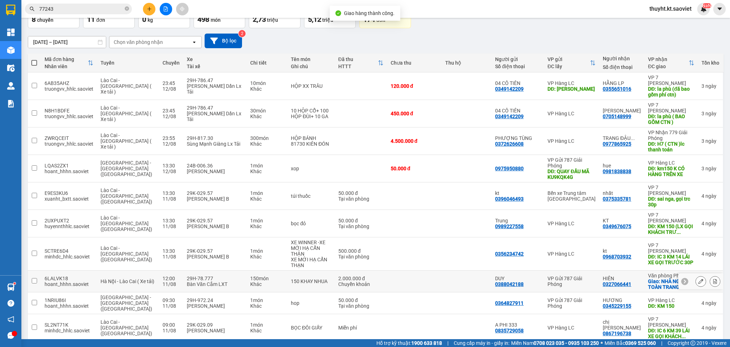
scroll to position [47, 0]
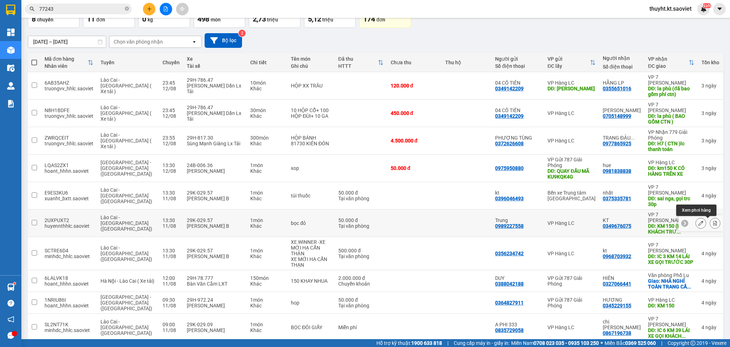
click at [713, 220] on icon at bounding box center [715, 222] width 5 height 5
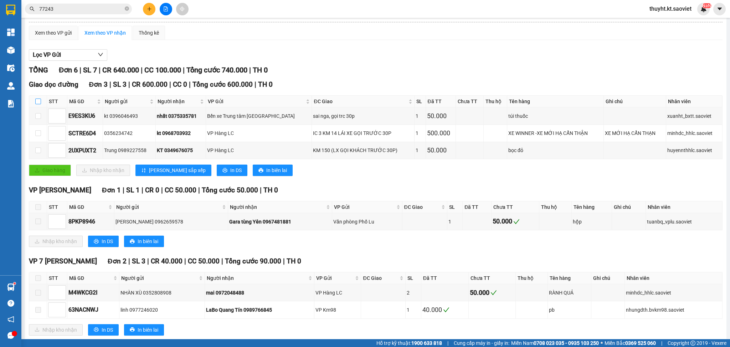
click at [37, 98] on input "checkbox" at bounding box center [38, 101] width 6 height 6
checkbox input "true"
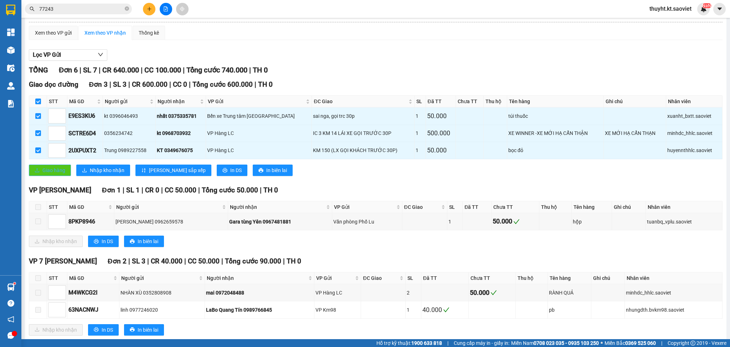
click at [52, 166] on button "Giao hàng" at bounding box center [50, 169] width 42 height 11
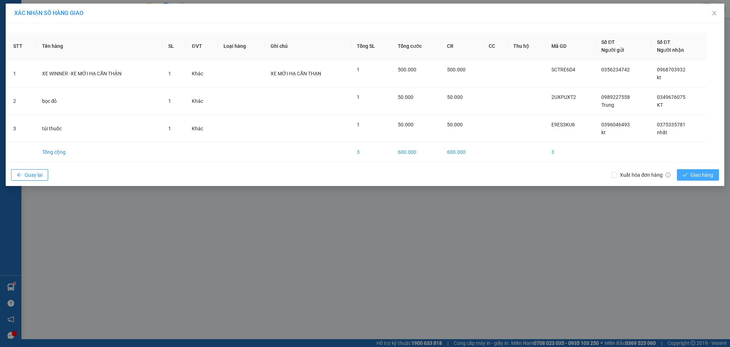
click at [710, 174] on span "Giao hàng" at bounding box center [702, 175] width 23 height 8
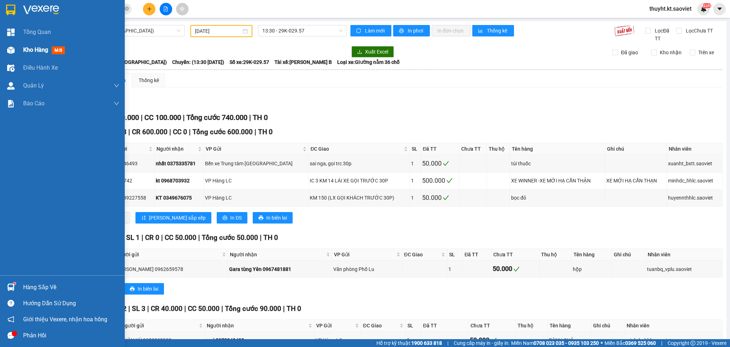
click at [32, 47] on span "Kho hàng" at bounding box center [35, 49] width 25 height 7
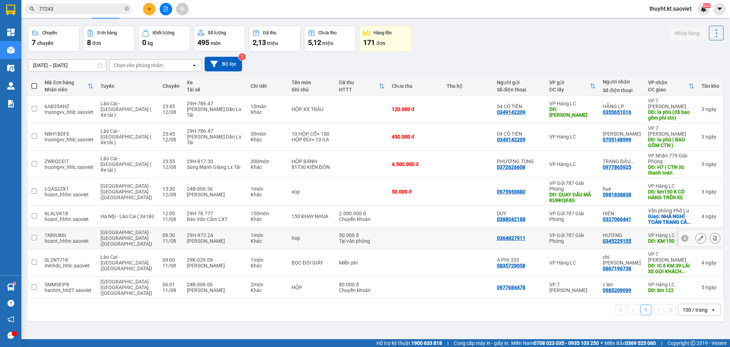
scroll to position [33, 0]
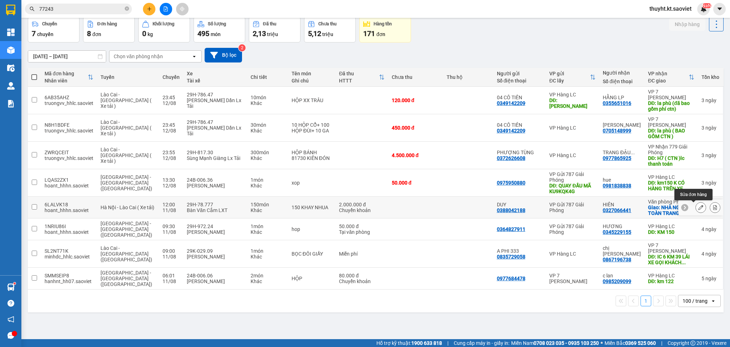
click at [696, 204] on button at bounding box center [701, 207] width 10 height 12
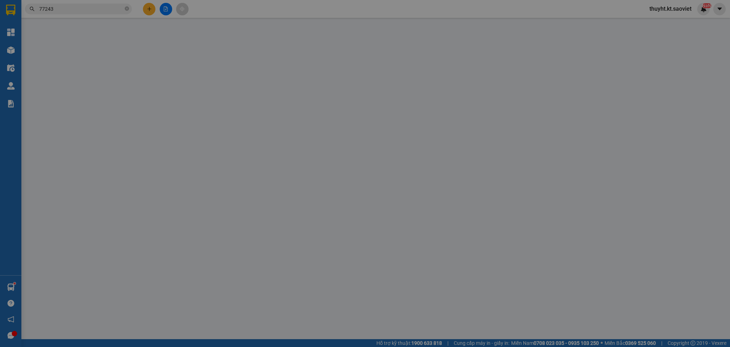
type input "0388042188"
type input "DUY"
type input "0327066441"
type input "HIÊN"
checkbox input "true"
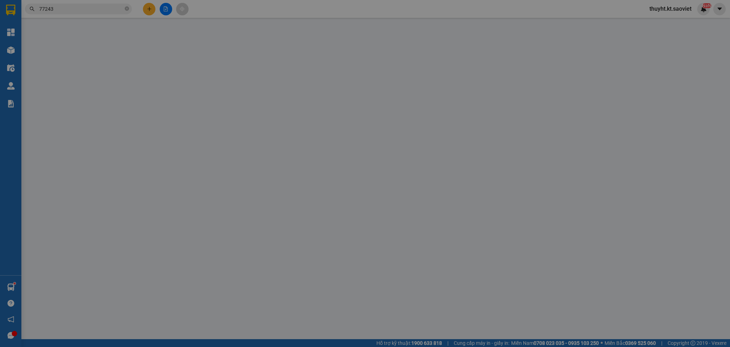
type input "NHÀ NGHỈ TOÀN TRANG CẦU BẮC NGẦM"
type input "2.000.000"
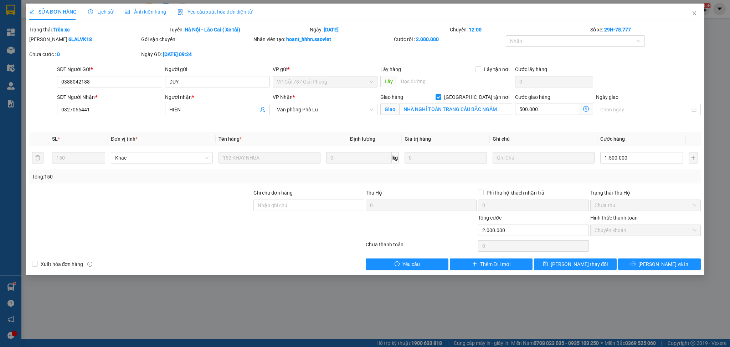
click at [481, 99] on span "[GEOGRAPHIC_DATA] tận nơi" at bounding box center [476, 97] width 71 height 8
click at [441, 99] on input "[GEOGRAPHIC_DATA] tận nơi" at bounding box center [438, 96] width 5 height 5
checkbox input "false"
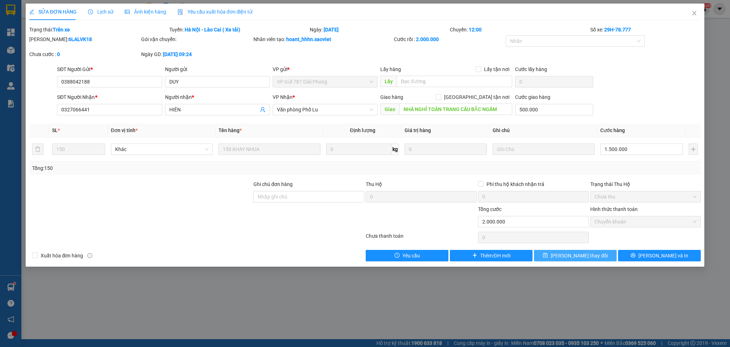
click at [548, 258] on span "save" at bounding box center [545, 255] width 5 height 6
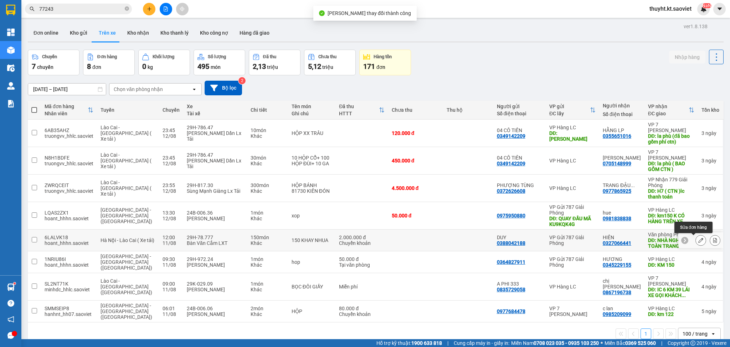
click at [698, 240] on icon at bounding box center [700, 239] width 5 height 5
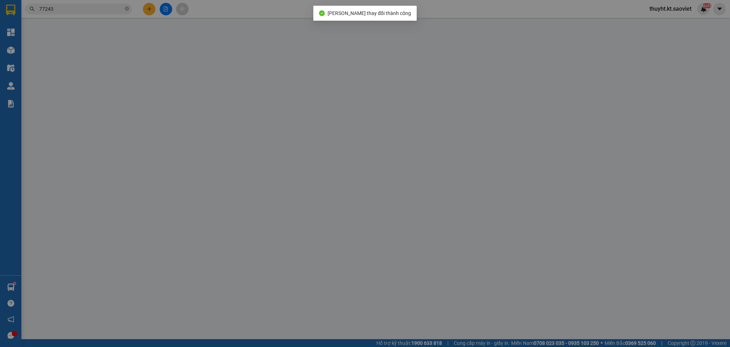
type input "0388042188"
type input "DUY"
type input "0327066441"
type input "HIÊN"
type input "NHÀ NGHỈ TOÀN TRANG CẦU BẮC NGẦM"
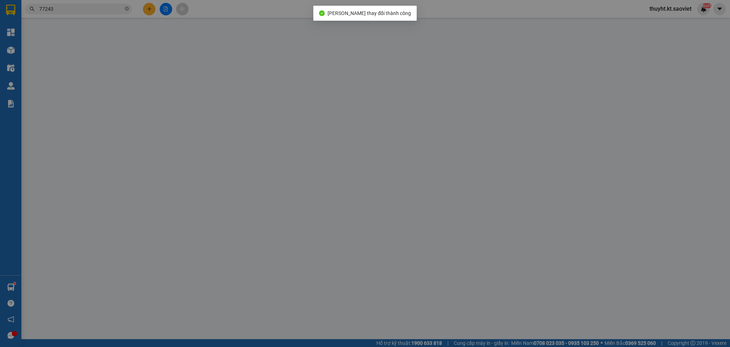
type input "500.000"
type input "2.000.000"
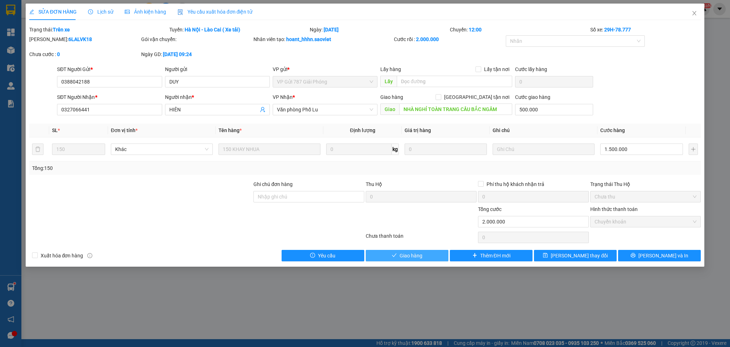
click at [410, 260] on button "Giao hàng" at bounding box center [407, 255] width 83 height 11
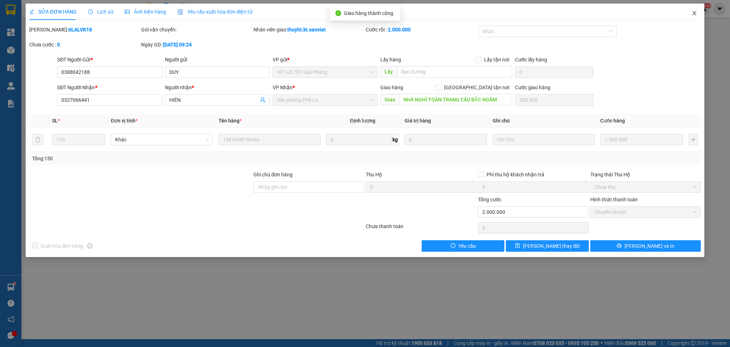
click at [696, 10] on span "Close" at bounding box center [694, 14] width 20 height 20
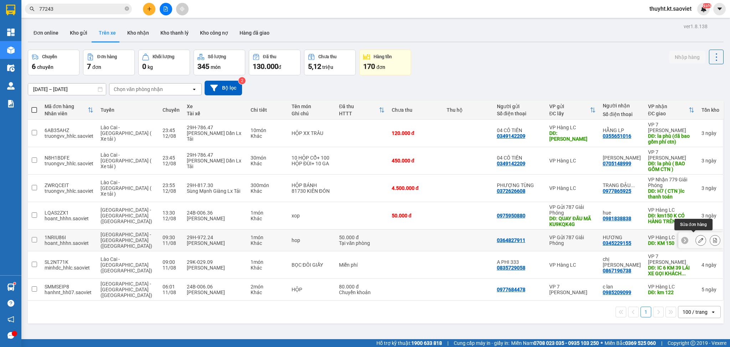
click at [698, 237] on icon at bounding box center [700, 239] width 5 height 5
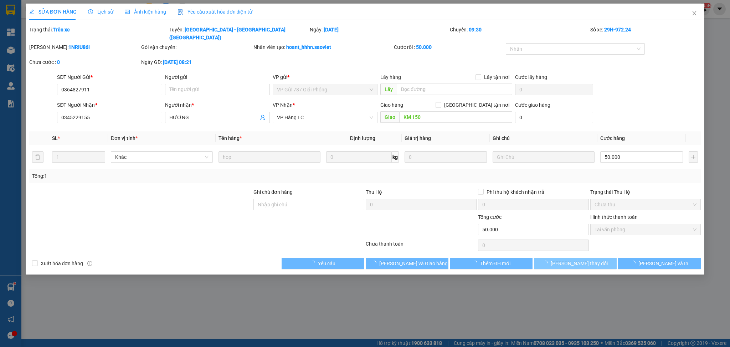
type input "0364827911"
type input "0345229155"
type input "HƯƠNG"
type input "KM 150"
type input "50.000"
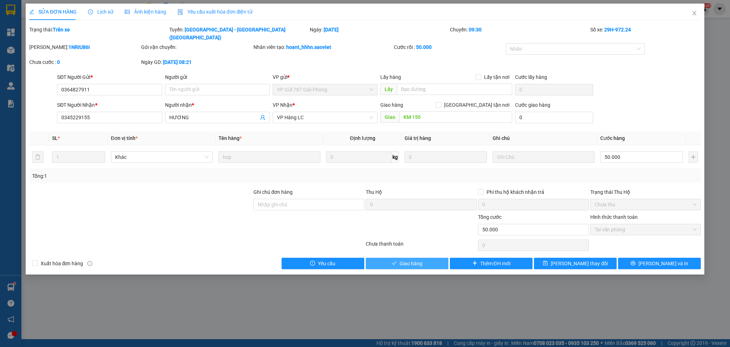
click at [419, 259] on span "Giao hàng" at bounding box center [411, 263] width 23 height 8
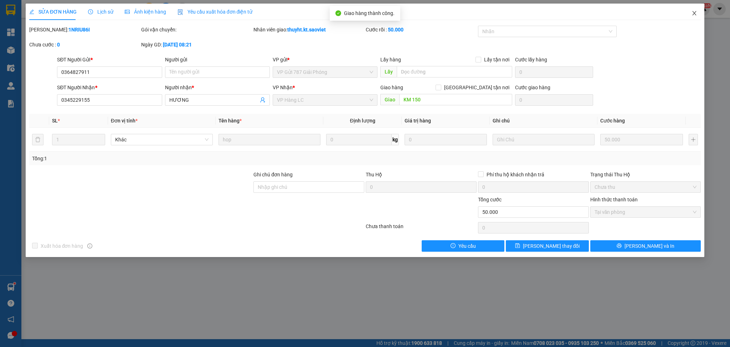
click at [694, 16] on icon "close" at bounding box center [695, 13] width 6 height 6
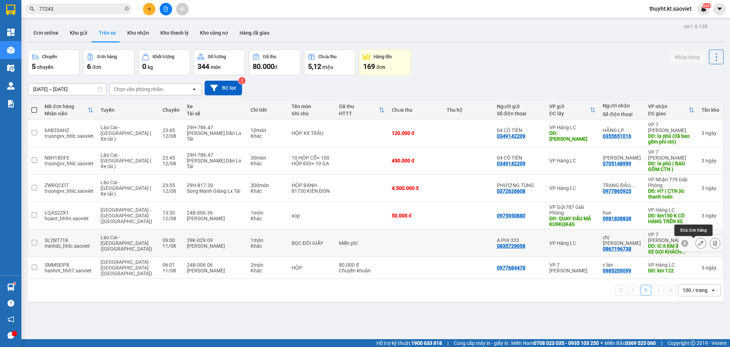
click at [698, 242] on icon at bounding box center [700, 242] width 5 height 5
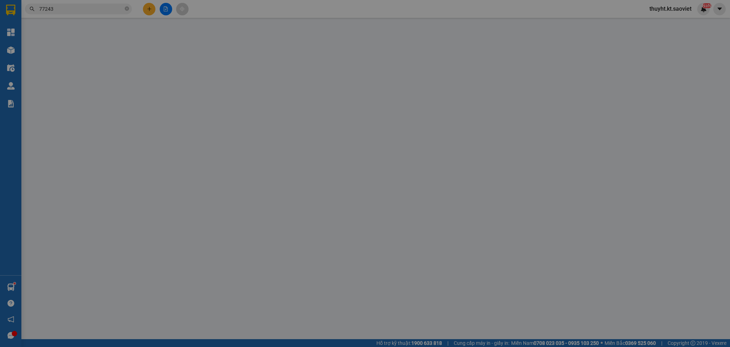
type input "0835729058"
type input "A PHI 333"
type input "0867196738"
type input "chị hoa"
type input "IC 6 KM 39 LÁI XE GỌI KHÁCH TRƯỚC 30P"
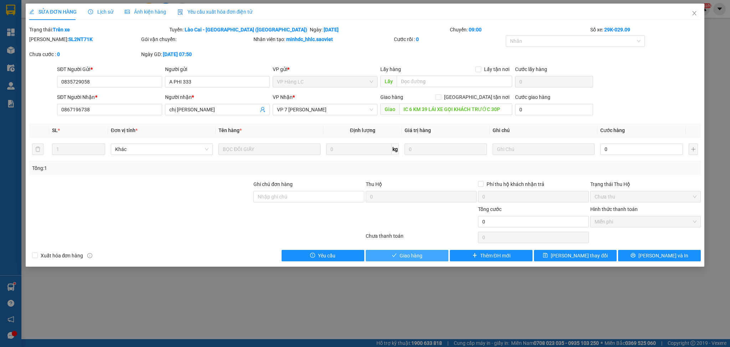
click at [420, 258] on span "Giao hàng" at bounding box center [411, 255] width 23 height 8
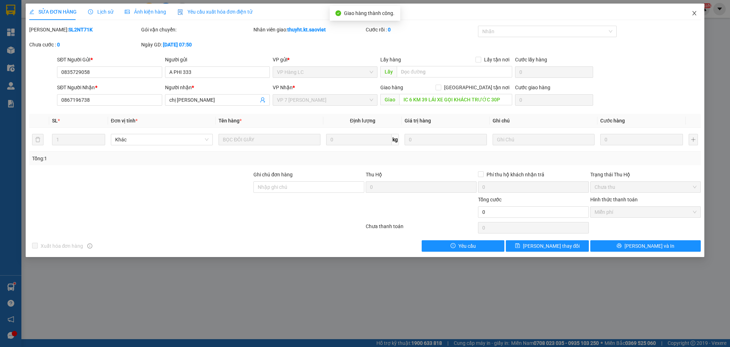
click at [692, 13] on icon "close" at bounding box center [695, 13] width 6 height 6
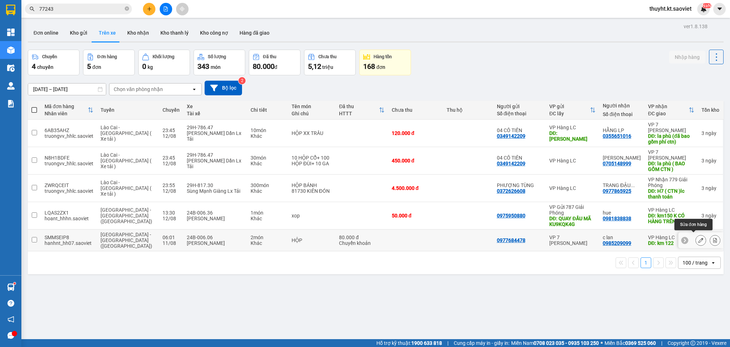
click at [696, 237] on button at bounding box center [701, 240] width 10 height 12
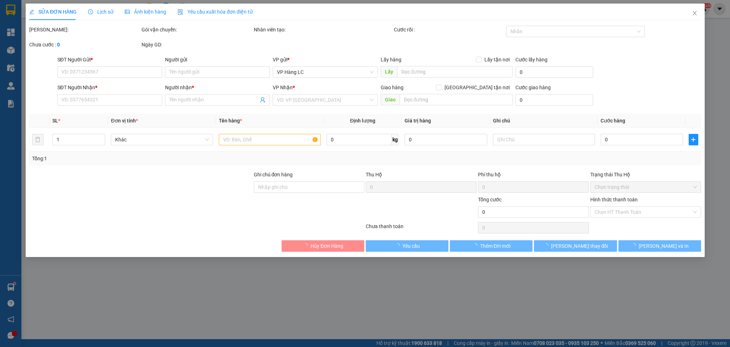
type input "0977684478"
type input "0985209099"
type input "c lan"
type input "km 122"
type input "80.000"
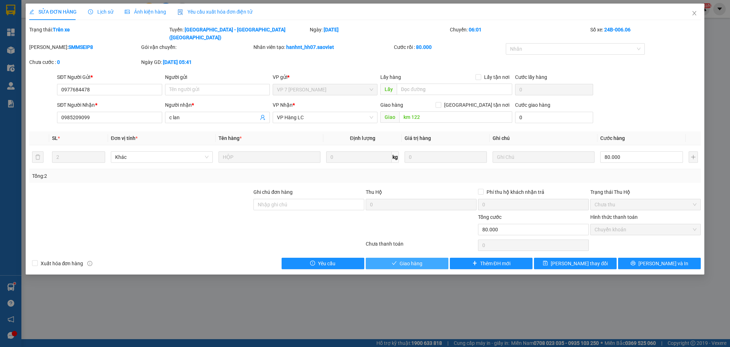
click at [414, 259] on button "Giao hàng" at bounding box center [407, 262] width 83 height 11
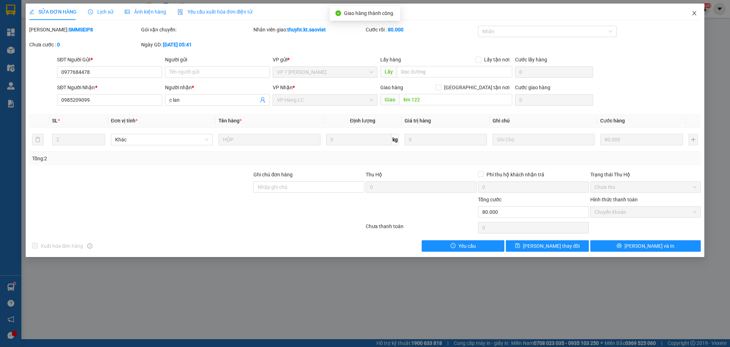
click at [695, 13] on icon "close" at bounding box center [695, 13] width 6 height 6
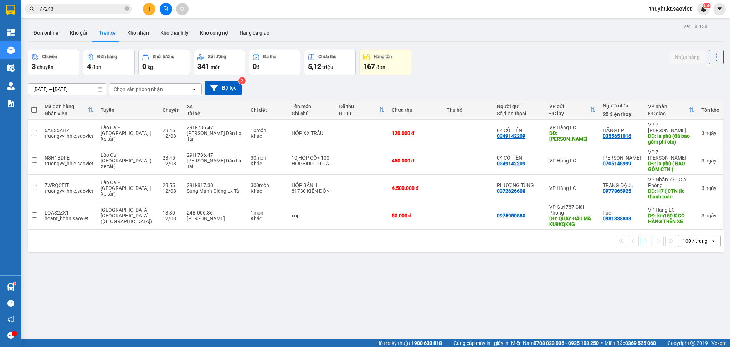
click at [55, 91] on input "11/08/2025 – 12/08/2025" at bounding box center [67, 88] width 78 height 11
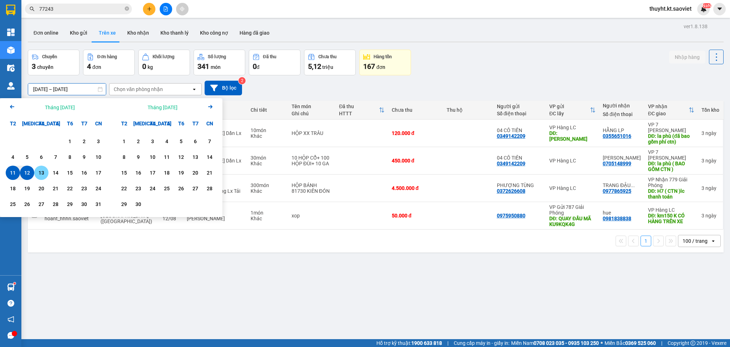
click at [39, 170] on div "13" at bounding box center [41, 172] width 10 height 9
type input "13/08/2025 – 13/08/2025"
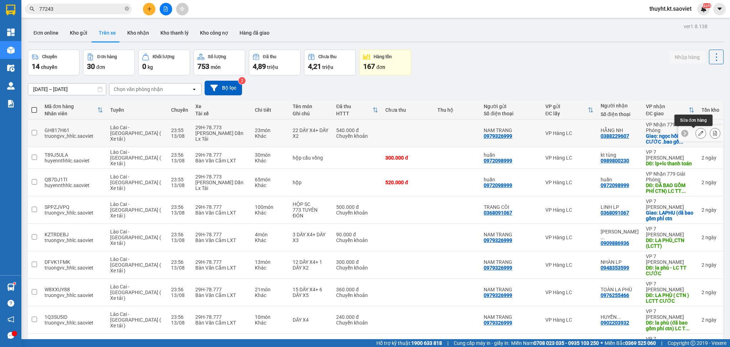
click at [698, 132] on icon at bounding box center [700, 132] width 5 height 5
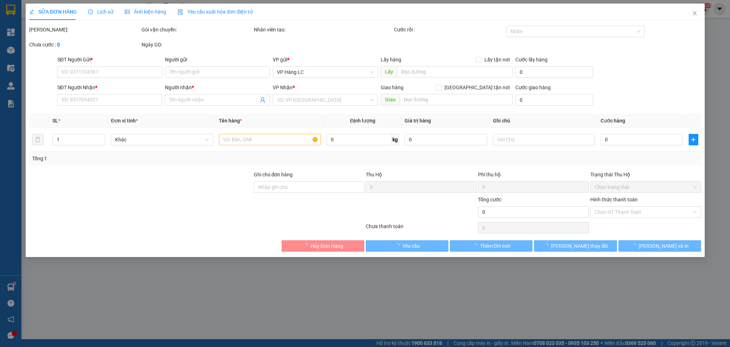
type input "0979326999"
type input "NAM TRANG"
type input "0388229607"
type input "HẰNG NH"
checkbox input "true"
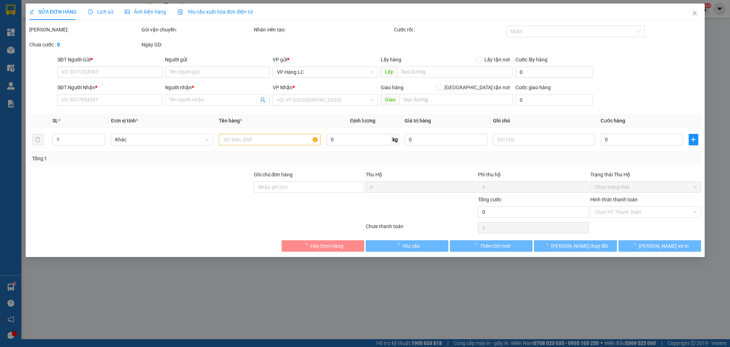
type input "ngọc hồi LC TT CƯỚC .bao gồm cước ctn"
type input "540.000"
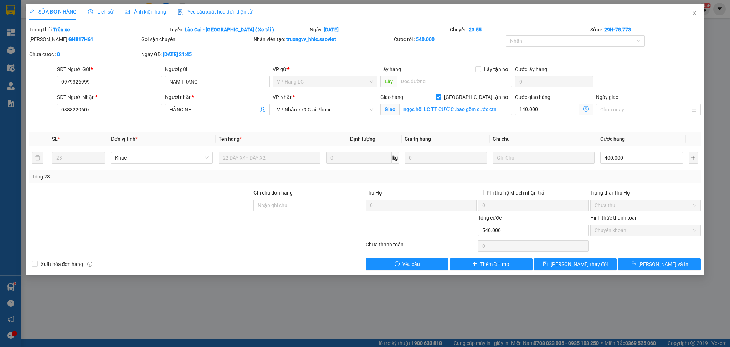
click at [441, 96] on input "[GEOGRAPHIC_DATA] tận nơi" at bounding box center [438, 96] width 5 height 5
checkbox input "false"
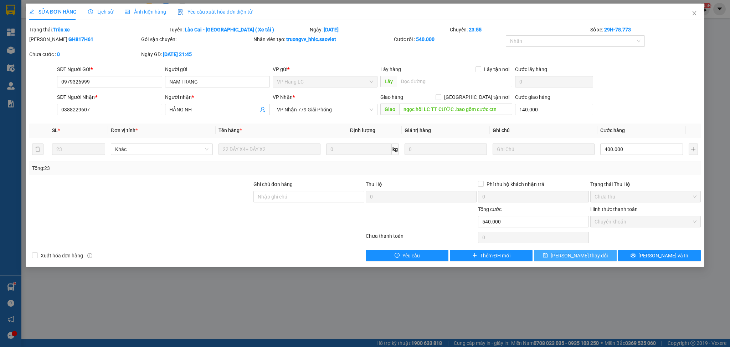
click at [556, 253] on button "[PERSON_NAME] thay đổi" at bounding box center [575, 255] width 83 height 11
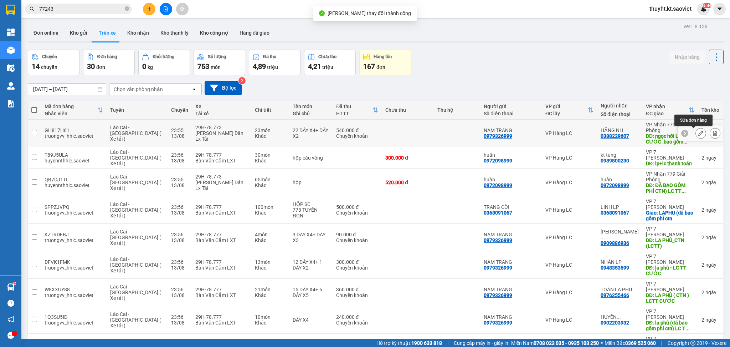
click at [696, 134] on button at bounding box center [701, 133] width 10 height 12
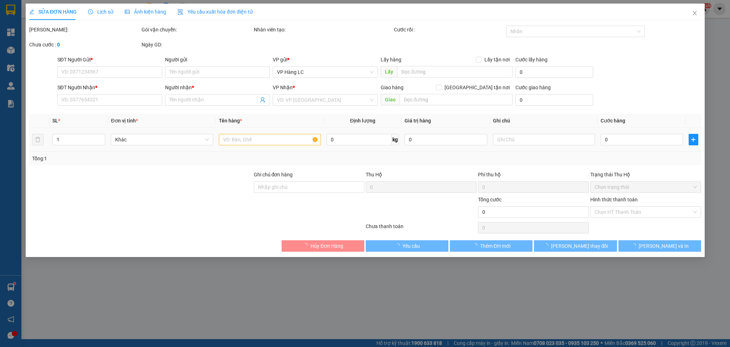
type input "0979326999"
type input "NAM TRANG"
type input "0388229607"
type input "HẰNG NH"
type input "ngọc hồi LC TT CƯỚC .bao gồm cước ctn"
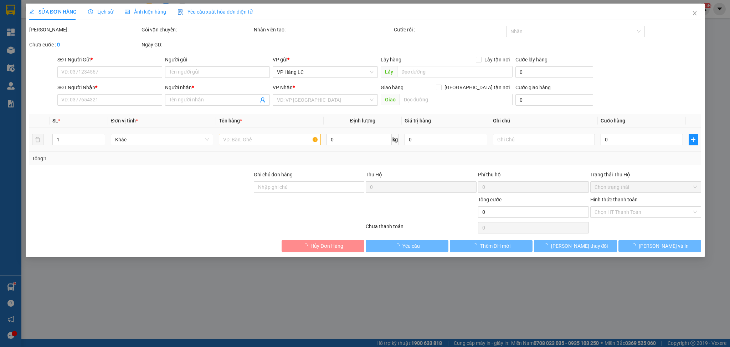
type input "140.000"
type input "540.000"
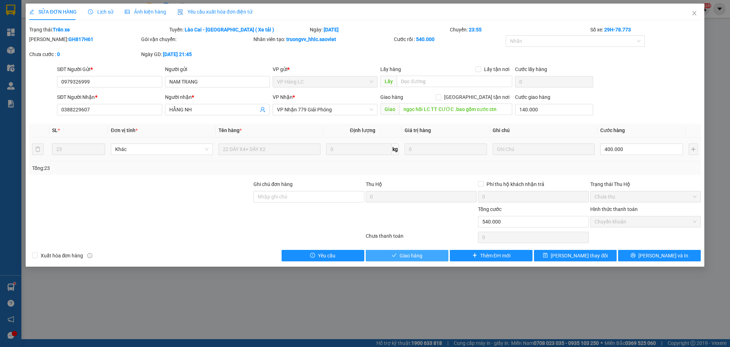
click at [419, 254] on span "Giao hàng" at bounding box center [411, 255] width 23 height 8
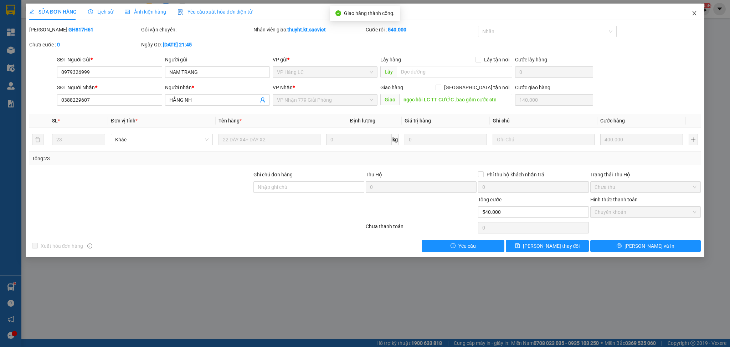
click at [697, 12] on icon "close" at bounding box center [695, 13] width 6 height 6
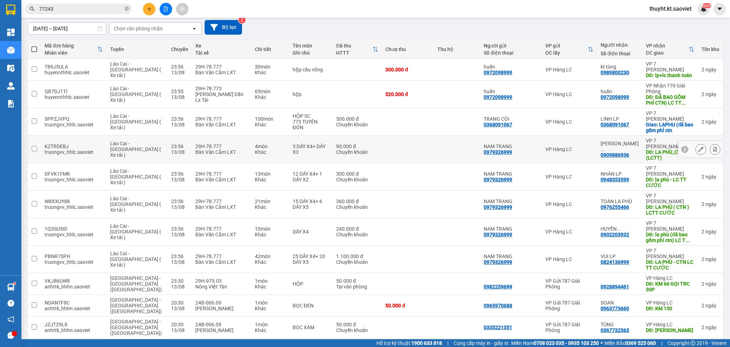
scroll to position [47, 0]
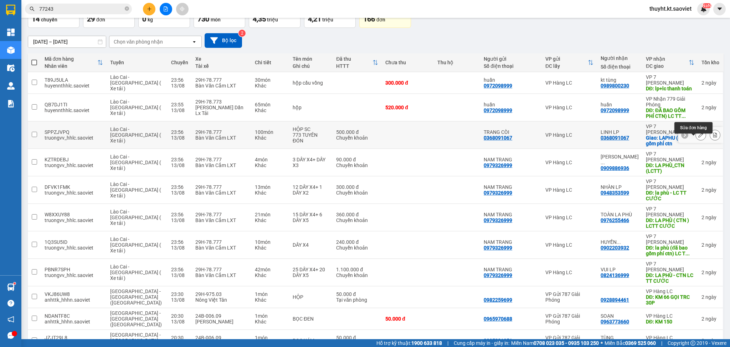
click at [696, 141] on button at bounding box center [701, 135] width 10 height 12
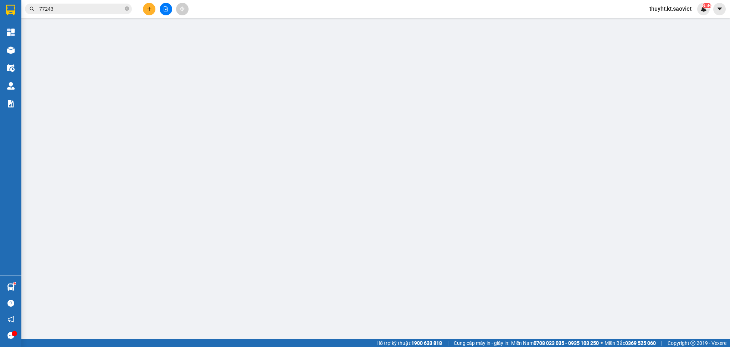
type input "0368091067"
type input "TRANG CÒI"
type input "0368091067"
type input "LINH LP"
checkbox input "true"
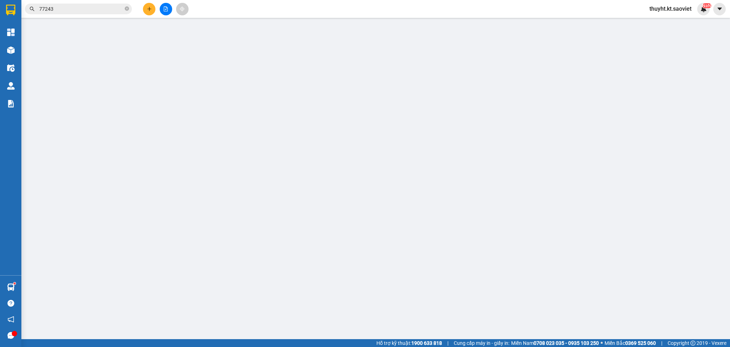
type input "LAPHU (đã bao gồm phÍ ctn"
type input "500.000"
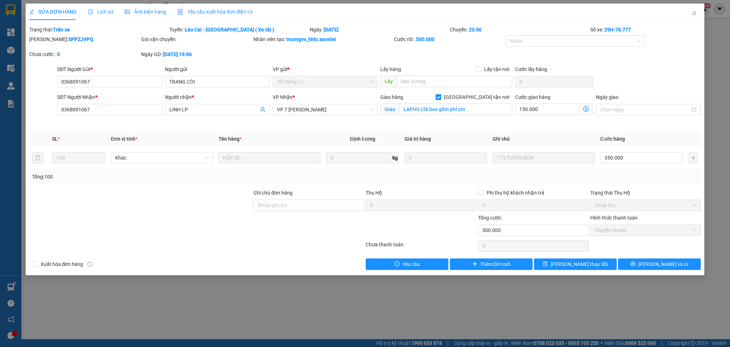
click at [475, 93] on label "[GEOGRAPHIC_DATA] tận nơi" at bounding box center [474, 97] width 77 height 8
click at [441, 94] on input "[GEOGRAPHIC_DATA] tận nơi" at bounding box center [438, 96] width 5 height 5
checkbox input "false"
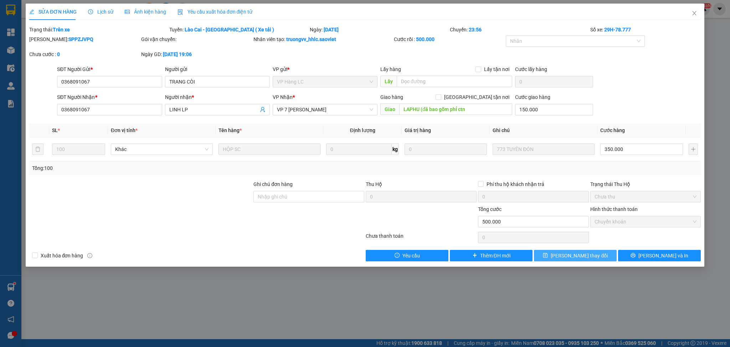
click at [581, 260] on button "[PERSON_NAME] thay đổi" at bounding box center [575, 255] width 83 height 11
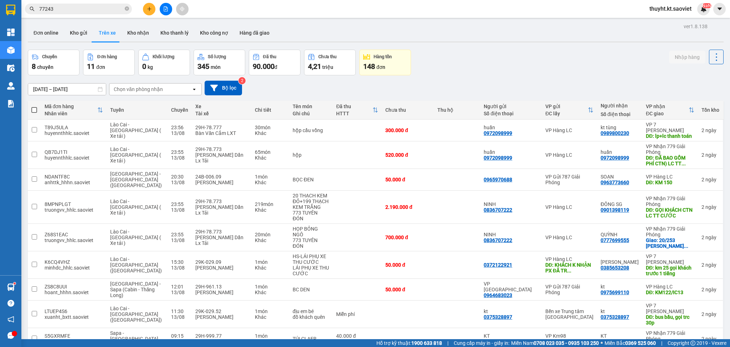
scroll to position [89, 0]
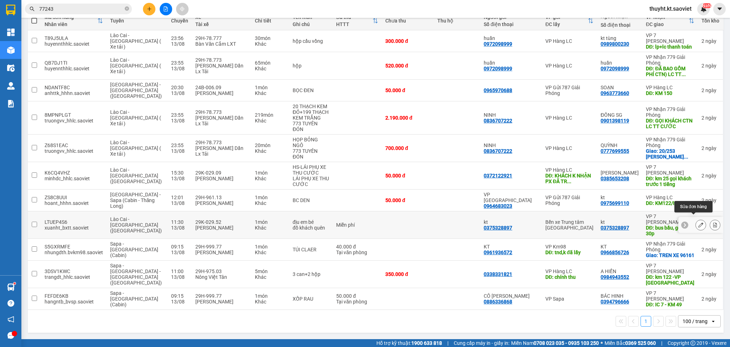
click at [696, 219] on button at bounding box center [701, 225] width 10 height 12
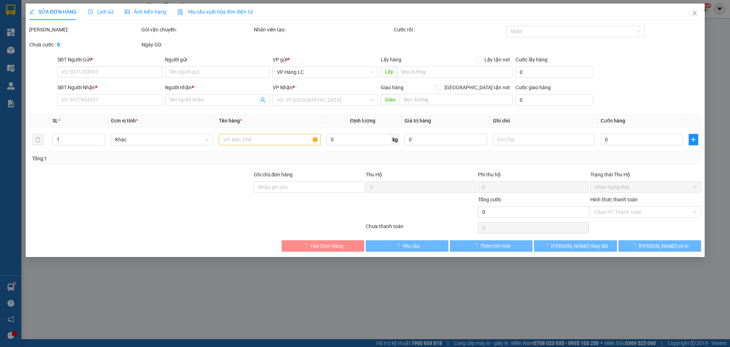
type input "0375328897"
type input "kt"
type input "0375328897"
type input "kt"
type input "bus bầu, gọi trc 30p"
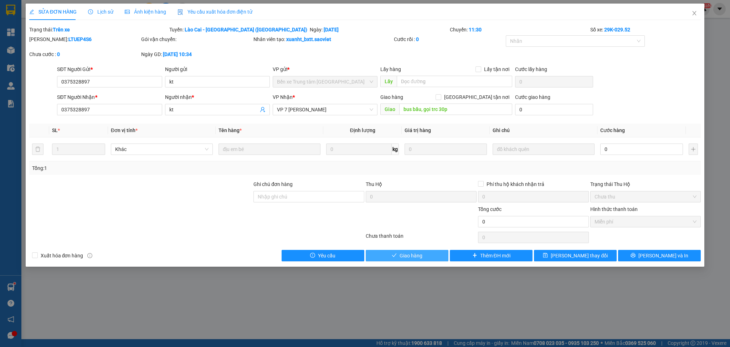
drag, startPoint x: 411, startPoint y: 257, endPoint x: 497, endPoint y: 188, distance: 109.8
click at [412, 254] on span "Giao hàng" at bounding box center [411, 255] width 23 height 8
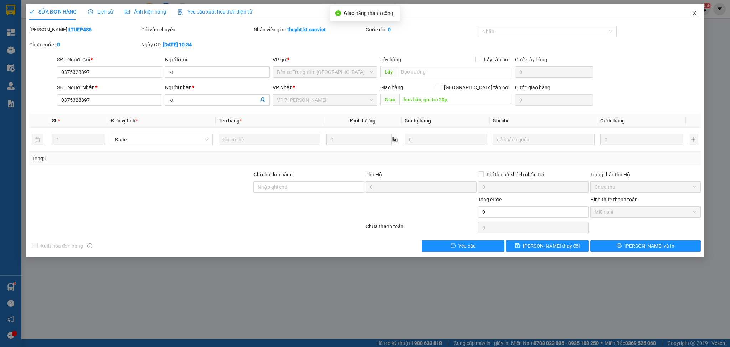
click at [693, 13] on icon "close" at bounding box center [695, 13] width 6 height 6
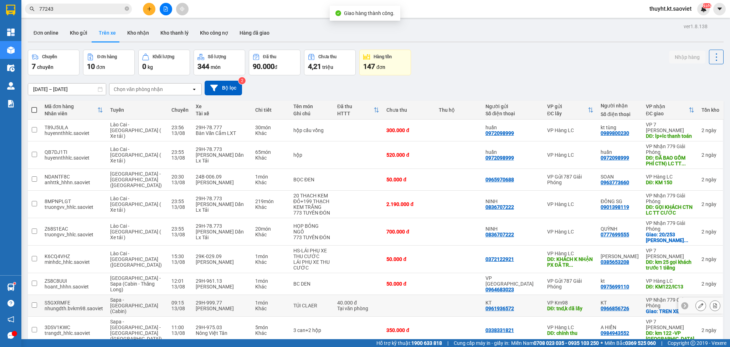
scroll to position [61, 0]
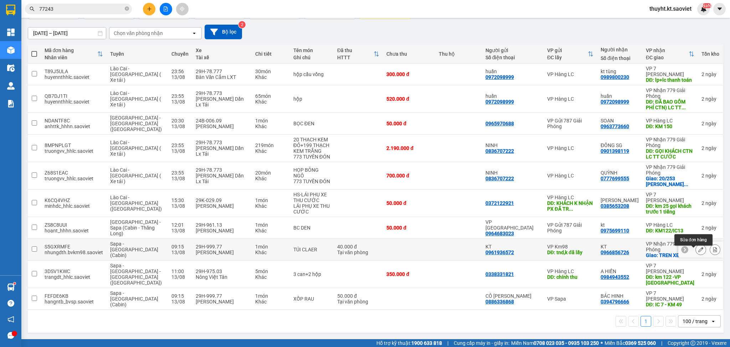
click at [698, 247] on icon at bounding box center [700, 249] width 5 height 5
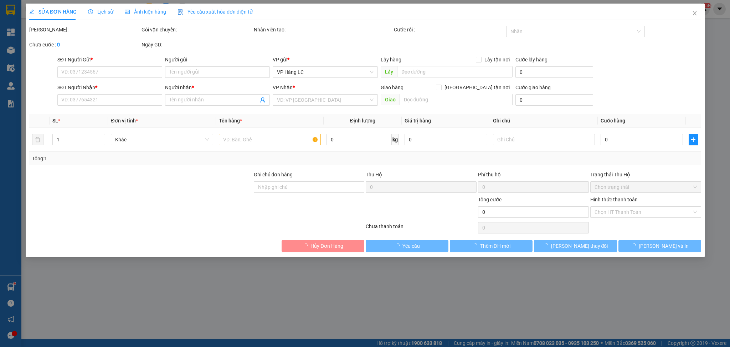
type input "0961936572"
type input "KT"
type input "tnd,k đã lấy"
type input "0966856726"
type input "KT"
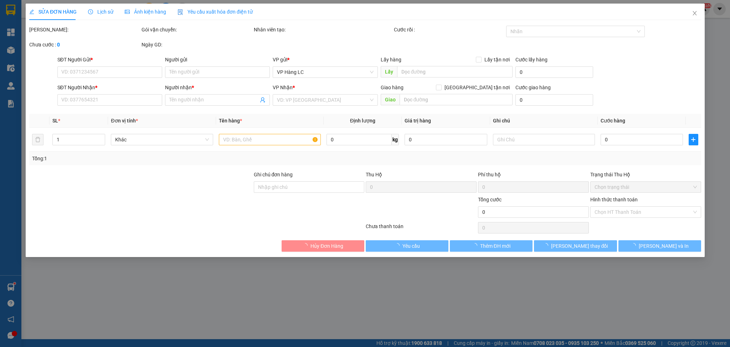
checkbox input "true"
type input "TREN XE 96161"
type input "40.000"
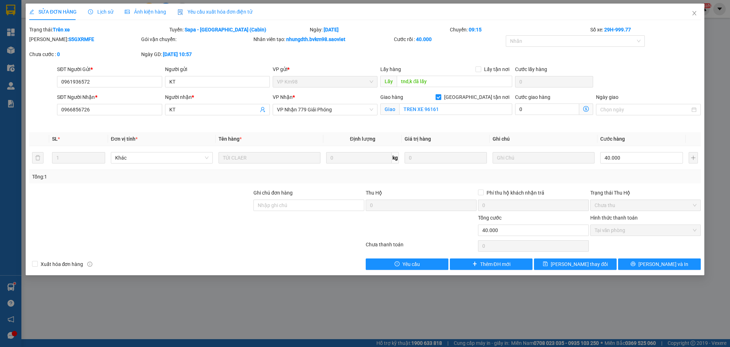
click at [480, 95] on span "[GEOGRAPHIC_DATA] tận nơi" at bounding box center [476, 97] width 71 height 8
click at [441, 95] on input "[GEOGRAPHIC_DATA] tận nơi" at bounding box center [438, 96] width 5 height 5
checkbox input "false"
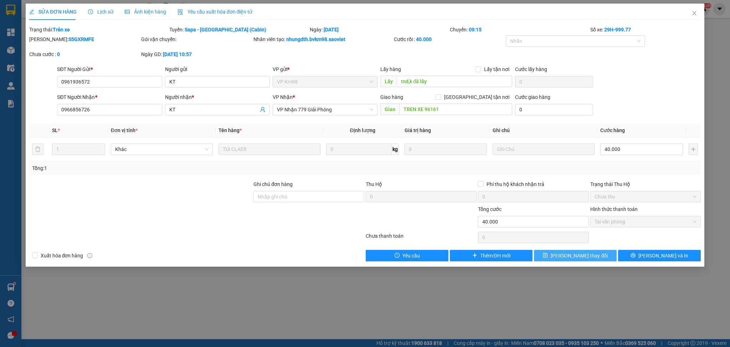
click at [575, 257] on span "[PERSON_NAME] thay đổi" at bounding box center [579, 255] width 57 height 8
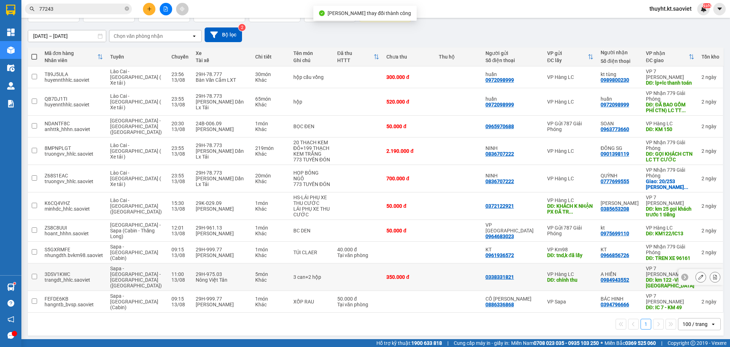
scroll to position [56, 0]
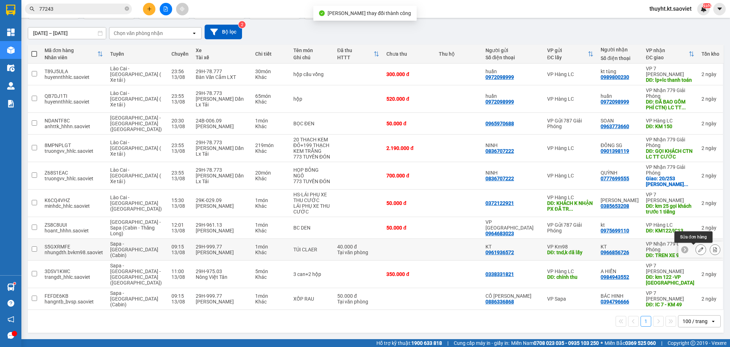
click at [698, 250] on icon at bounding box center [700, 249] width 5 height 5
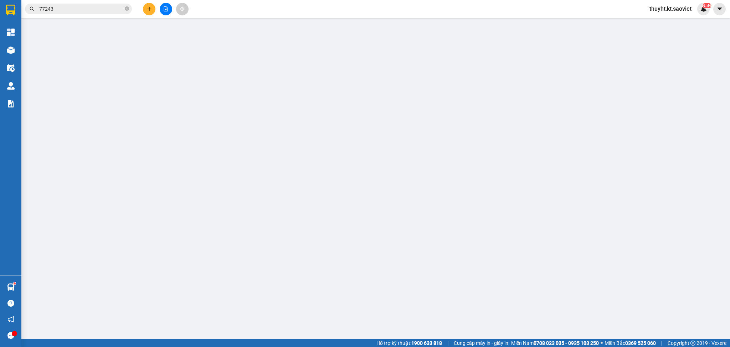
type input "0961936572"
type input "KT"
type input "tnd,k đã lấy"
type input "0966856726"
type input "KT"
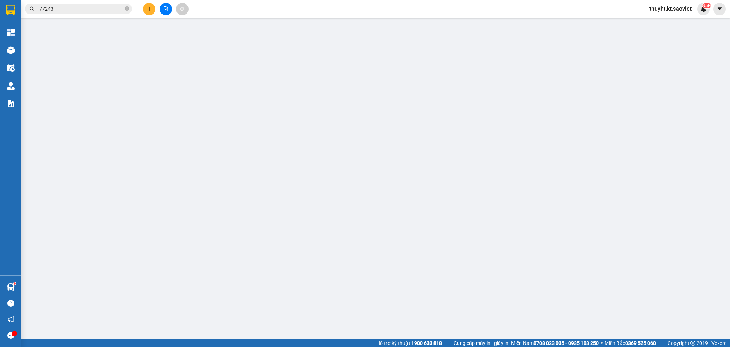
type input "TREN XE 96161"
type input "40.000"
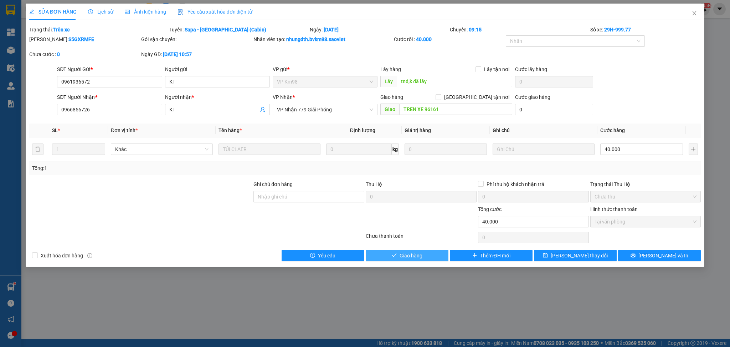
click at [396, 258] on button "Giao hàng" at bounding box center [407, 255] width 83 height 11
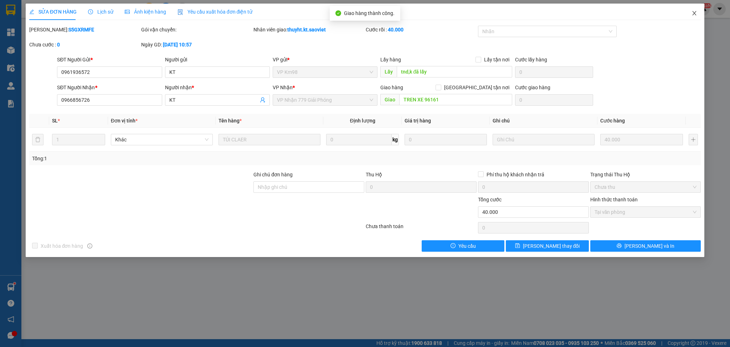
click at [695, 8] on span "Close" at bounding box center [694, 14] width 20 height 20
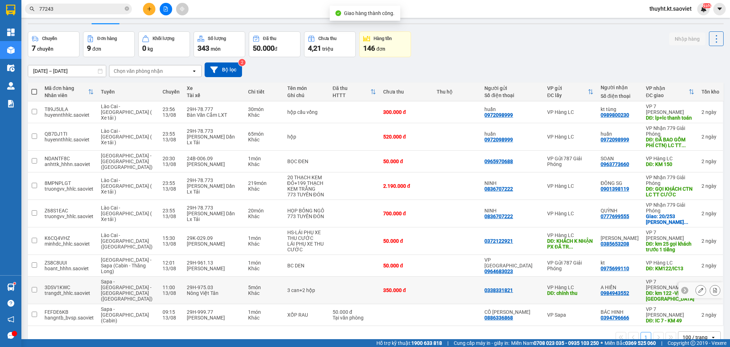
scroll to position [35, 0]
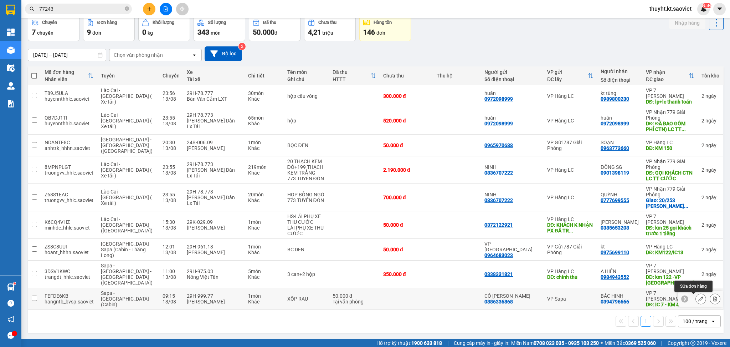
click at [696, 301] on button at bounding box center [701, 298] width 10 height 12
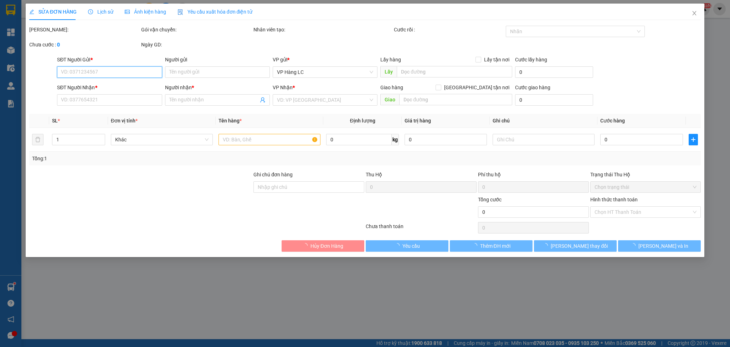
type input "0886336868"
type input "CÔ QUYÊN HÙNG"
type input "0394796666"
type input "BÁC HINH"
type input "IC 7 - KM 49"
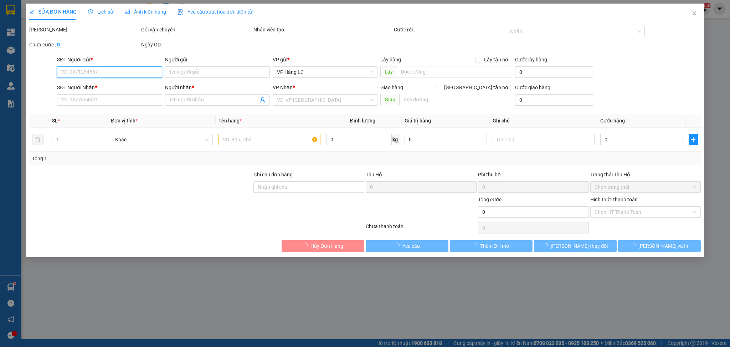
type input "50.000"
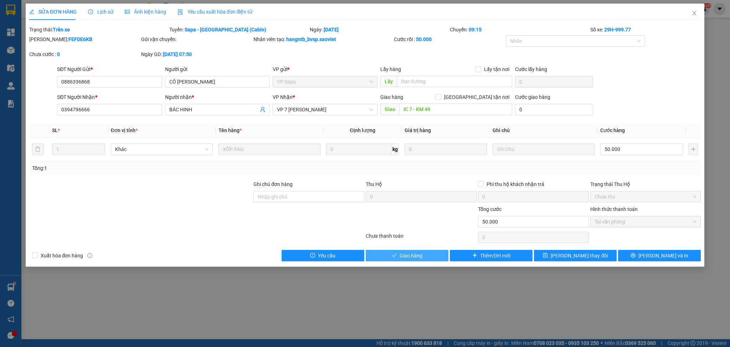
click at [414, 257] on span "Giao hàng" at bounding box center [411, 255] width 23 height 8
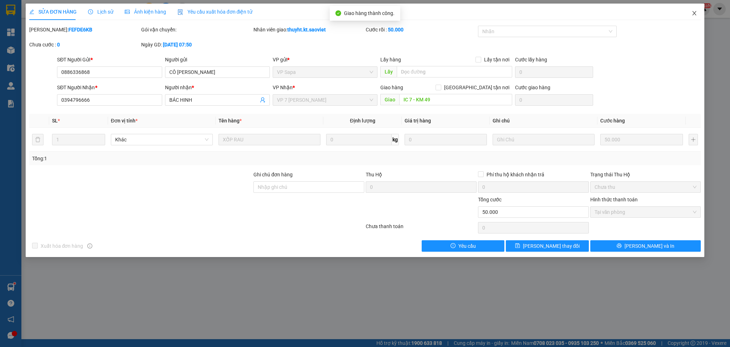
click at [693, 13] on icon "close" at bounding box center [695, 13] width 6 height 6
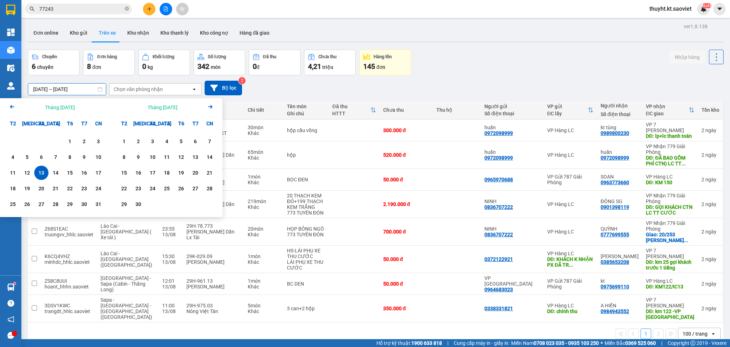
click at [59, 90] on input "13/08/2025 – 13/08/2025" at bounding box center [67, 88] width 78 height 11
click at [58, 170] on div "14" at bounding box center [56, 172] width 10 height 9
type input "[DATE] – [DATE]"
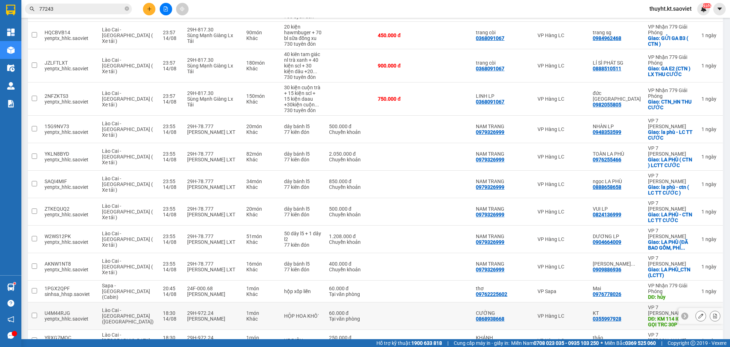
scroll to position [380, 0]
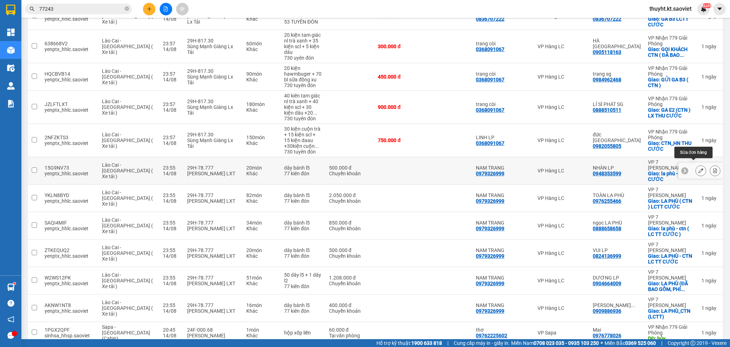
click at [698, 168] on icon at bounding box center [700, 170] width 5 height 5
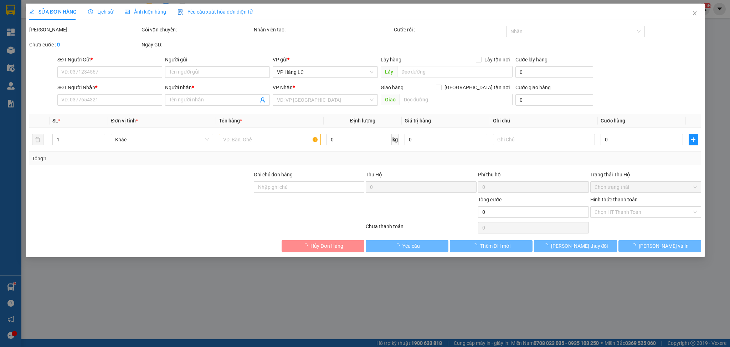
type input "0979326999"
type input "NAM TRANG"
type input "0948353599"
type input "NHÀN LP"
checkbox input "true"
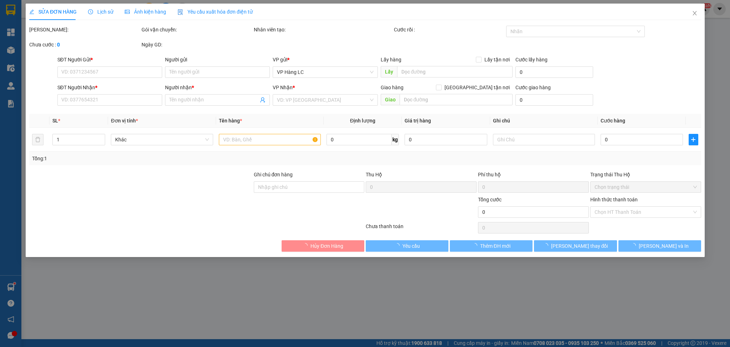
type input "la phù - LC TT CƯỚC"
type input "500.000"
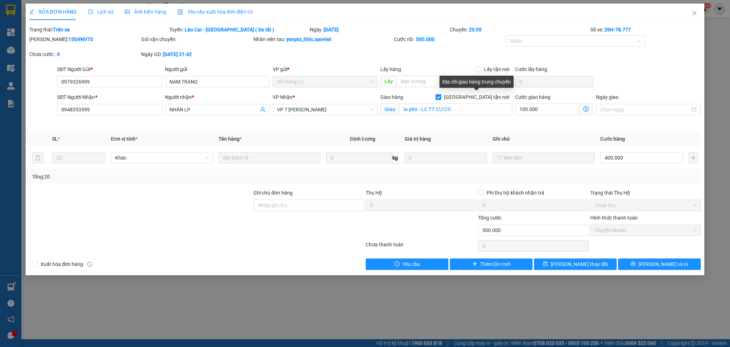
click at [441, 94] on input "[GEOGRAPHIC_DATA] tận nơi" at bounding box center [438, 96] width 5 height 5
checkbox input "false"
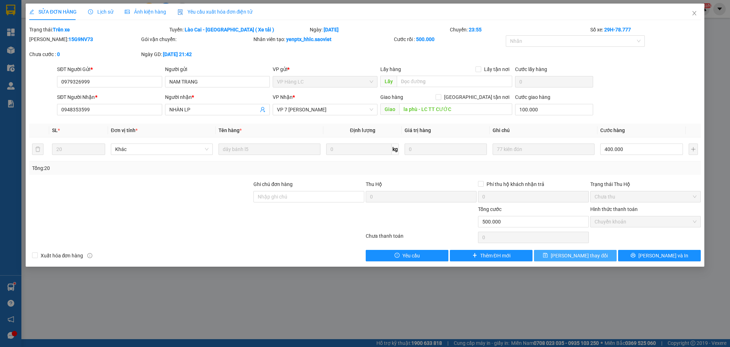
click at [548, 257] on icon "save" at bounding box center [545, 255] width 5 height 5
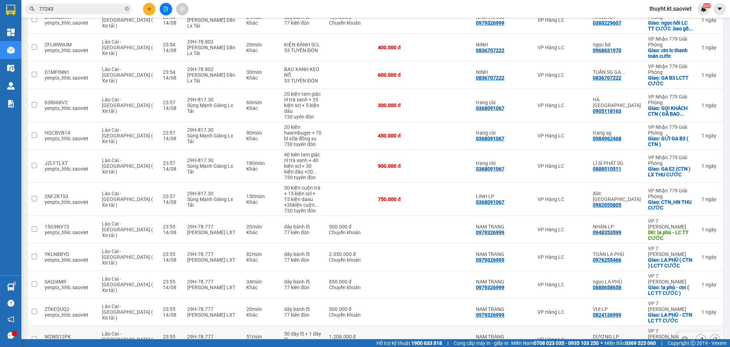
scroll to position [428, 0]
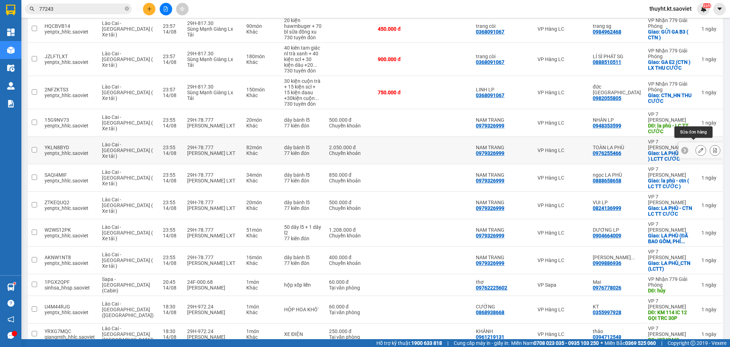
click at [698, 148] on icon at bounding box center [700, 150] width 5 height 5
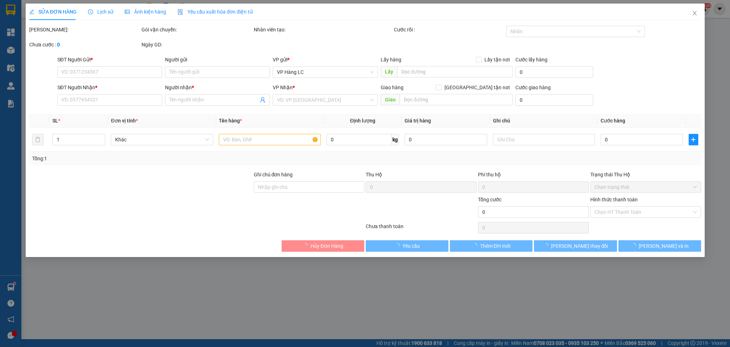
type input "0979326999"
type input "NAM TRANG"
type input "0976255466"
type input "TOÀN LA PHÙ"
checkbox input "true"
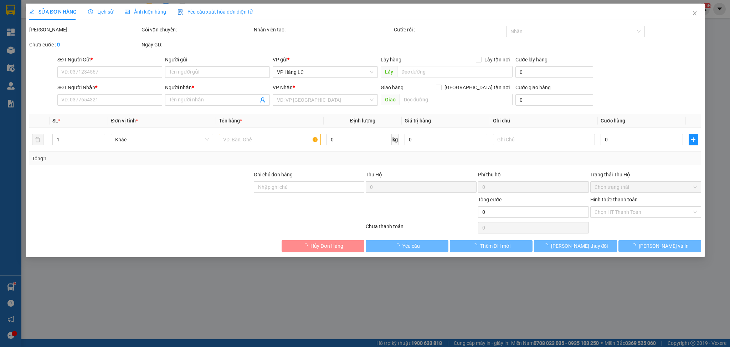
type input "LA PHÙ ( CTN ) LCTT CƯỚC"
type input "2.050.000"
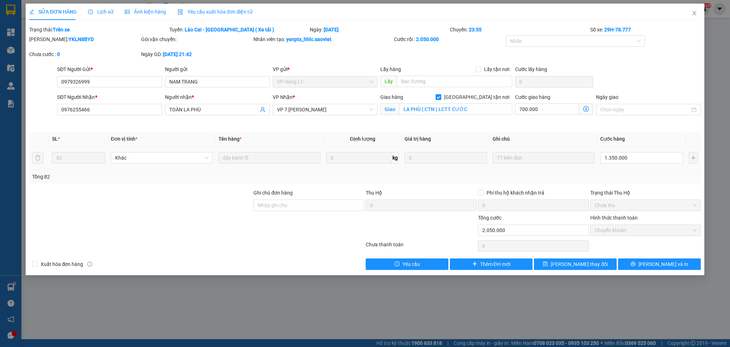
click at [481, 94] on span "[GEOGRAPHIC_DATA] tận nơi" at bounding box center [476, 97] width 71 height 8
click at [441, 94] on input "[GEOGRAPHIC_DATA] tận nơi" at bounding box center [438, 96] width 5 height 5
checkbox input "false"
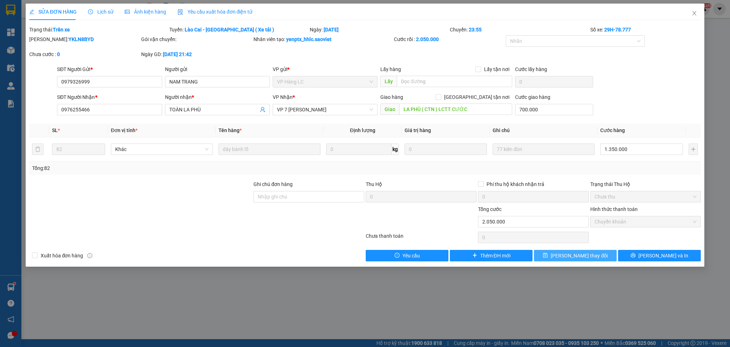
click at [573, 250] on button "[PERSON_NAME] thay đổi" at bounding box center [575, 255] width 83 height 11
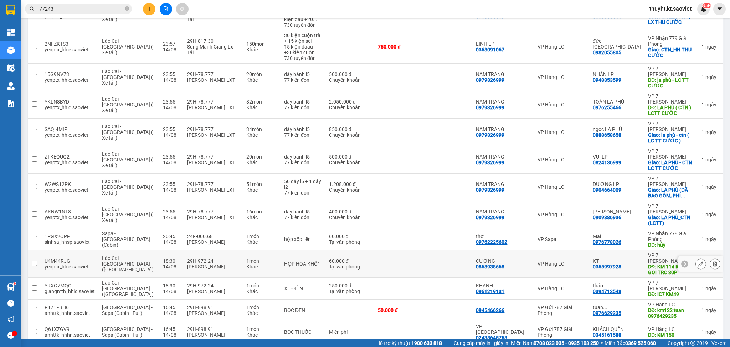
scroll to position [475, 0]
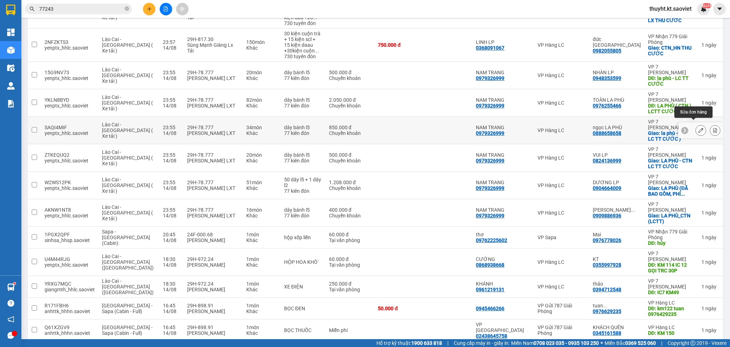
click at [698, 128] on icon at bounding box center [700, 130] width 5 height 5
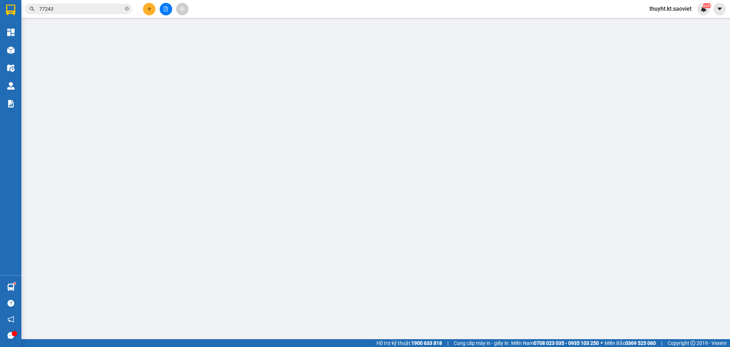
type input "0979326999"
type input "NAM TRANG"
type input "0888658658"
type input "ngọc LA PHÙ"
checkbox input "true"
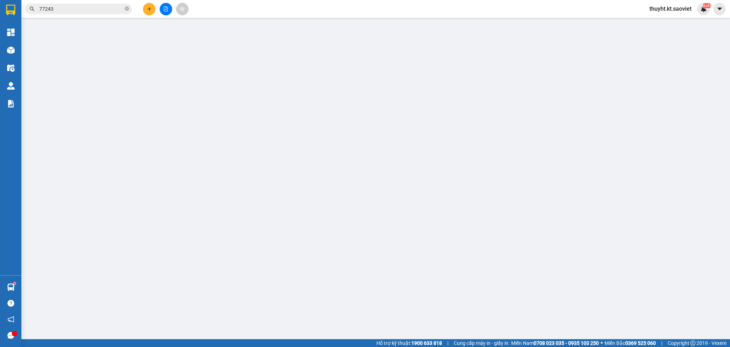
type input "la phù - ctn ( LC TT CƯỚC )"
type input "850.000"
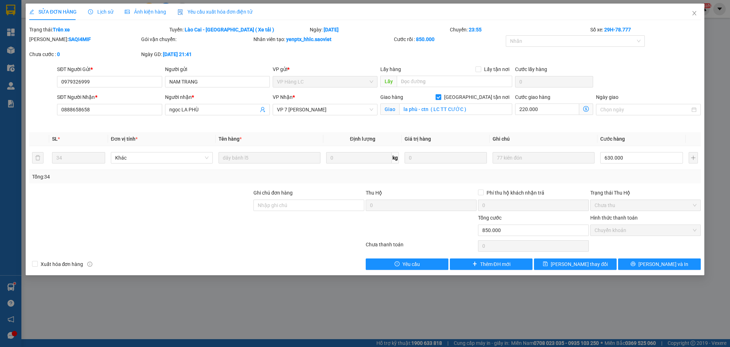
click at [441, 98] on input "[GEOGRAPHIC_DATA] tận nơi" at bounding box center [438, 96] width 5 height 5
checkbox input "false"
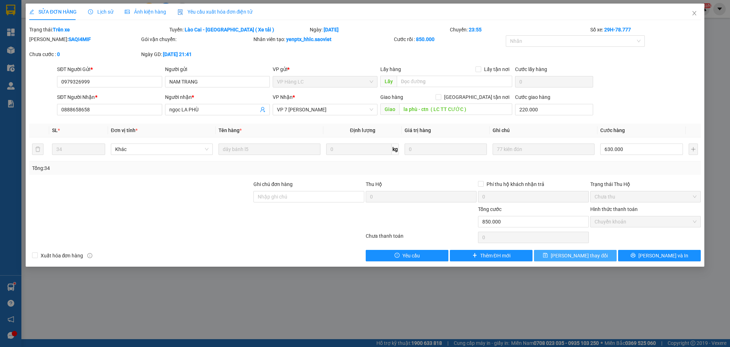
click at [548, 256] on icon "save" at bounding box center [545, 254] width 5 height 5
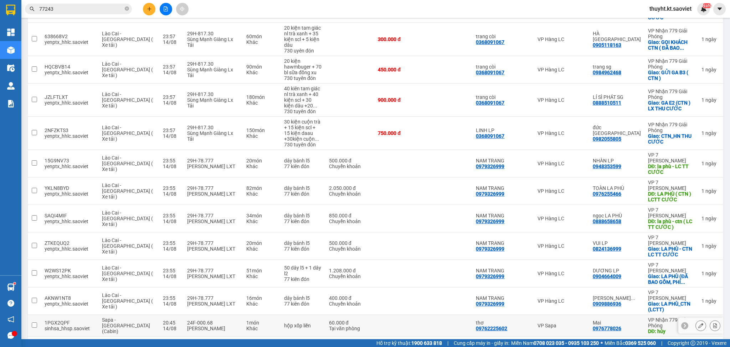
scroll to position [428, 0]
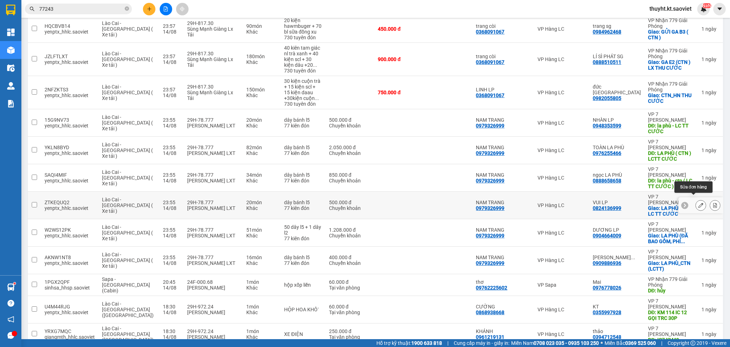
click at [698, 202] on icon at bounding box center [700, 204] width 5 height 5
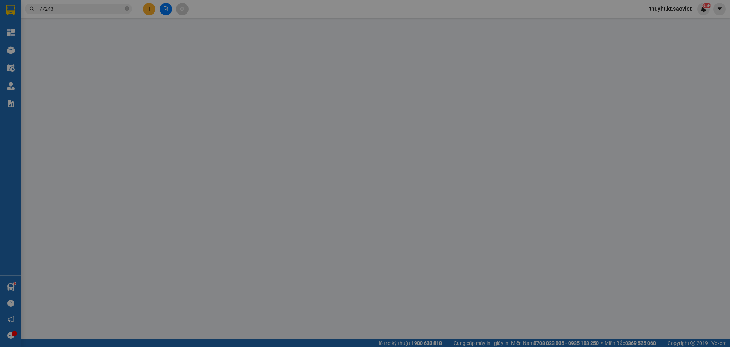
type input "0979326999"
type input "NAM TRANG"
type input "0824136999"
type input "VUI LP"
checkbox input "true"
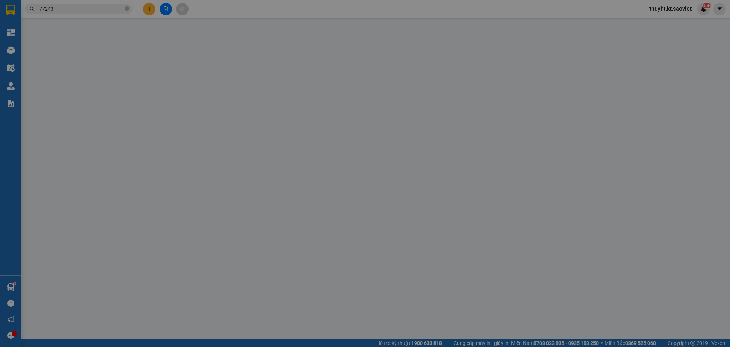
type input "LA PHÙ - CTN LC TT CƯỚC"
type input "500.000"
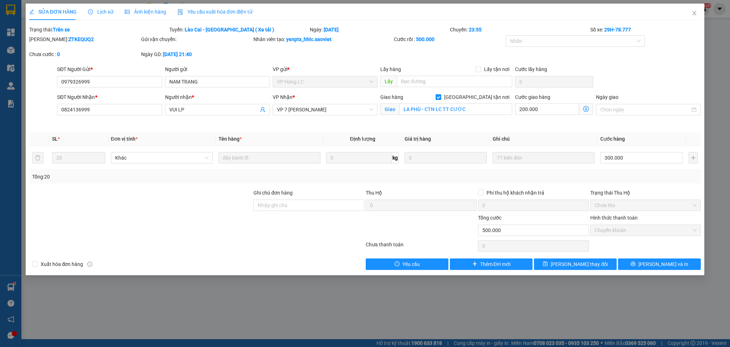
click at [473, 97] on div "Giao hàng Giao tận nơi" at bounding box center [446, 97] width 132 height 8
click at [441, 97] on input "[GEOGRAPHIC_DATA] tận nơi" at bounding box center [438, 96] width 5 height 5
checkbox input "false"
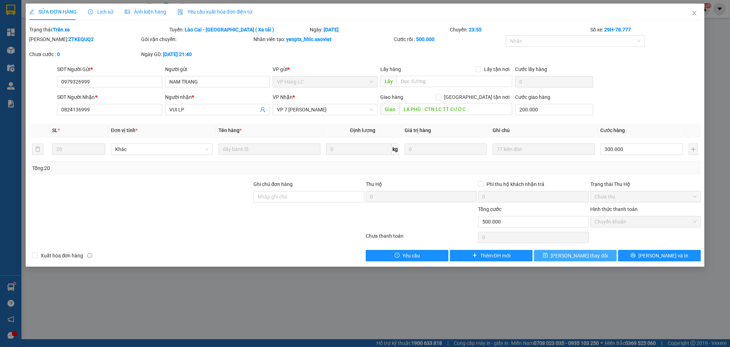
click at [556, 254] on button "[PERSON_NAME] thay đổi" at bounding box center [575, 255] width 83 height 11
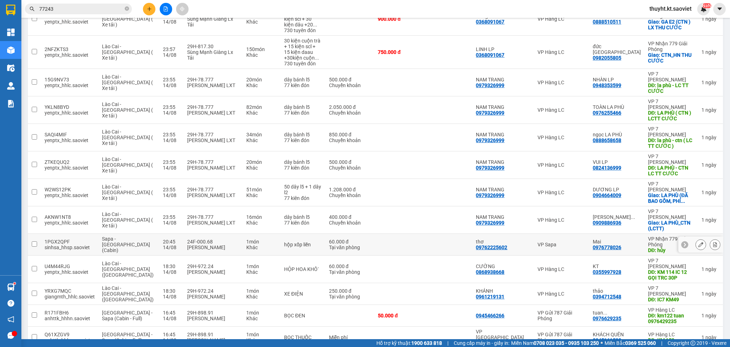
scroll to position [523, 0]
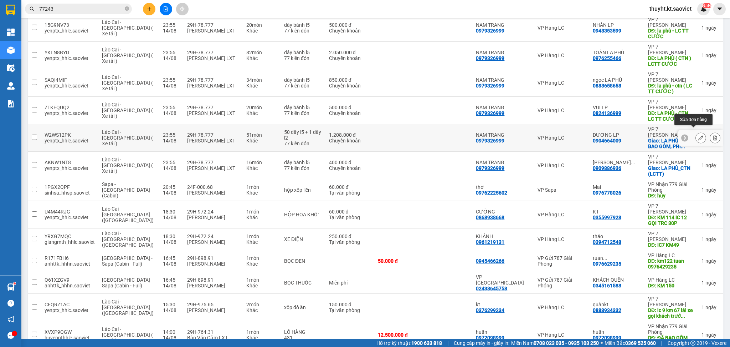
click at [698, 135] on icon at bounding box center [700, 137] width 5 height 5
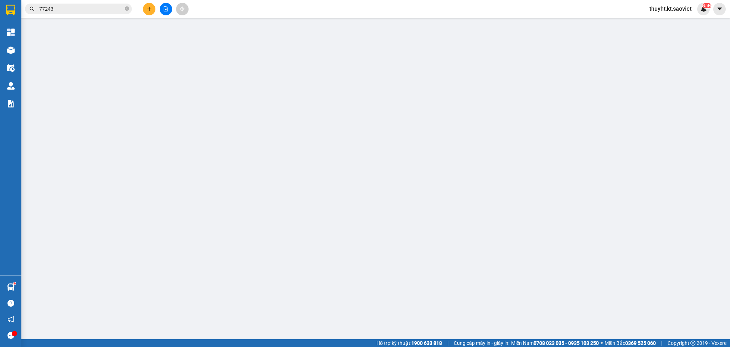
type input "0979326999"
type input "NAM TRANG"
type input "0904664009"
type input "DƯƠNG LP"
checkbox input "true"
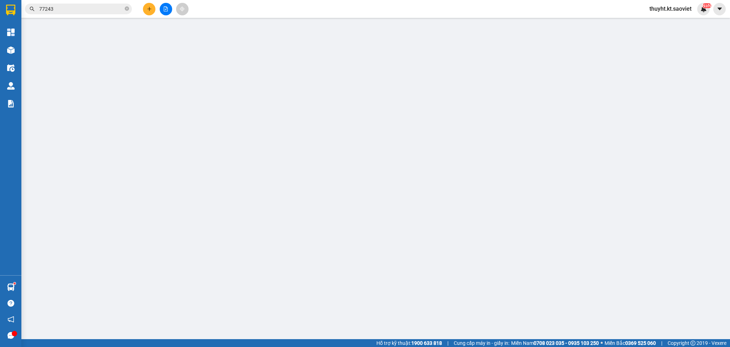
type input "LA PHÙ (ĐÃ BAO GỒM, PHÍ CTN)lc Thanh toán"
type input "1.208.000"
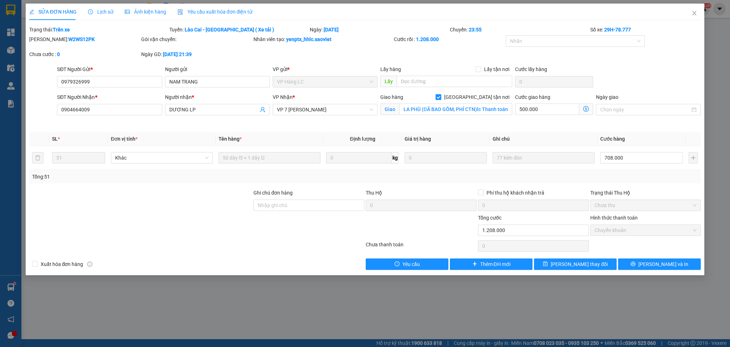
click at [441, 96] on input "[GEOGRAPHIC_DATA] tận nơi" at bounding box center [438, 96] width 5 height 5
checkbox input "false"
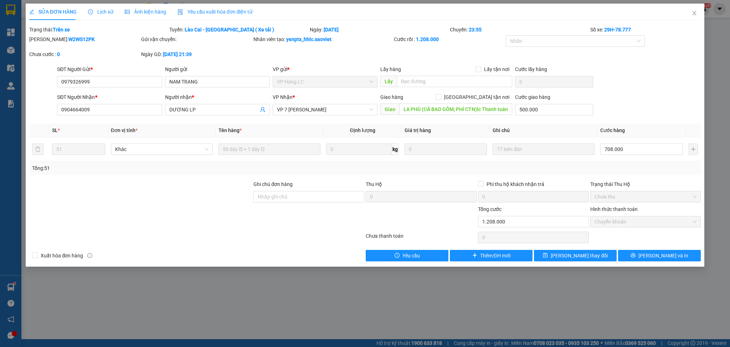
click at [557, 264] on div "SỬA ĐƠN HÀNG Lịch sử Ảnh kiện hàng Yêu cầu xuất hóa đơn điện tử Total Paid Fee …" at bounding box center [365, 135] width 679 height 263
click at [568, 257] on span "[PERSON_NAME] thay đổi" at bounding box center [579, 255] width 57 height 8
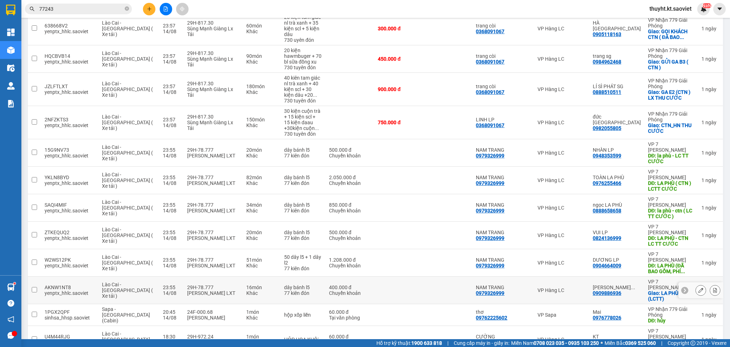
scroll to position [475, 0]
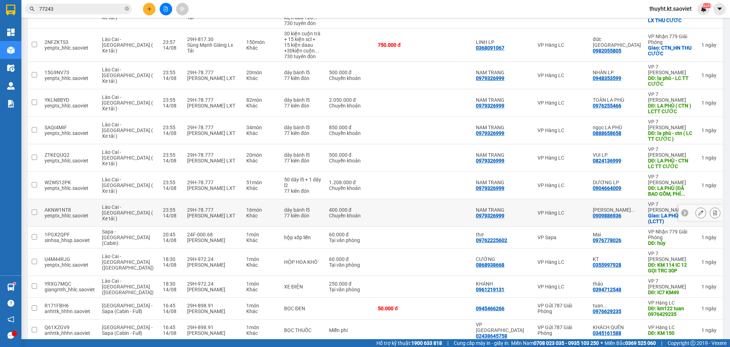
click at [695, 210] on div at bounding box center [700, 212] width 11 height 11
click at [698, 210] on icon at bounding box center [700, 212] width 5 height 5
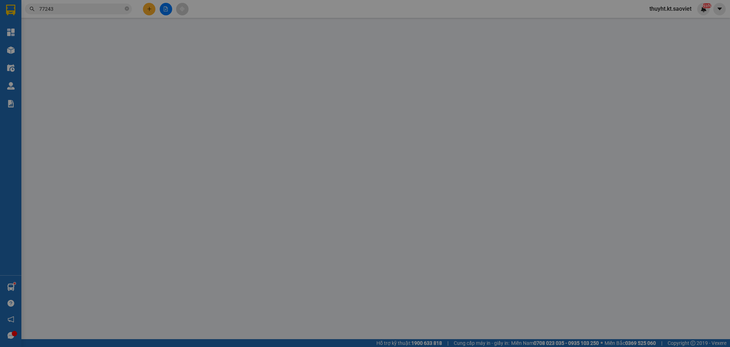
type input "0979326999"
type input "NAM TRANG"
type input "0909886936"
type input "NGỌC THỦY LP"
checkbox input "true"
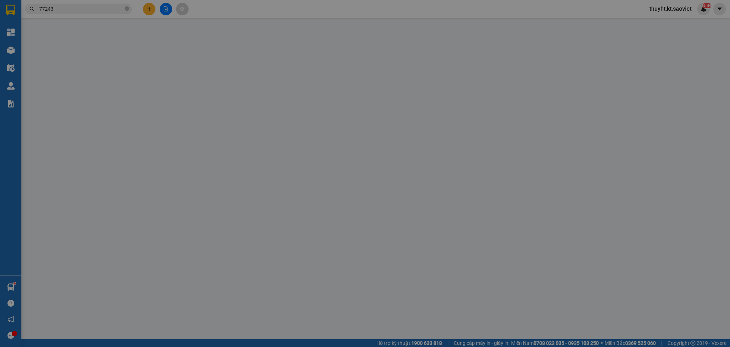
type input "LA PHÙ_CTN (LCTT)"
type input "400.000"
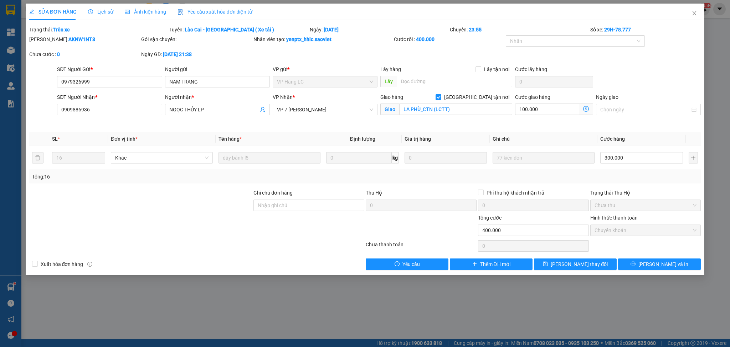
click at [441, 97] on input "[GEOGRAPHIC_DATA] tận nơi" at bounding box center [438, 96] width 5 height 5
checkbox input "false"
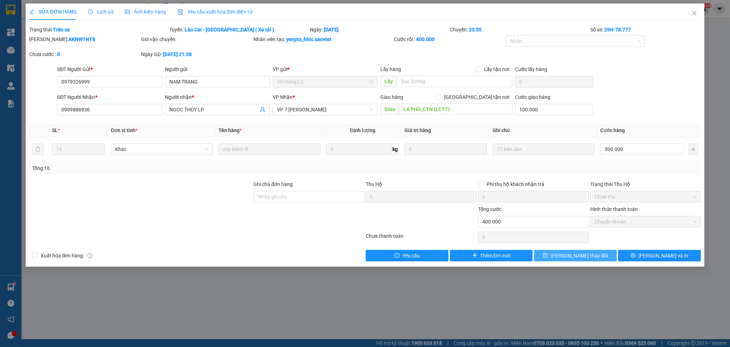
click at [573, 254] on span "[PERSON_NAME] thay đổi" at bounding box center [579, 255] width 57 height 8
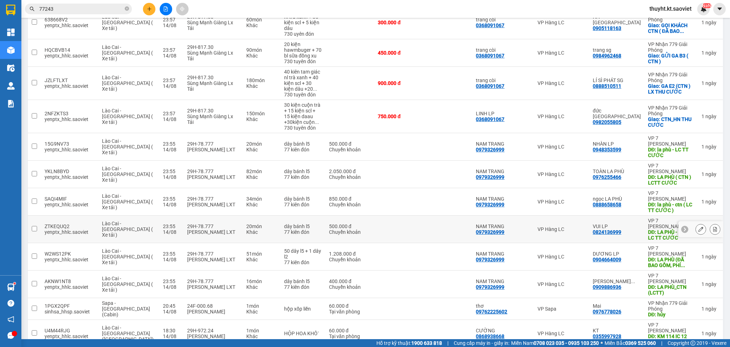
scroll to position [475, 0]
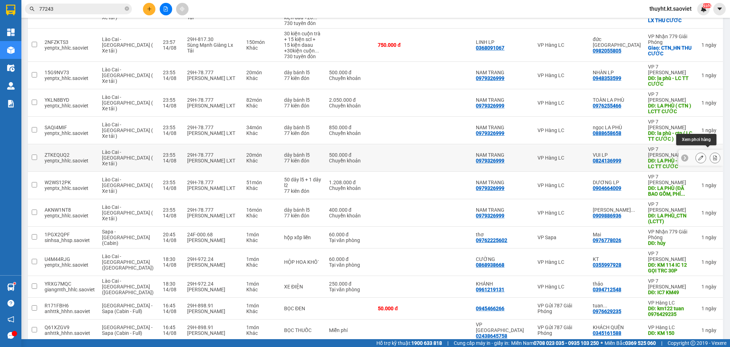
click at [713, 155] on icon at bounding box center [715, 157] width 5 height 5
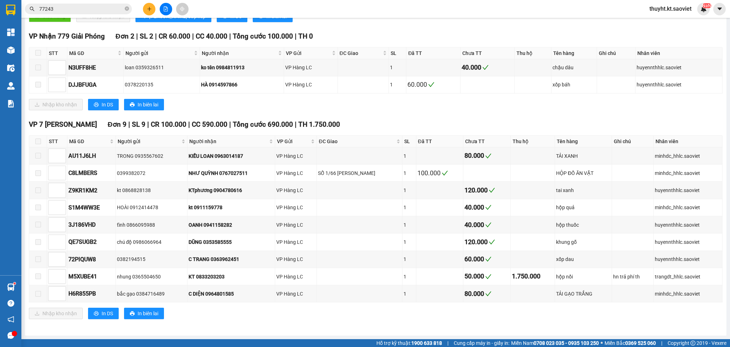
scroll to position [237, 0]
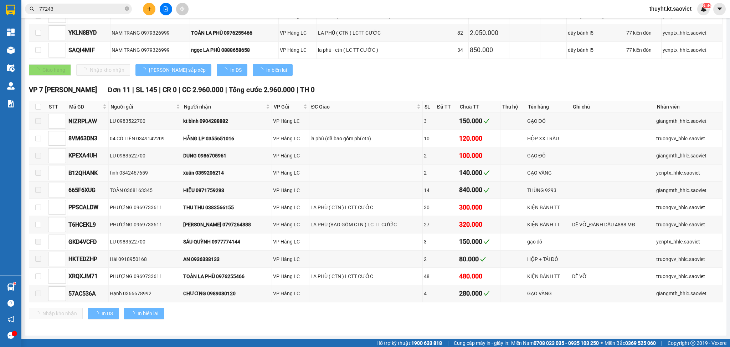
type input "[DATE]"
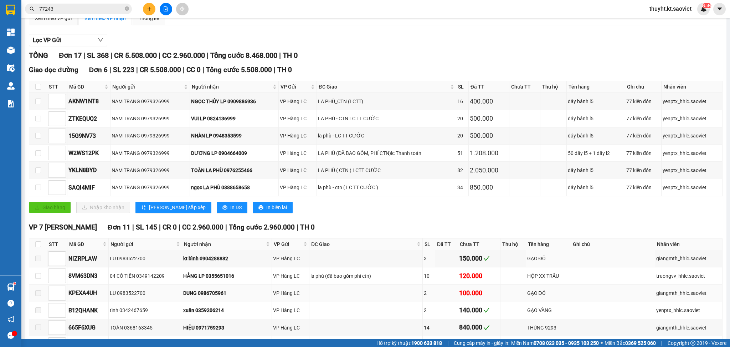
scroll to position [58, 0]
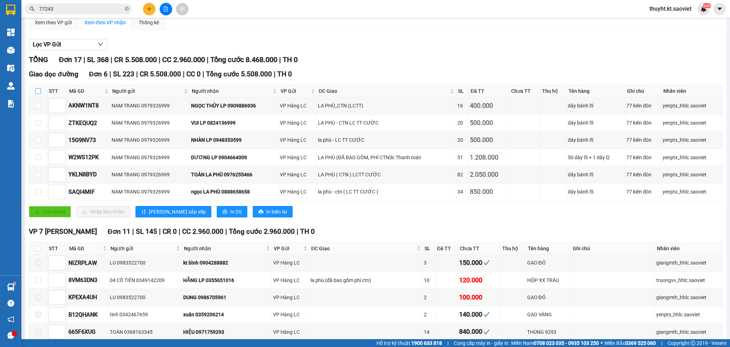
click at [38, 88] on input "checkbox" at bounding box center [38, 91] width 6 height 6
checkbox input "true"
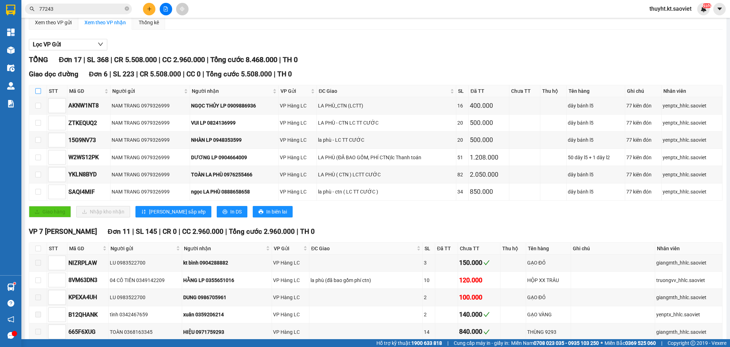
checkbox input "true"
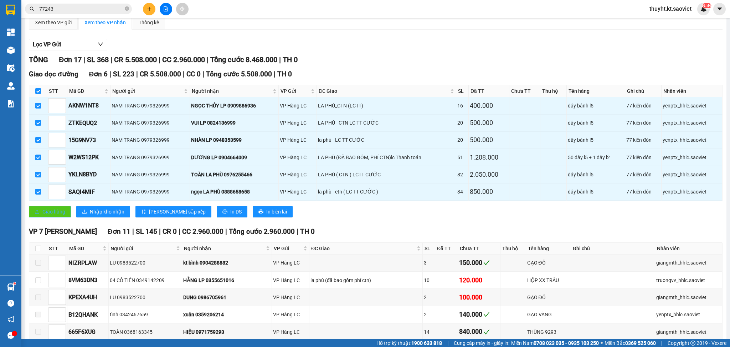
click at [48, 213] on span "Giao hàng" at bounding box center [53, 211] width 23 height 8
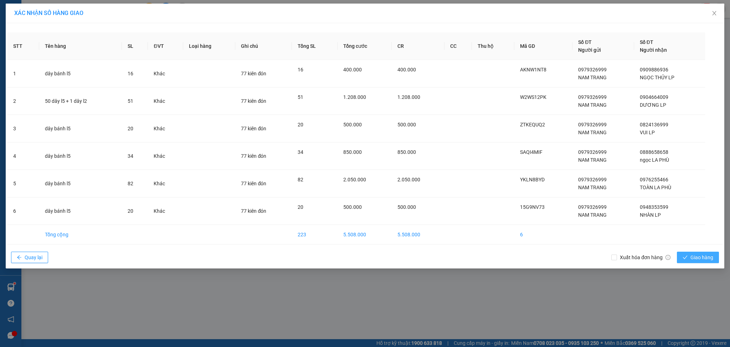
click at [699, 257] on span "Giao hàng" at bounding box center [702, 257] width 23 height 8
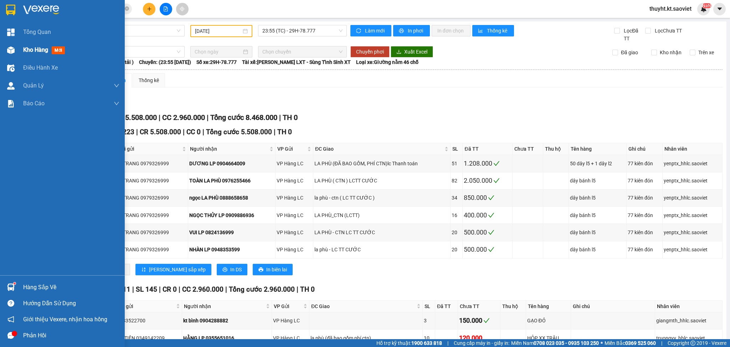
click at [18, 49] on div "Kho hàng mới" at bounding box center [62, 50] width 125 height 18
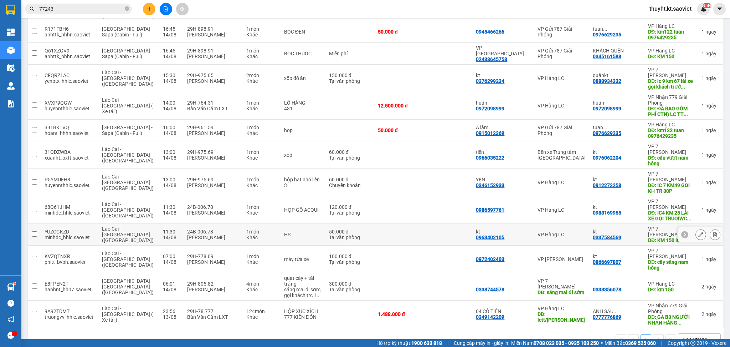
scroll to position [595, 0]
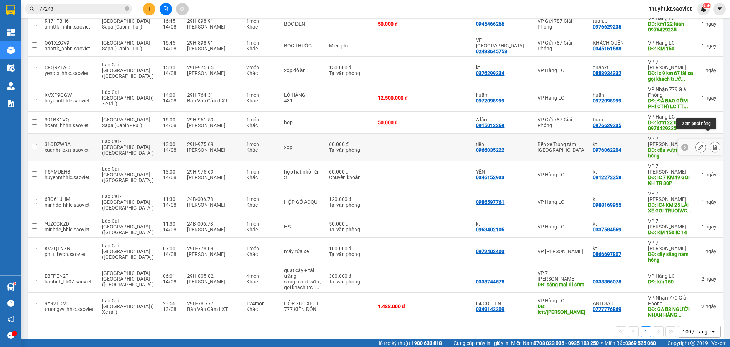
click at [713, 144] on icon at bounding box center [715, 146] width 4 height 5
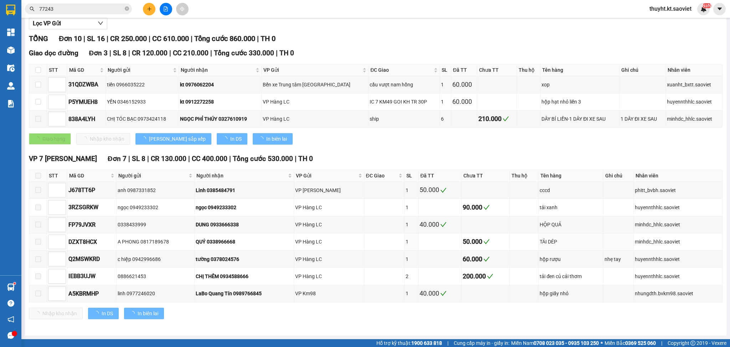
scroll to position [79, 0]
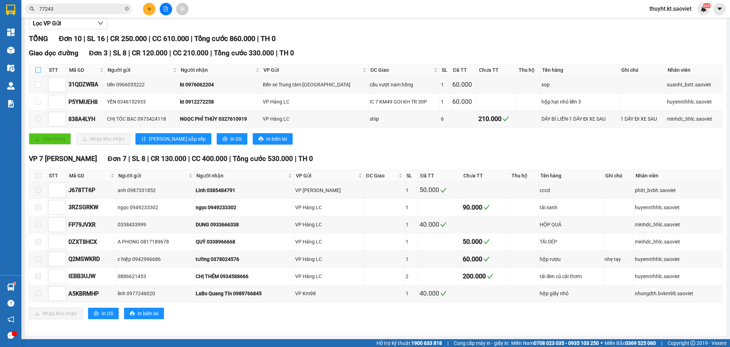
click at [35, 71] on input "checkbox" at bounding box center [38, 70] width 6 height 6
checkbox input "true"
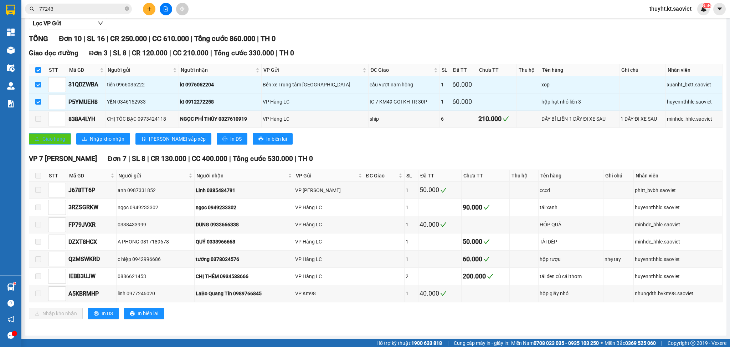
click at [49, 135] on span "Giao hàng" at bounding box center [53, 139] width 23 height 8
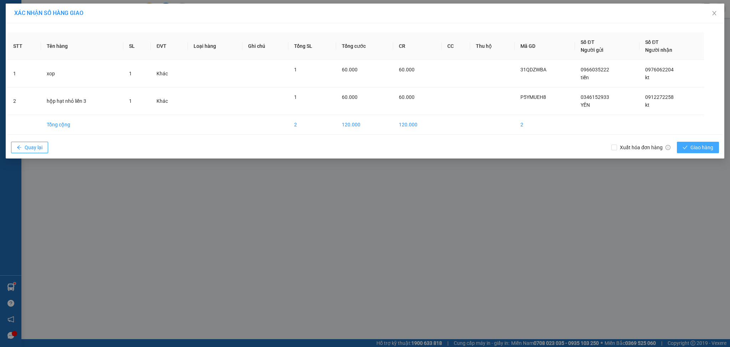
click at [698, 145] on span "Giao hàng" at bounding box center [702, 147] width 23 height 8
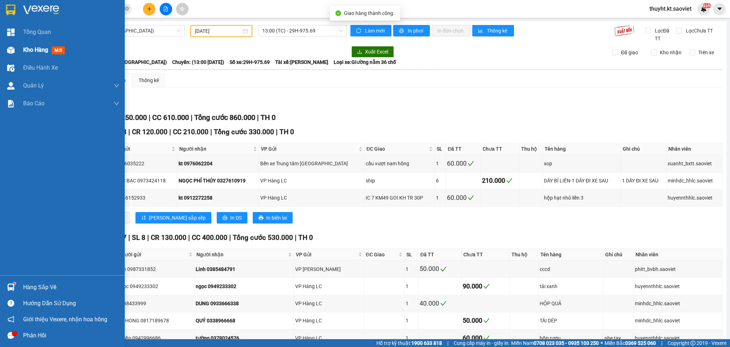
click at [18, 49] on div "Kho hàng mới" at bounding box center [62, 50] width 125 height 18
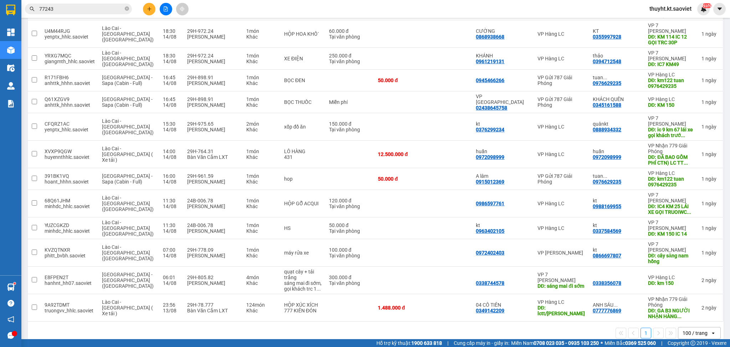
scroll to position [539, 0]
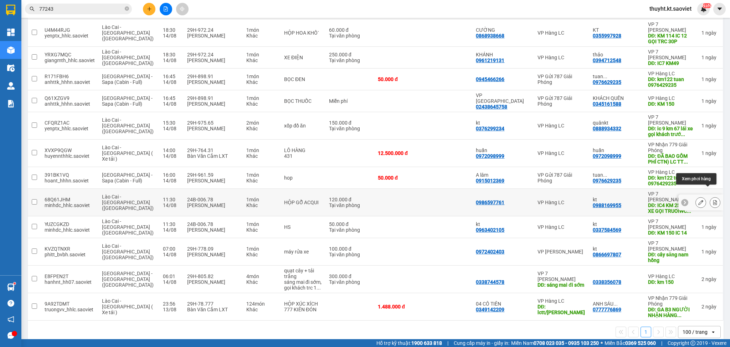
click at [713, 200] on icon at bounding box center [715, 202] width 4 height 5
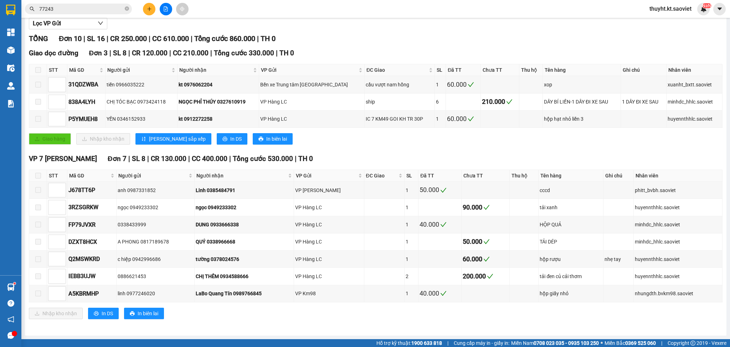
scroll to position [79, 0]
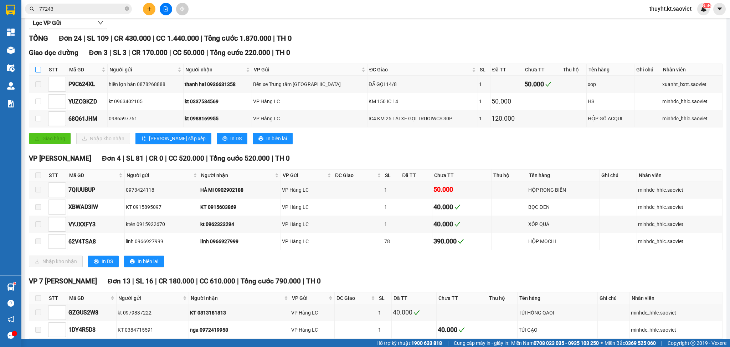
click at [37, 67] on input "checkbox" at bounding box center [38, 70] width 6 height 6
checkbox input "true"
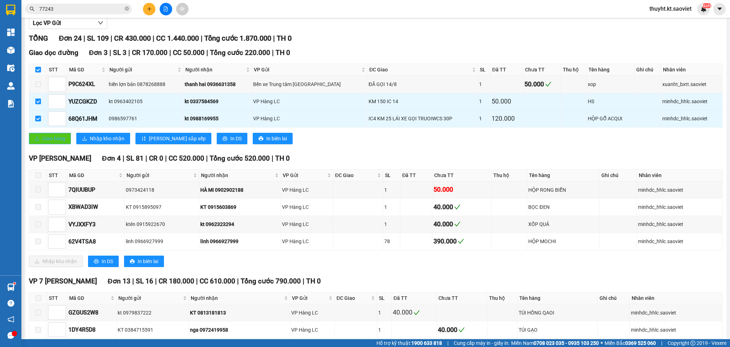
click at [47, 137] on span "Giao hàng" at bounding box center [53, 138] width 23 height 8
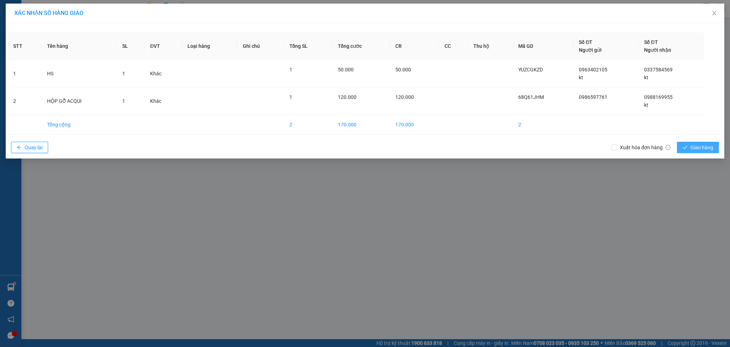
click at [687, 147] on icon "check" at bounding box center [685, 147] width 5 height 5
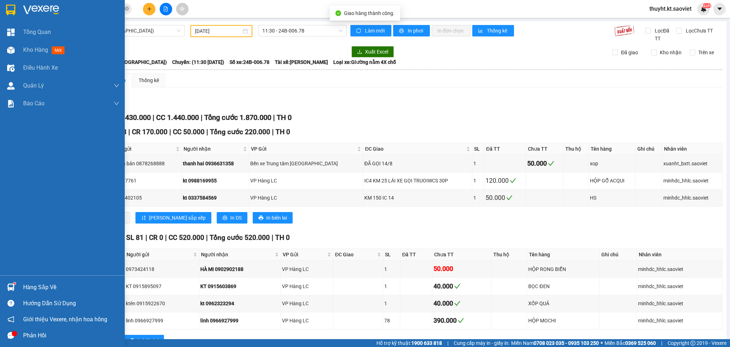
click at [13, 45] on div at bounding box center [11, 50] width 12 height 12
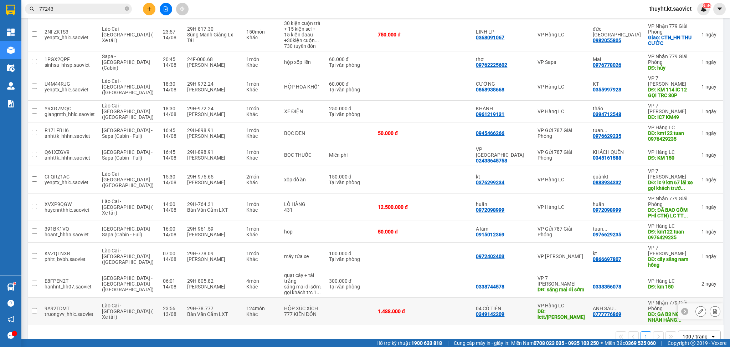
scroll to position [491, 0]
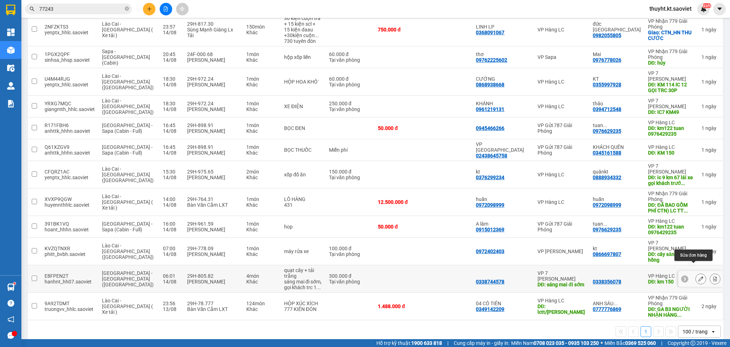
click at [698, 276] on icon at bounding box center [700, 278] width 5 height 5
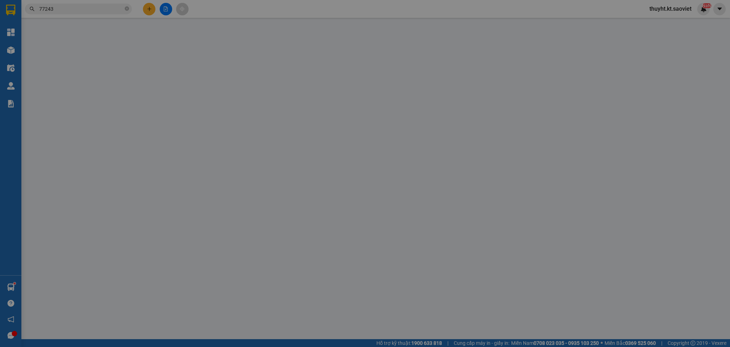
type input "0338744578"
type input "sáng mai đi sớm"
type input "0338356078"
type input "km 150"
type input "300.000"
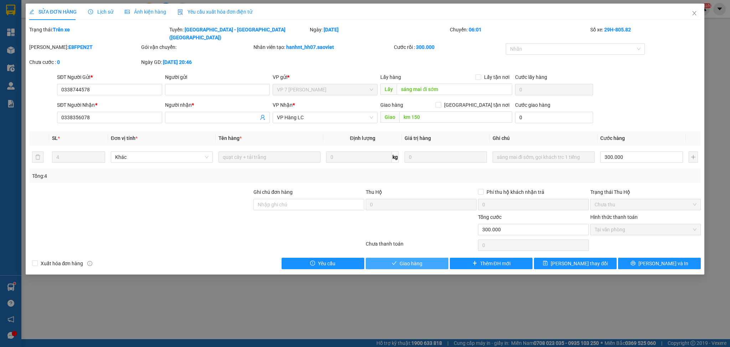
click at [405, 259] on span "Giao hàng" at bounding box center [411, 263] width 23 height 8
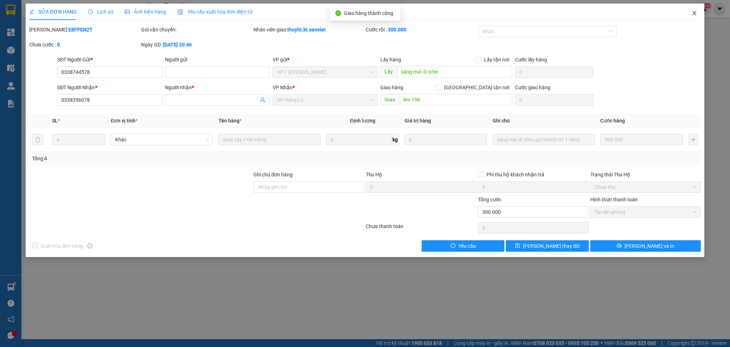
click at [694, 12] on icon "close" at bounding box center [695, 13] width 6 height 6
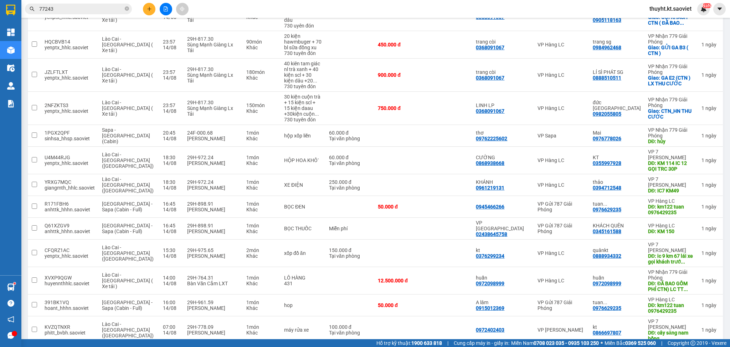
scroll to position [463, 0]
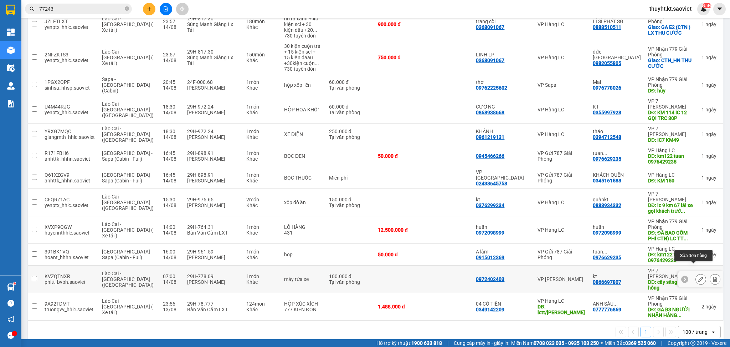
click at [698, 276] on icon at bounding box center [700, 278] width 5 height 5
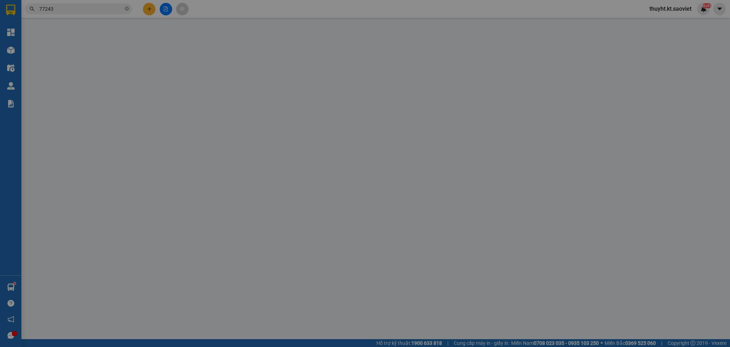
type input "0972402403"
type input "0866697807"
type input "kt"
type input "cây săng nam hồng"
type input "100.000"
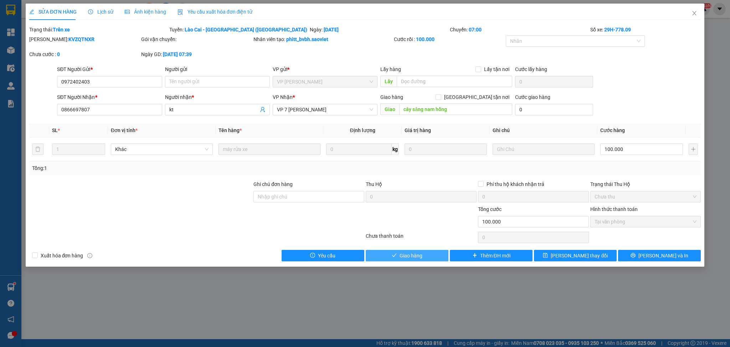
click at [415, 255] on span "Giao hàng" at bounding box center [411, 255] width 23 height 8
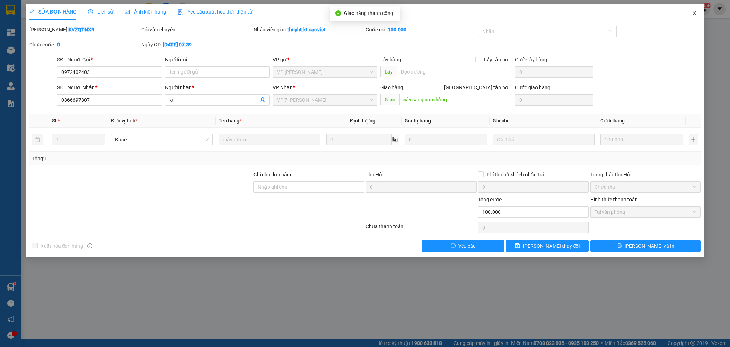
click at [691, 13] on span "Close" at bounding box center [694, 14] width 20 height 20
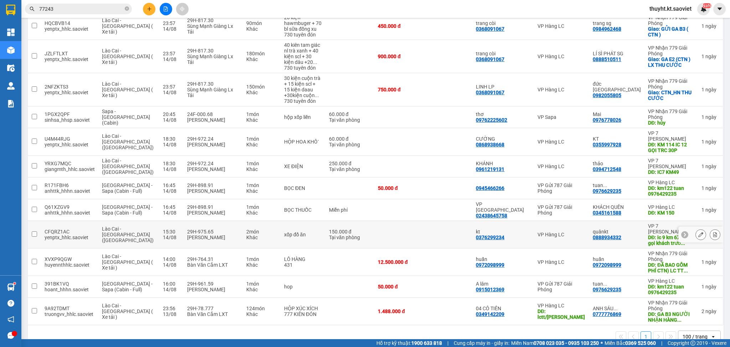
scroll to position [435, 0]
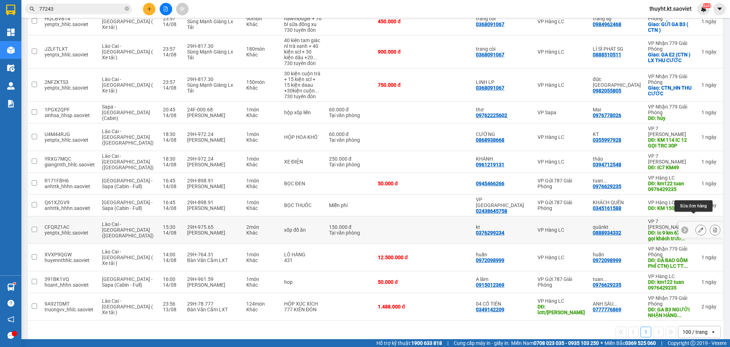
click at [698, 227] on icon at bounding box center [700, 229] width 5 height 5
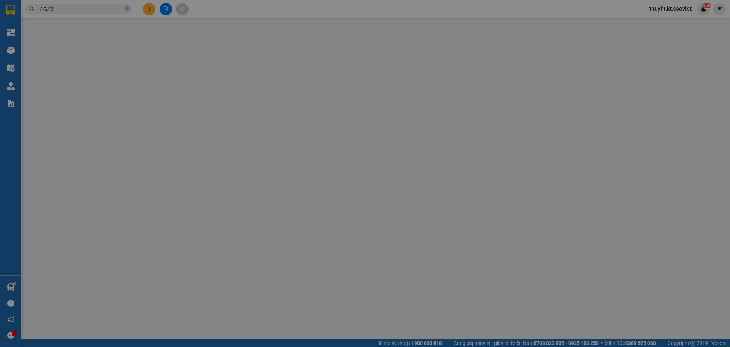
type input "0376299234"
type input "kt"
type input "0888934332"
type input "quânkt"
type input "ic 9 km 67 lái xe gọi khách trước 30 p"
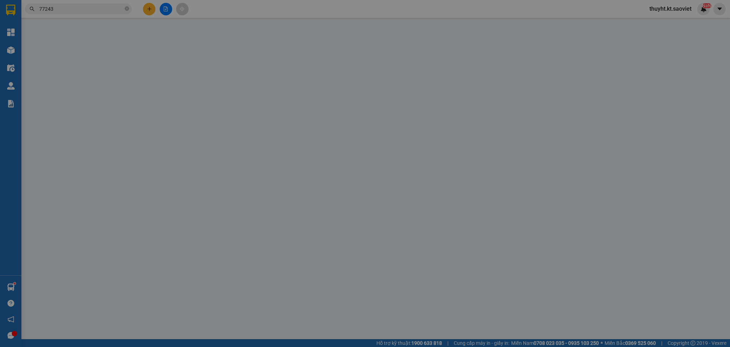
type input "150.000"
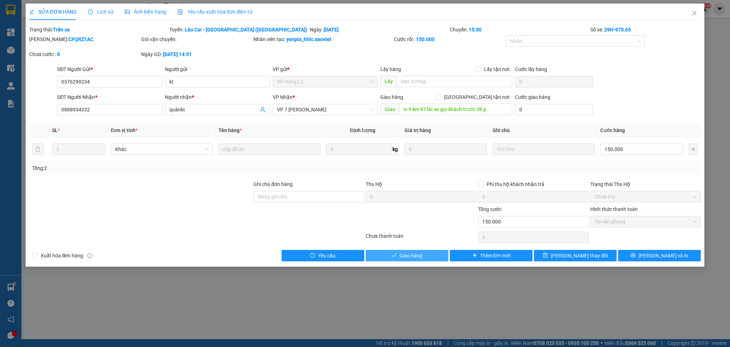
click at [435, 256] on button "Giao hàng" at bounding box center [407, 255] width 83 height 11
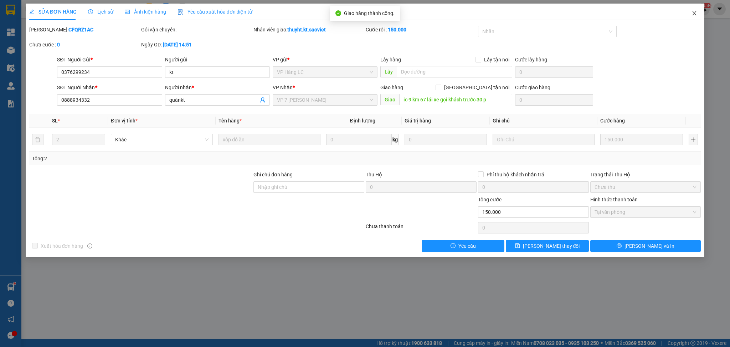
click at [696, 12] on icon "close" at bounding box center [695, 13] width 6 height 6
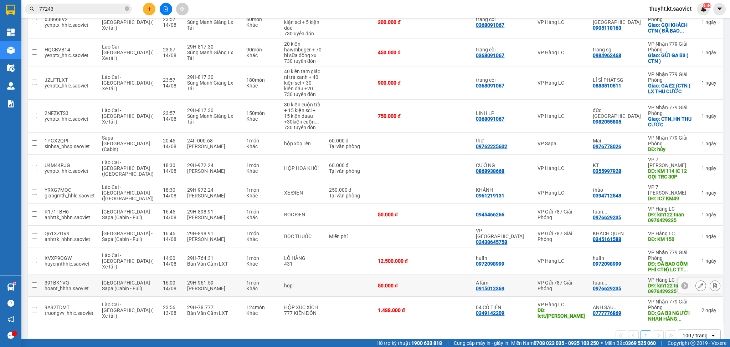
scroll to position [408, 0]
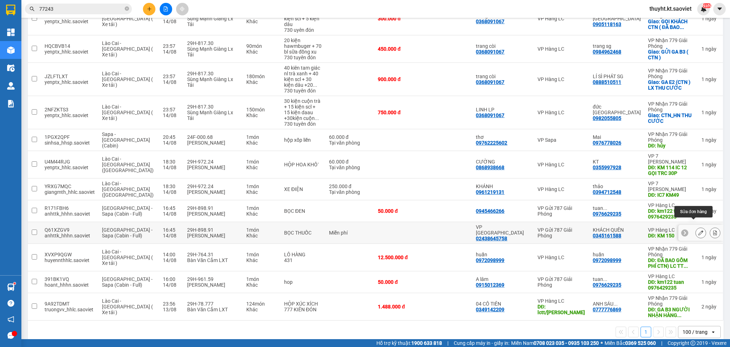
click at [696, 226] on button at bounding box center [701, 232] width 10 height 12
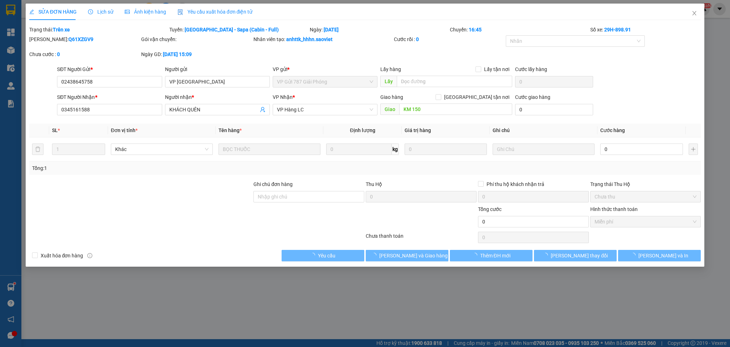
type input "02438645758"
type input "VP HÀ NỘI"
type input "0345161588"
type input "KHÁCH QUÊN"
type input "KM 150"
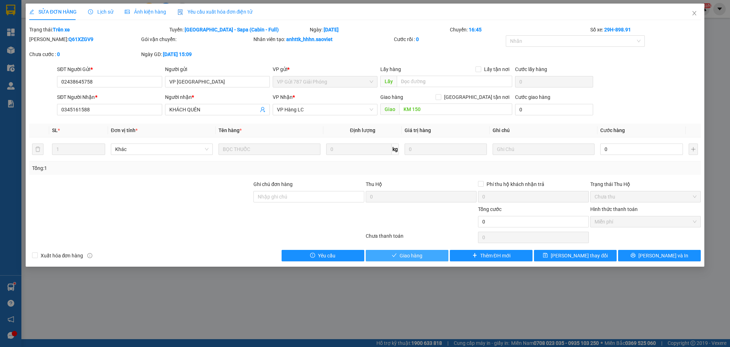
click at [410, 251] on span "Giao hàng" at bounding box center [411, 255] width 23 height 8
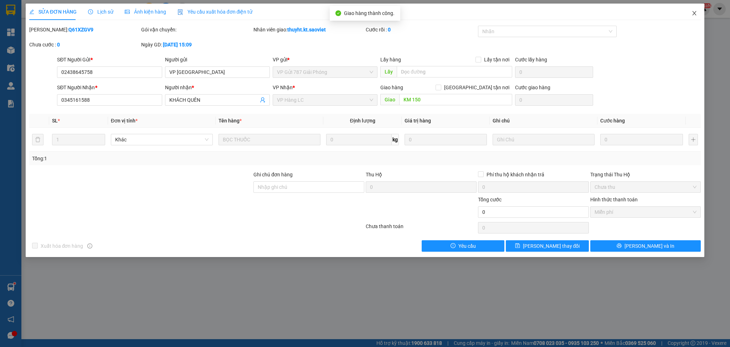
click at [696, 14] on icon "close" at bounding box center [695, 13] width 6 height 6
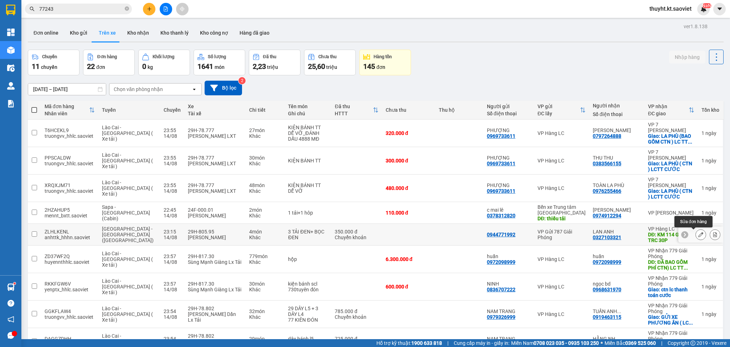
click at [698, 235] on icon at bounding box center [700, 234] width 5 height 5
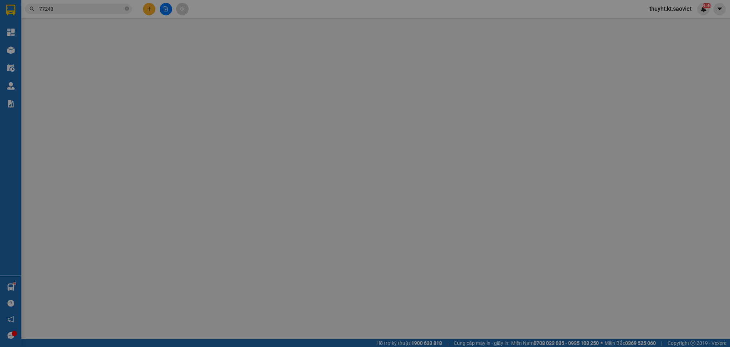
type input "0944771992"
type input "0327103321"
type input "LAN ANH"
type input "KM 114 GỌI TRC 30P"
type input "350.000"
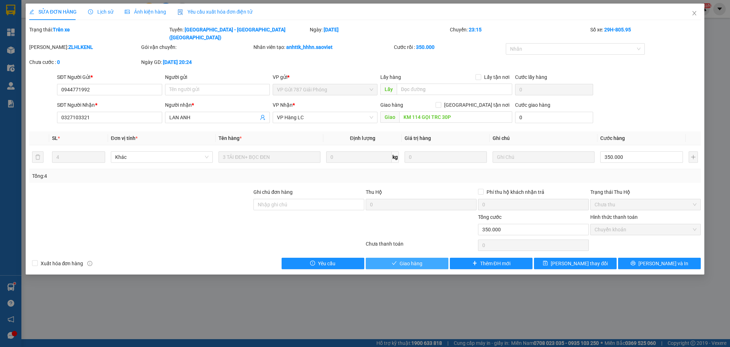
click at [411, 259] on span "Giao hàng" at bounding box center [411, 263] width 23 height 8
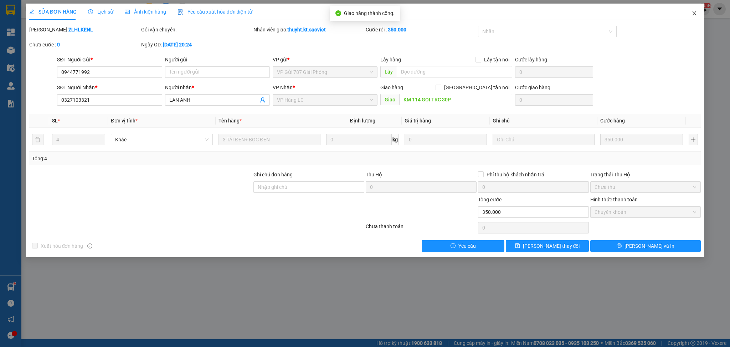
click at [692, 14] on icon "close" at bounding box center [695, 13] width 6 height 6
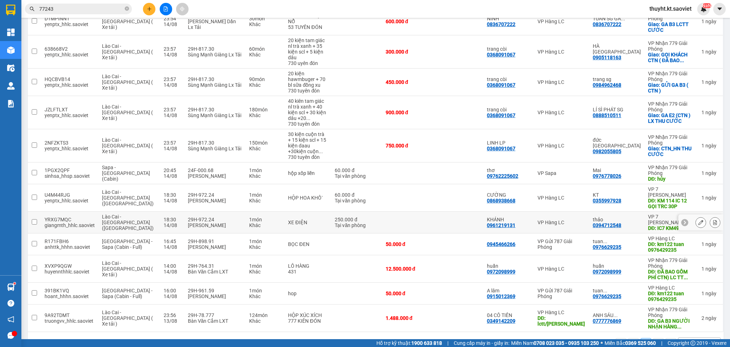
scroll to position [370, 0]
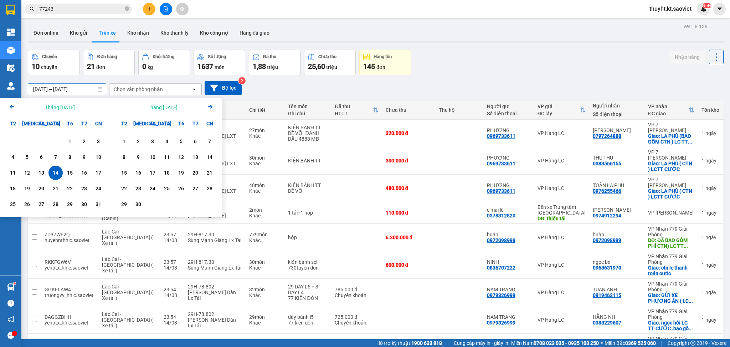
click at [51, 89] on input "[DATE] – [DATE]" at bounding box center [67, 88] width 78 height 11
click at [9, 107] on icon "Arrow Left" at bounding box center [12, 106] width 9 height 9
click at [25, 140] on div "1" at bounding box center [27, 141] width 10 height 9
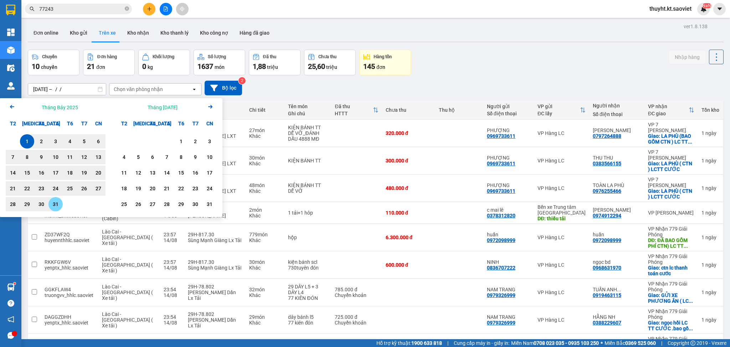
click at [55, 205] on div "31" at bounding box center [56, 204] width 10 height 9
type input "[DATE] – [DATE]"
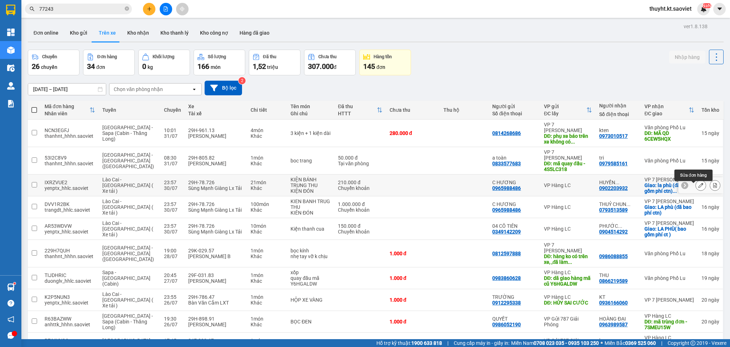
click at [698, 188] on icon at bounding box center [700, 185] width 5 height 5
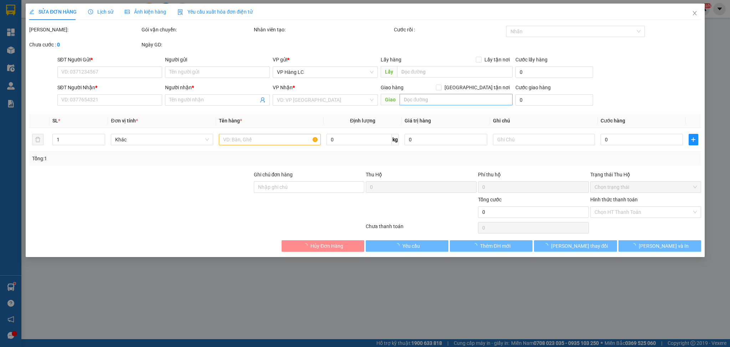
type input "0965988486"
type input "C HƯƠNG"
type input "0902203932"
type input "HUYỀN TRANG LP"
checkbox input "true"
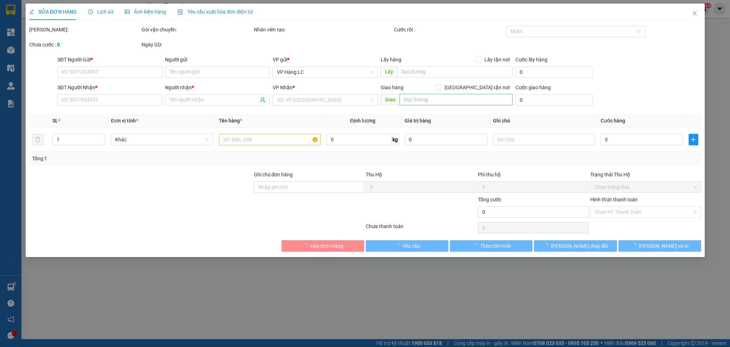
type input "la phù (đã bao gồm phí ctn) HN TT CƯỚC"
type input "210.000"
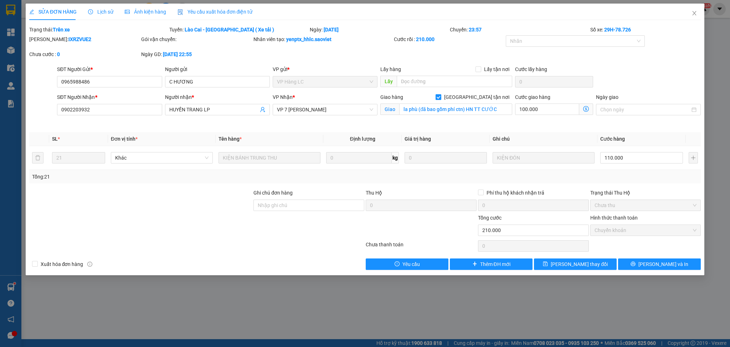
click at [441, 97] on input "[GEOGRAPHIC_DATA] tận nơi" at bounding box center [438, 96] width 5 height 5
checkbox input "false"
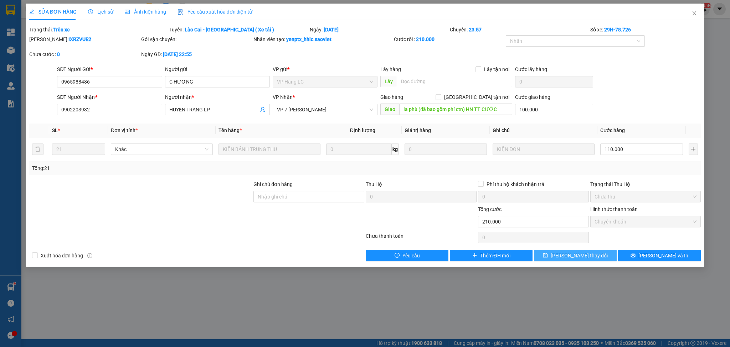
click at [572, 258] on span "[PERSON_NAME] thay đổi" at bounding box center [579, 255] width 57 height 8
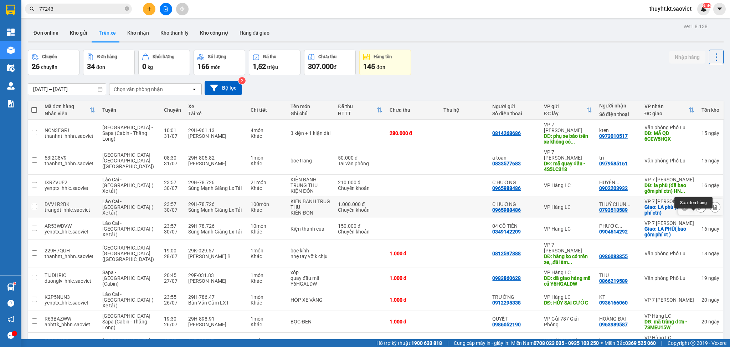
click at [696, 213] on button at bounding box center [701, 207] width 10 height 12
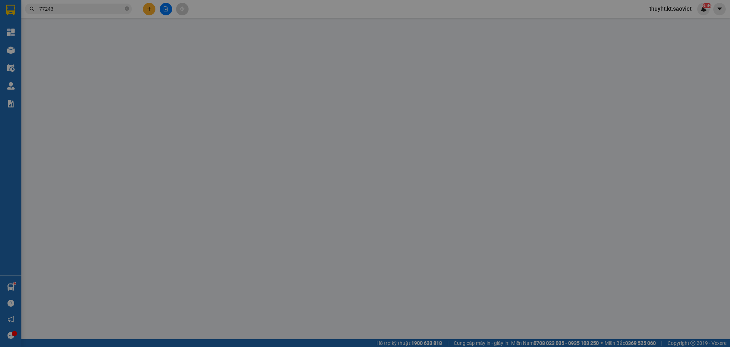
type input "0965988486"
type input "C HƯƠNG"
type input "0793513589"
type input "THUỶ CHUNG LP"
checkbox input "true"
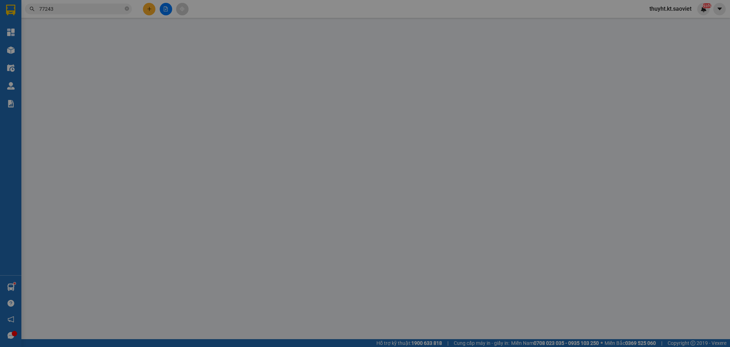
type input "LA phù (đã bao phí ctn)"
type input "1.000.000"
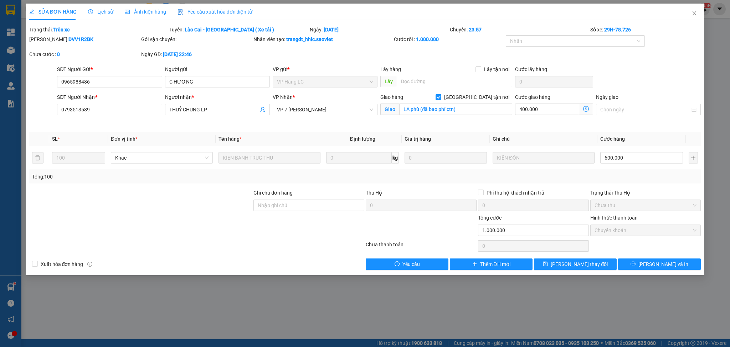
click at [441, 96] on input "[GEOGRAPHIC_DATA] tận nơi" at bounding box center [438, 96] width 5 height 5
checkbox input "false"
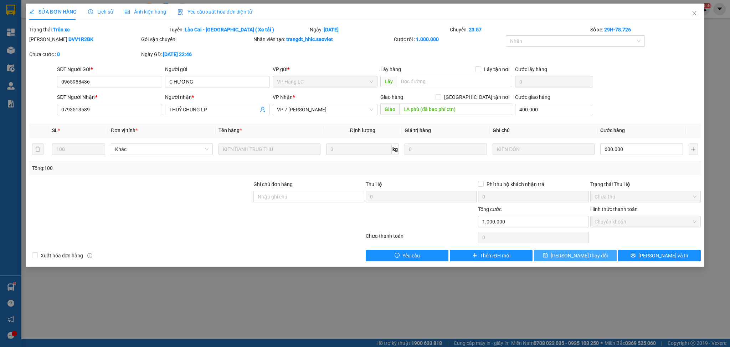
click at [565, 252] on button "[PERSON_NAME] thay đổi" at bounding box center [575, 255] width 83 height 11
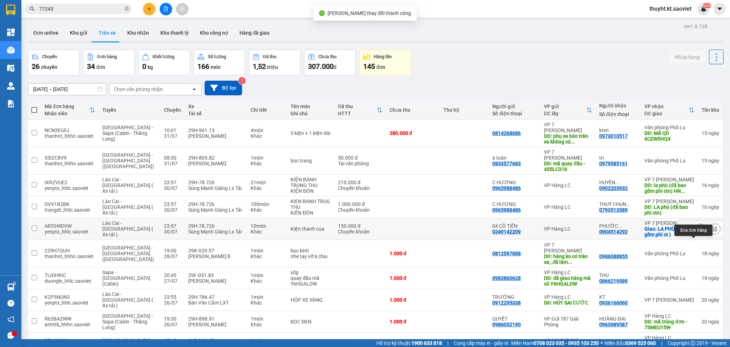
click at [698, 231] on icon at bounding box center [700, 228] width 5 height 5
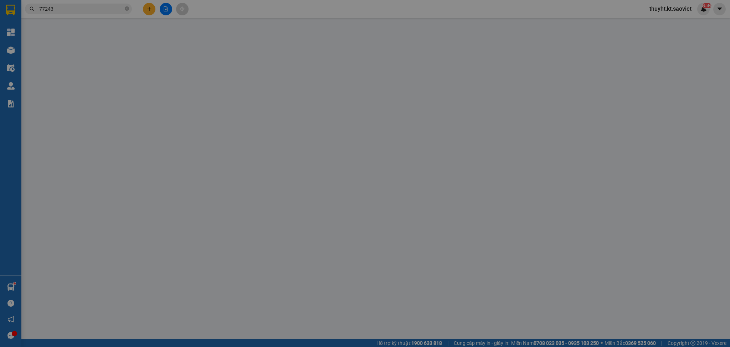
type input "0349142209"
type input "04 CÔ TIÊN"
type input "0904514292"
type input "PHƯỚC THỊNH"
checkbox input "true"
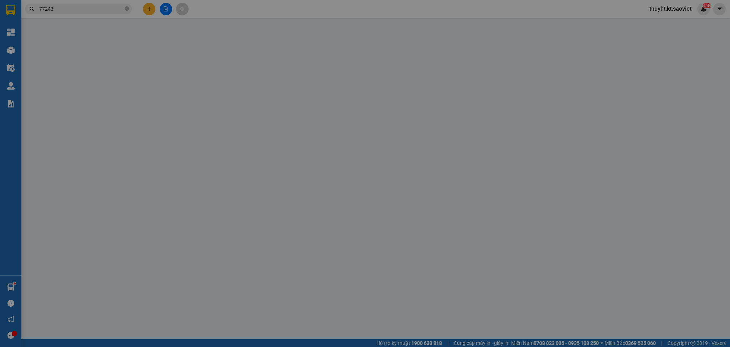
type input "LA PHÙ( bao gồm phí ct )"
type input "150.000"
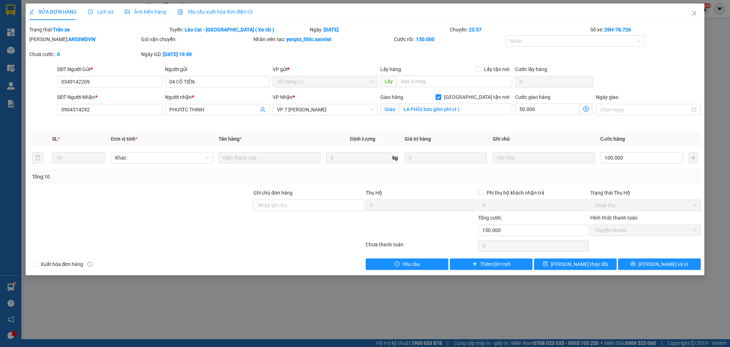
click at [441, 96] on input "[GEOGRAPHIC_DATA] tận nơi" at bounding box center [438, 96] width 5 height 5
checkbox input "false"
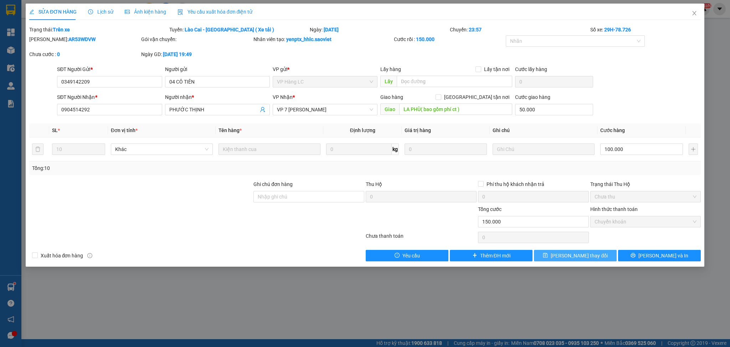
click at [548, 253] on icon "save" at bounding box center [545, 254] width 5 height 5
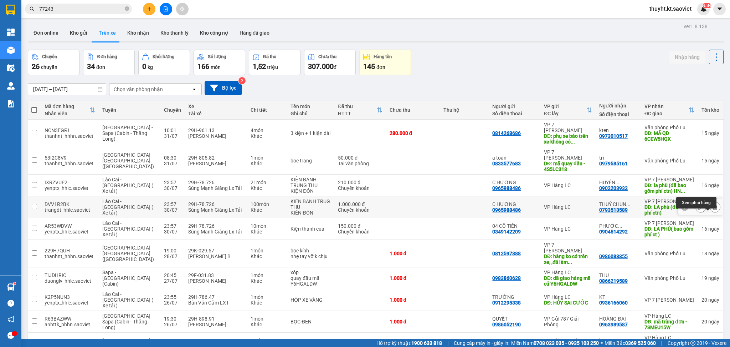
click at [713, 209] on icon at bounding box center [715, 206] width 5 height 5
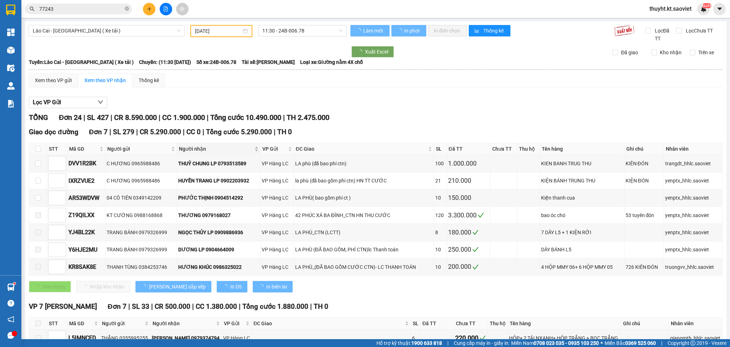
type input "[DATE]"
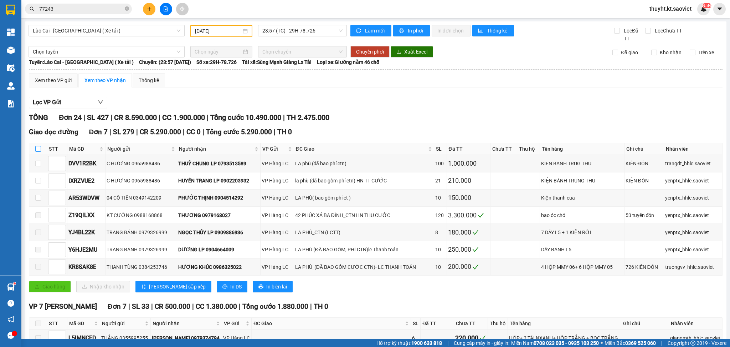
click at [36, 149] on input "checkbox" at bounding box center [38, 149] width 6 height 6
checkbox input "true"
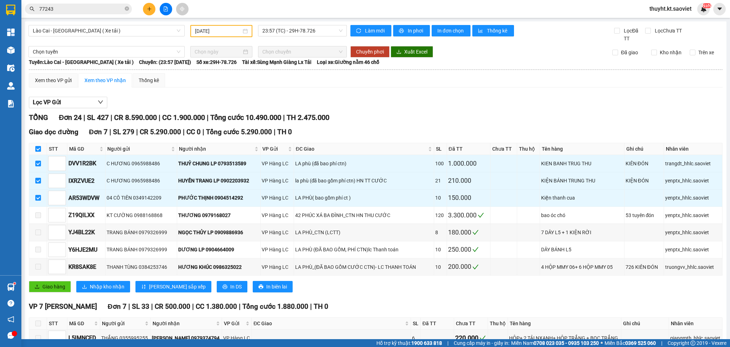
checkbox input "true"
click at [56, 282] on button "Giao hàng" at bounding box center [50, 286] width 42 height 11
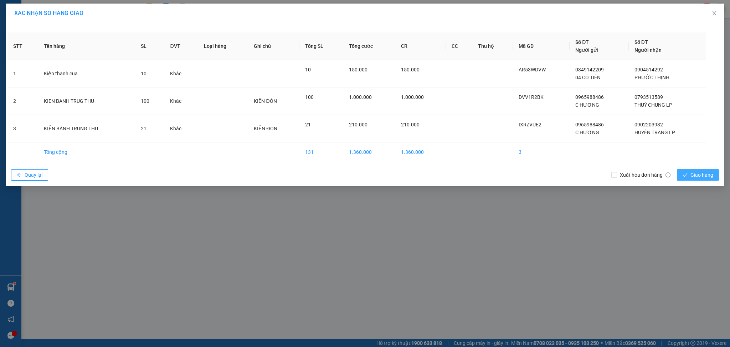
click at [694, 174] on span "Giao hàng" at bounding box center [702, 175] width 23 height 8
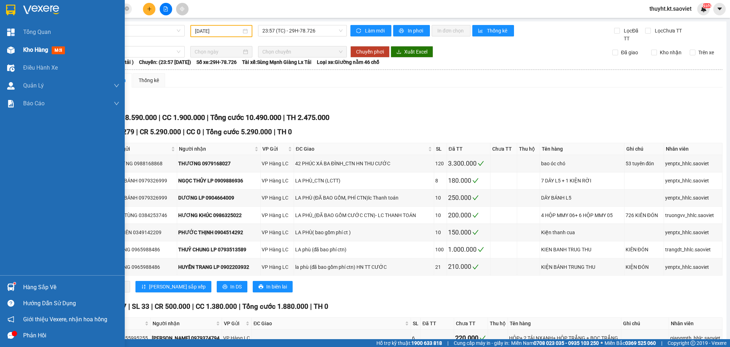
click at [25, 48] on span "Kho hàng" at bounding box center [35, 49] width 25 height 7
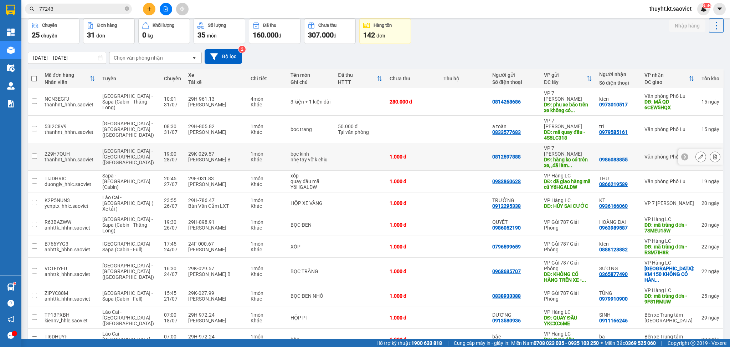
scroll to position [47, 0]
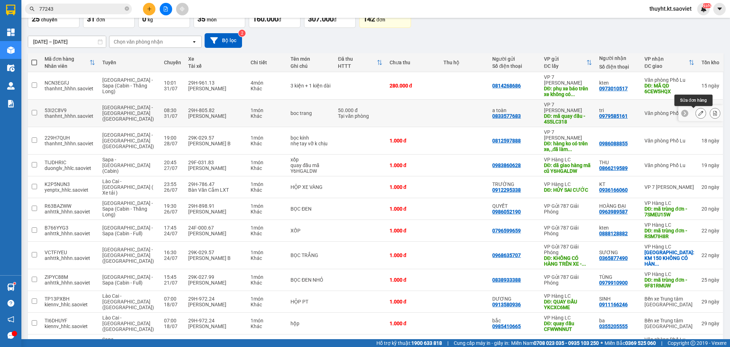
click at [698, 114] on icon at bounding box center [700, 113] width 5 height 5
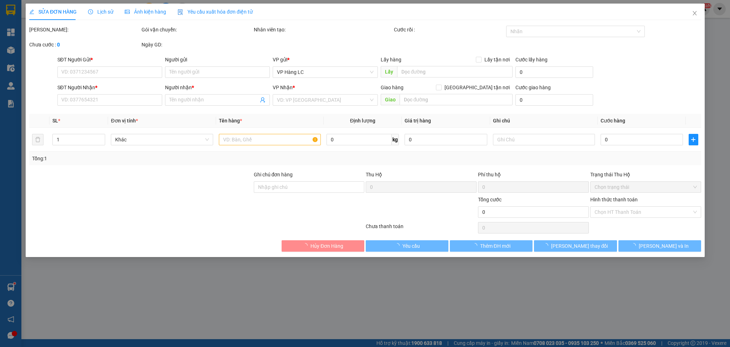
type input "0833577683"
type input "a toàn"
type input "mã quay đầu - 4S5LC318"
type input "0979585161"
type input "tri"
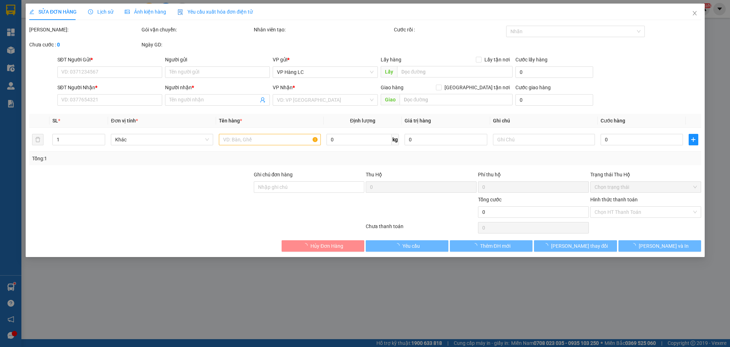
type input "50.000"
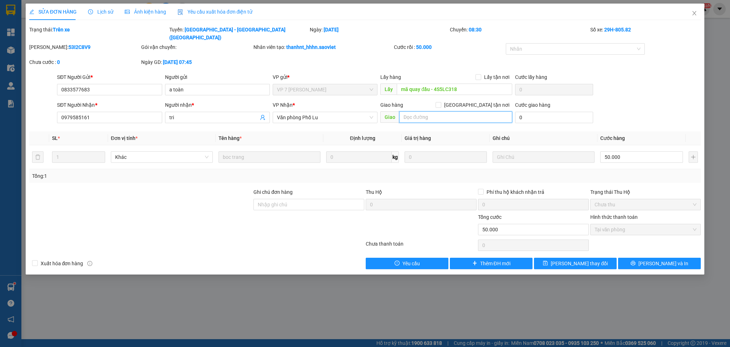
click at [427, 113] on input "text" at bounding box center [455, 116] width 113 height 11
type input "jj"
click at [588, 259] on span "[PERSON_NAME] thay đổi" at bounding box center [579, 263] width 57 height 8
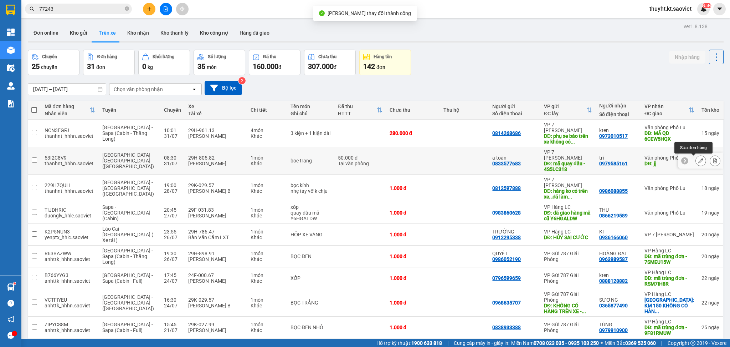
click at [696, 158] on button at bounding box center [701, 160] width 10 height 12
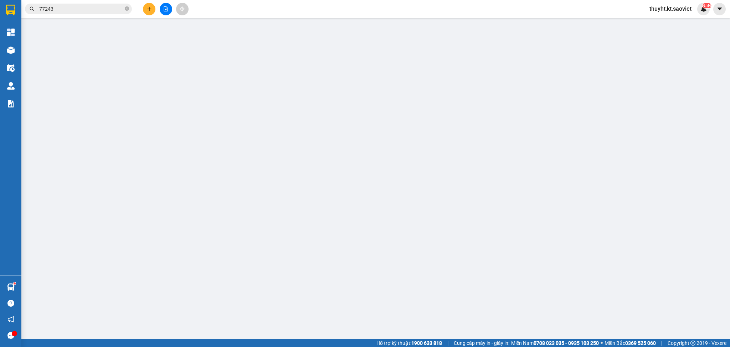
type input "0833577683"
type input "a toàn"
type input "mã quay đầu - 4S5LC318"
type input "0979585161"
type input "tri"
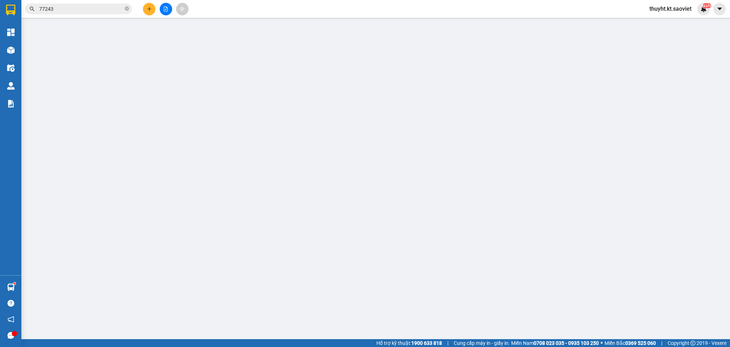
type input "jj"
type input "50.000"
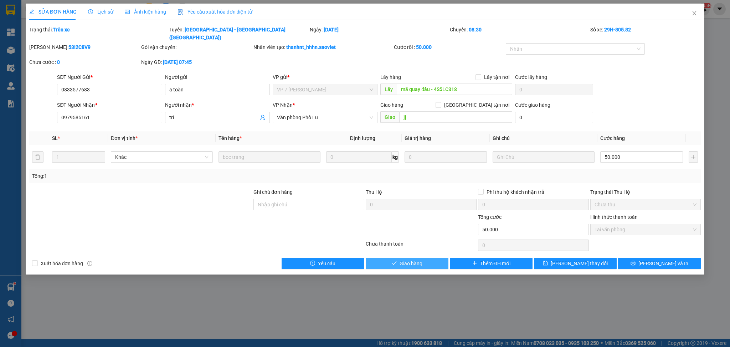
click at [425, 257] on button "Giao hàng" at bounding box center [407, 262] width 83 height 11
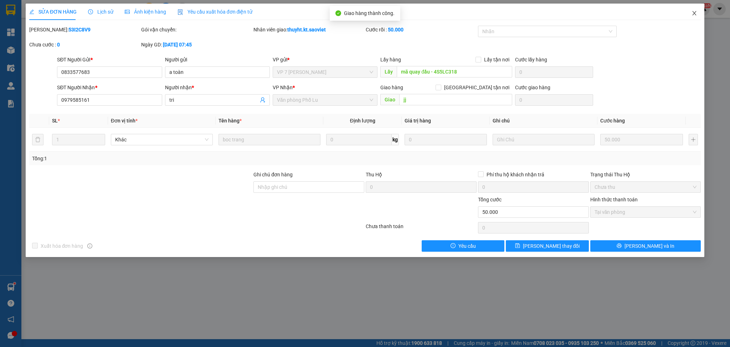
click at [692, 14] on icon "close" at bounding box center [695, 13] width 6 height 6
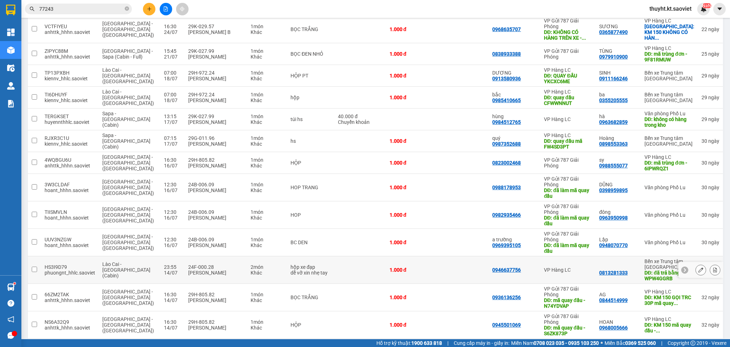
scroll to position [237, 0]
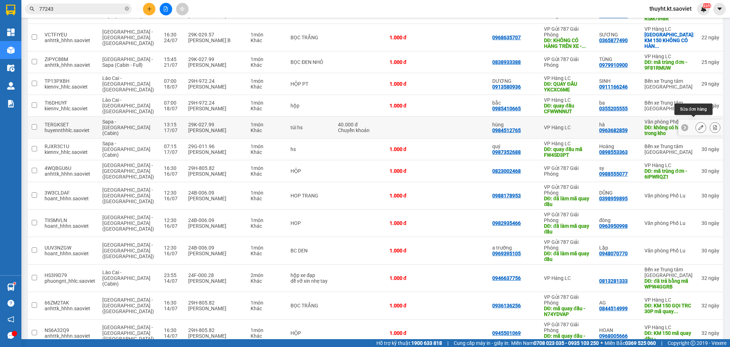
click at [698, 125] on icon at bounding box center [700, 127] width 5 height 5
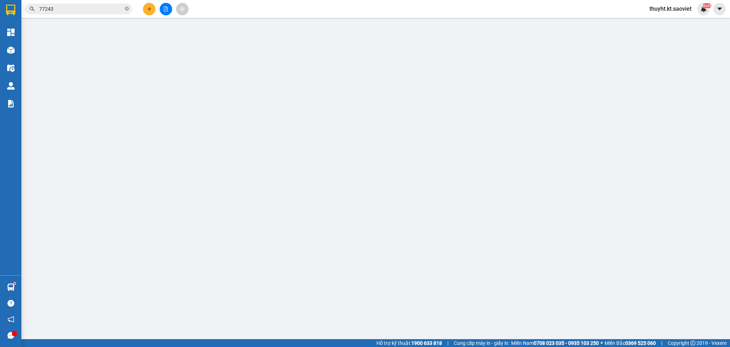
type input "0984512765"
type input "hùng"
type input "0963682859"
type input "hà"
type input "không có hàng trong kho"
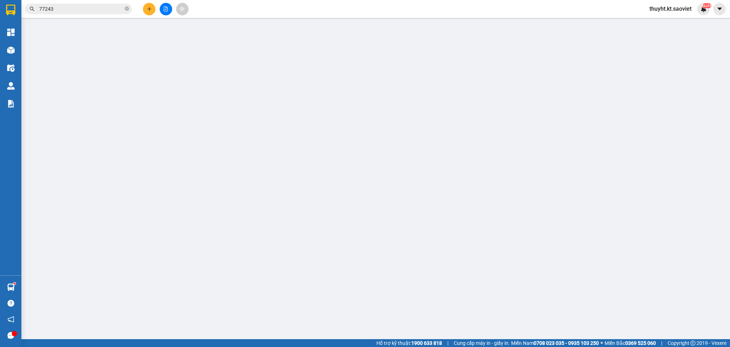
type input "40.000"
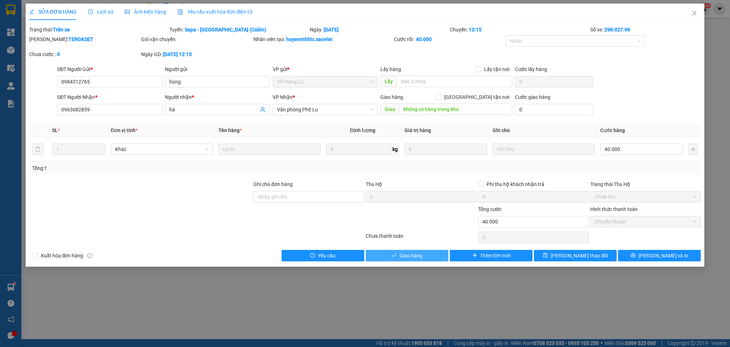
drag, startPoint x: 422, startPoint y: 257, endPoint x: 426, endPoint y: 247, distance: 10.7
click at [423, 257] on button "Giao hàng" at bounding box center [407, 255] width 83 height 11
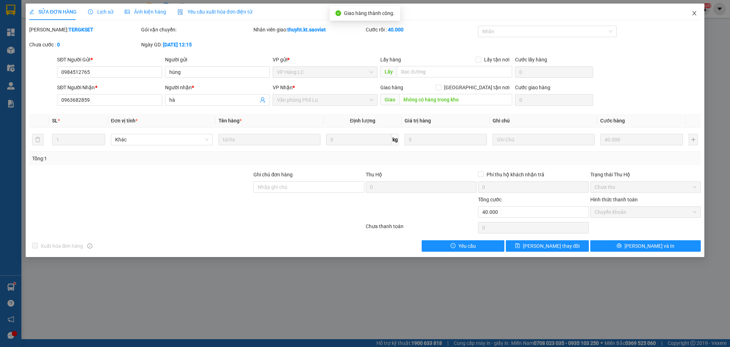
click at [693, 15] on icon "close" at bounding box center [695, 13] width 4 height 4
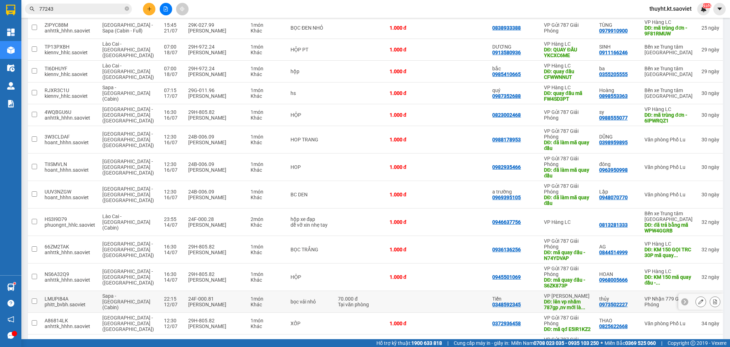
scroll to position [333, 0]
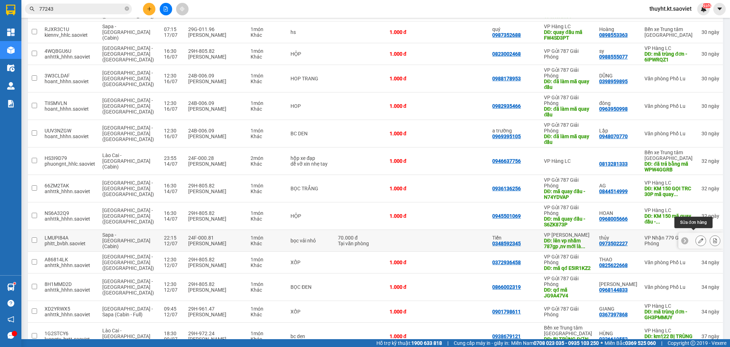
click at [698, 238] on icon at bounding box center [700, 240] width 5 height 5
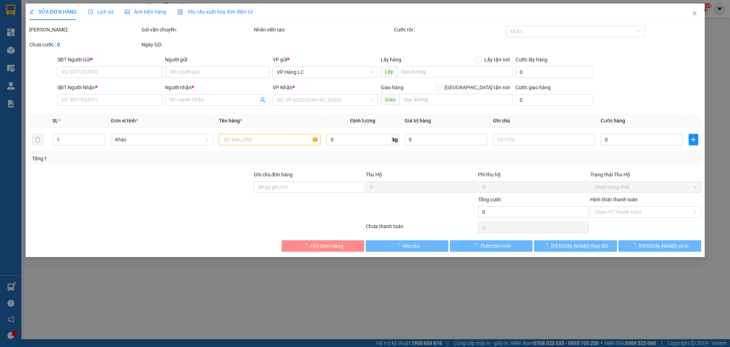
type input "0348592345"
type input "Tiến"
type input "lên vp nhầm 787gp ,nv mới làm 12/7"
type input "0973502227"
type input "thủy"
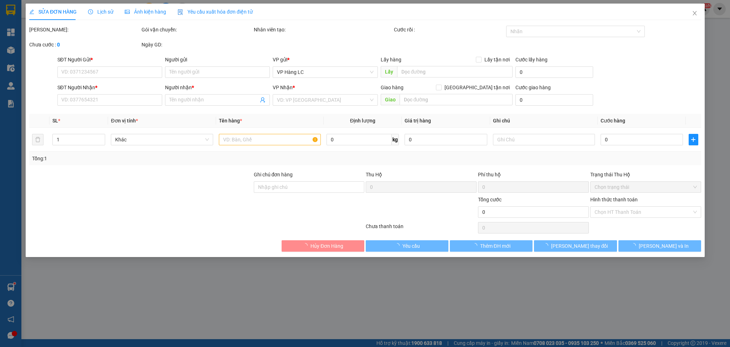
type input "70.000"
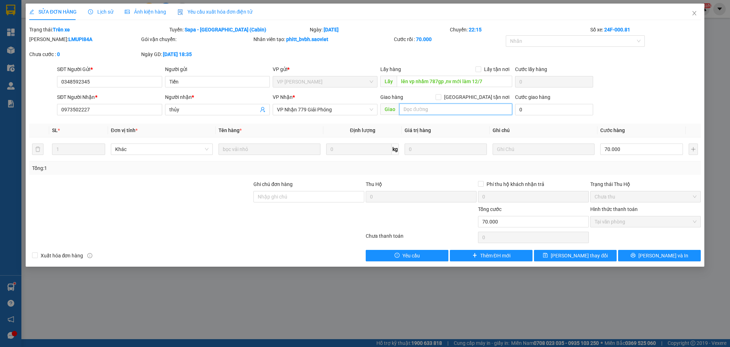
click at [450, 108] on input "text" at bounding box center [455, 108] width 113 height 11
type input "jj"
click at [585, 262] on div "SỬA ĐƠN HÀNG Lịch sử Ảnh kiện hàng Yêu cầu xuất hóa đơn điện tử Total Paid Fee …" at bounding box center [365, 135] width 679 height 263
click at [578, 257] on span "[PERSON_NAME] thay đổi" at bounding box center [579, 255] width 57 height 8
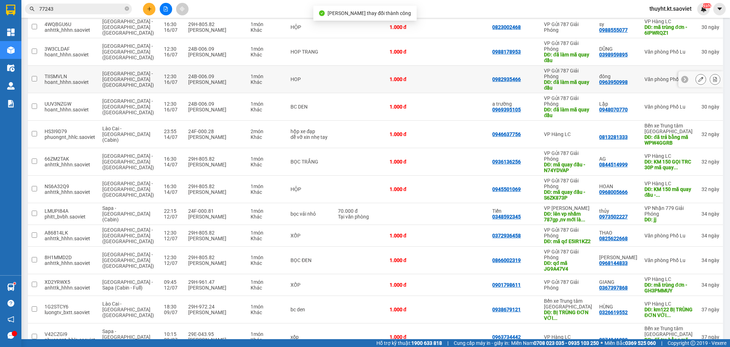
scroll to position [380, 0]
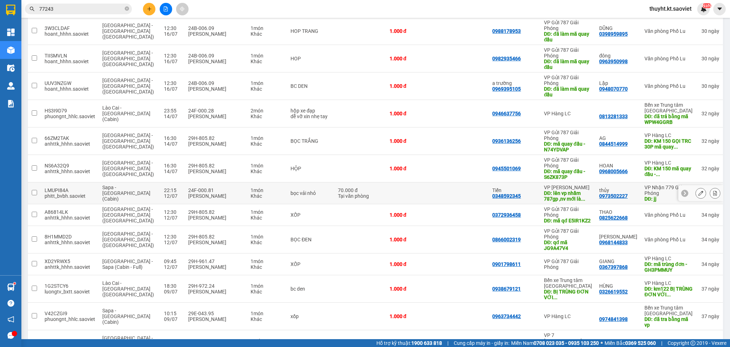
click at [698, 190] on icon at bounding box center [700, 192] width 5 height 5
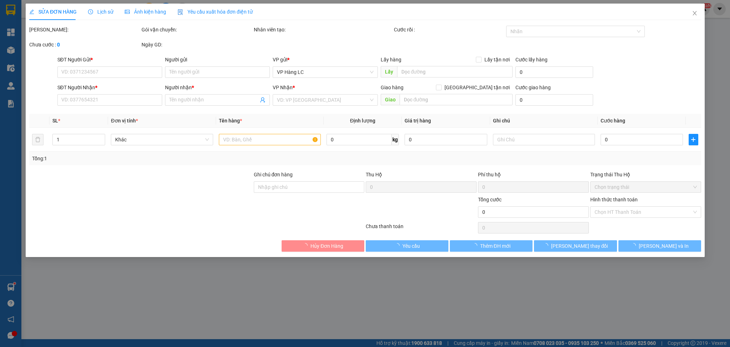
type input "0348592345"
type input "Tiến"
type input "lên vp nhầm 787gp ,nv mới làm 12/7"
type input "0973502227"
type input "thủy"
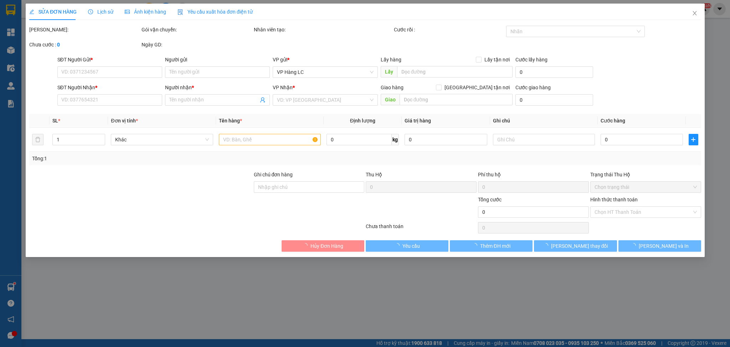
type input "jj"
type input "70.000"
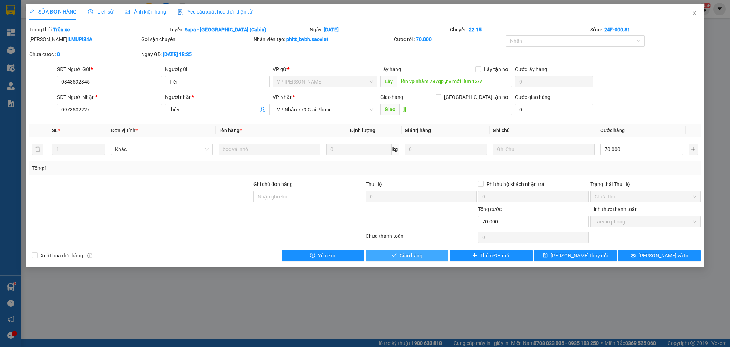
drag, startPoint x: 421, startPoint y: 257, endPoint x: 473, endPoint y: 202, distance: 75.6
click at [421, 256] on span "Giao hàng" at bounding box center [411, 255] width 23 height 8
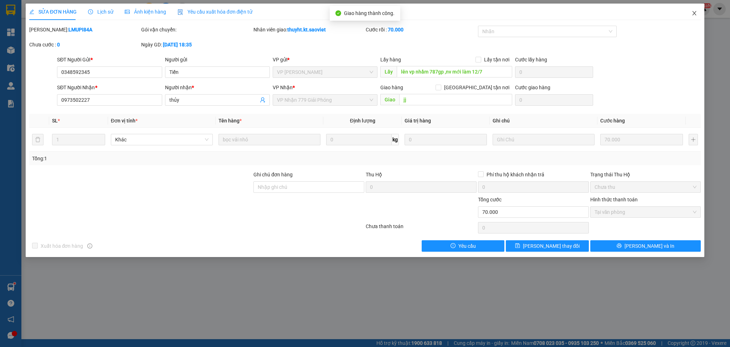
click at [697, 12] on icon "close" at bounding box center [695, 13] width 6 height 6
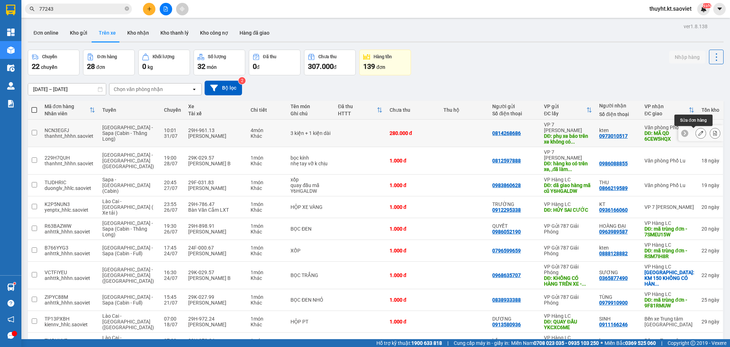
click at [698, 132] on icon at bounding box center [700, 132] width 5 height 5
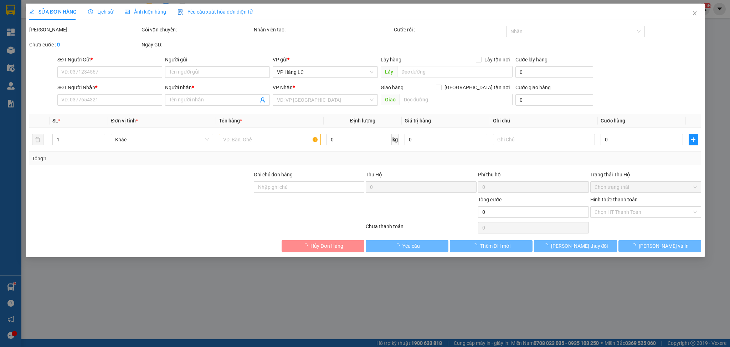
type input "0814268686"
type input "phụ xe báo trên xe không có hàng"
type input "0973010517"
type input "kten"
type input "MÃ QD 6CEW5HQX"
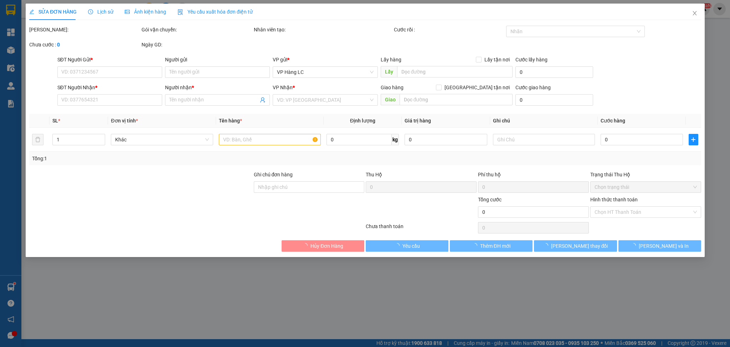
type input "280.000"
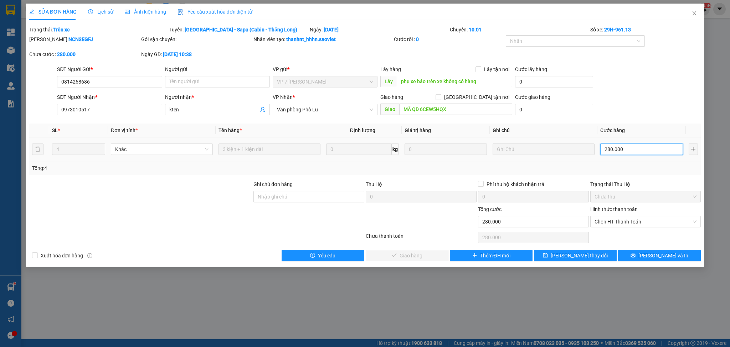
click at [630, 149] on input "280.000" at bounding box center [641, 148] width 82 height 11
type input "1"
type input "1.000"
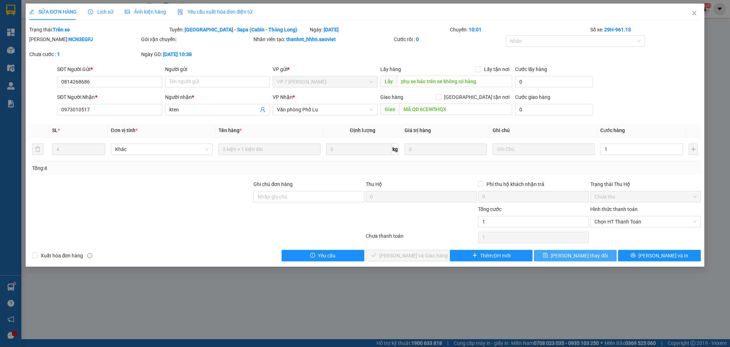
type input "1.000"
click at [582, 259] on span "[PERSON_NAME] thay đổi" at bounding box center [579, 255] width 57 height 8
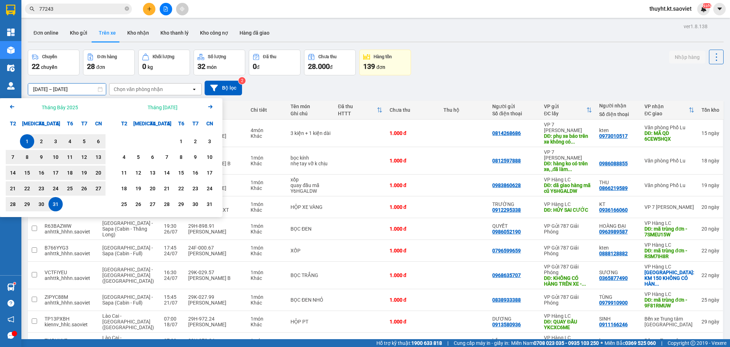
click at [73, 86] on input "[DATE] – [DATE]" at bounding box center [67, 88] width 78 height 11
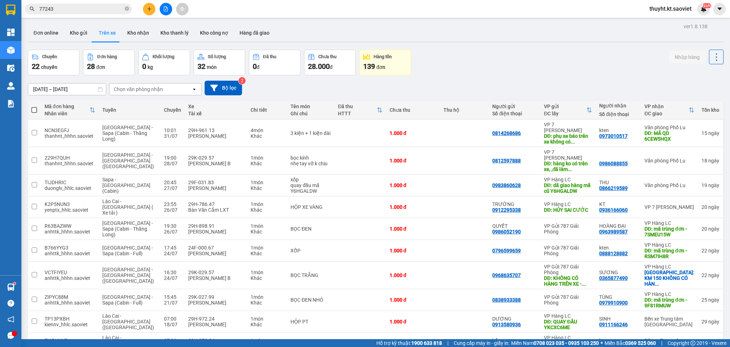
click at [486, 77] on div "[DATE] – [DATE] Press the down arrow key to interact with the calendar and sele…" at bounding box center [376, 87] width 696 height 25
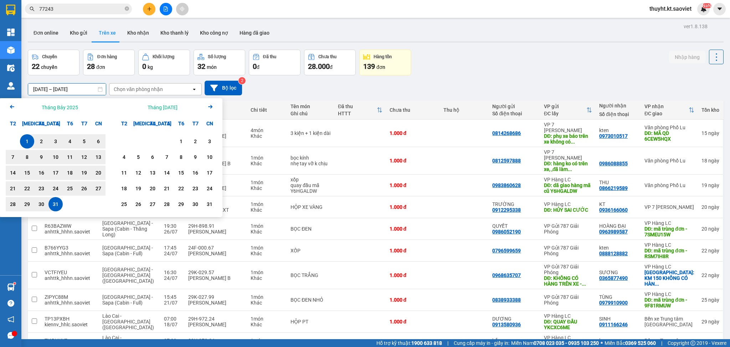
click at [51, 91] on input "[DATE] – [DATE]" at bounding box center [67, 88] width 78 height 11
click at [180, 142] on div "1" at bounding box center [181, 141] width 10 height 9
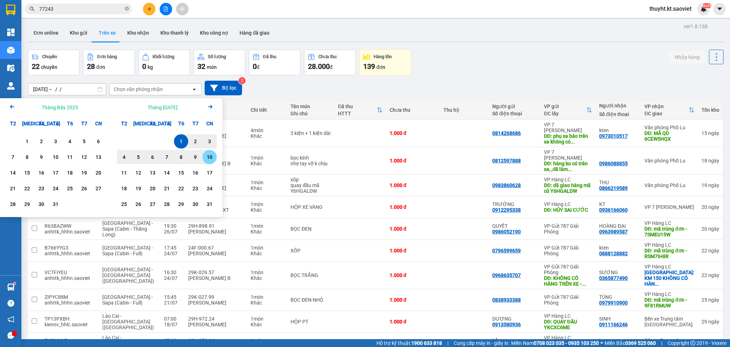
click at [210, 157] on div "10" at bounding box center [210, 157] width 10 height 9
type input "[DATE] – [DATE]"
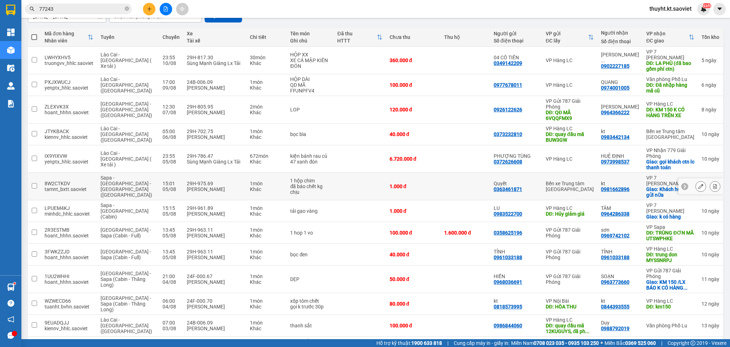
scroll to position [71, 0]
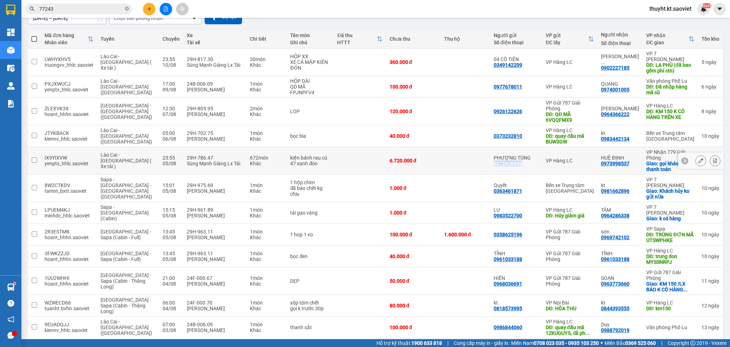
drag, startPoint x: 491, startPoint y: 164, endPoint x: 522, endPoint y: 164, distance: 30.7
click at [522, 164] on td "PHƯỢNG TÙNG 0372626608" at bounding box center [516, 160] width 52 height 27
checkbox input "true"
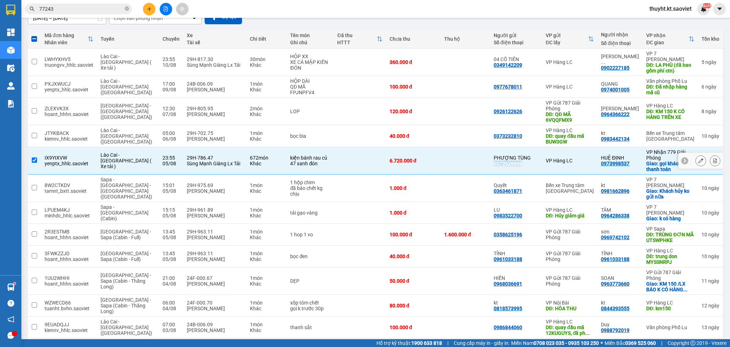
copy div "0372626608"
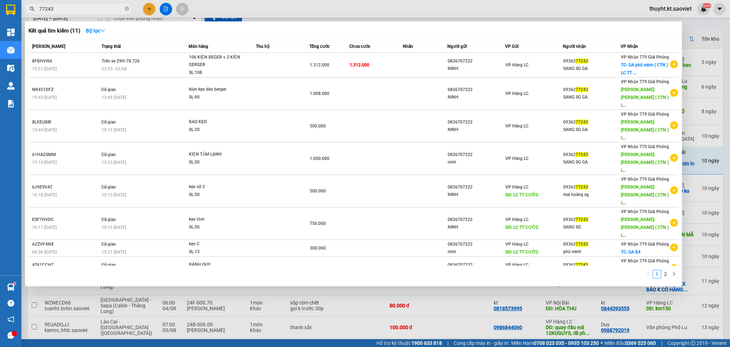
drag, startPoint x: 63, startPoint y: 11, endPoint x: 30, endPoint y: 11, distance: 33.5
click at [30, 11] on div "77243" at bounding box center [69, 9] width 139 height 11
paste input "0372626608"
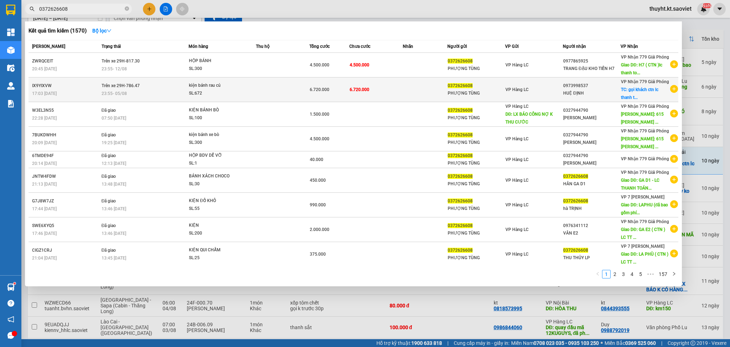
type input "0372626608"
click at [380, 83] on td "6.720.000" at bounding box center [375, 89] width 53 height 25
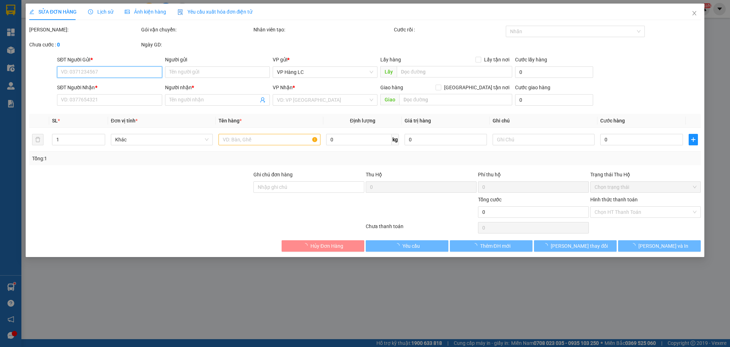
type input "0372626608"
type input "PHƯỢNG TÙNG"
type input "0973998537"
type input "HUỆ ĐỊNH"
checkbox input "true"
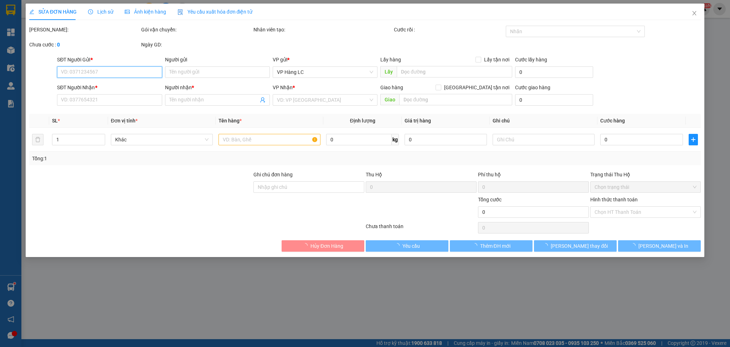
type input "gọi khách ctn lc thanh toán"
type input "6.720.000"
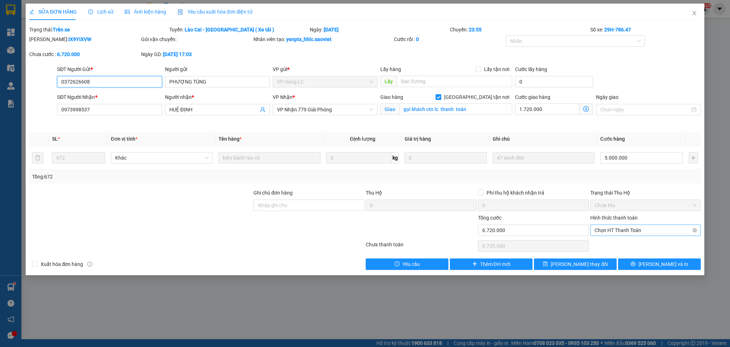
click at [631, 227] on span "Chọn HT Thanh Toán" at bounding box center [646, 230] width 102 height 11
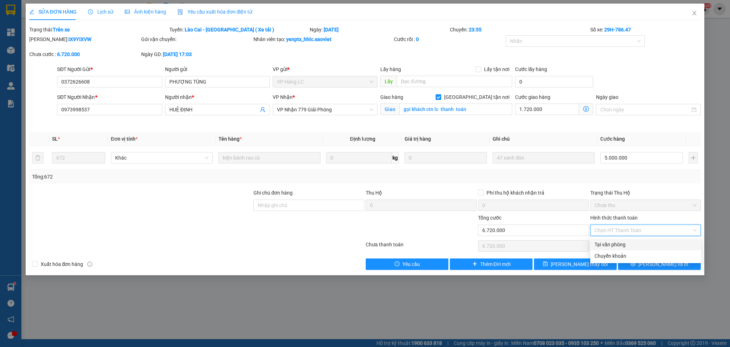
click at [627, 244] on div "Tại văn phòng" at bounding box center [646, 244] width 102 height 8
type input "0"
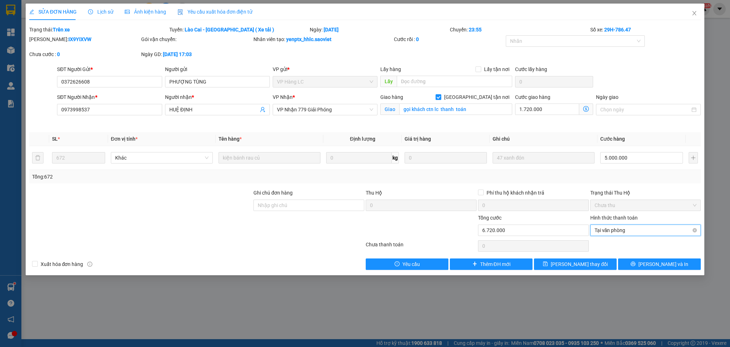
click at [623, 227] on span "Tại văn phòng" at bounding box center [646, 230] width 102 height 11
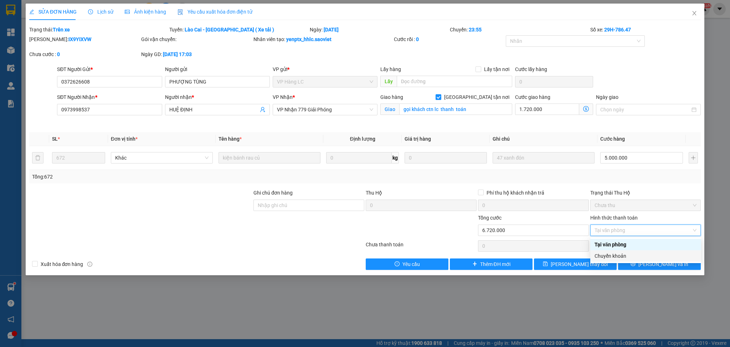
click at [615, 253] on div "Chuyển khoản" at bounding box center [646, 256] width 102 height 8
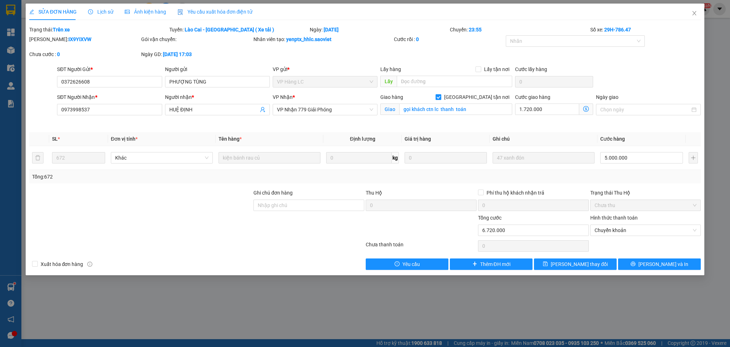
click at [441, 97] on input "[GEOGRAPHIC_DATA] tận nơi" at bounding box center [438, 96] width 5 height 5
checkbox input "false"
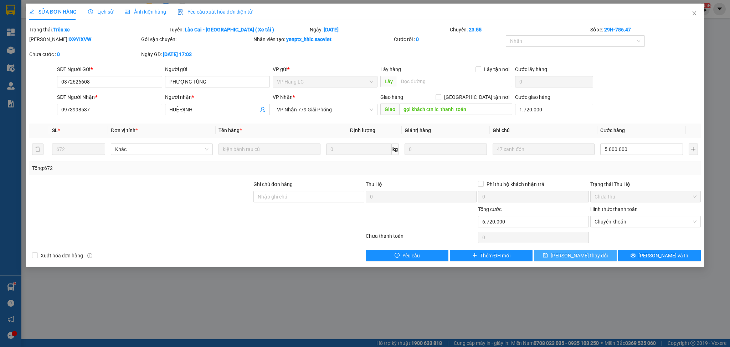
click at [584, 256] on span "[PERSON_NAME] thay đổi" at bounding box center [579, 255] width 57 height 8
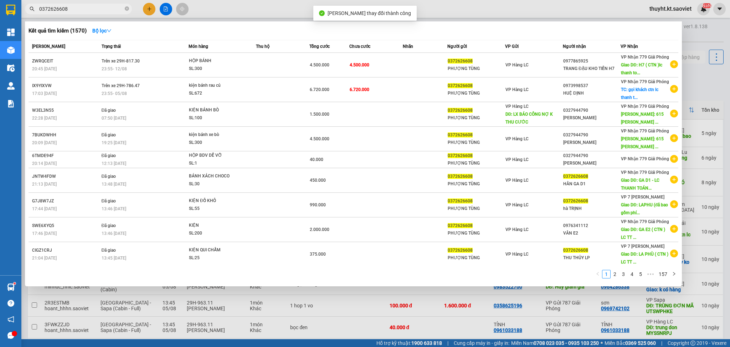
click at [88, 6] on input "0372626608" at bounding box center [81, 9] width 84 height 8
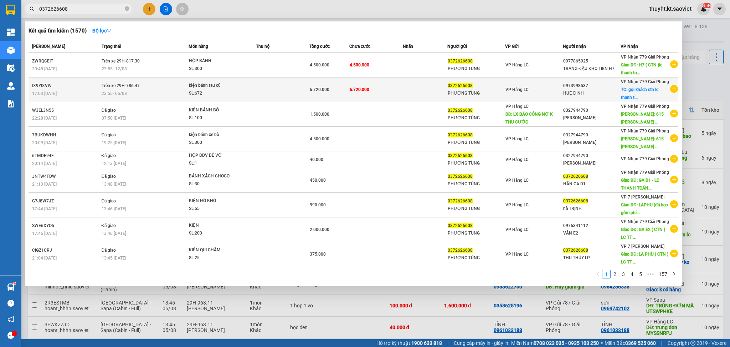
click at [367, 90] on td "6.720.000" at bounding box center [375, 89] width 53 height 25
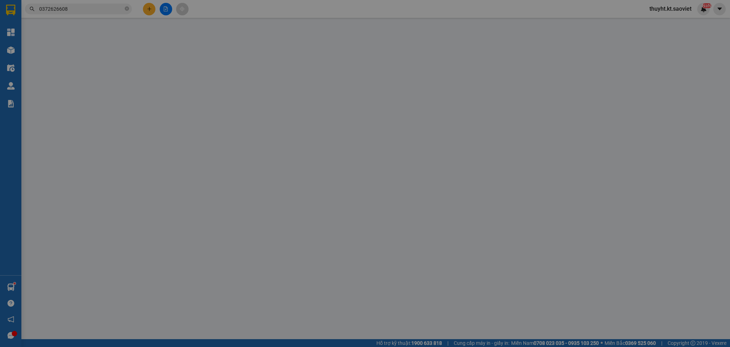
type input "0372626608"
type input "PHƯỢNG TÙNG"
type input "0973998537"
type input "HUỆ ĐỊNH"
type input "gọi khách ctn lc thanh toán"
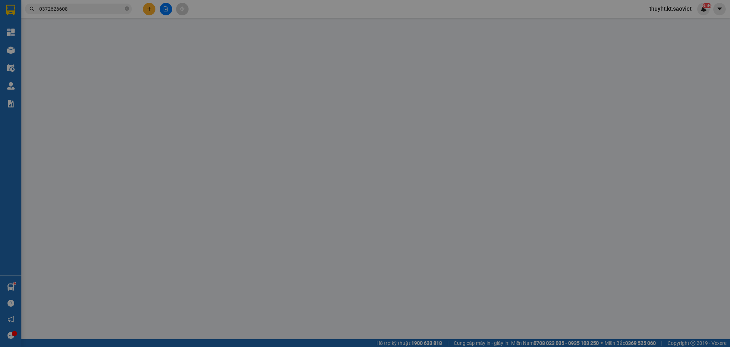
type input "1.720.000"
type input "6.720.000"
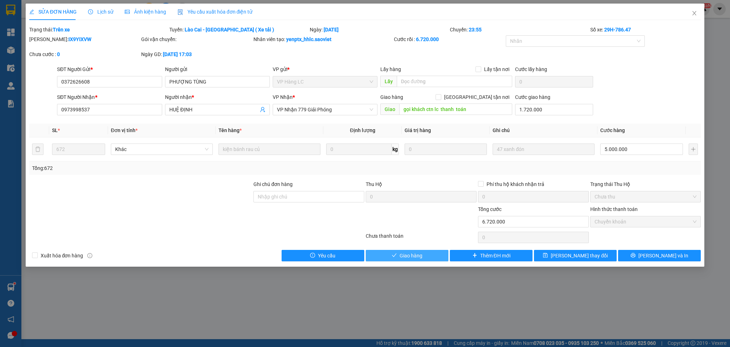
click at [407, 256] on span "Giao hàng" at bounding box center [411, 255] width 23 height 8
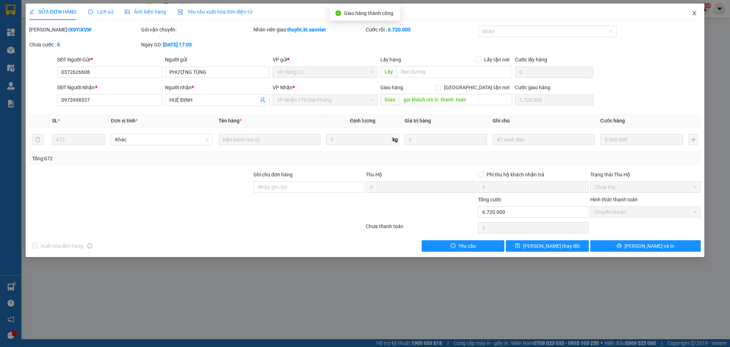
click at [695, 13] on icon "close" at bounding box center [695, 13] width 6 height 6
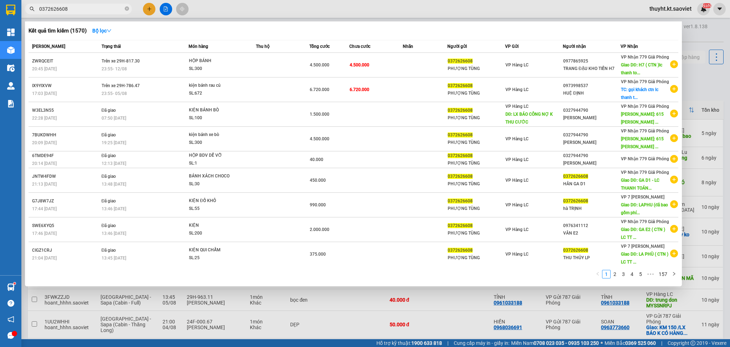
click at [88, 4] on span "0372626608" at bounding box center [78, 9] width 107 height 11
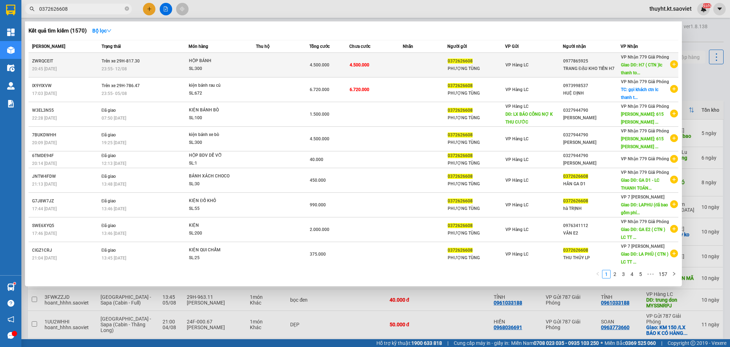
click at [370, 69] on td "4.500.000" at bounding box center [375, 65] width 53 height 25
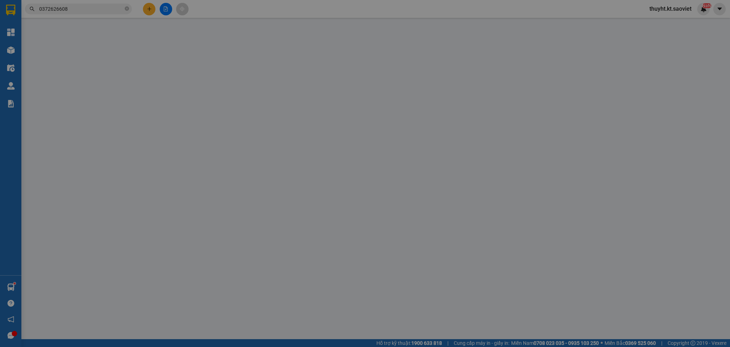
type input "0372626608"
type input "PHƯỢNG TÙNG"
type input "0977865925"
type input "TRANG ĐẬU KHO TIẾN H7"
type input "H7 ( CTN )lc thanh toán"
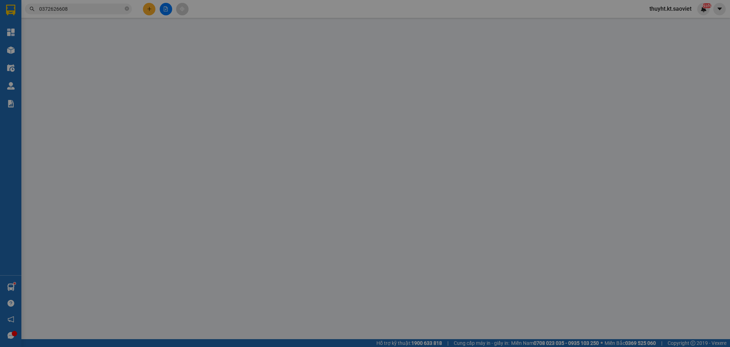
type input "500.000"
type input "4.500.000"
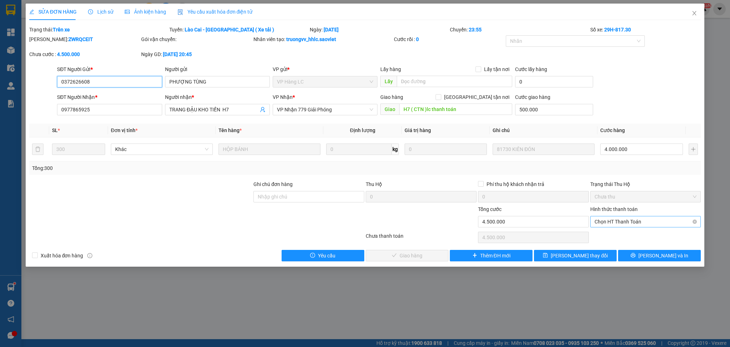
click at [620, 224] on span "Chọn HT Thanh Toán" at bounding box center [646, 221] width 102 height 11
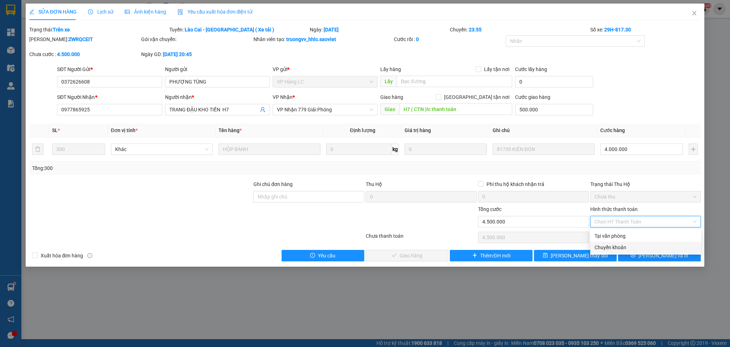
click at [619, 244] on div "Chuyển khoản" at bounding box center [646, 247] width 102 height 8
type input "0"
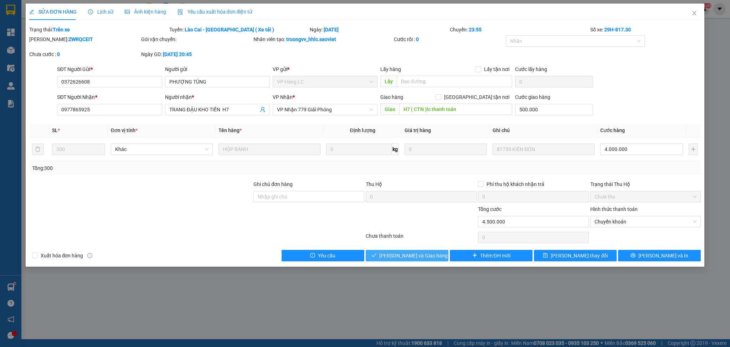
click at [420, 251] on button "[PERSON_NAME] và Giao hàng" at bounding box center [407, 255] width 83 height 11
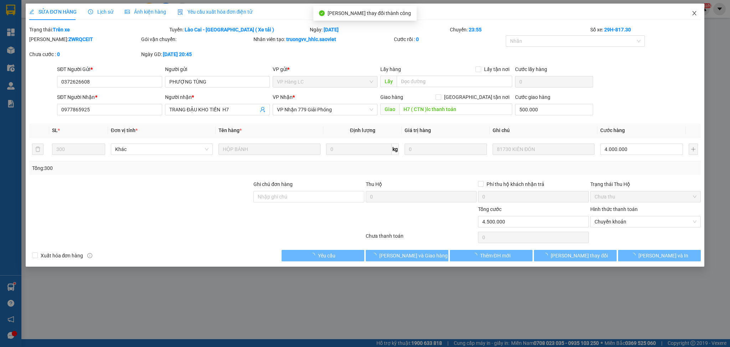
click at [694, 14] on icon "close" at bounding box center [695, 13] width 6 height 6
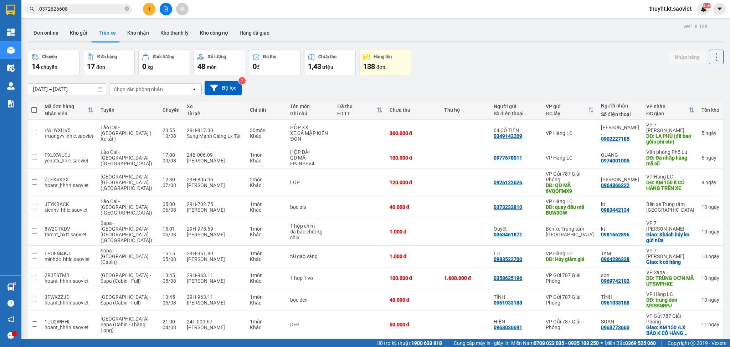
click at [92, 6] on input "0372626608" at bounding box center [81, 9] width 84 height 8
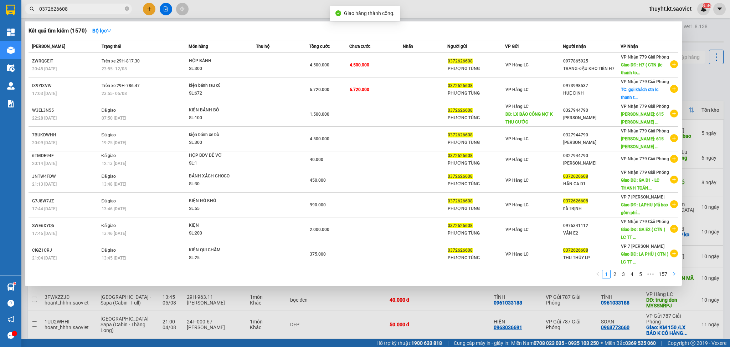
click at [672, 276] on button "button" at bounding box center [674, 274] width 9 height 9
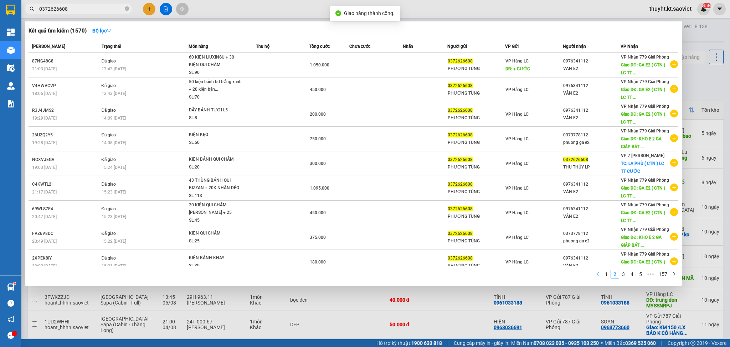
click at [598, 274] on icon "left" at bounding box center [598, 274] width 2 height 4
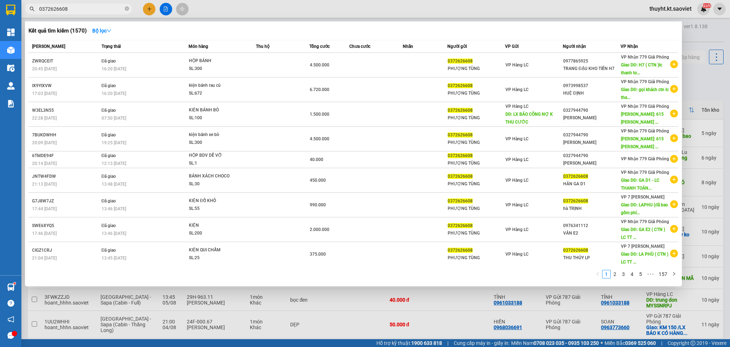
click at [250, 4] on div at bounding box center [365, 173] width 730 height 347
